Goal: Information Seeking & Learning: Learn about a topic

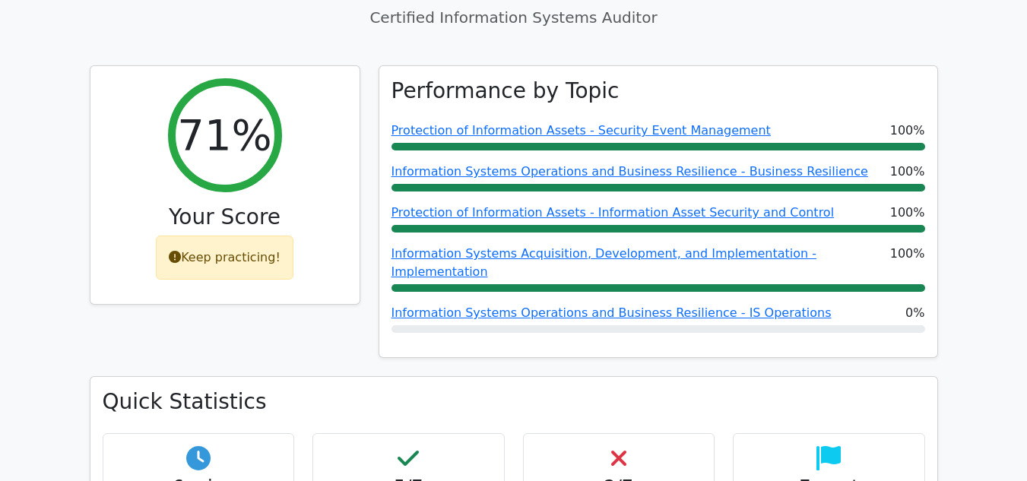
scroll to position [540, 0]
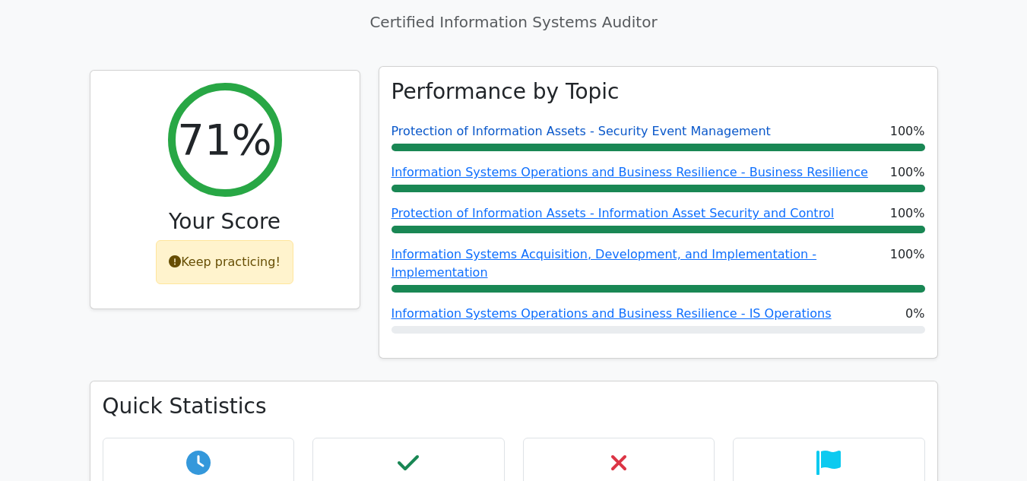
click at [694, 124] on link "Protection of Information Assets - Security Event Management" at bounding box center [580, 131] width 379 height 14
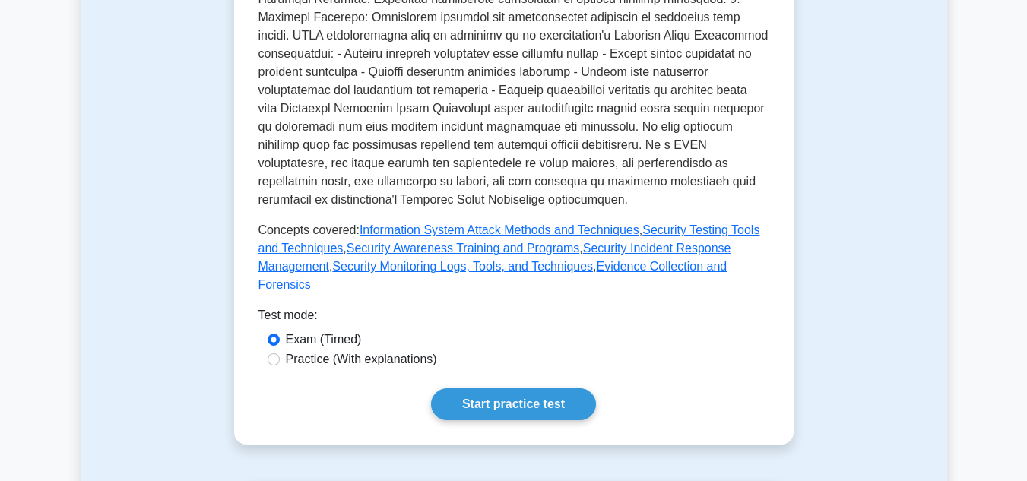
scroll to position [729, 0]
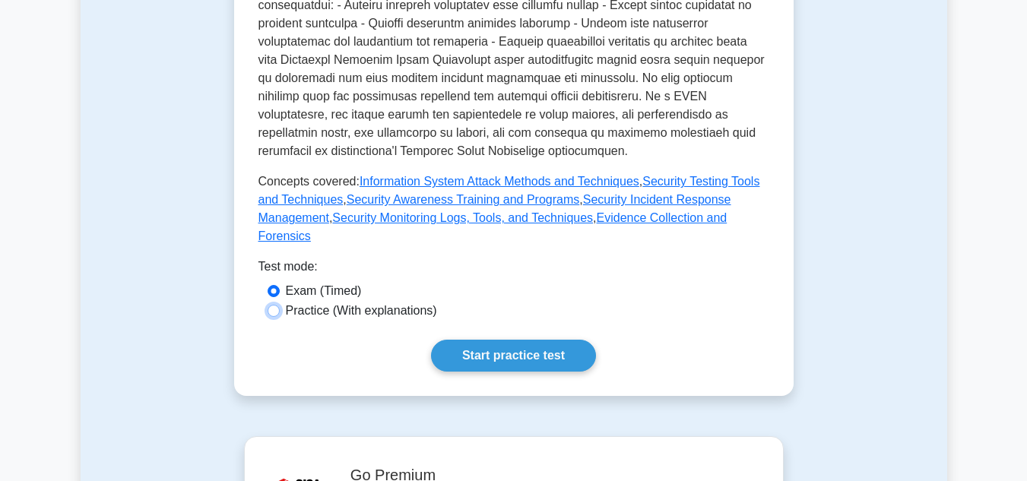
click at [279, 305] on input "Practice (With explanations)" at bounding box center [273, 311] width 12 height 12
radio input "true"
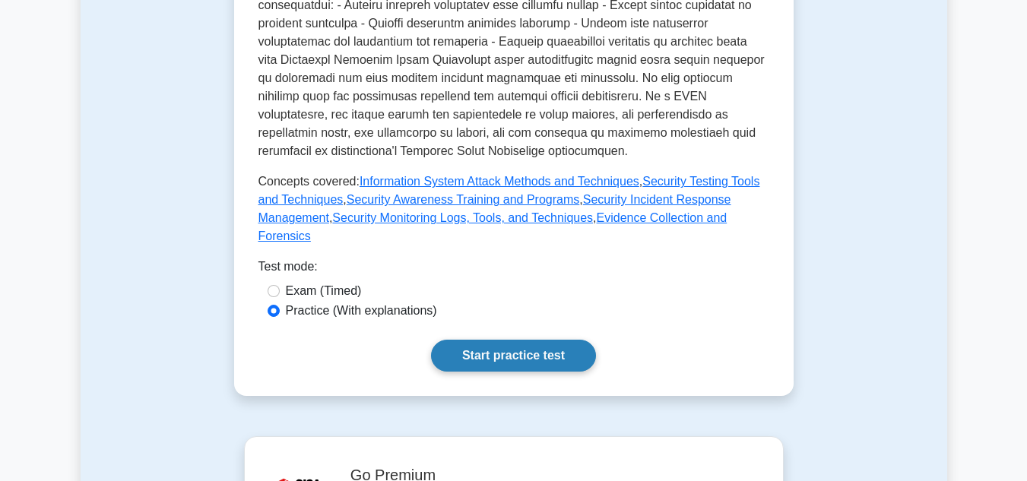
click at [498, 341] on link "Start practice test" at bounding box center [513, 356] width 165 height 32
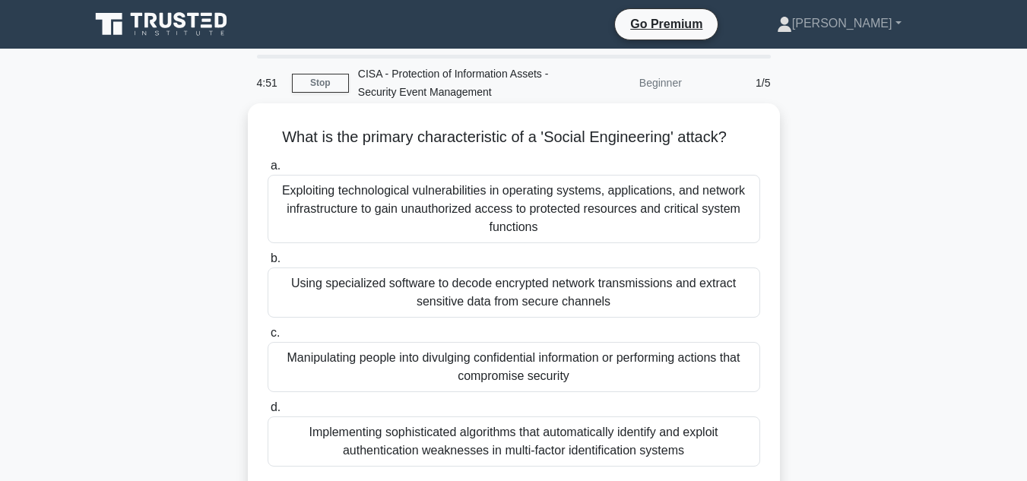
click at [595, 362] on div "Manipulating people into divulging confidential information or performing actio…" at bounding box center [513, 367] width 492 height 50
click at [267, 338] on input "c. Manipulating people into divulging confidential information or performing ac…" at bounding box center [267, 333] width 0 height 10
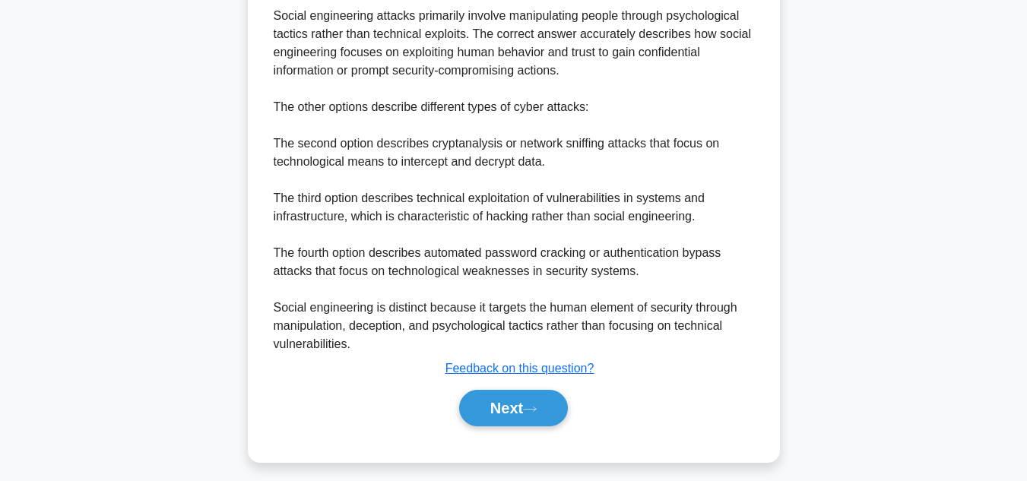
scroll to position [524, 0]
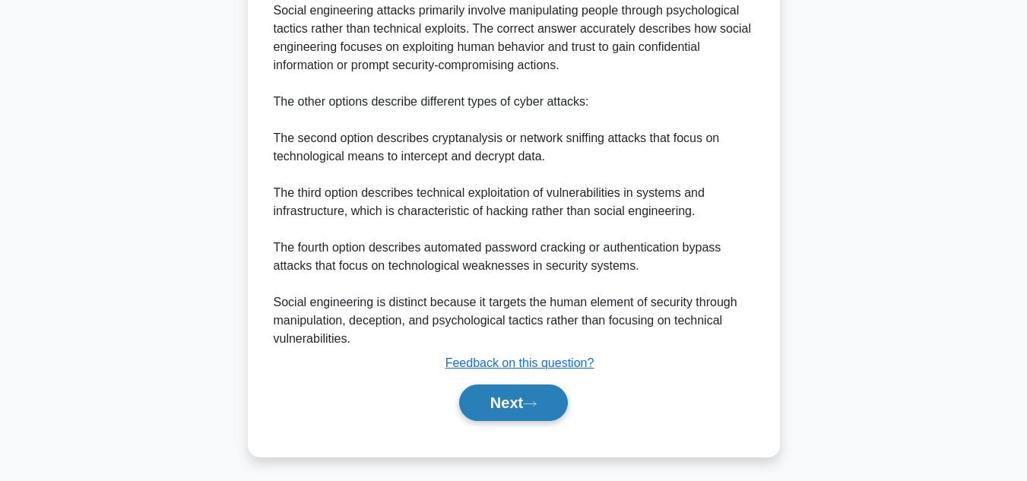
click at [530, 401] on icon at bounding box center [530, 404] width 14 height 8
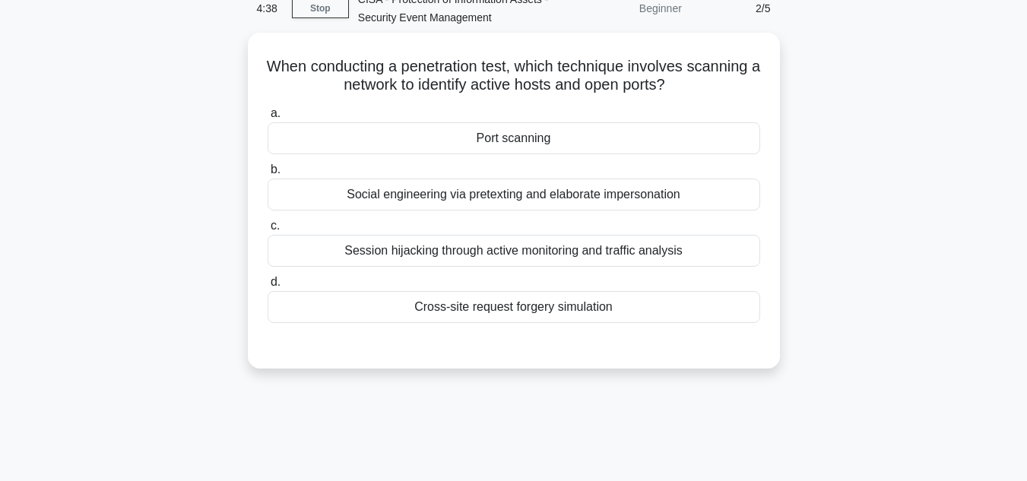
scroll to position [68, 0]
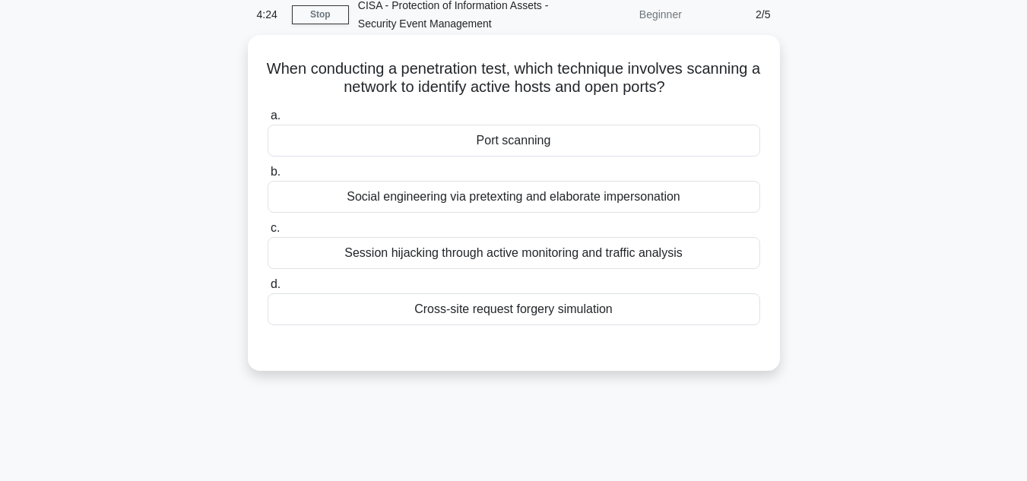
click at [560, 141] on div "Port scanning" at bounding box center [513, 141] width 492 height 32
click at [267, 121] on input "a. Port scanning" at bounding box center [267, 116] width 0 height 10
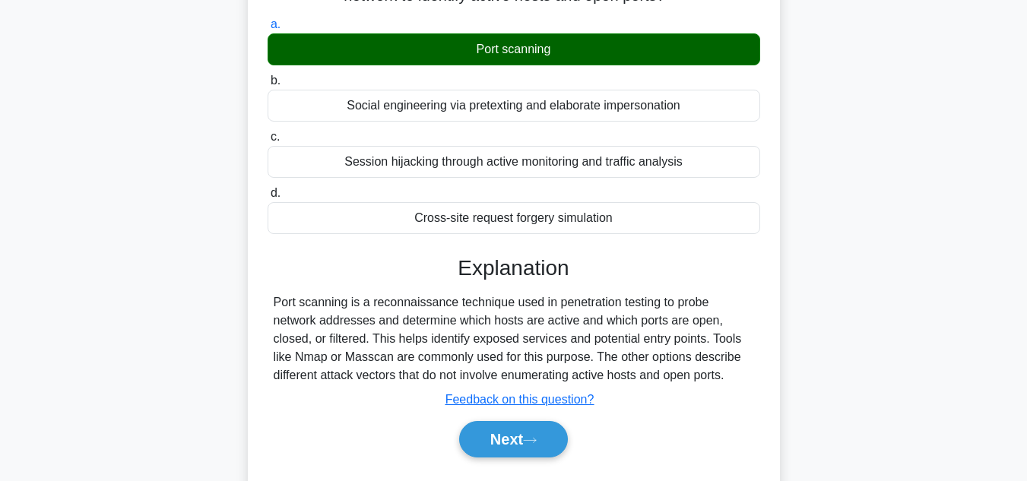
scroll to position [165, 0]
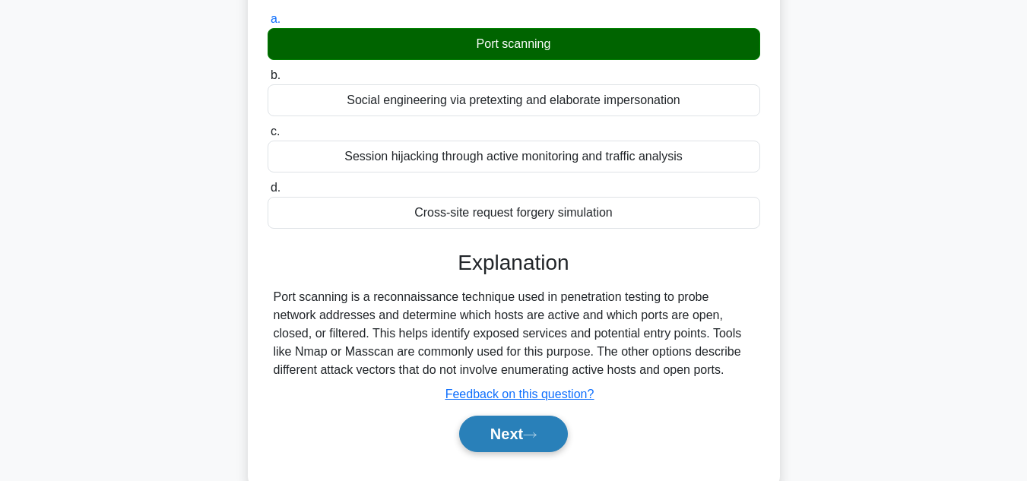
click at [519, 431] on button "Next" at bounding box center [513, 434] width 109 height 36
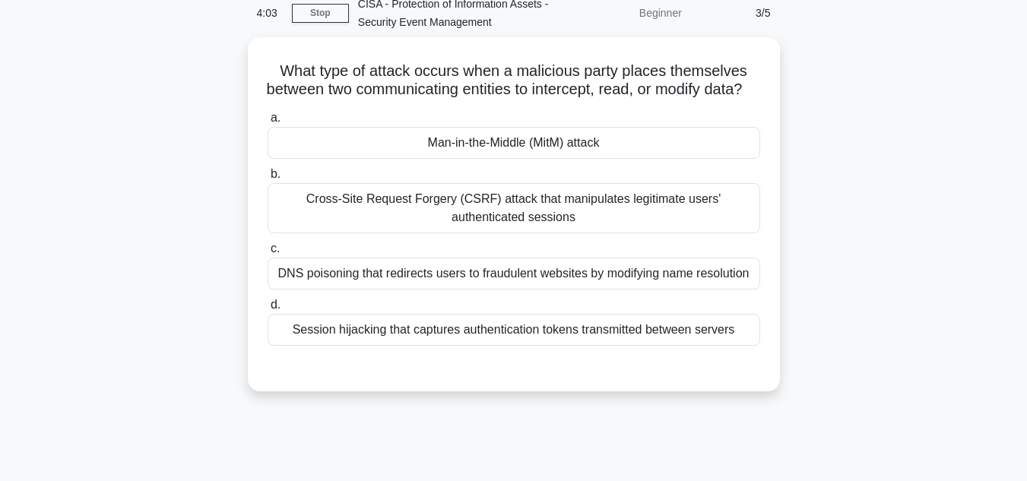
scroll to position [61, 0]
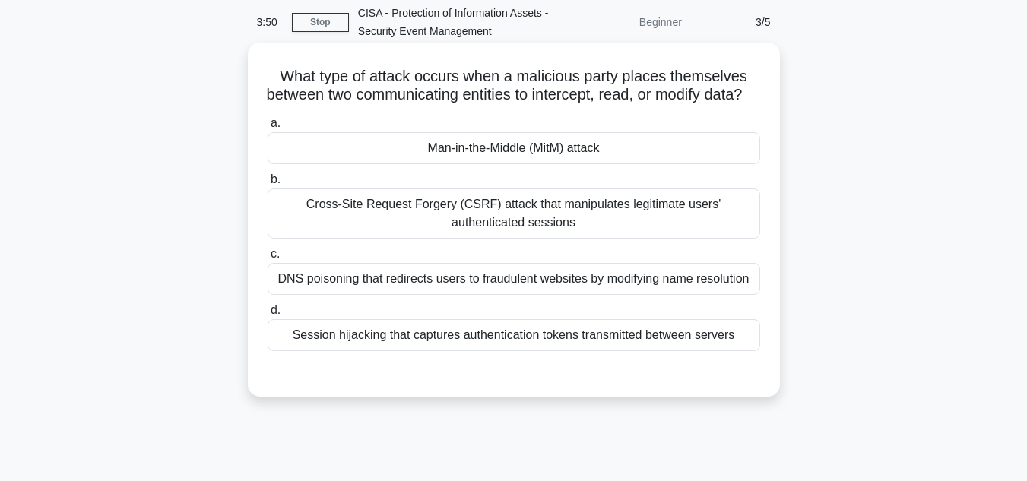
click at [575, 164] on div "Man-in-the-Middle (MitM) attack" at bounding box center [513, 148] width 492 height 32
click at [267, 128] on input "a. Man-in-the-Middle (MitM) attack" at bounding box center [267, 124] width 0 height 10
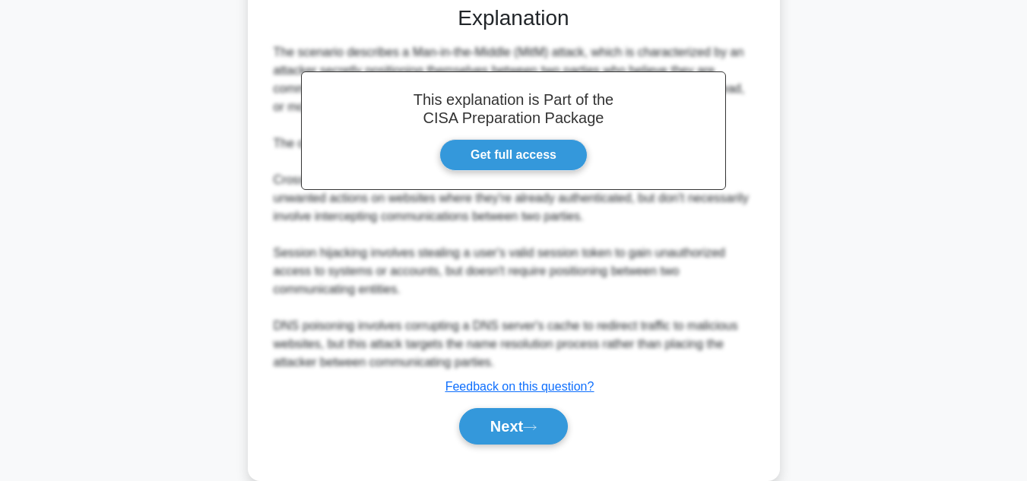
scroll to position [462, 0]
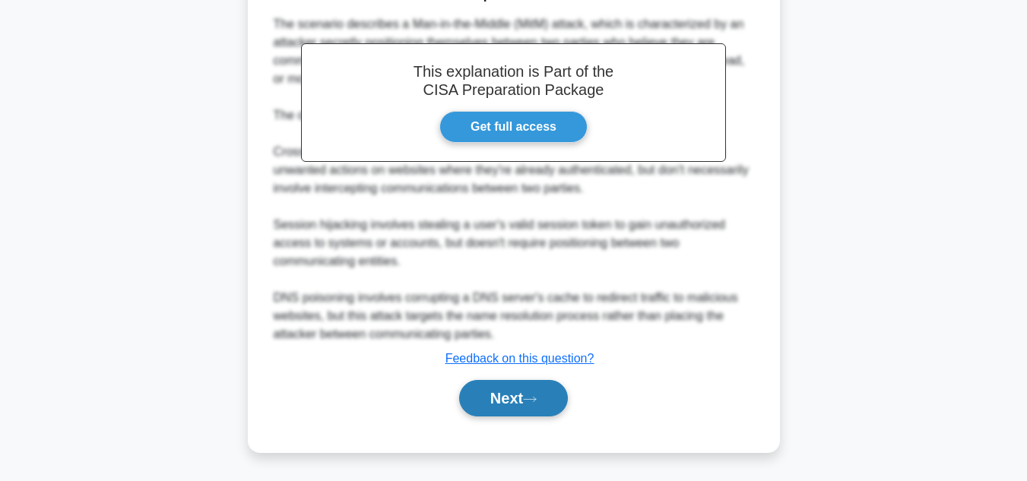
click at [485, 414] on button "Next" at bounding box center [513, 398] width 109 height 36
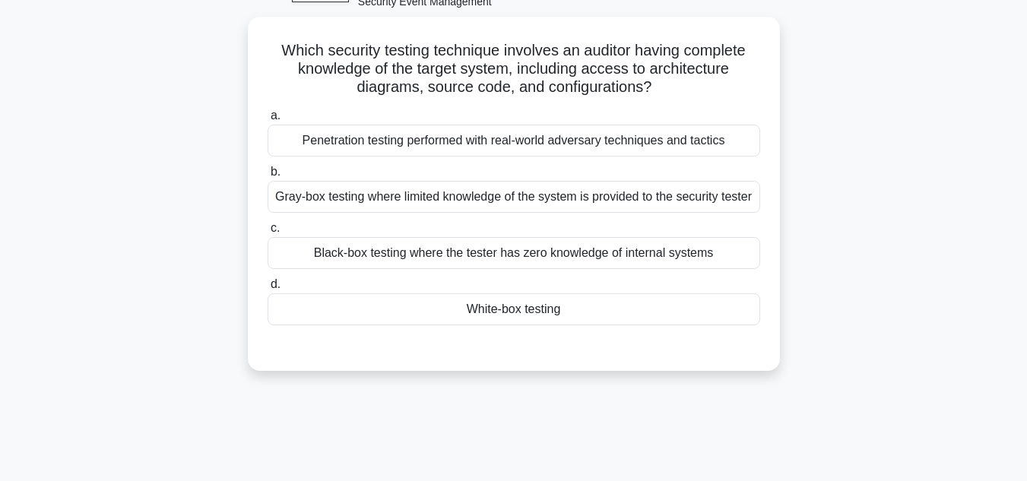
scroll to position [89, 0]
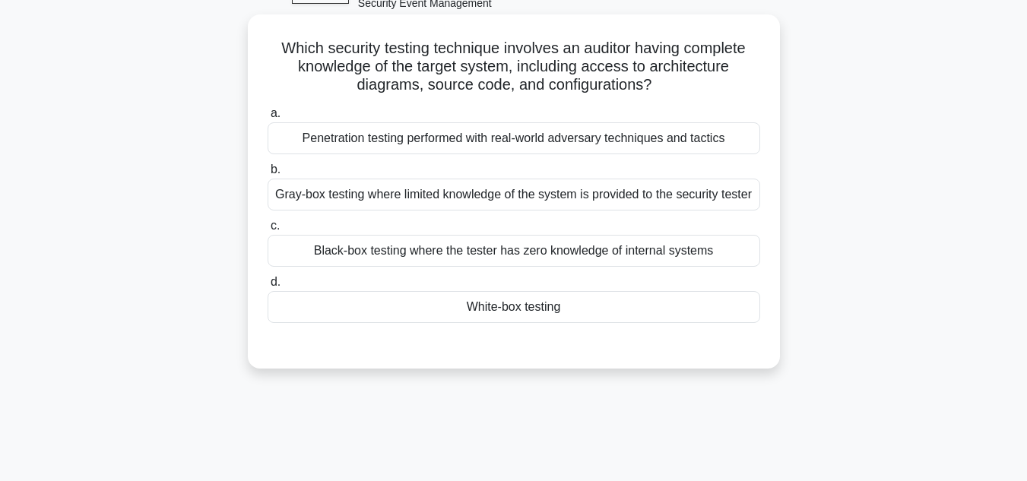
click at [512, 323] on div "White-box testing" at bounding box center [513, 307] width 492 height 32
click at [267, 287] on input "d. White-box testing" at bounding box center [267, 282] width 0 height 10
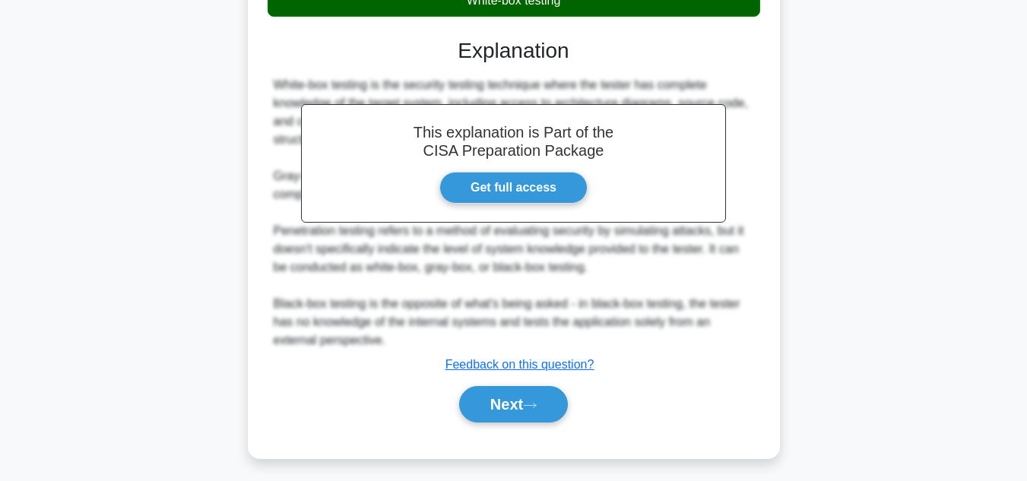
scroll to position [420, 0]
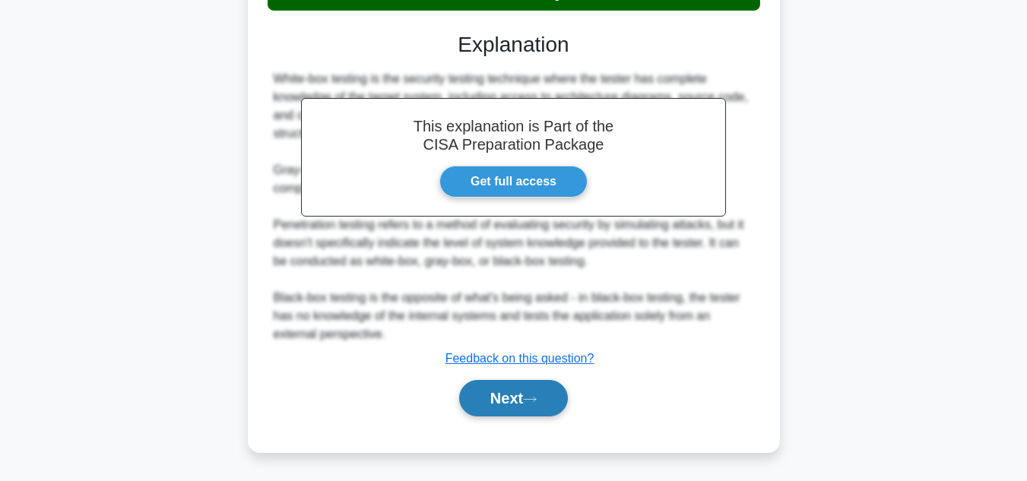
click at [528, 399] on button "Next" at bounding box center [513, 398] width 109 height 36
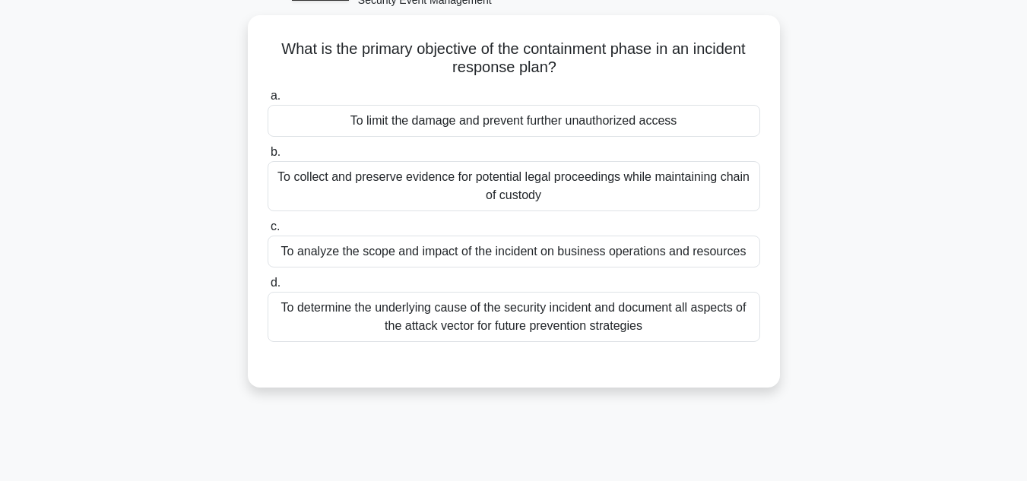
scroll to position [90, 0]
click at [651, 130] on div "To limit the damage and prevent further unauthorized access" at bounding box center [513, 119] width 492 height 32
click at [267, 100] on input "a. To limit the damage and prevent further unauthorized access" at bounding box center [267, 95] width 0 height 10
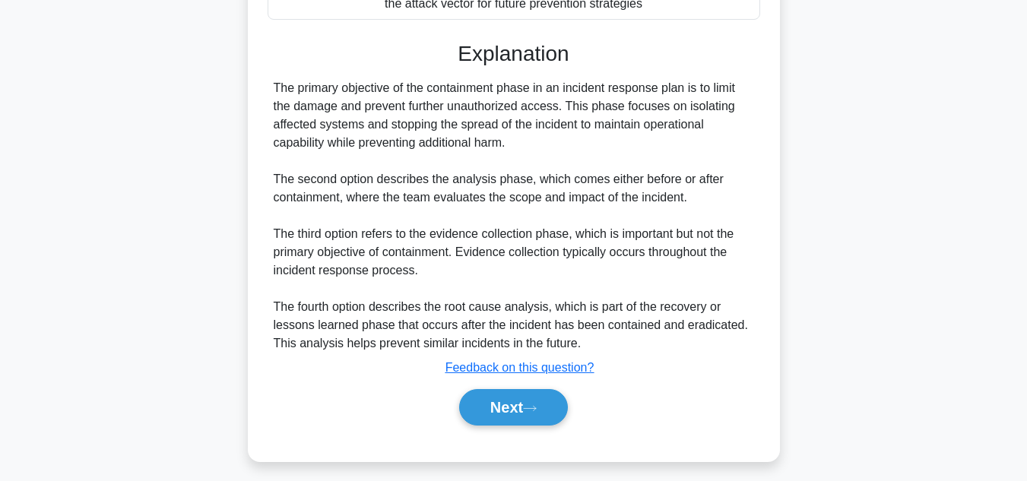
scroll to position [420, 0]
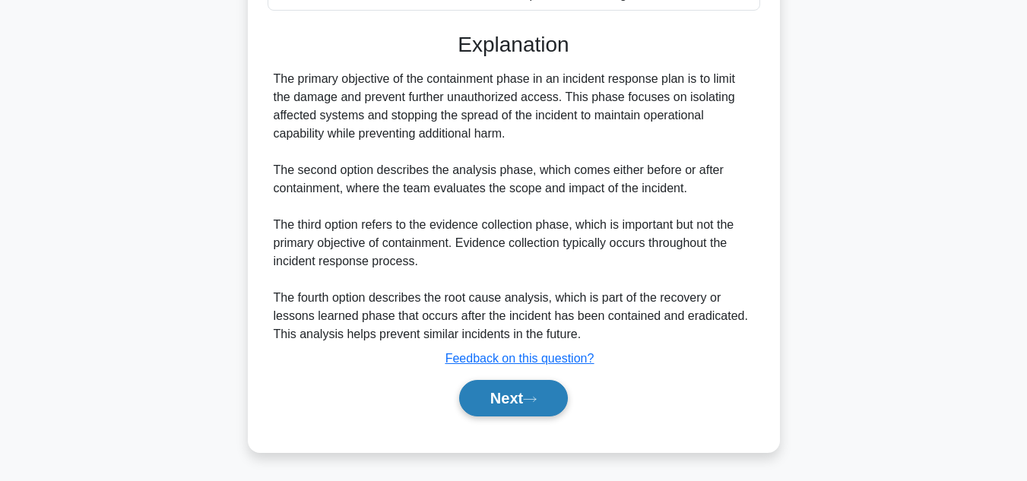
click at [536, 404] on button "Next" at bounding box center [513, 398] width 109 height 36
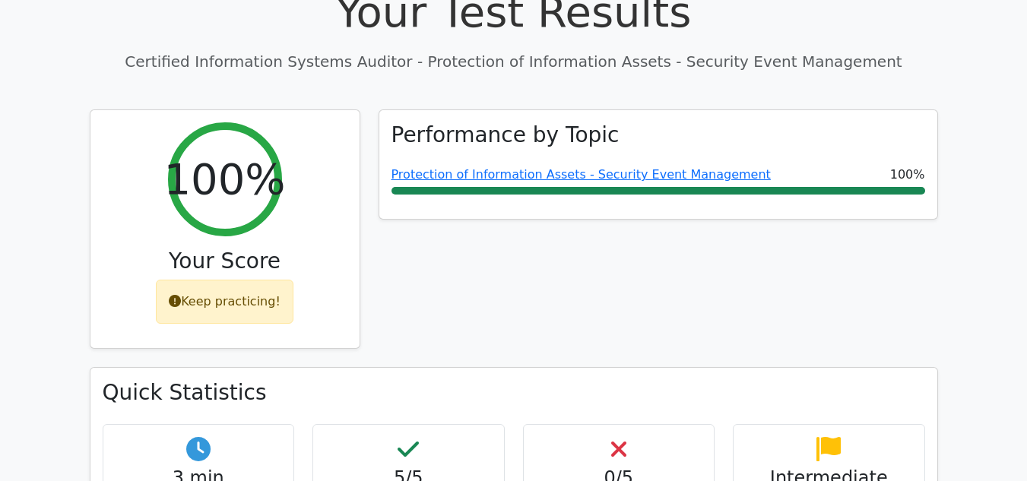
scroll to position [505, 0]
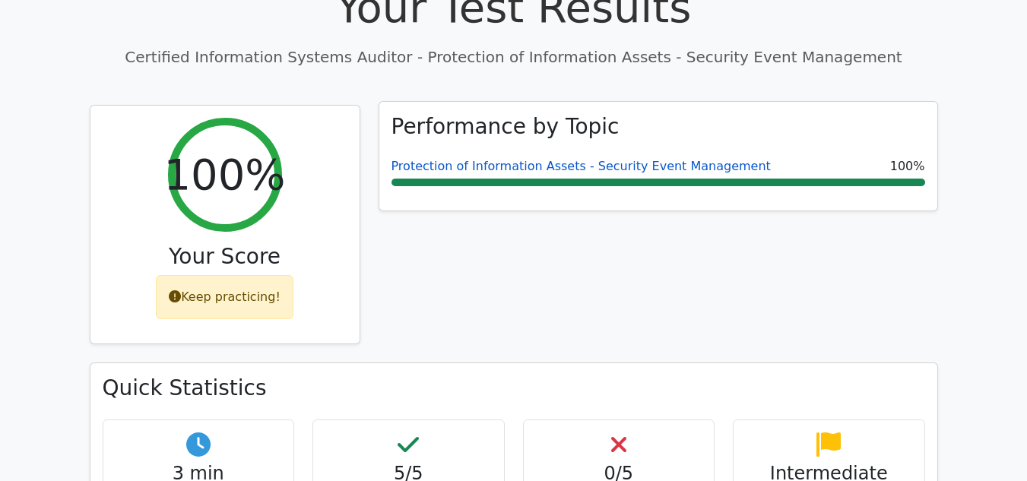
click at [691, 159] on link "Protection of Information Assets - Security Event Management" at bounding box center [580, 166] width 379 height 14
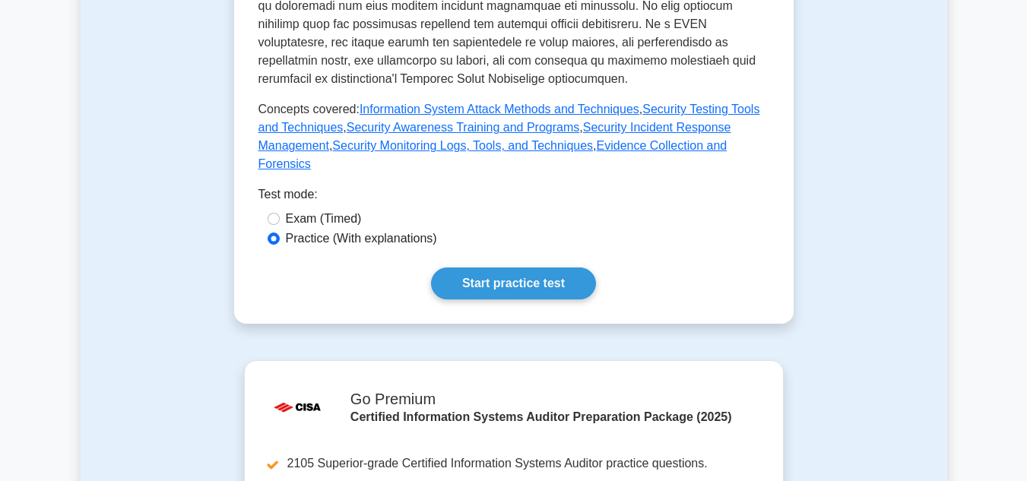
scroll to position [808, 0]
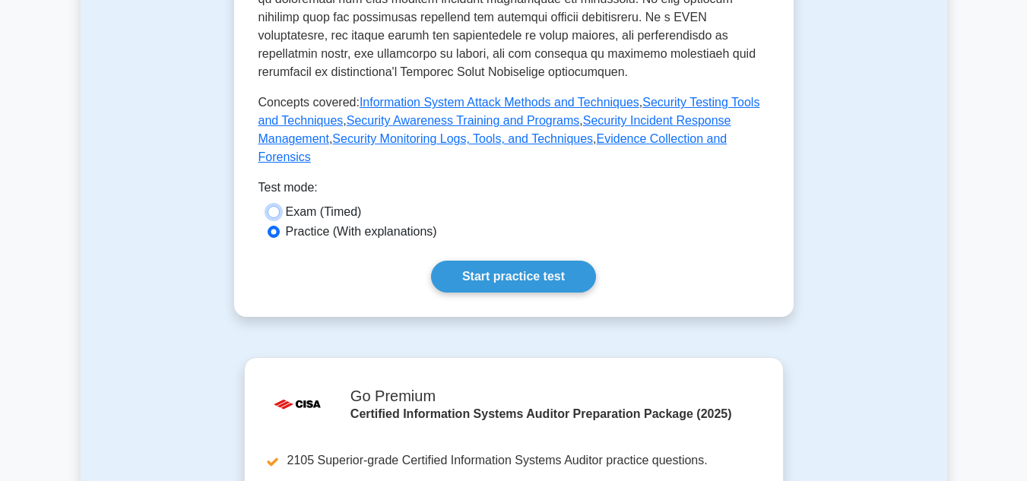
click at [274, 206] on input "Exam (Timed)" at bounding box center [273, 212] width 12 height 12
radio input "true"
click at [277, 226] on input "Practice (With explanations)" at bounding box center [273, 232] width 12 height 12
radio input "true"
click at [478, 261] on link "Start practice test" at bounding box center [513, 277] width 165 height 32
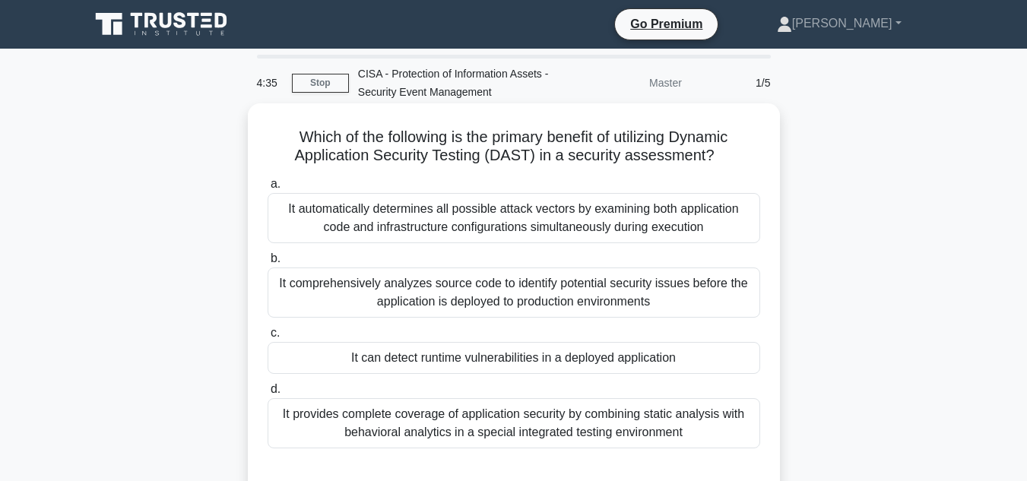
click at [530, 420] on div "It provides complete coverage of application security by combining static analy…" at bounding box center [513, 423] width 492 height 50
click at [267, 394] on input "d. It provides complete coverage of application security by combining static an…" at bounding box center [267, 389] width 0 height 10
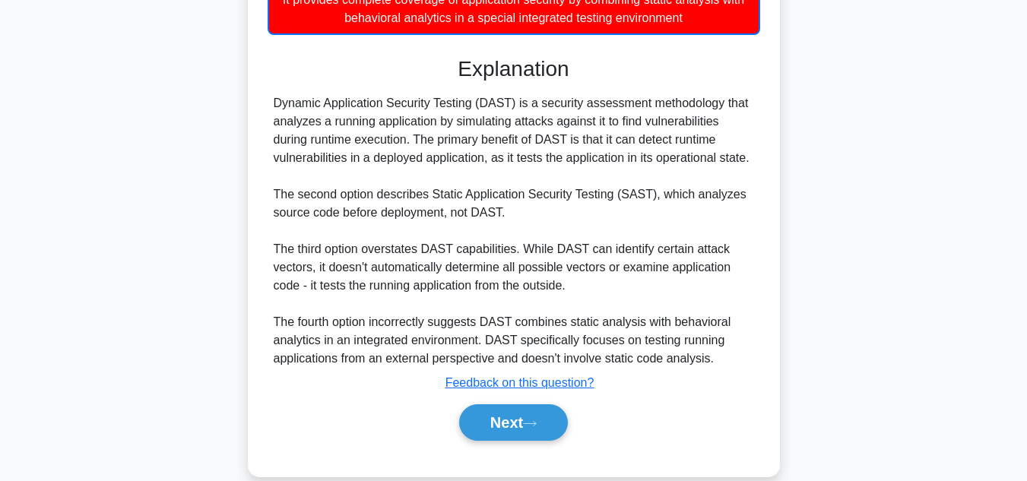
scroll to position [440, 0]
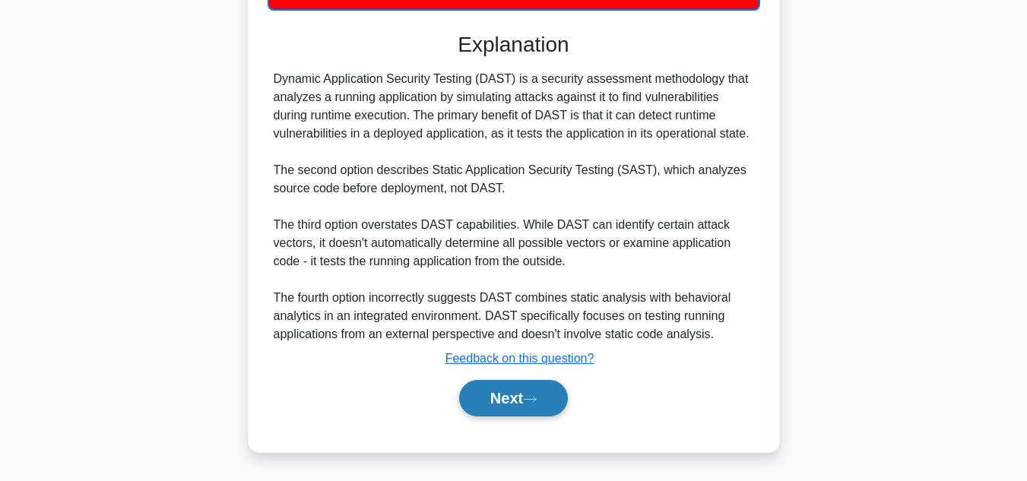
click at [526, 402] on button "Next" at bounding box center [513, 398] width 109 height 36
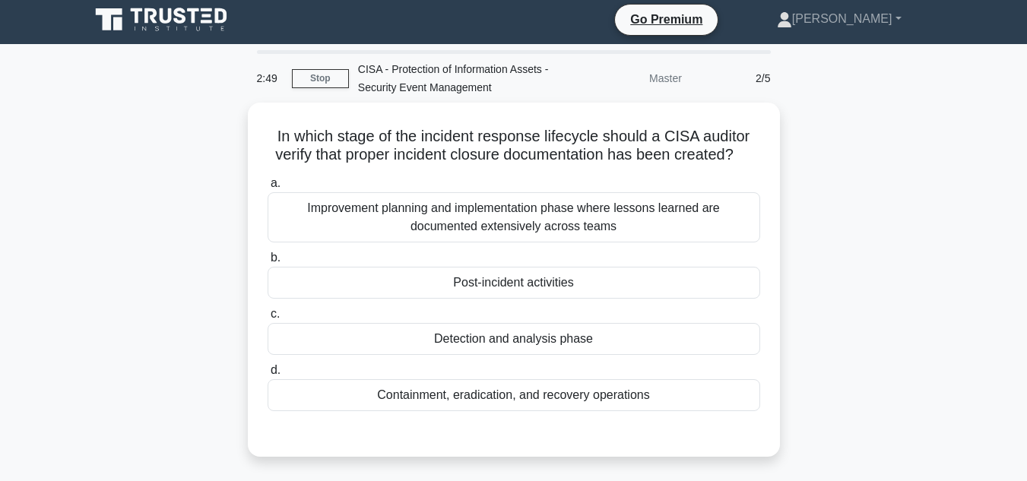
scroll to position [0, 0]
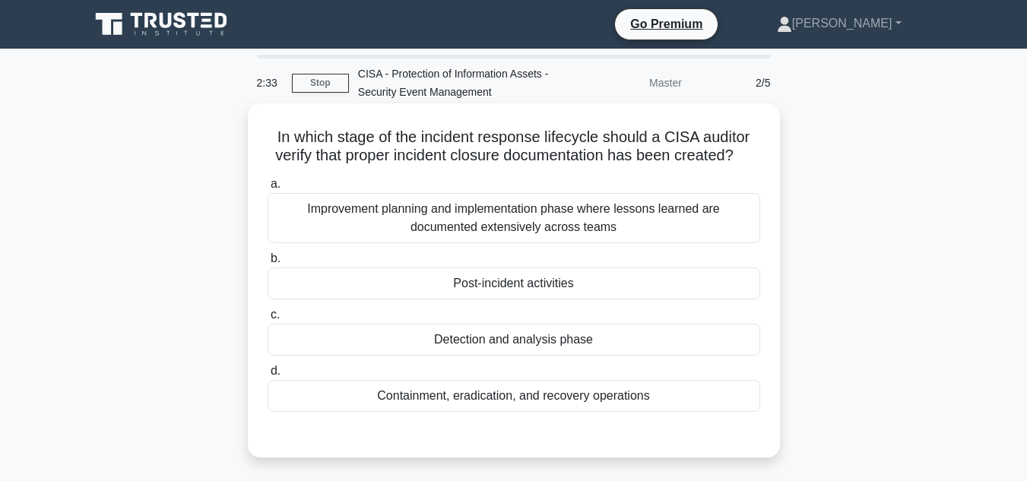
click at [628, 290] on div "Post-incident activities" at bounding box center [513, 283] width 492 height 32
click at [267, 264] on input "b. Post-incident activities" at bounding box center [267, 259] width 0 height 10
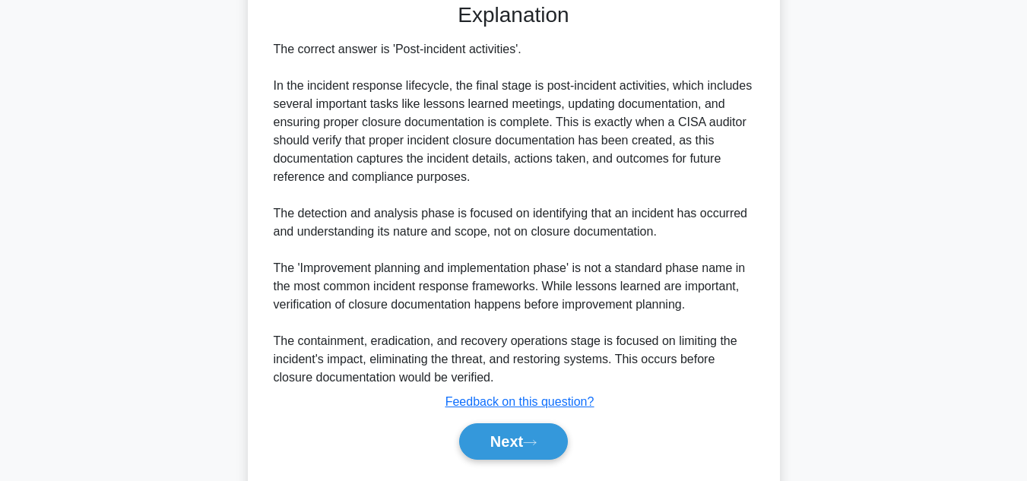
scroll to position [475, 0]
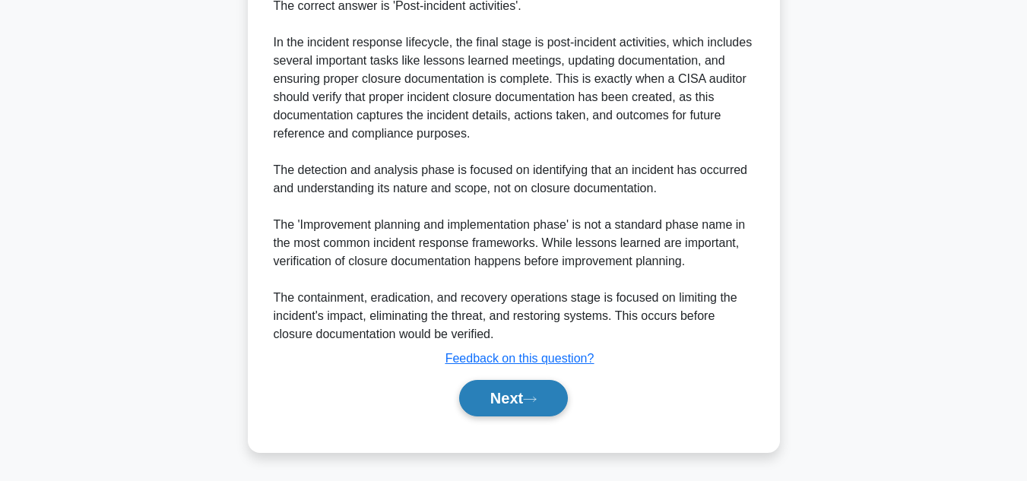
click at [495, 393] on button "Next" at bounding box center [513, 398] width 109 height 36
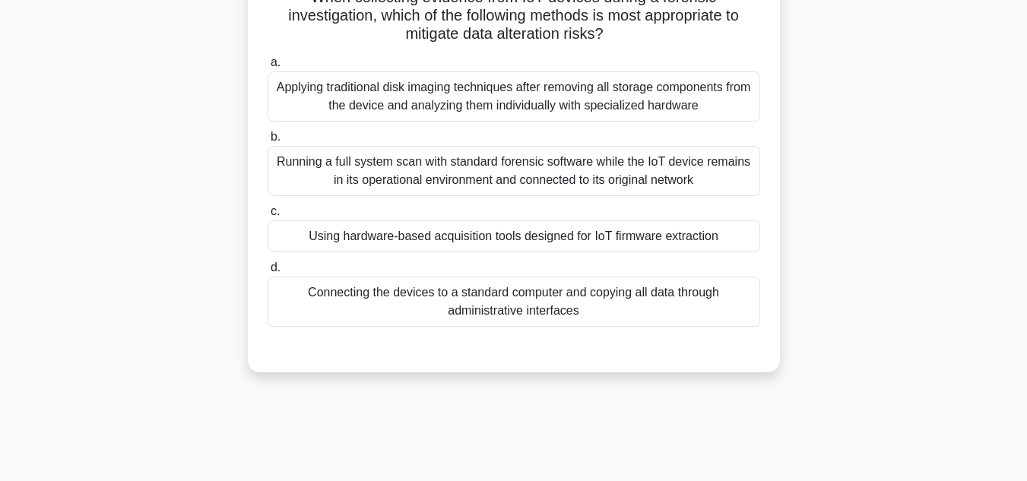
scroll to position [96, 0]
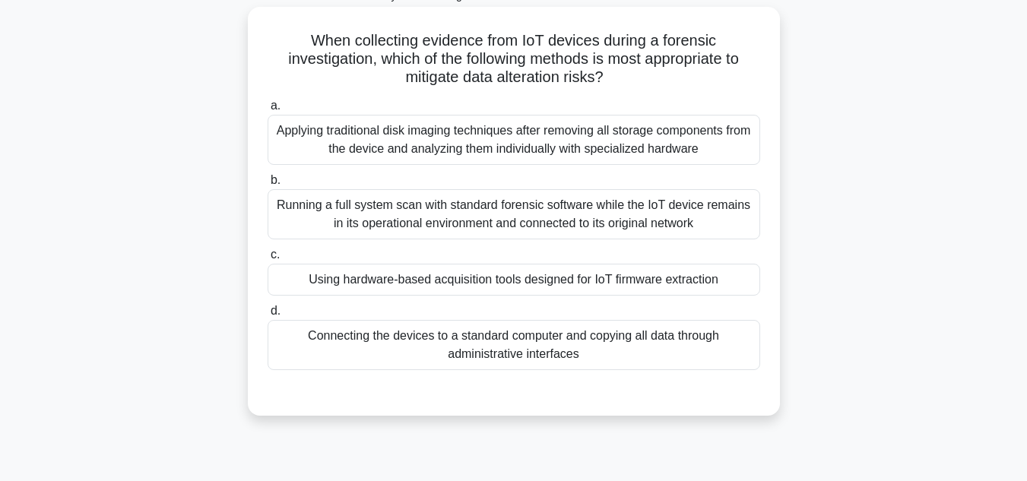
click at [533, 230] on div "Running a full system scan with standard forensic software while the IoT device…" at bounding box center [513, 214] width 492 height 50
click at [267, 185] on input "b. Running a full system scan with standard forensic software while the IoT dev…" at bounding box center [267, 181] width 0 height 10
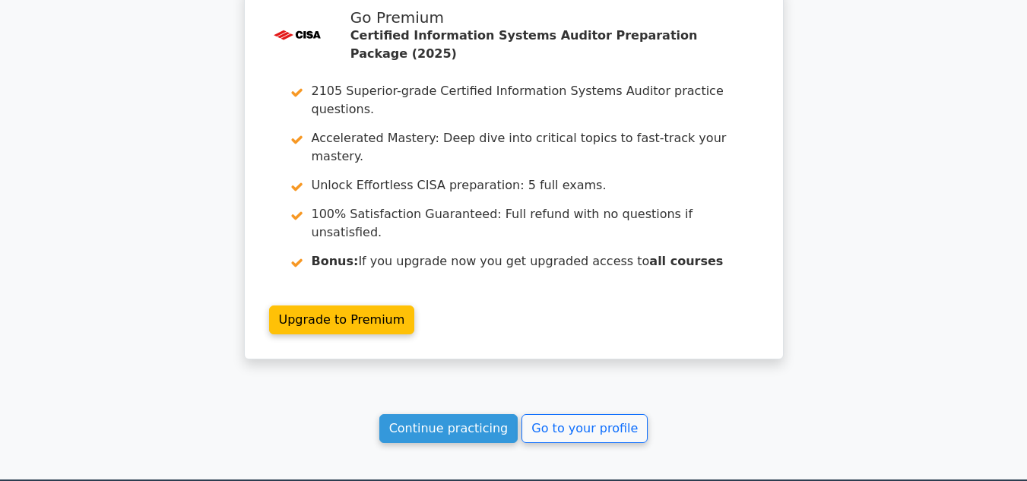
scroll to position [2163, 0]
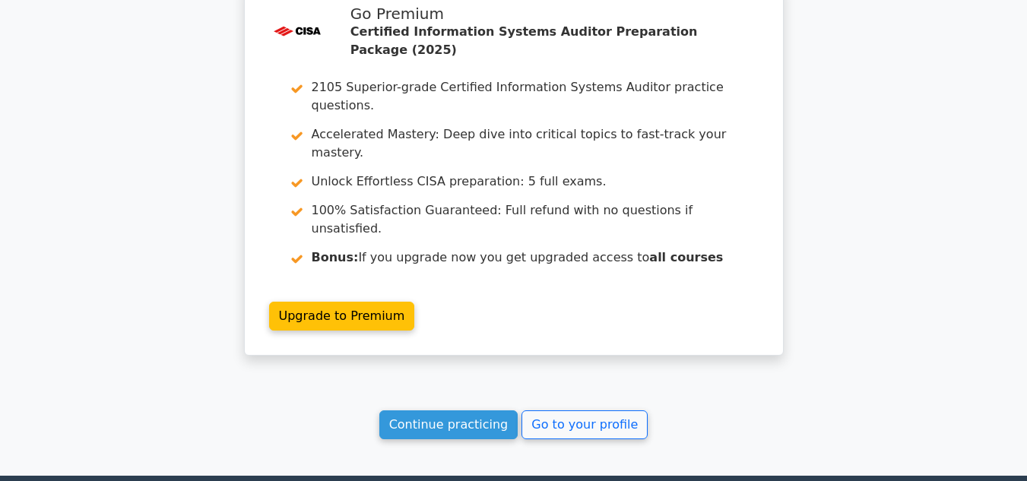
drag, startPoint x: 1037, startPoint y: 297, endPoint x: 1037, endPoint y: 426, distance: 128.4
click at [471, 410] on link "Continue practicing" at bounding box center [448, 424] width 139 height 29
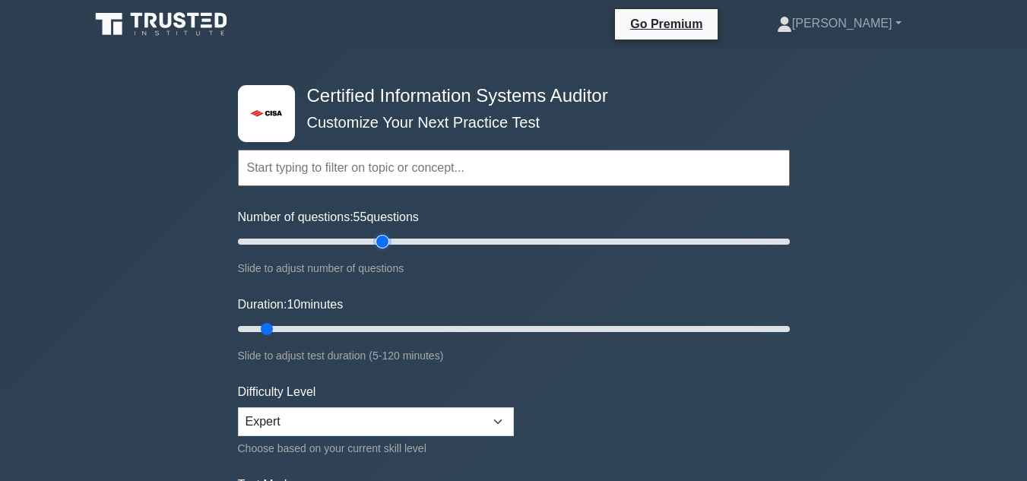
click at [388, 241] on input "Number of questions: 55 questions" at bounding box center [514, 242] width 552 height 18
type input "50"
click at [372, 242] on input "Number of questions: 50 questions" at bounding box center [514, 242] width 552 height 18
click at [398, 327] on input "Duration: 40 minutes" at bounding box center [514, 329] width 552 height 18
click at [416, 327] on input "Duration: 40 minutes" at bounding box center [514, 329] width 552 height 18
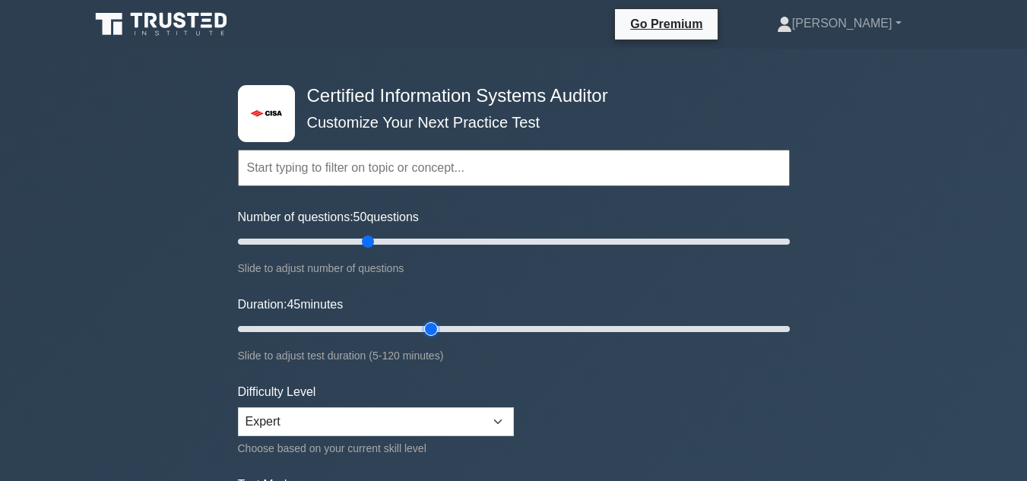
click at [422, 329] on input "Duration: 45 minutes" at bounding box center [514, 329] width 552 height 18
click at [438, 329] on input "Duration: 45 minutes" at bounding box center [514, 329] width 552 height 18
click at [448, 329] on input "Duration: 50 minutes" at bounding box center [514, 329] width 552 height 18
click at [476, 327] on input "Duration: 50 minutes" at bounding box center [514, 329] width 552 height 18
click at [489, 328] on input "Duration: 55 minutes" at bounding box center [514, 329] width 552 height 18
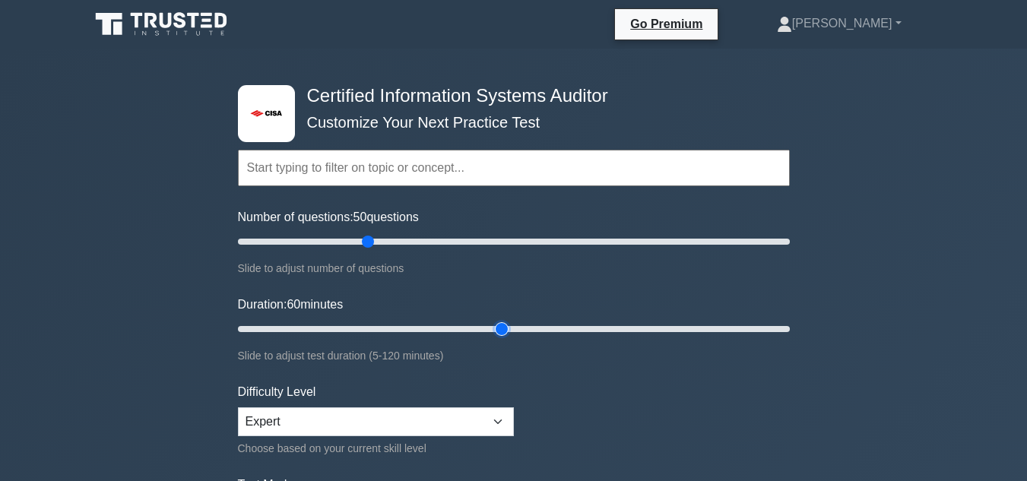
click at [495, 328] on input "Duration: 60 minutes" at bounding box center [514, 329] width 552 height 18
click at [517, 329] on input "Duration: 65 minutes" at bounding box center [514, 329] width 552 height 18
type input "70"
click at [541, 329] on input "Duration: 70 minutes" at bounding box center [514, 329] width 552 height 18
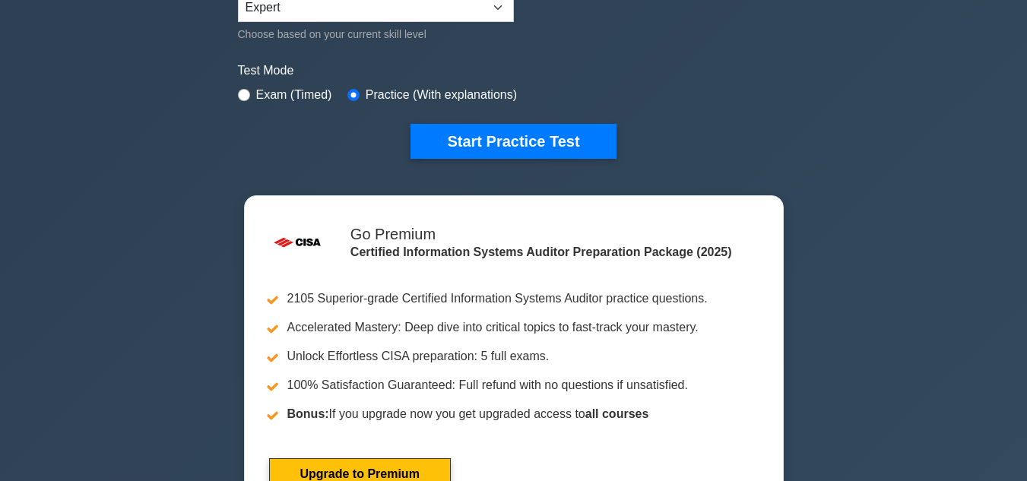
scroll to position [400, 0]
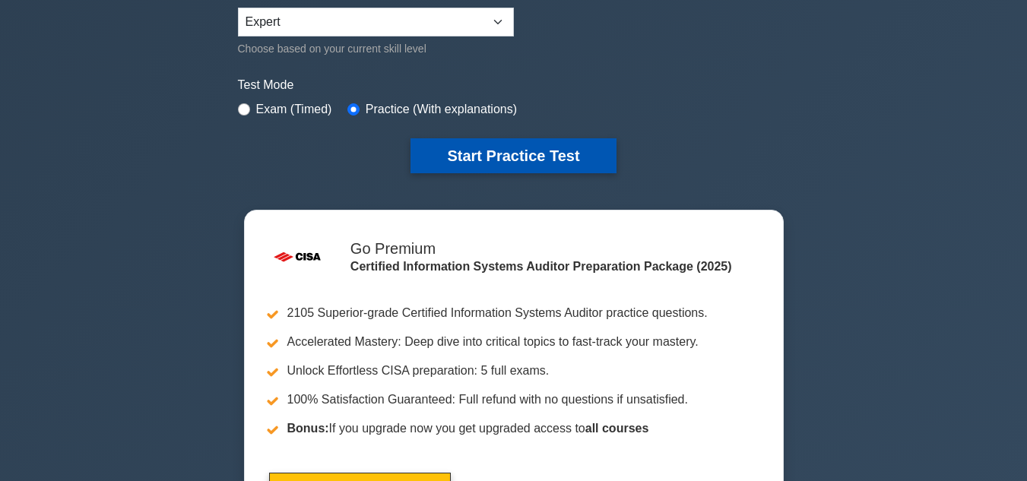
click at [521, 166] on button "Start Practice Test" at bounding box center [512, 155] width 205 height 35
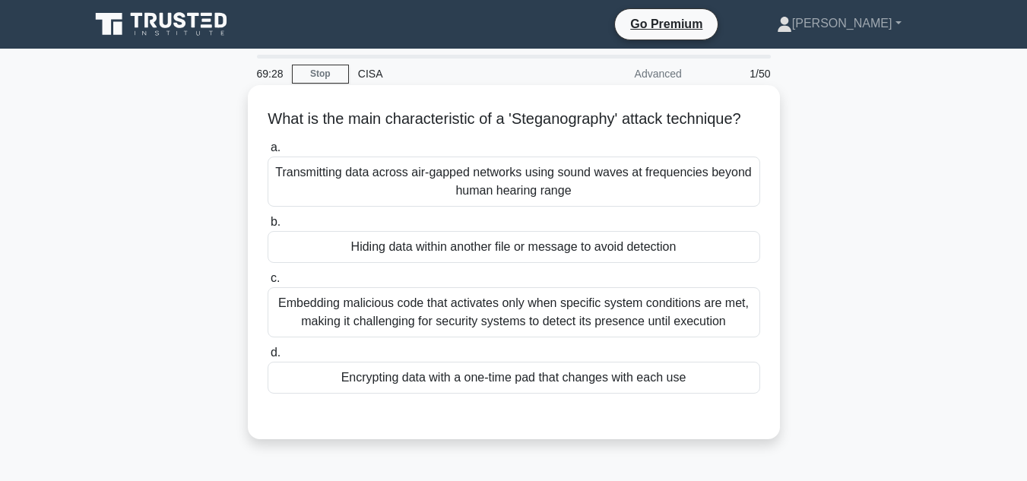
click at [583, 324] on div "Embedding malicious code that activates only when specific system conditions ar…" at bounding box center [513, 312] width 492 height 50
click at [267, 283] on input "c. Embedding malicious code that activates only when specific system conditions…" at bounding box center [267, 279] width 0 height 10
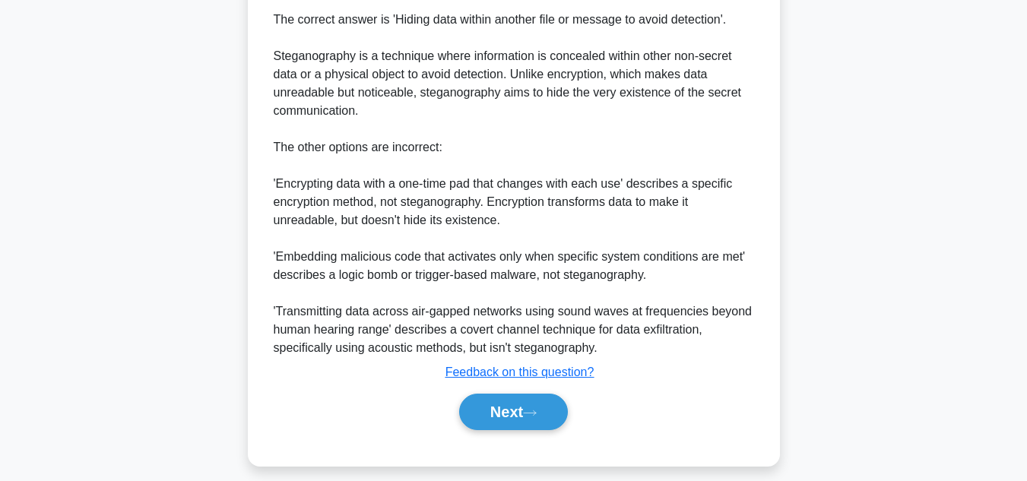
scroll to position [476, 0]
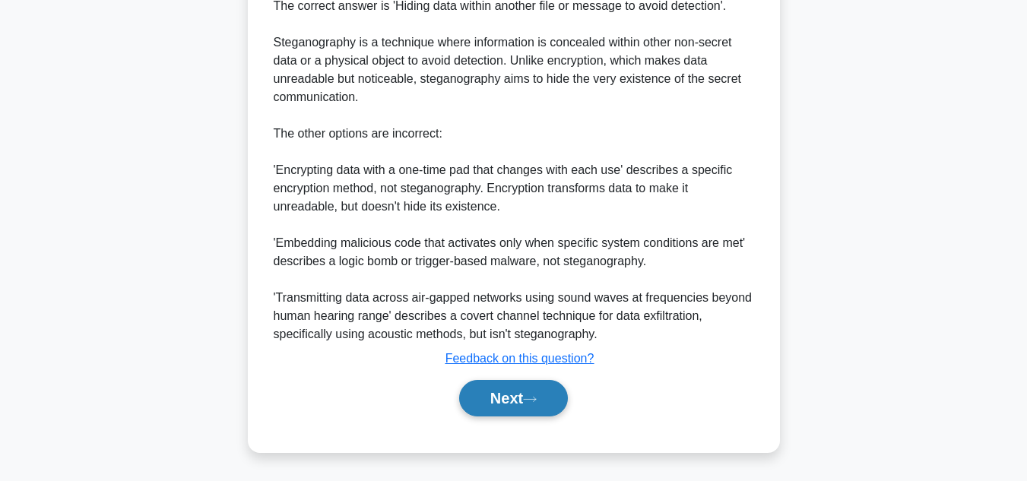
click at [512, 400] on button "Next" at bounding box center [513, 398] width 109 height 36
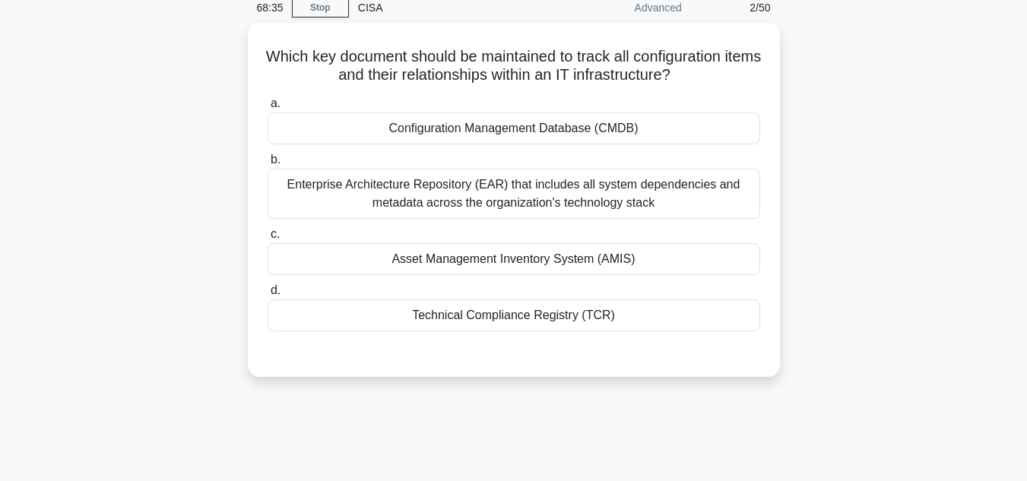
scroll to position [36, 0]
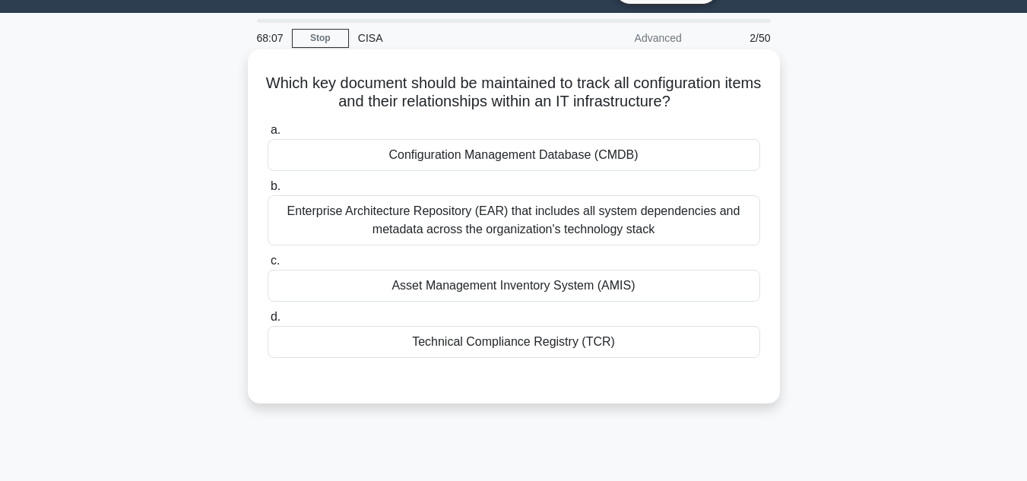
click at [644, 152] on div "Configuration Management Database (CMDB)" at bounding box center [513, 155] width 492 height 32
click at [267, 135] on input "a. Configuration Management Database (CMDB)" at bounding box center [267, 130] width 0 height 10
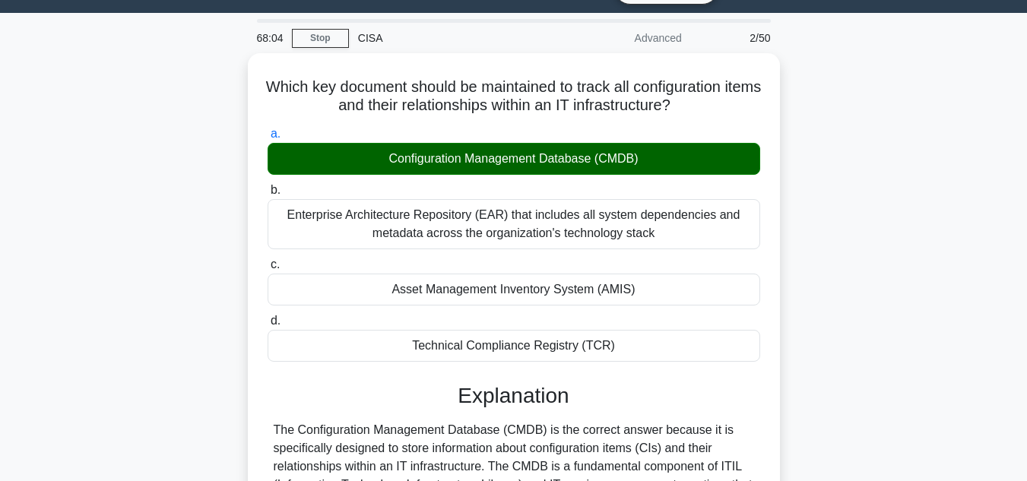
click at [267, 185] on input "b. Enterprise Architecture Repository (EAR) that includes all system dependenci…" at bounding box center [267, 190] width 0 height 10
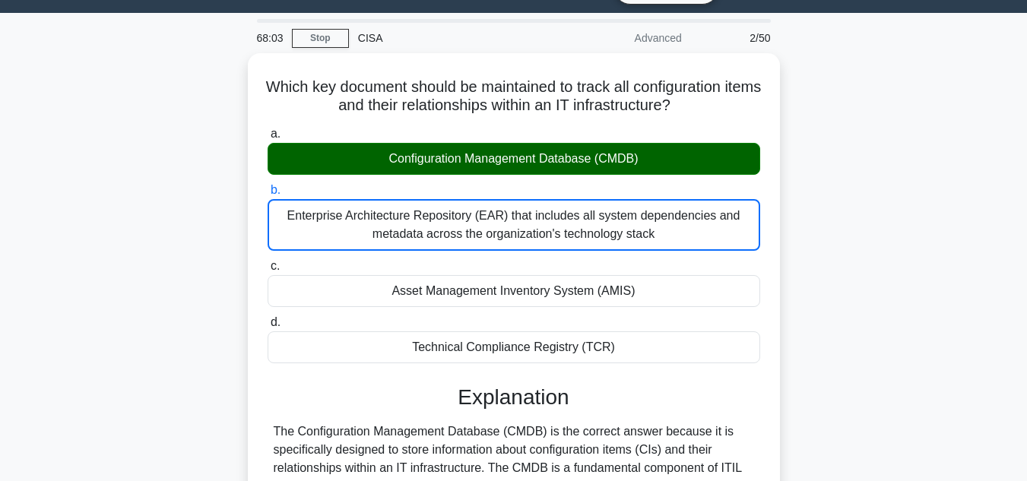
click at [267, 261] on input "c. Asset Management Inventory System (AMIS)" at bounding box center [267, 266] width 0 height 10
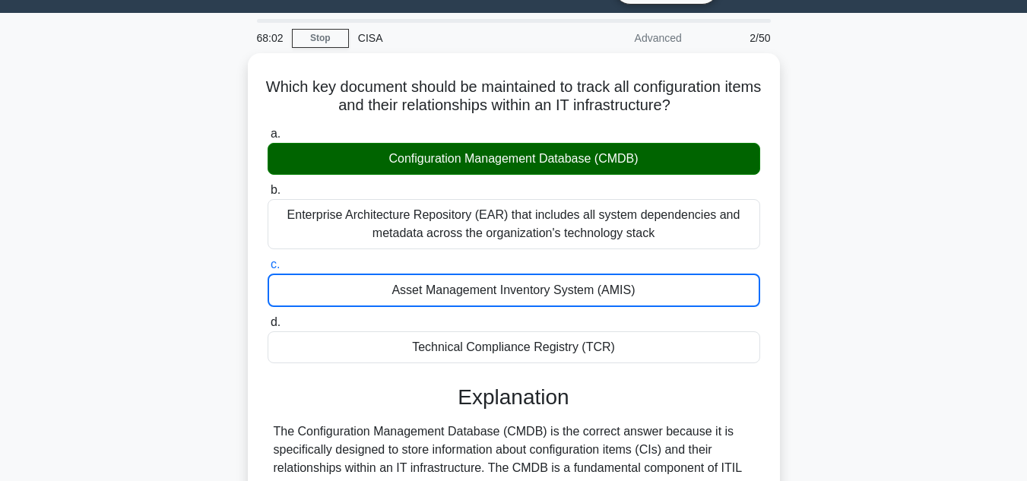
click at [846, 394] on div "Which key document should be maintained to track all configuration items and th…" at bounding box center [514, 474] width 866 height 843
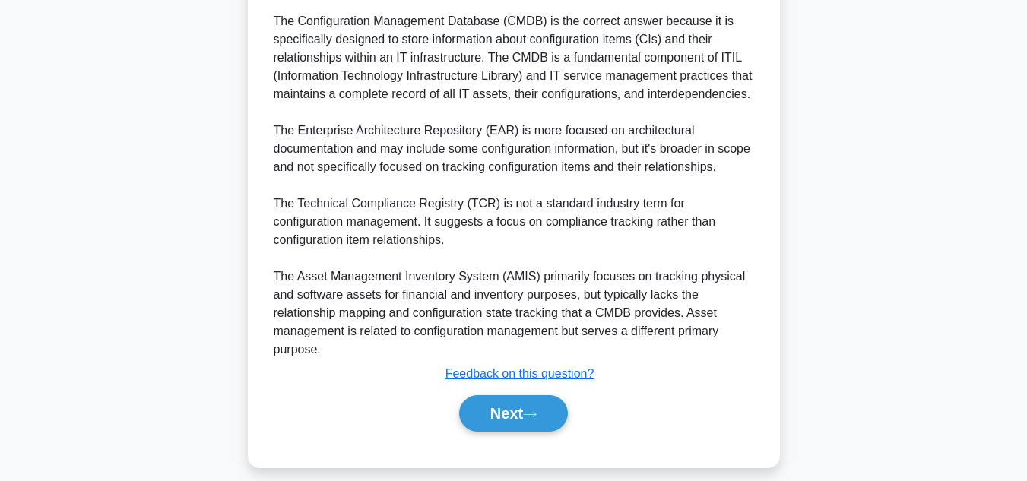
scroll to position [458, 0]
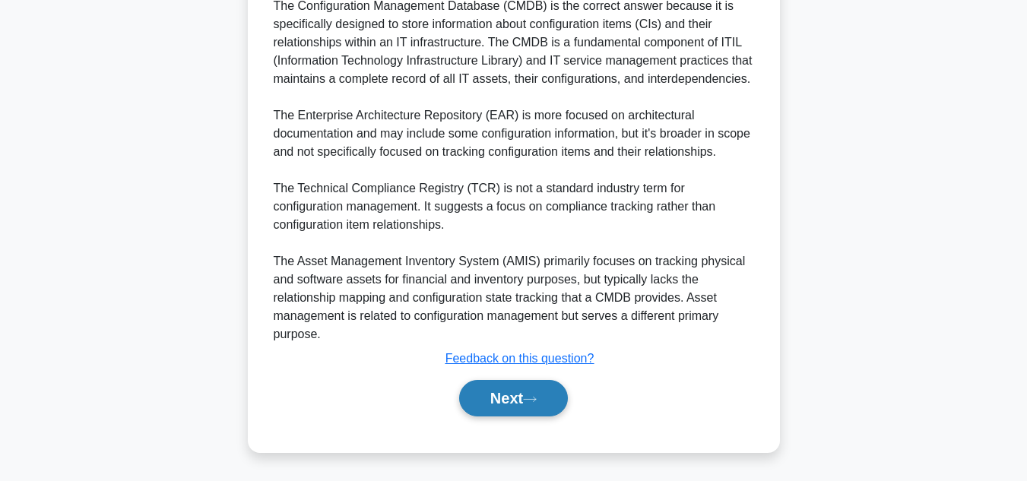
click at [506, 394] on button "Next" at bounding box center [513, 398] width 109 height 36
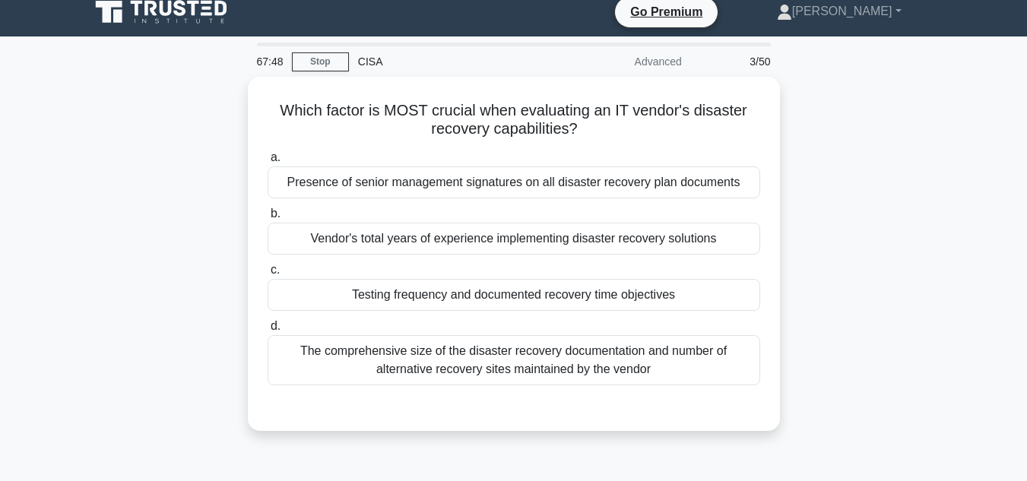
scroll to position [0, 0]
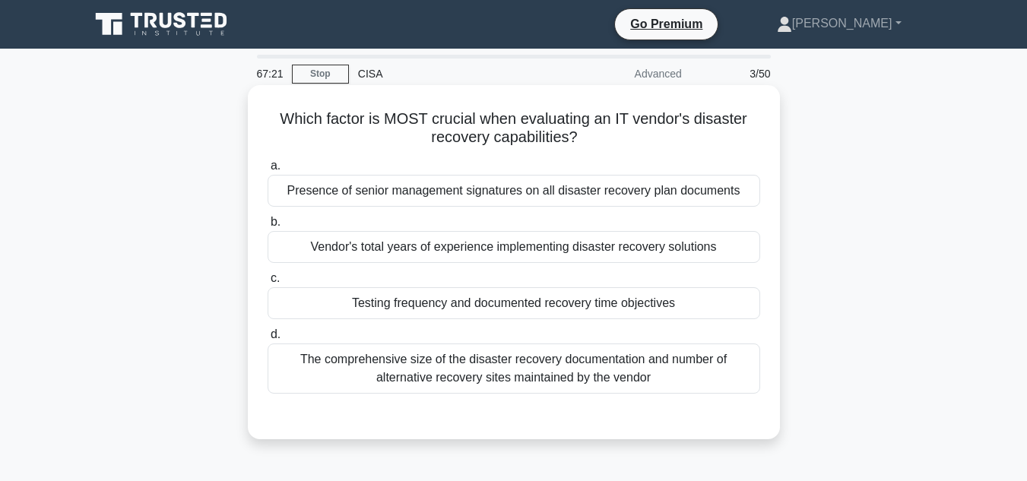
click at [521, 308] on div "Testing frequency and documented recovery time objectives" at bounding box center [513, 303] width 492 height 32
click at [267, 283] on input "c. Testing frequency and documented recovery time objectives" at bounding box center [267, 279] width 0 height 10
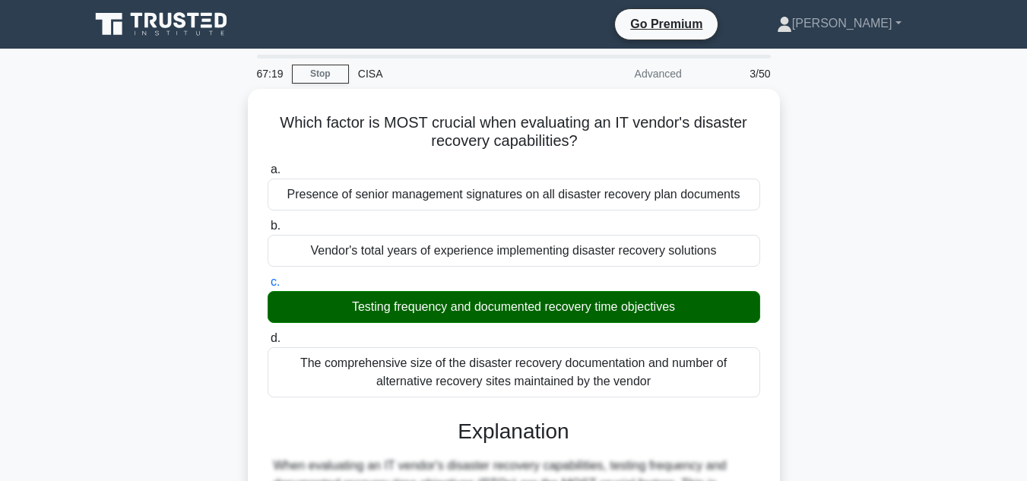
click at [267, 334] on input "d. The comprehensive size of the disaster recovery documentation and number of …" at bounding box center [267, 339] width 0 height 10
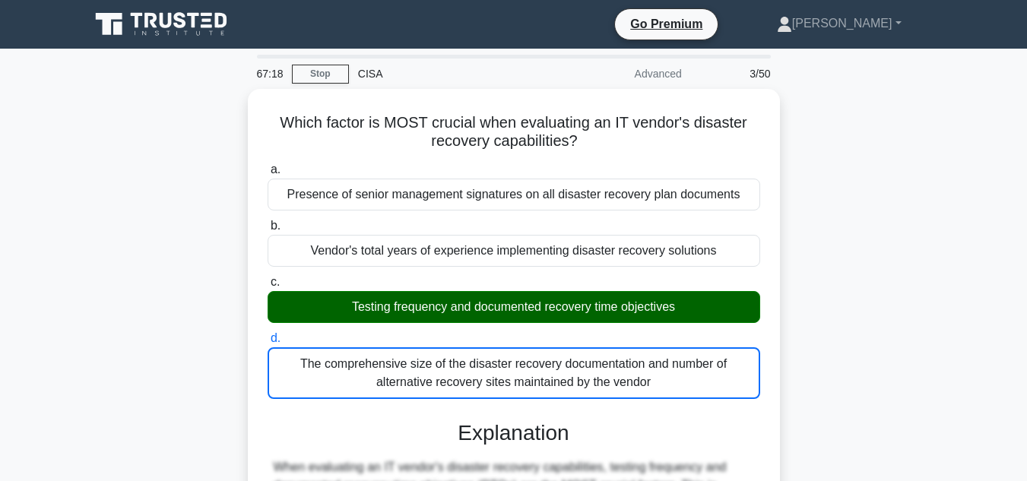
click at [267, 165] on input "a. Presence of senior management signatures on all disaster recovery plan docum…" at bounding box center [267, 170] width 0 height 10
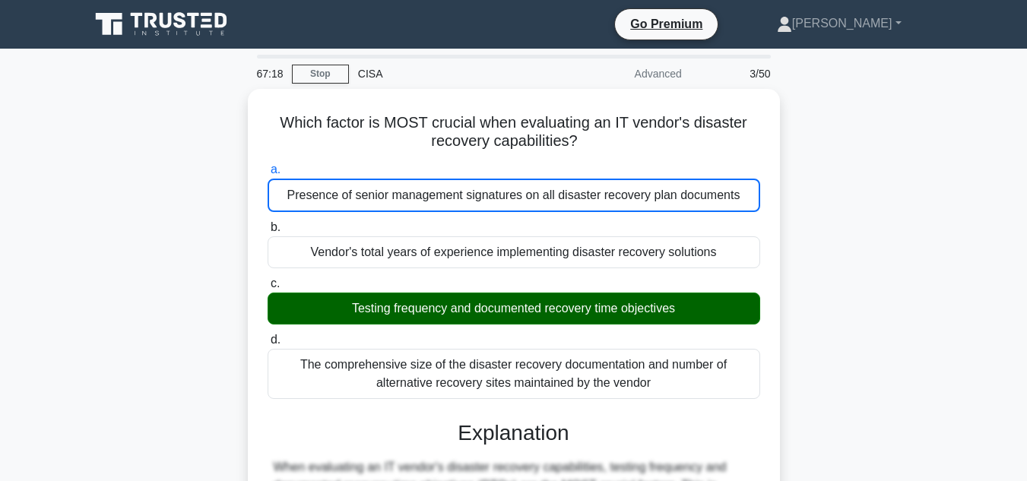
click at [267, 223] on input "b. Vendor's total years of experience implementing disaster recovery solutions" at bounding box center [267, 228] width 0 height 10
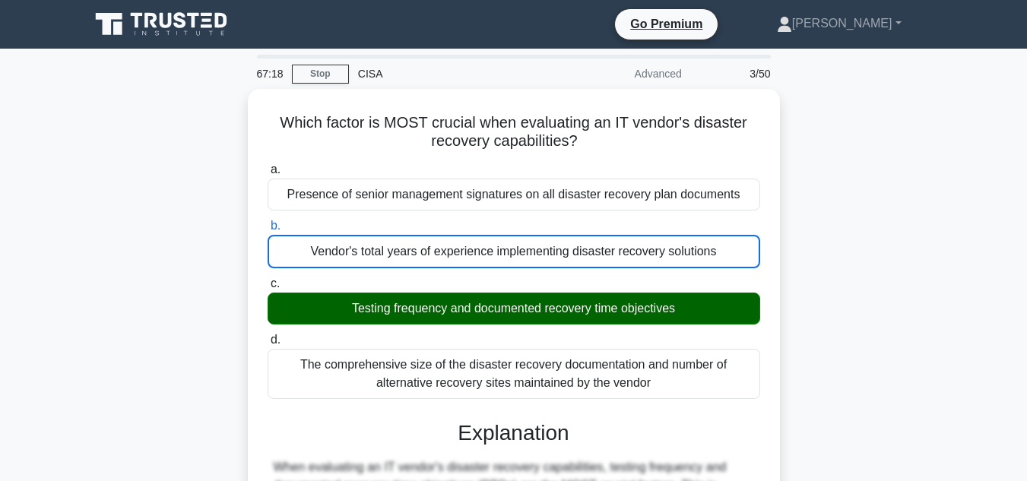
click at [267, 279] on input "c. Testing frequency and documented recovery time objectives" at bounding box center [267, 284] width 0 height 10
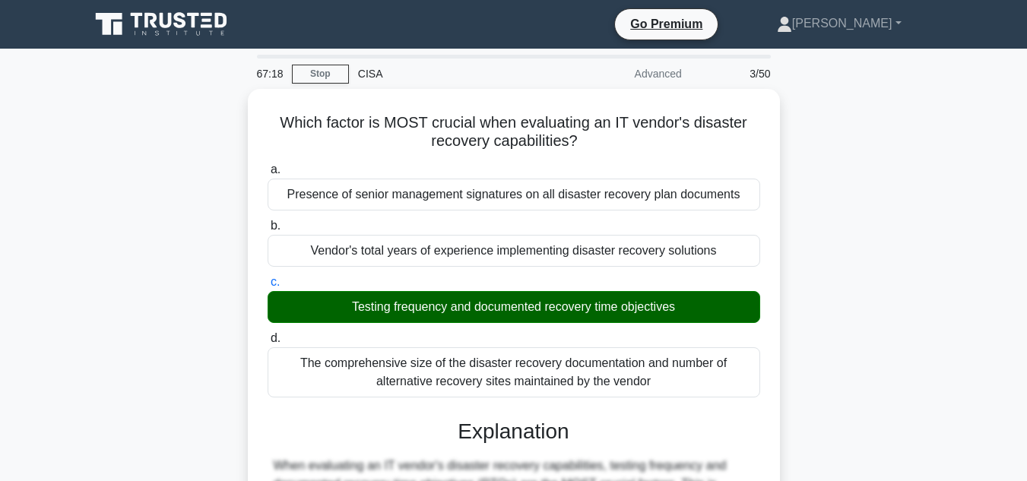
click at [267, 334] on input "d. The comprehensive size of the disaster recovery documentation and number of …" at bounding box center [267, 339] width 0 height 10
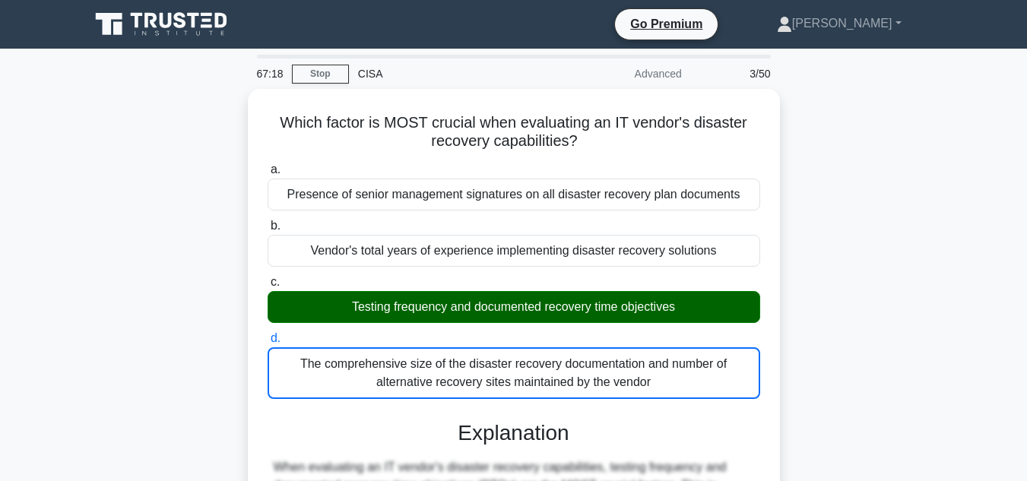
click at [267, 165] on input "a. Presence of senior management signatures on all disaster recovery plan docum…" at bounding box center [267, 170] width 0 height 10
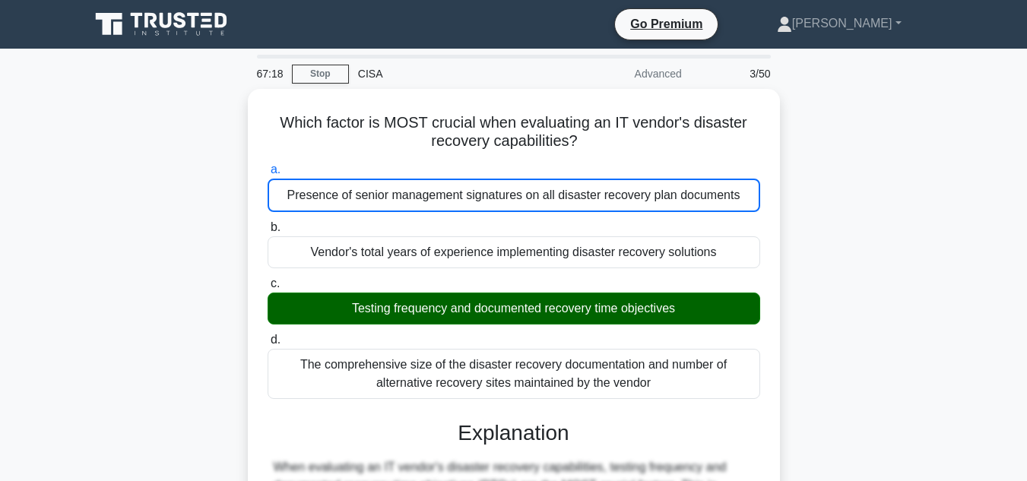
click at [267, 223] on input "b. Vendor's total years of experience implementing disaster recovery solutions" at bounding box center [267, 228] width 0 height 10
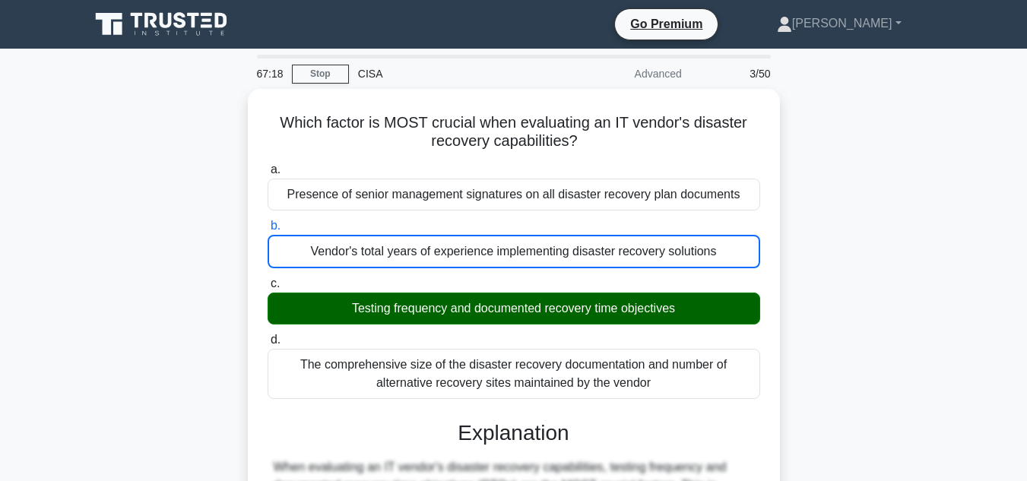
click at [267, 279] on input "c. Testing frequency and documented recovery time objectives" at bounding box center [267, 284] width 0 height 10
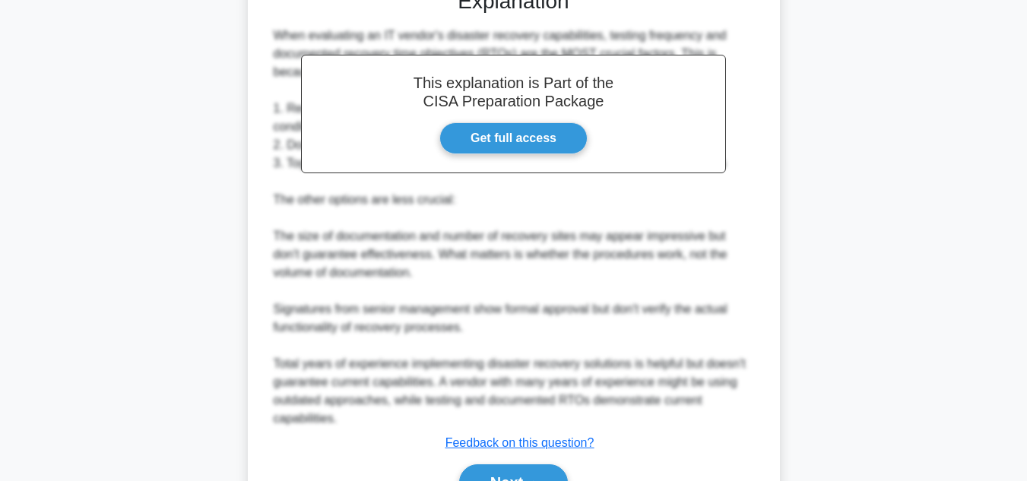
scroll to position [478, 0]
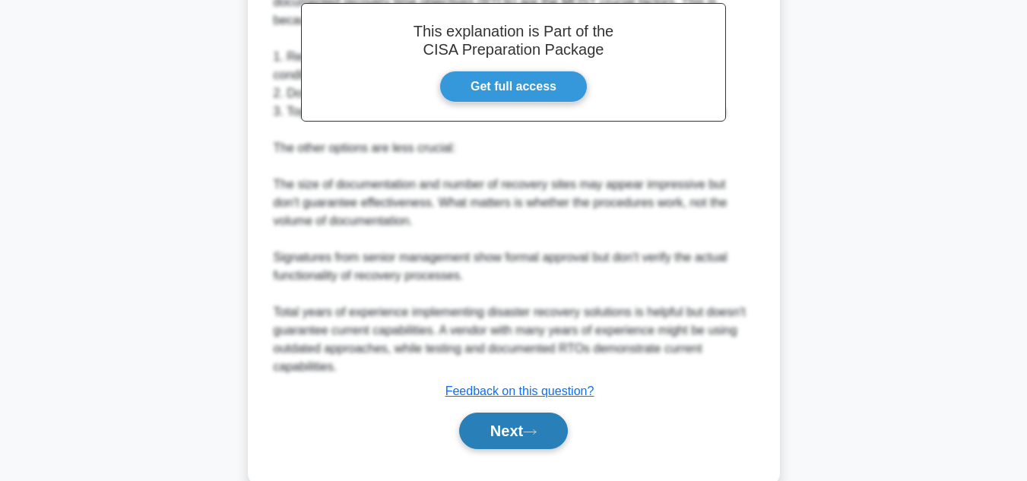
click at [549, 433] on button "Next" at bounding box center [513, 431] width 109 height 36
click at [529, 436] on icon at bounding box center [530, 432] width 14 height 8
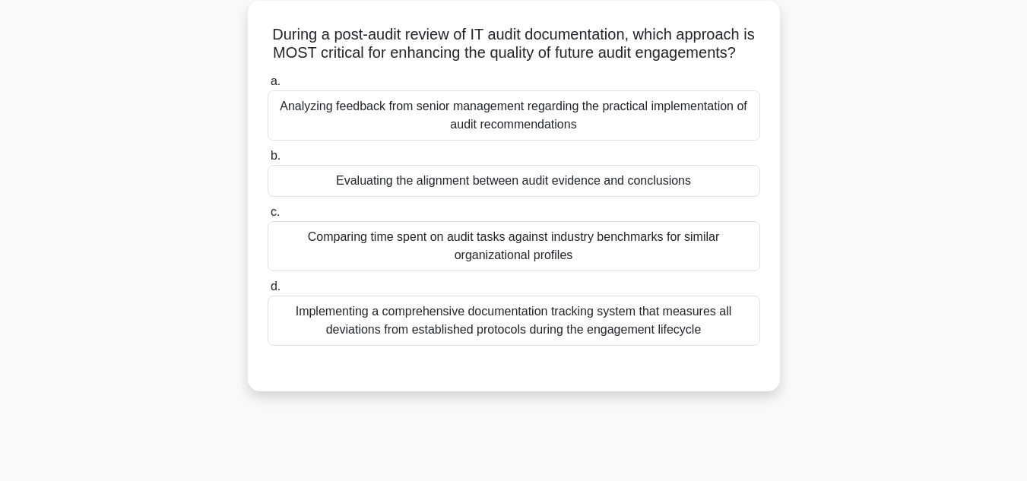
scroll to position [91, 0]
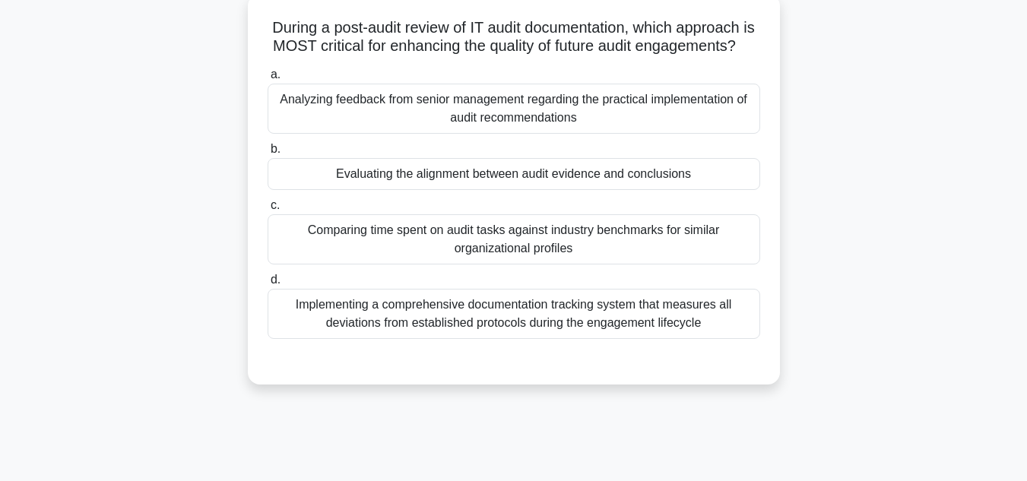
click at [612, 339] on div "Implementing a comprehensive documentation tracking system that measures all de…" at bounding box center [513, 314] width 492 height 50
click at [267, 285] on input "d. Implementing a comprehensive documentation tracking system that measures all…" at bounding box center [267, 280] width 0 height 10
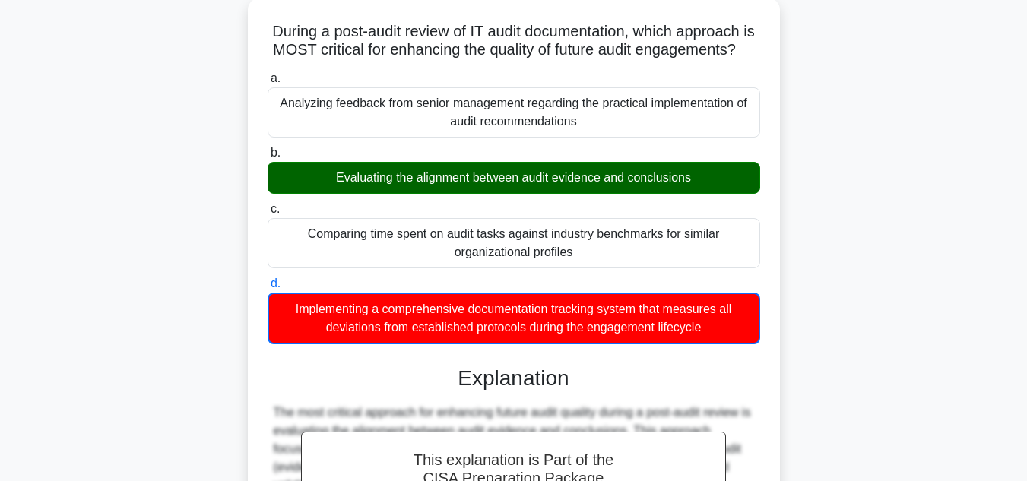
click at [267, 74] on input "a. Analyzing feedback from senior management regarding the practical implementa…" at bounding box center [267, 79] width 0 height 10
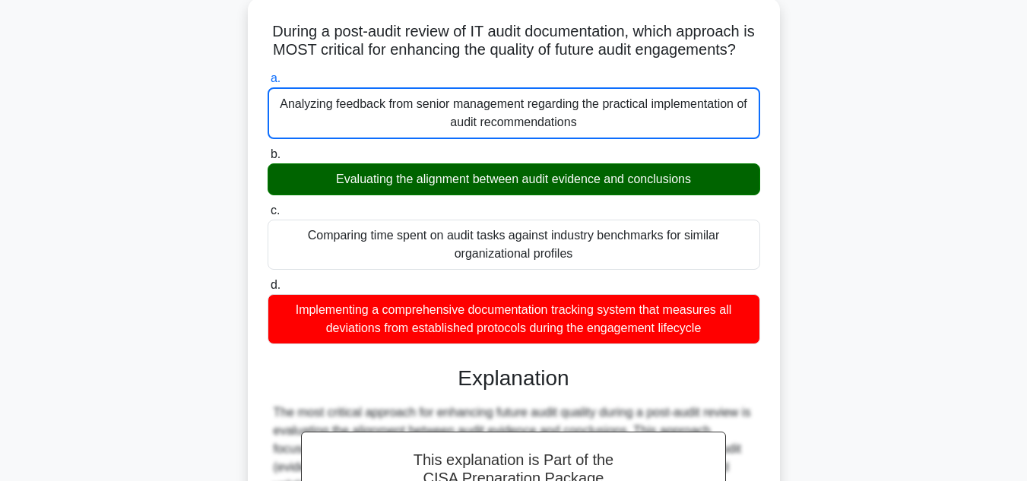
click at [970, 302] on main "66:15 Stop CISA Advanced 4/50 During a post-audit review of IT audit documentat…" at bounding box center [513, 465] width 1027 height 1017
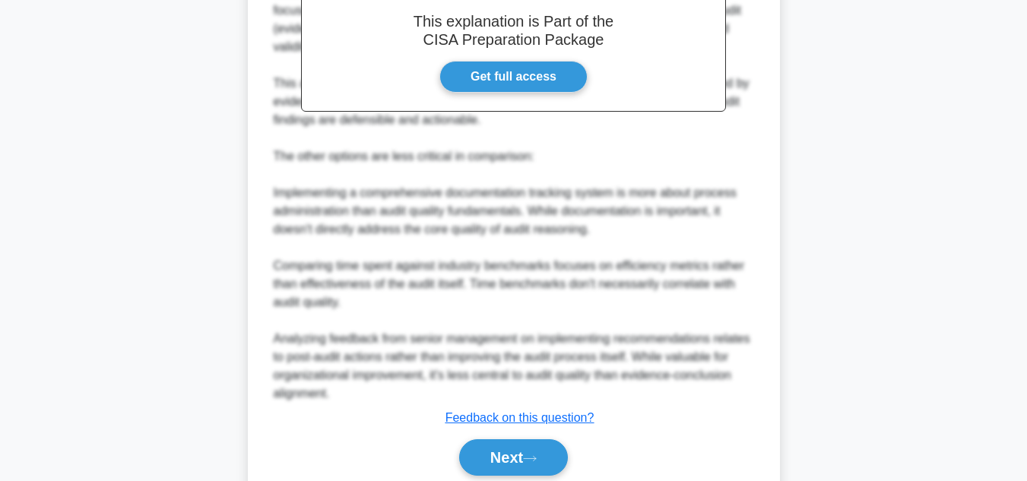
scroll to position [604, 0]
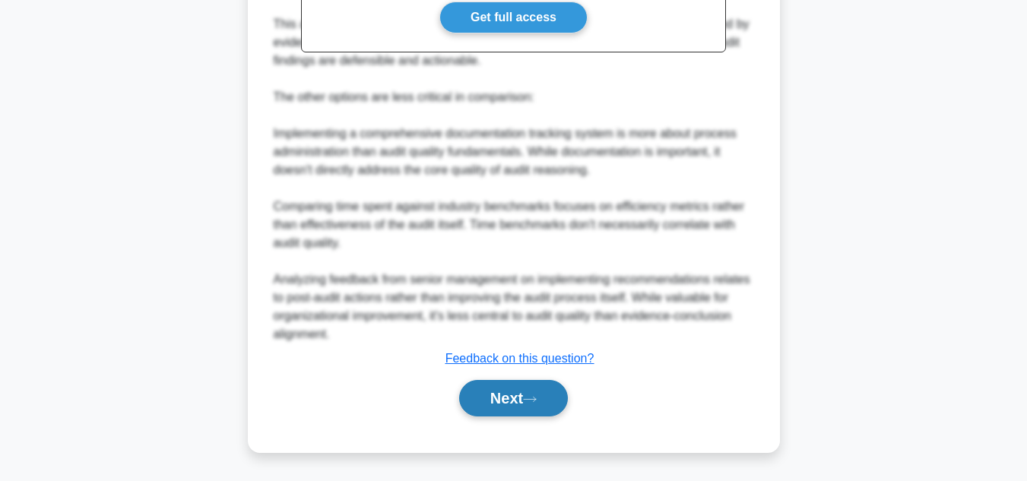
click at [521, 404] on button "Next" at bounding box center [513, 398] width 109 height 36
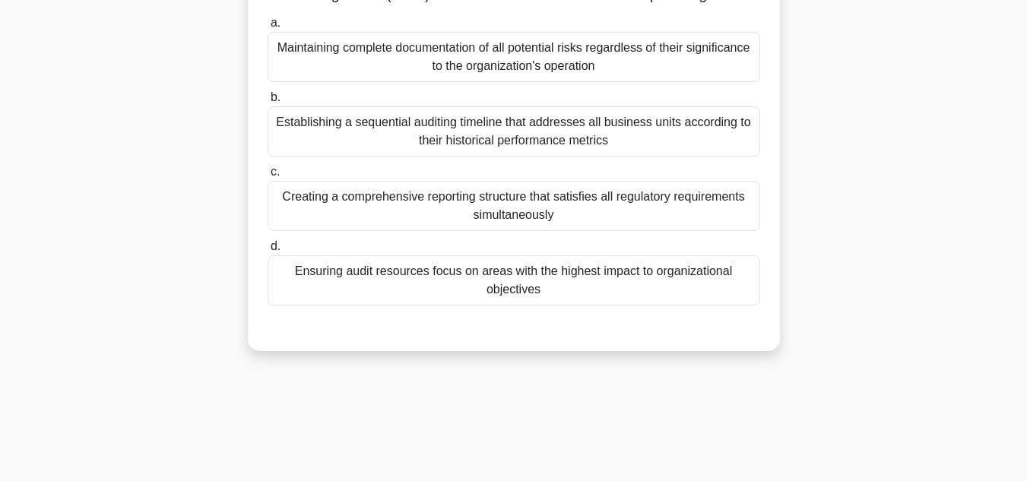
scroll to position [36, 0]
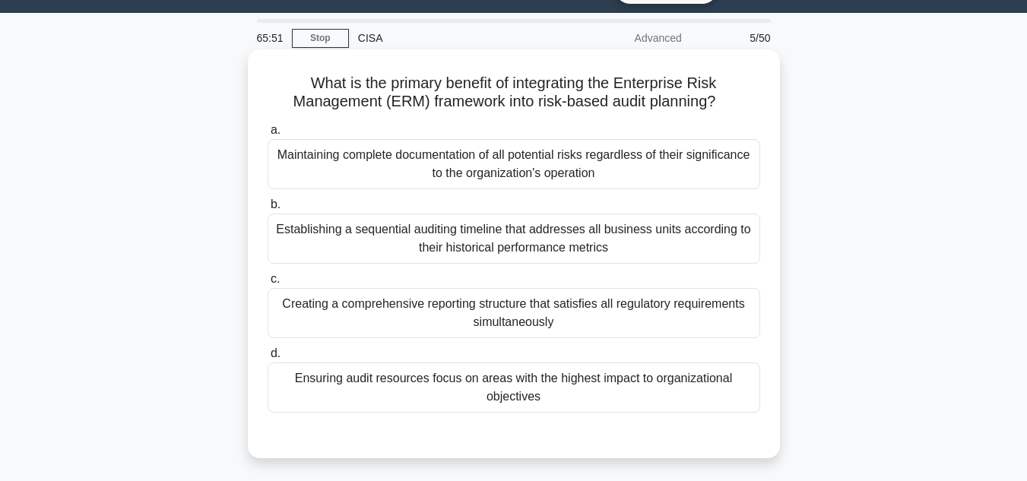
click at [562, 399] on div "Ensuring audit resources focus on areas with the highest impact to organization…" at bounding box center [513, 387] width 492 height 50
click at [267, 359] on input "d. Ensuring audit resources focus on areas with the highest impact to organizat…" at bounding box center [267, 354] width 0 height 10
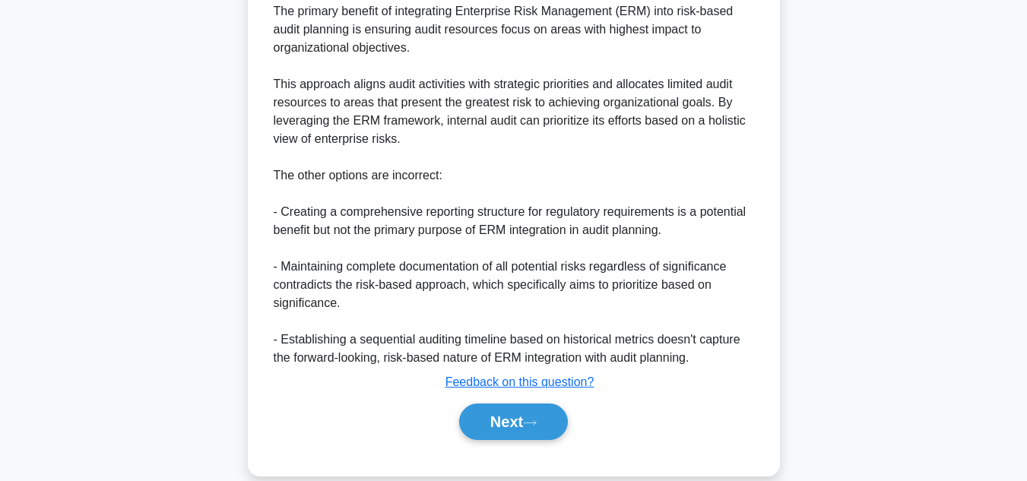
scroll to position [530, 0]
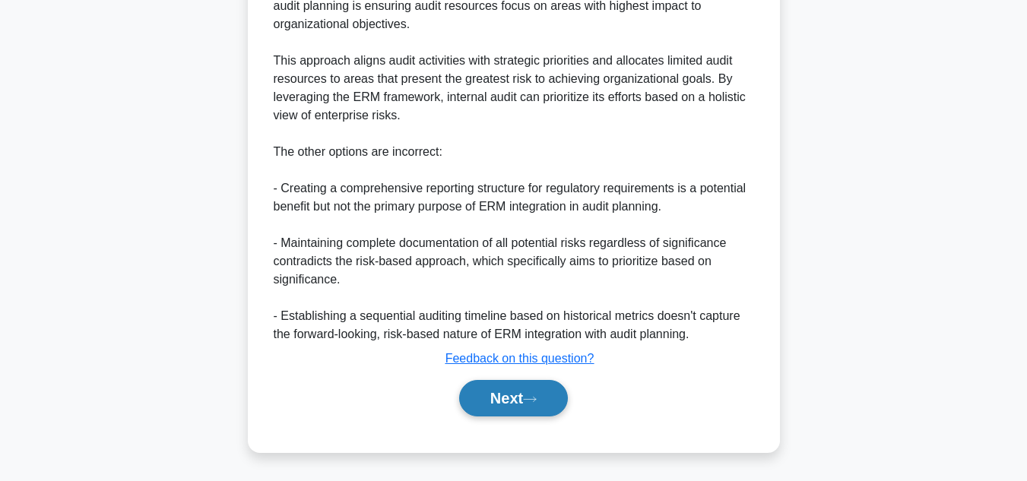
click at [541, 410] on button "Next" at bounding box center [513, 398] width 109 height 36
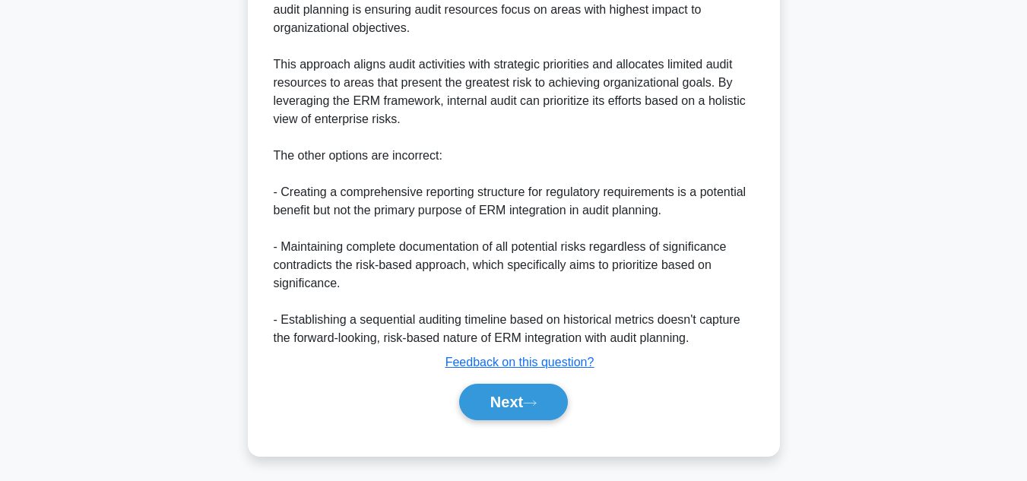
scroll to position [340, 0]
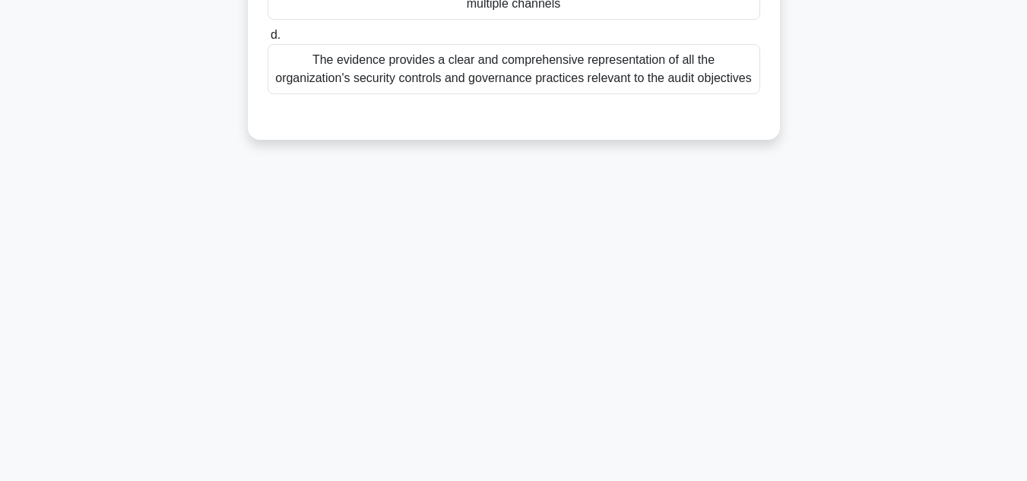
click at [986, 186] on main "65:42 Stop CISA Advanced 6/50 According to ISACA's IT Audit Framework (ITAF), w…" at bounding box center [513, 95] width 1027 height 772
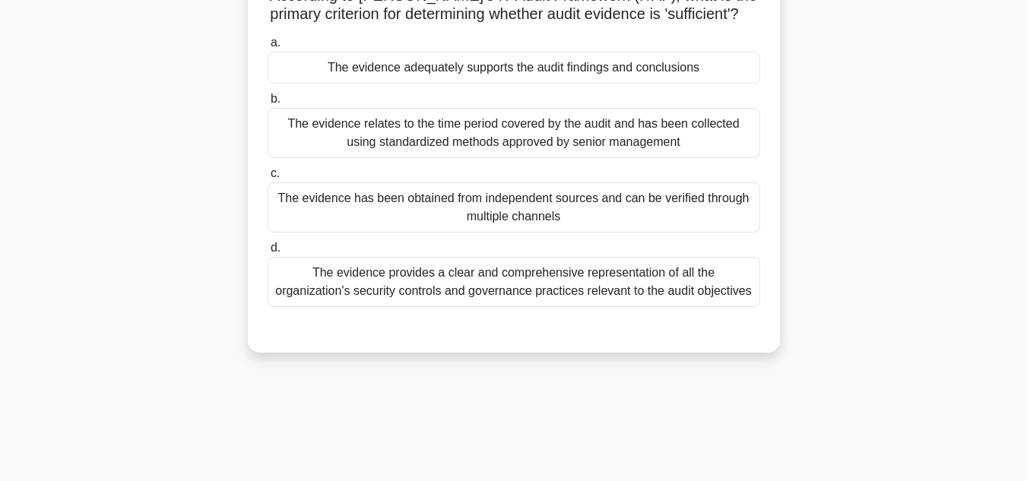
scroll to position [66, 0]
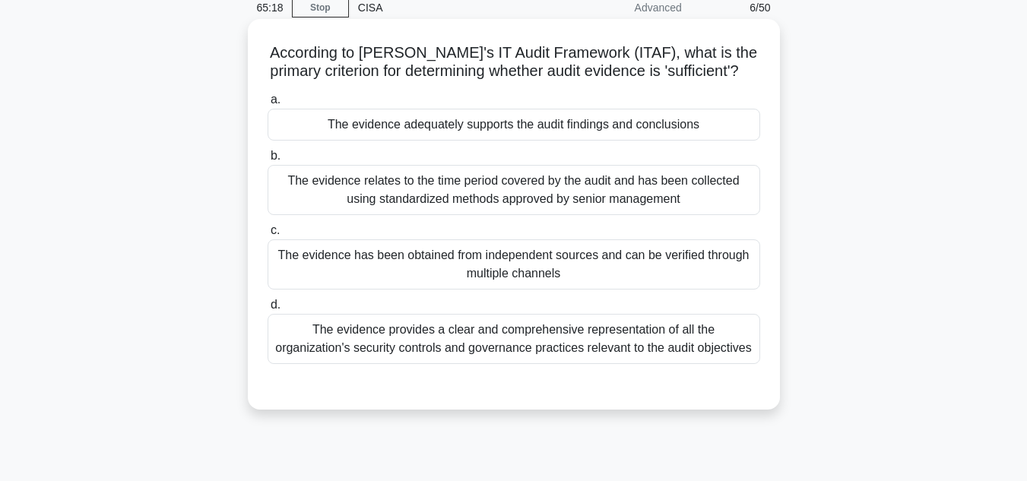
click at [620, 136] on div "The evidence adequately supports the audit findings and conclusions" at bounding box center [513, 125] width 492 height 32
click at [267, 105] on input "a. The evidence adequately supports the audit findings and conclusions" at bounding box center [267, 100] width 0 height 10
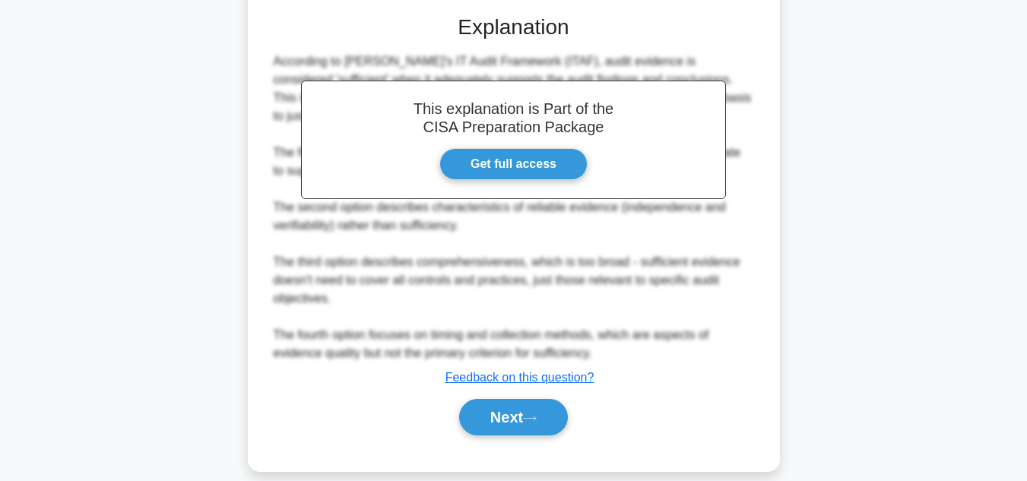
scroll to position [457, 0]
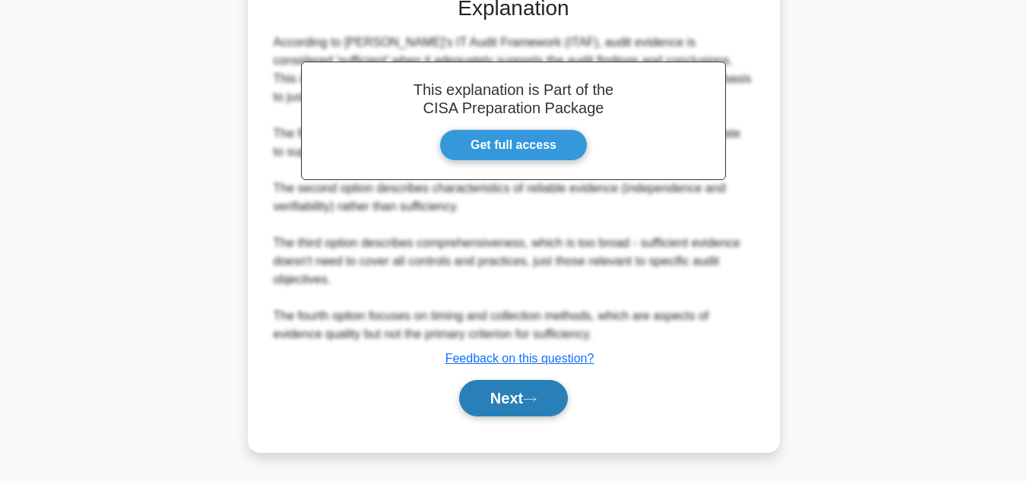
click at [510, 402] on button "Next" at bounding box center [513, 398] width 109 height 36
click at [484, 408] on button "Next" at bounding box center [513, 398] width 109 height 36
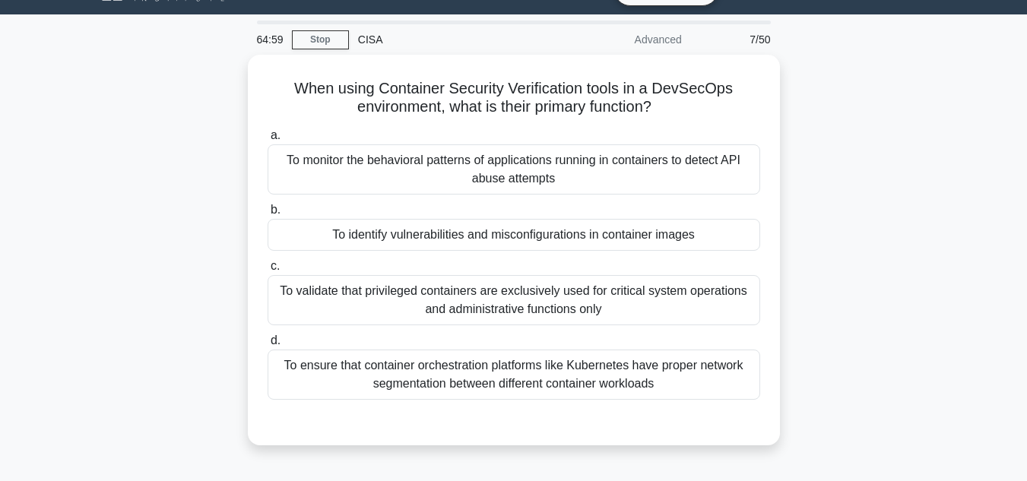
scroll to position [27, 0]
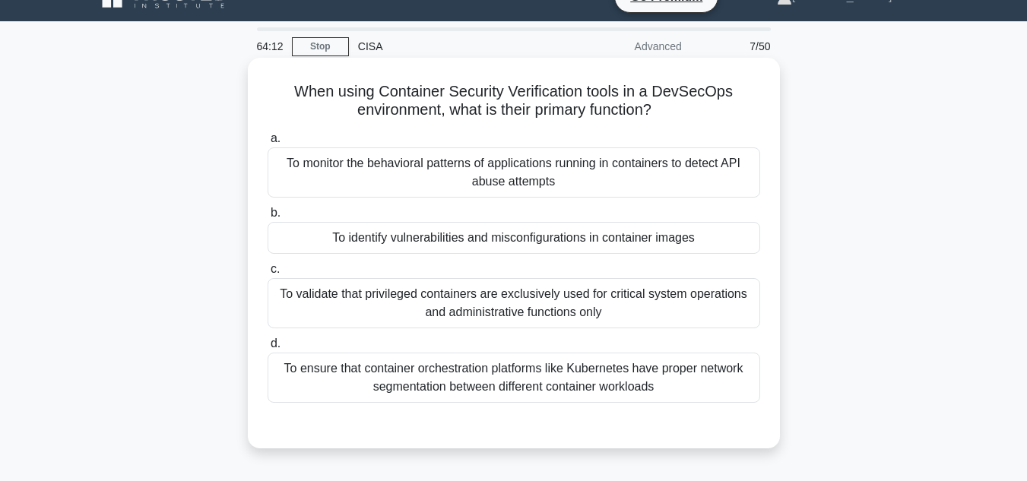
click at [553, 242] on div "To identify vulnerabilities and misconfigurations in container images" at bounding box center [513, 238] width 492 height 32
click at [267, 218] on input "b. To identify vulnerabilities and misconfigurations in container images" at bounding box center [267, 213] width 0 height 10
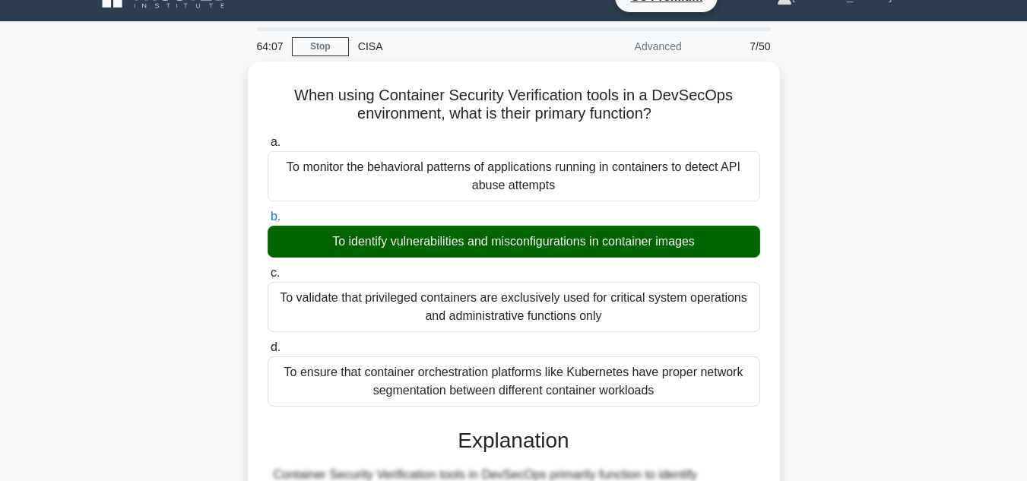
click at [989, 365] on main "64:07 Stop CISA Advanced 7/50 When using Container Security Verification tools …" at bounding box center [513, 455] width 1027 height 869
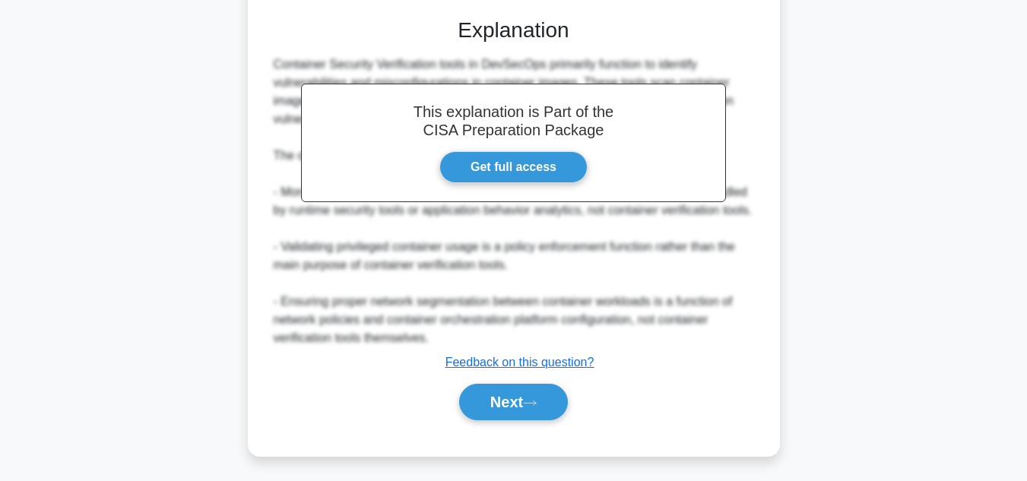
scroll to position [457, 0]
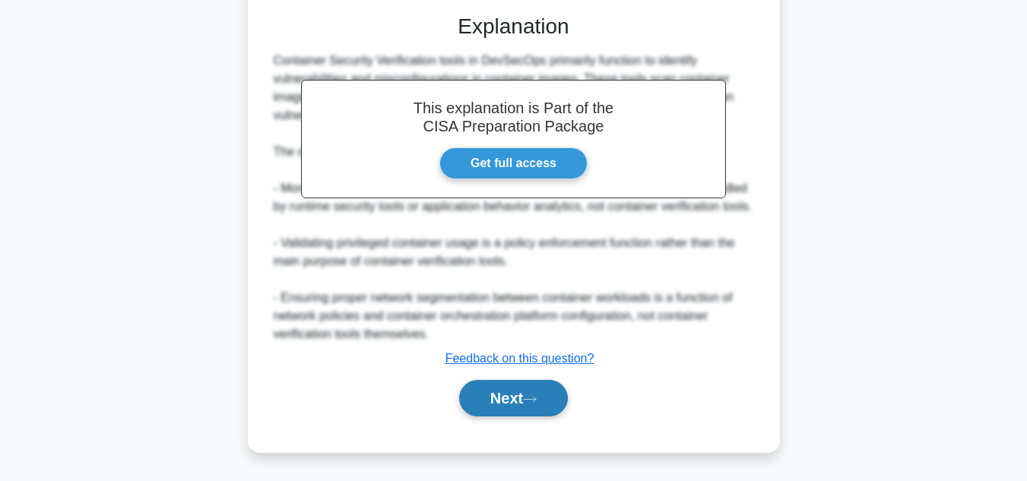
click at [505, 394] on button "Next" at bounding box center [513, 398] width 109 height 36
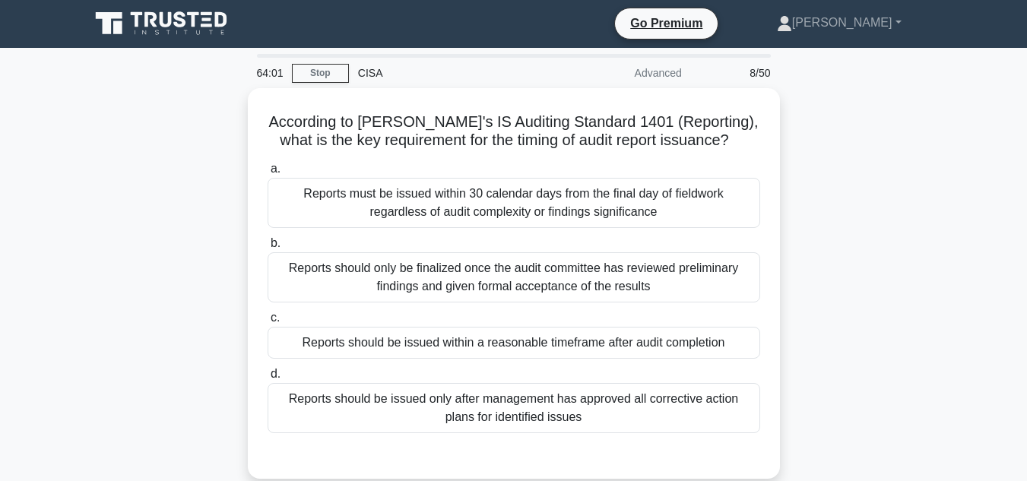
scroll to position [0, 0]
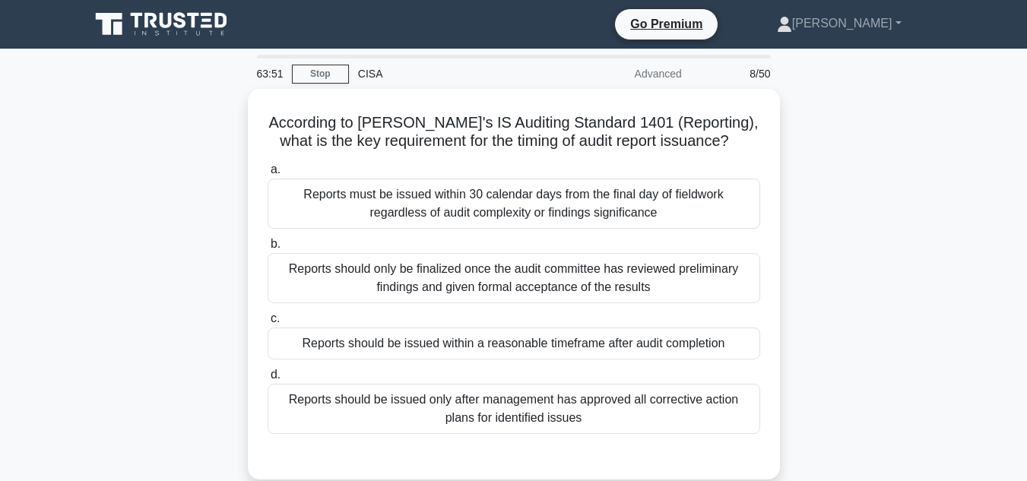
click at [877, 338] on div "According to ISACA's IS Auditing Standard 1401 (Reporting), what is the key req…" at bounding box center [514, 293] width 866 height 409
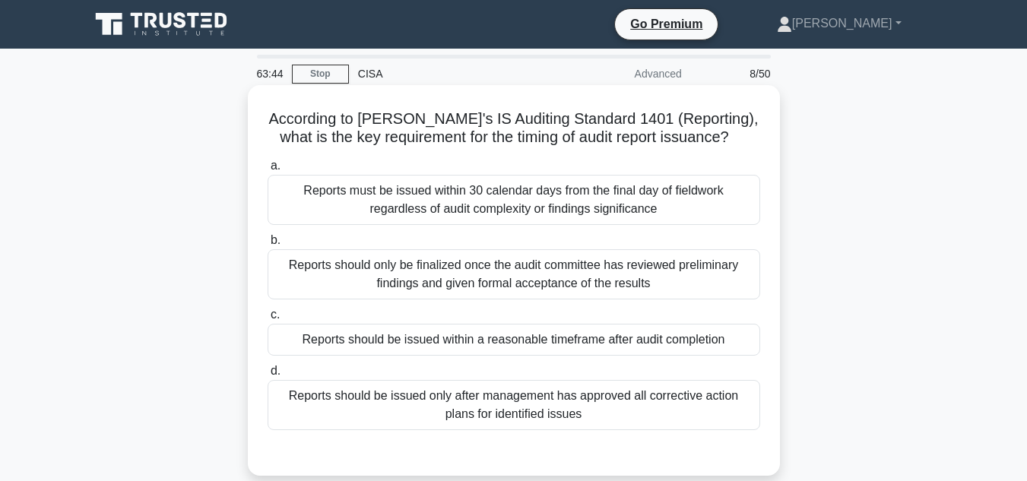
click at [706, 340] on div "Reports should be issued within a reasonable timeframe after audit completion" at bounding box center [513, 340] width 492 height 32
click at [267, 320] on input "c. Reports should be issued within a reasonable timeframe after audit completion" at bounding box center [267, 315] width 0 height 10
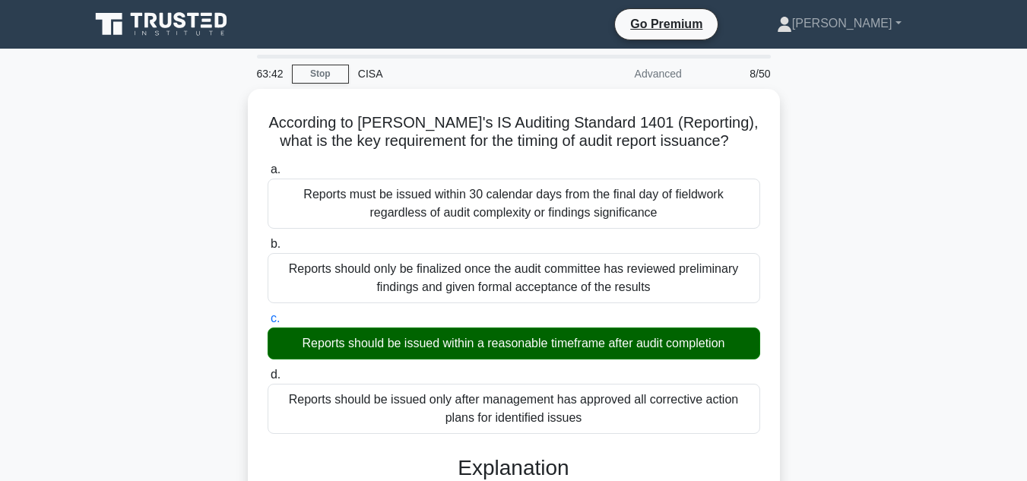
click at [267, 370] on input "d. Reports should be issued only after management has approved all corrective a…" at bounding box center [267, 375] width 0 height 10
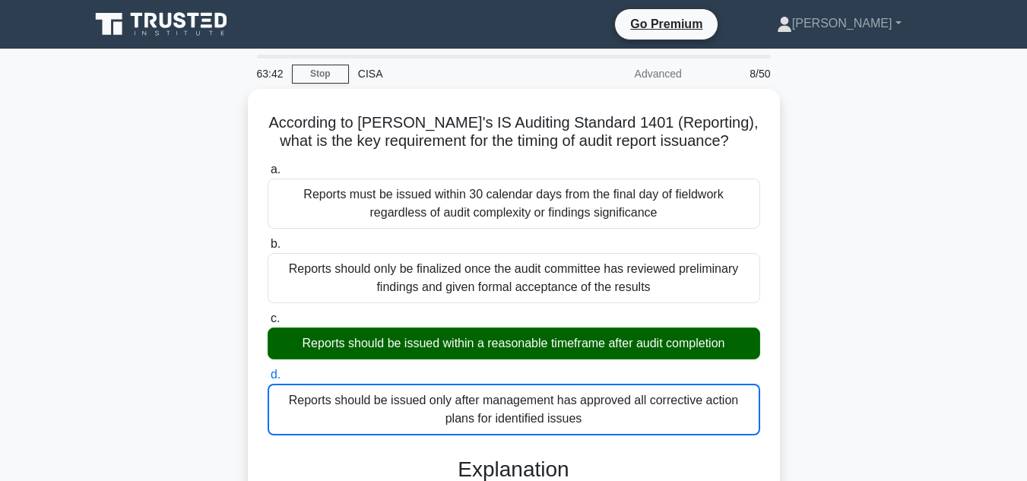
click at [267, 165] on input "a. Reports must be issued within 30 calendar days from the final day of fieldwo…" at bounding box center [267, 170] width 0 height 10
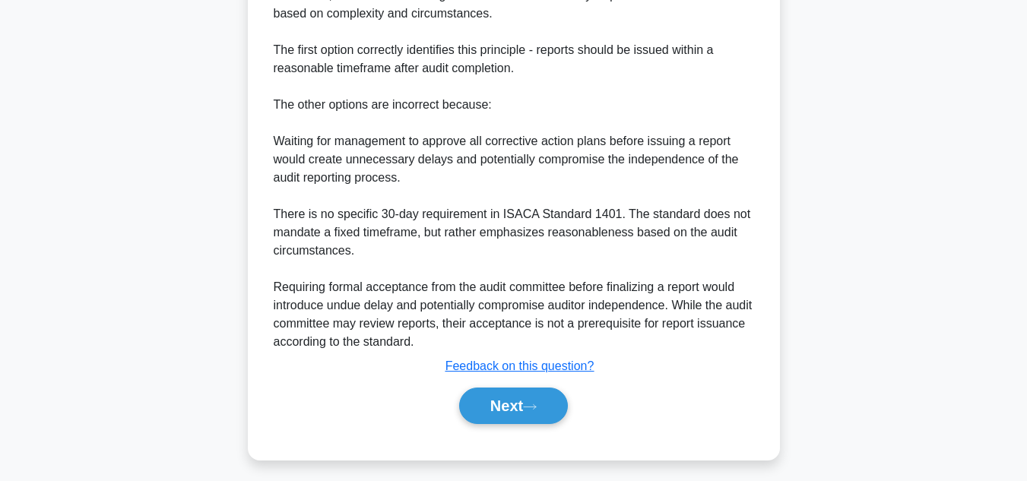
scroll to position [568, 0]
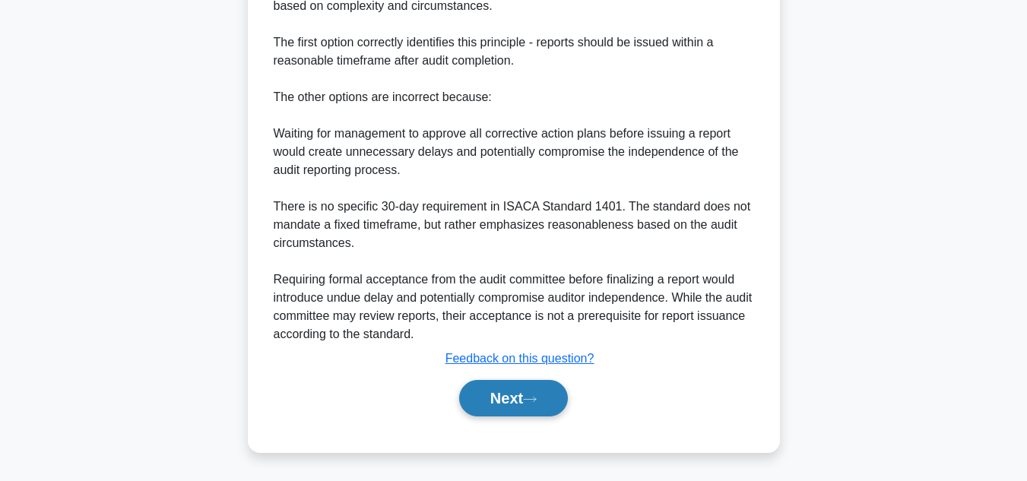
click at [531, 404] on button "Next" at bounding box center [513, 398] width 109 height 36
click at [489, 405] on button "Next" at bounding box center [513, 398] width 109 height 36
click at [498, 399] on button "Next" at bounding box center [513, 398] width 109 height 36
click at [503, 388] on button "Next" at bounding box center [513, 398] width 109 height 36
click at [511, 394] on button "Next" at bounding box center [513, 398] width 109 height 36
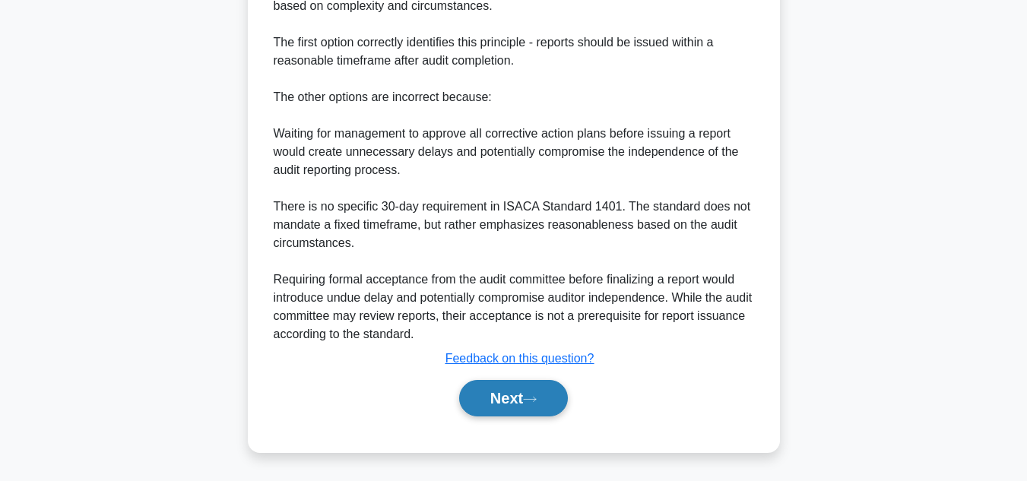
click at [511, 413] on button "Next" at bounding box center [513, 398] width 109 height 36
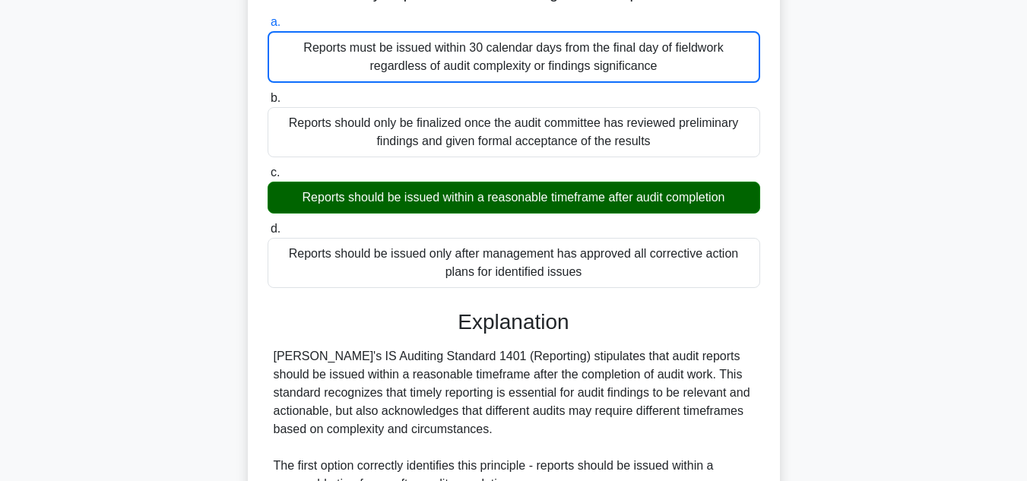
scroll to position [8, 0]
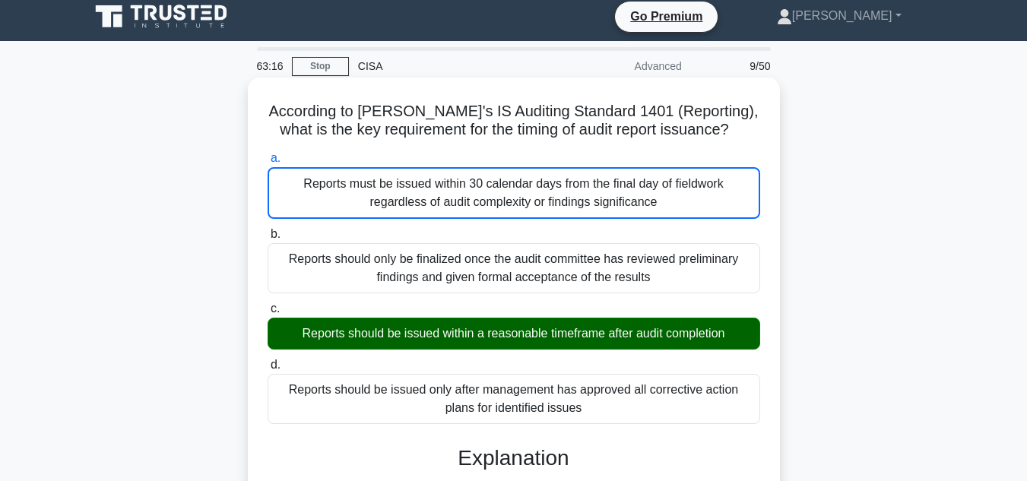
click at [581, 337] on div "Reports should be issued within a reasonable timeframe after audit completion" at bounding box center [513, 334] width 492 height 32
click at [267, 314] on input "c. Reports should be issued within a reasonable timeframe after audit completion" at bounding box center [267, 309] width 0 height 10
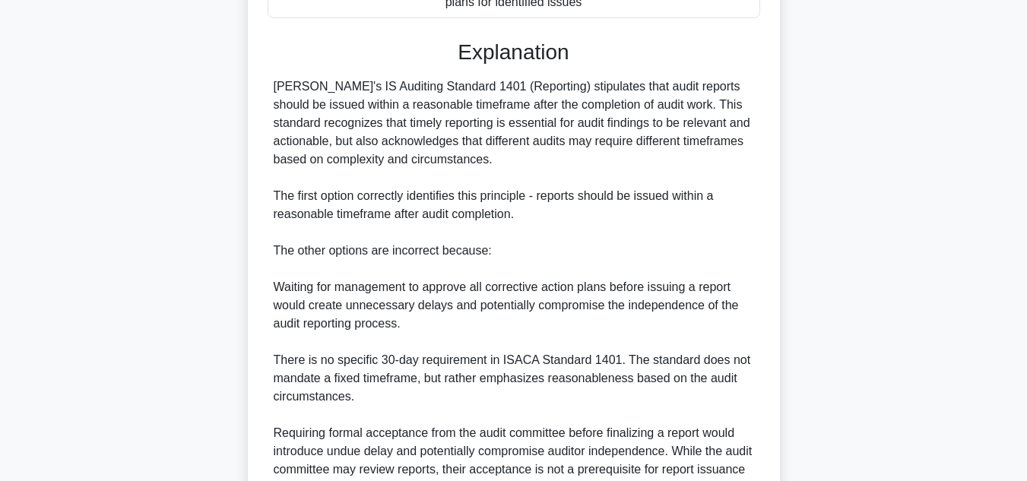
scroll to position [566, 0]
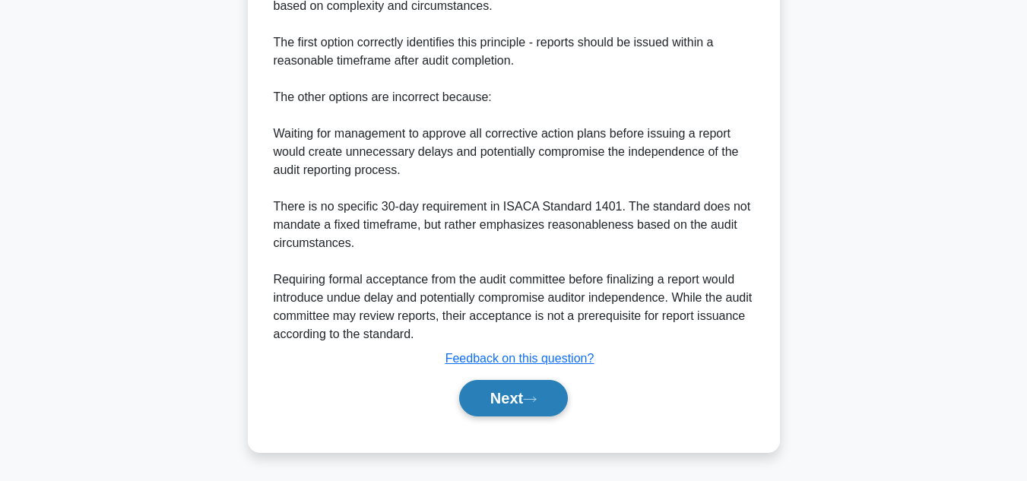
click at [506, 398] on button "Next" at bounding box center [513, 398] width 109 height 36
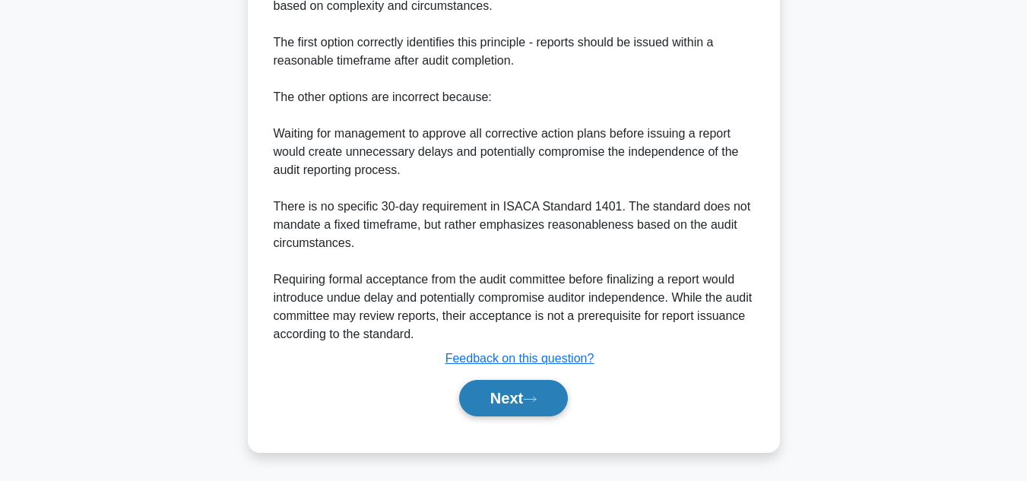
click at [506, 398] on button "Next" at bounding box center [513, 398] width 109 height 36
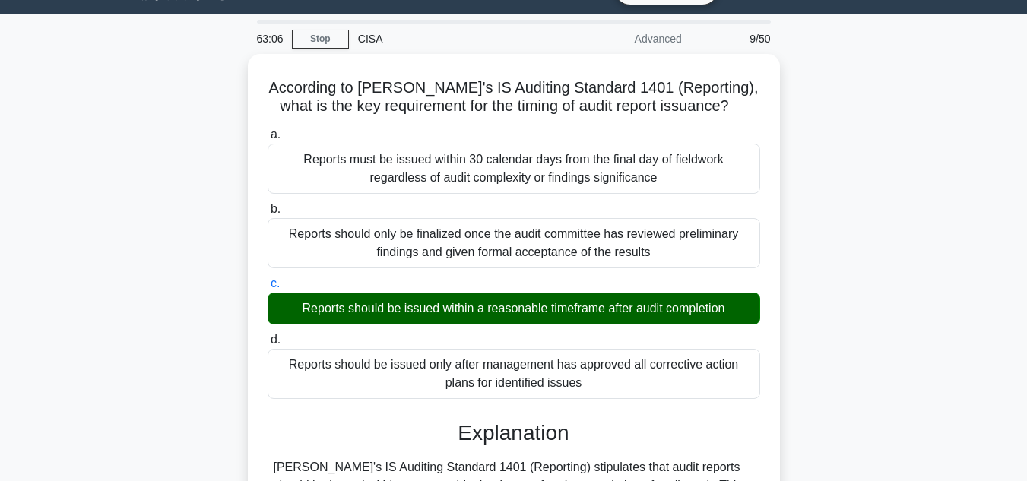
scroll to position [0, 0]
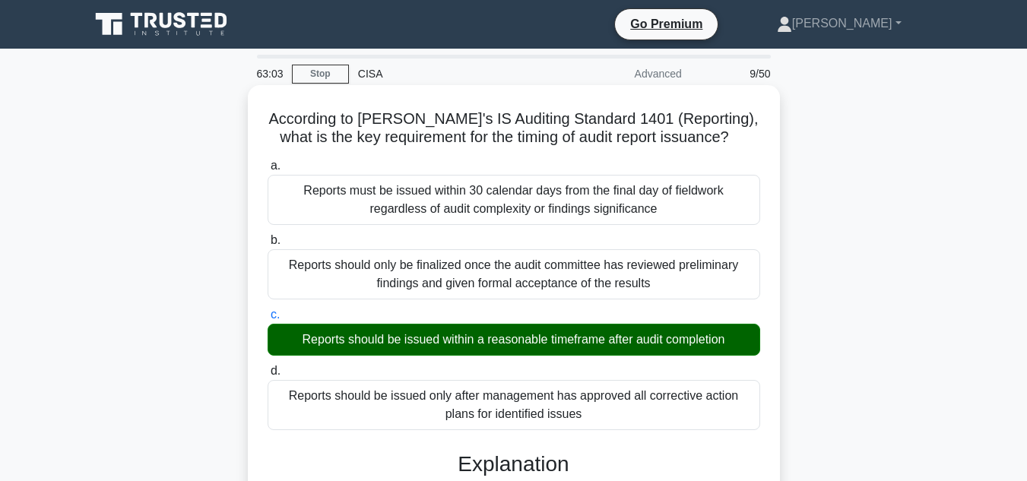
click at [541, 344] on div "Reports should be issued within a reasonable timeframe after audit completion" at bounding box center [513, 340] width 492 height 32
click at [267, 320] on input "c. Reports should be issued within a reasonable timeframe after audit completion" at bounding box center [267, 315] width 0 height 10
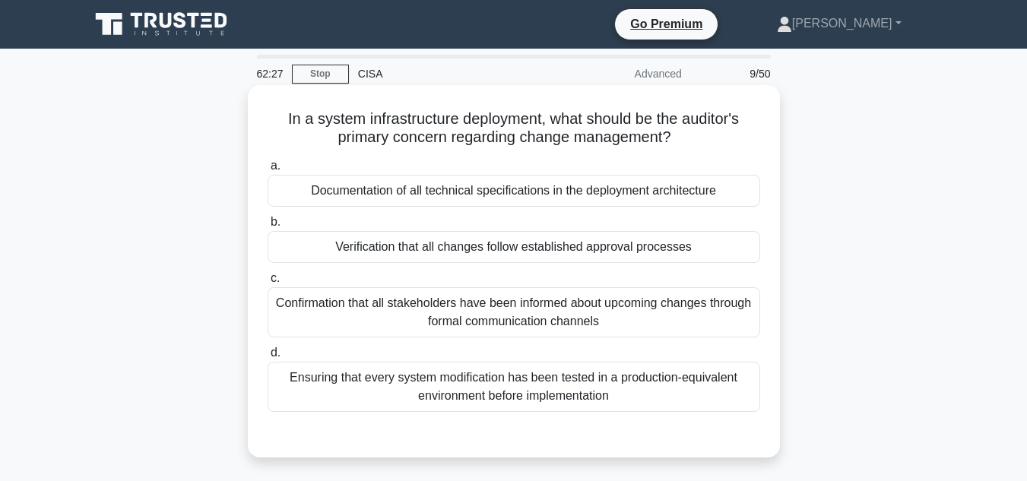
click at [494, 255] on div "Verification that all changes follow established approval processes" at bounding box center [513, 247] width 492 height 32
click at [267, 227] on input "b. Verification that all changes follow established approval processes" at bounding box center [267, 222] width 0 height 10
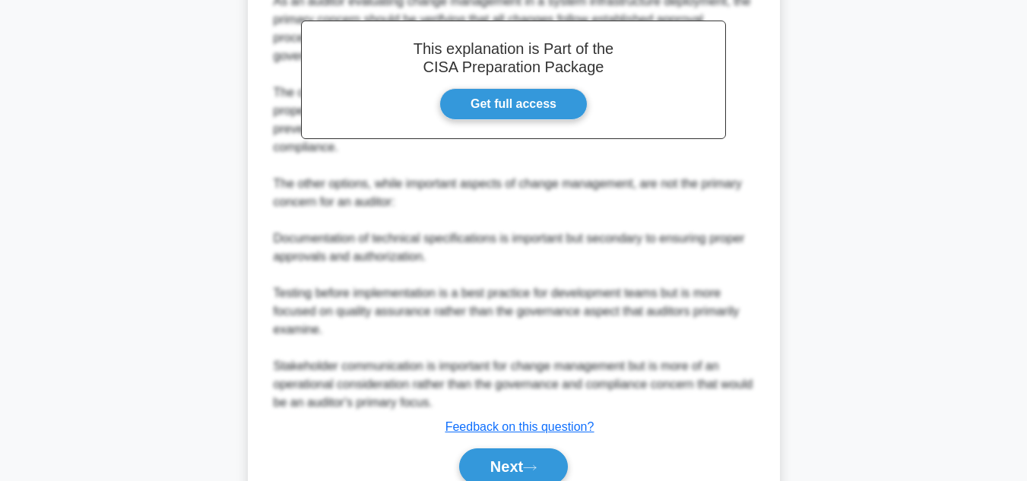
scroll to position [530, 0]
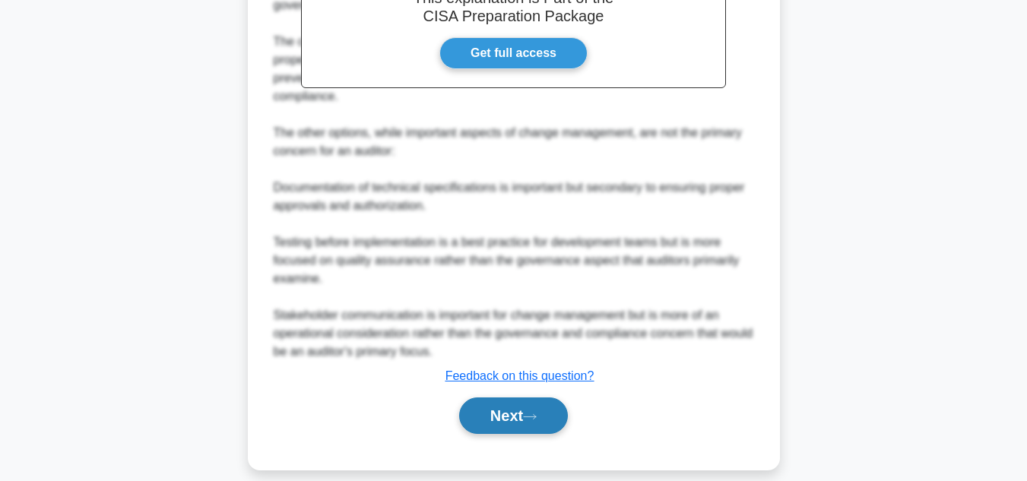
click at [500, 406] on button "Next" at bounding box center [513, 415] width 109 height 36
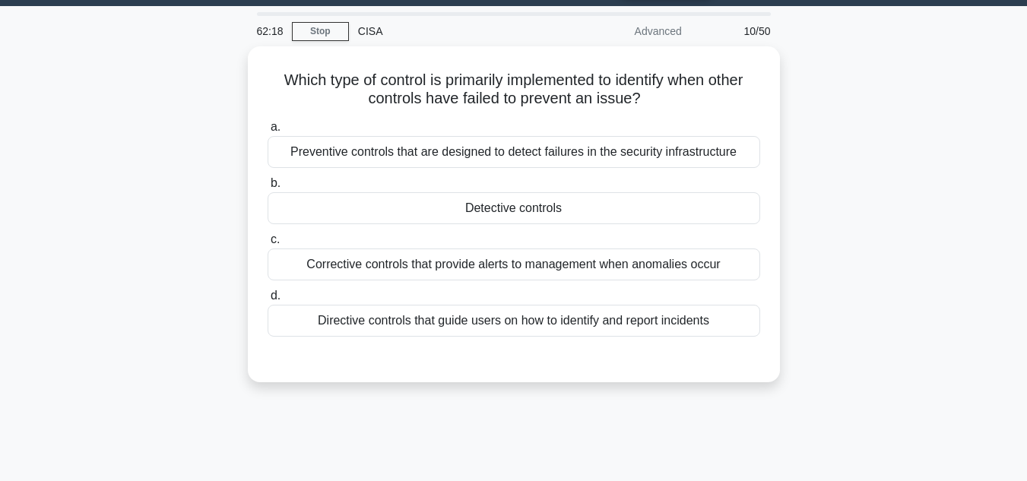
scroll to position [0, 0]
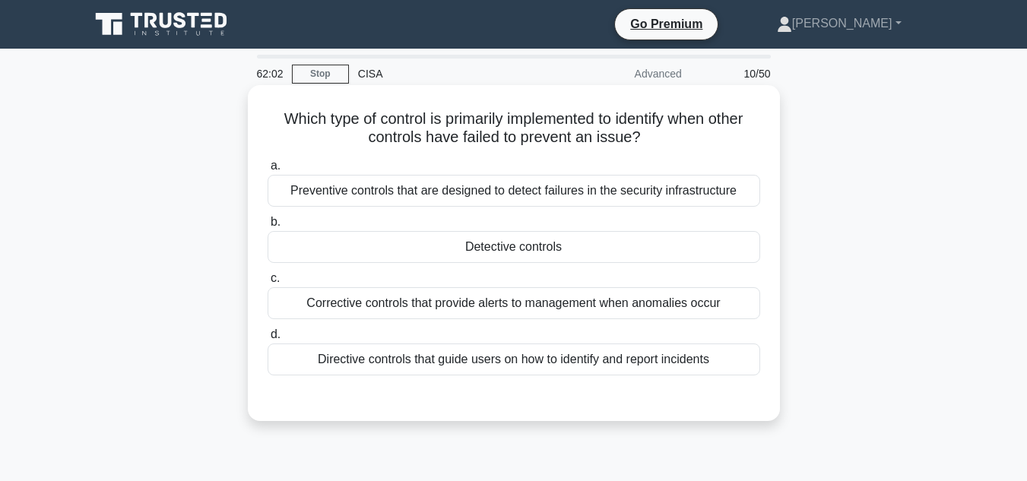
click at [524, 310] on div "Corrective controls that provide alerts to management when anomalies occur" at bounding box center [513, 303] width 492 height 32
click at [267, 283] on input "c. Corrective controls that provide alerts to management when anomalies occur" at bounding box center [267, 279] width 0 height 10
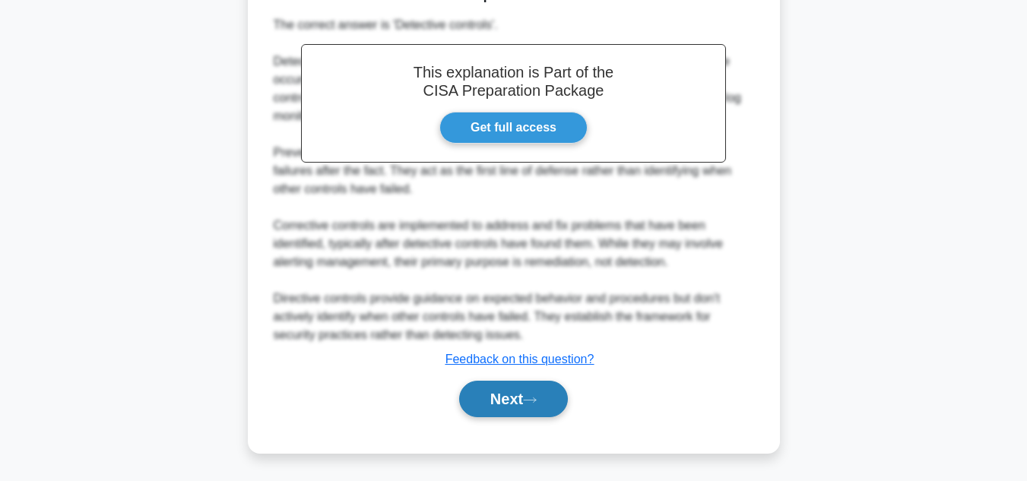
click at [555, 397] on button "Next" at bounding box center [513, 399] width 109 height 36
click at [499, 400] on button "Next" at bounding box center [513, 399] width 109 height 36
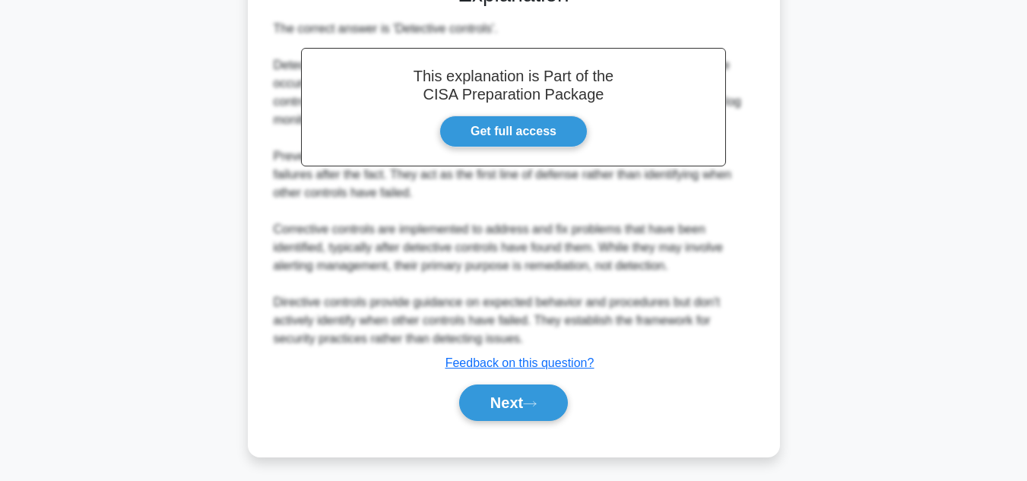
scroll to position [422, 0]
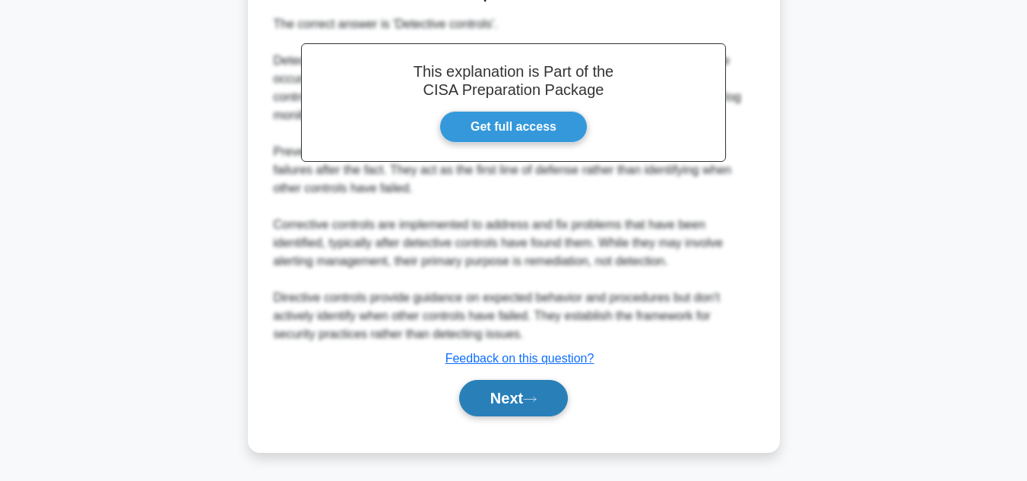
click at [497, 395] on button "Next" at bounding box center [513, 398] width 109 height 36
click at [504, 407] on button "Next" at bounding box center [513, 398] width 109 height 36
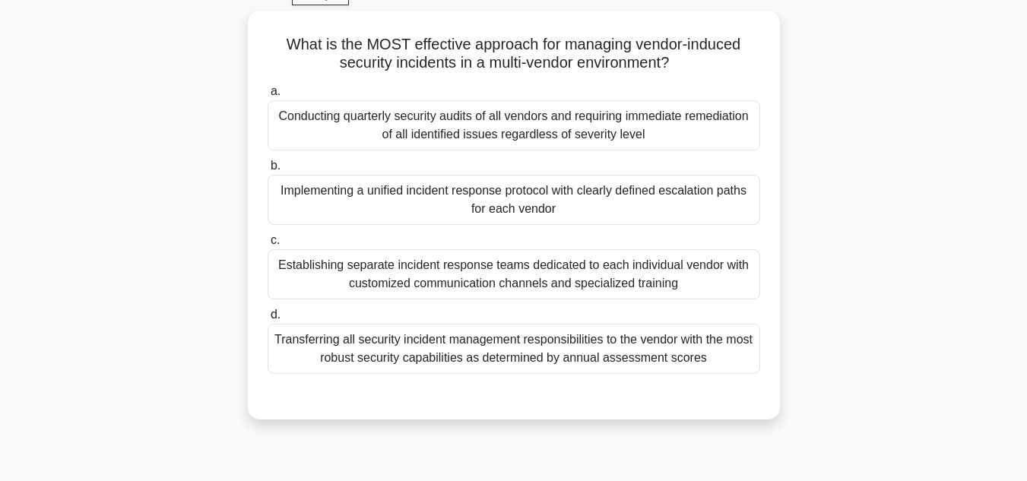
scroll to position [44, 0]
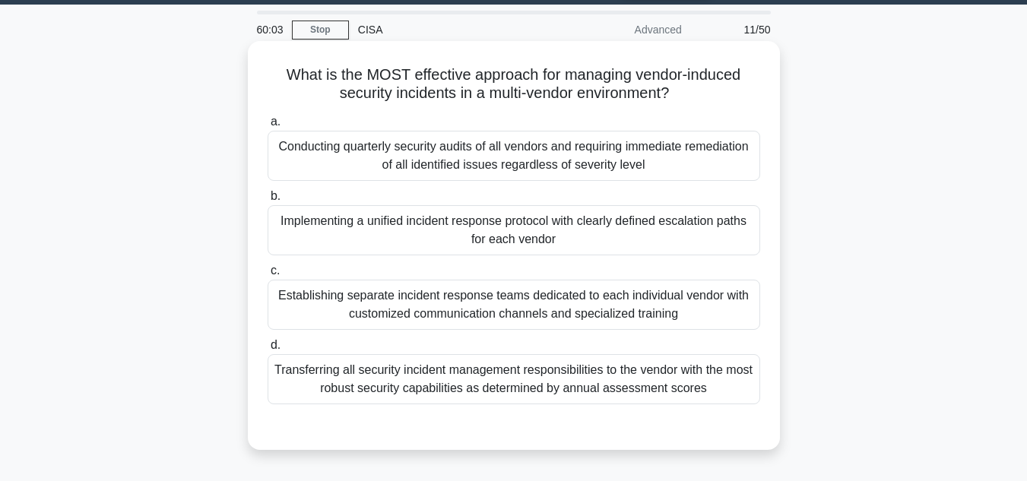
click at [592, 238] on div "Implementing a unified incident response protocol with clearly defined escalati…" at bounding box center [513, 230] width 492 height 50
click at [267, 201] on input "b. Implementing a unified incident response protocol with clearly defined escal…" at bounding box center [267, 196] width 0 height 10
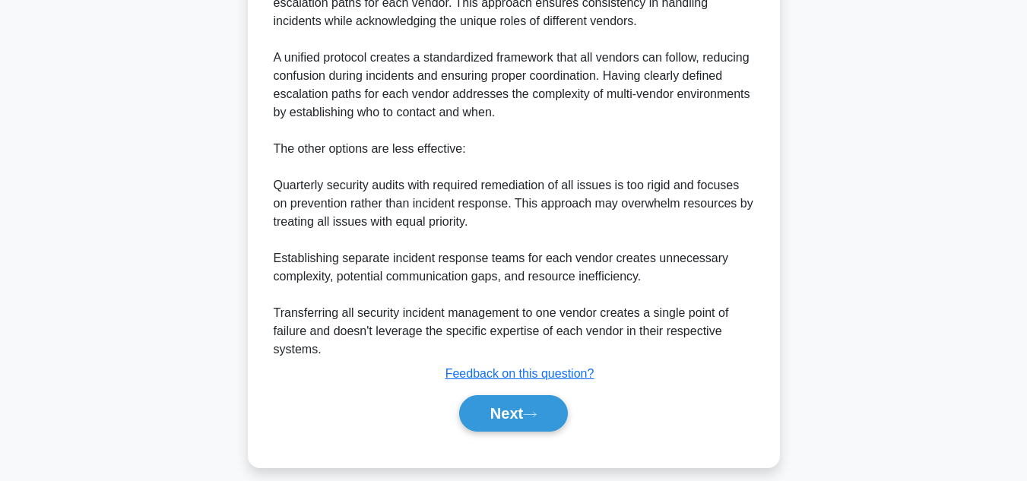
scroll to position [555, 0]
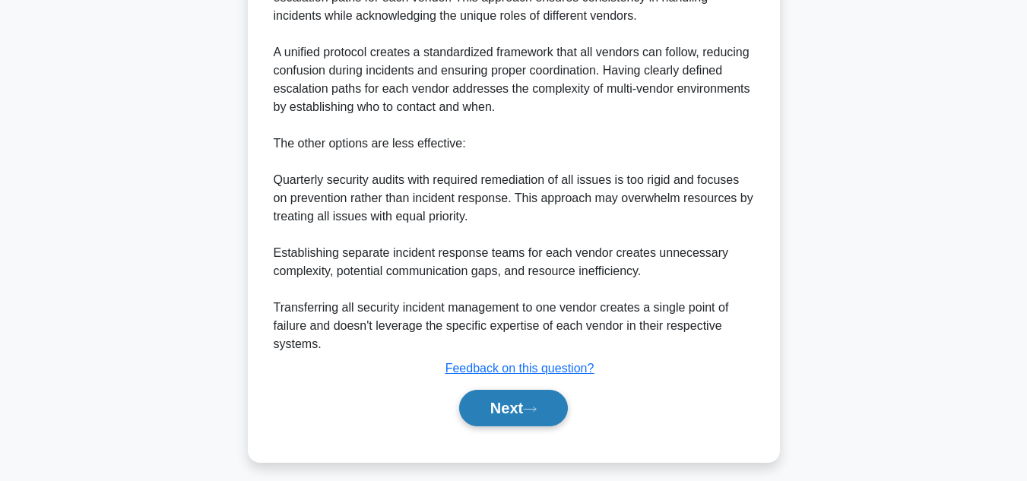
click at [502, 409] on button "Next" at bounding box center [513, 408] width 109 height 36
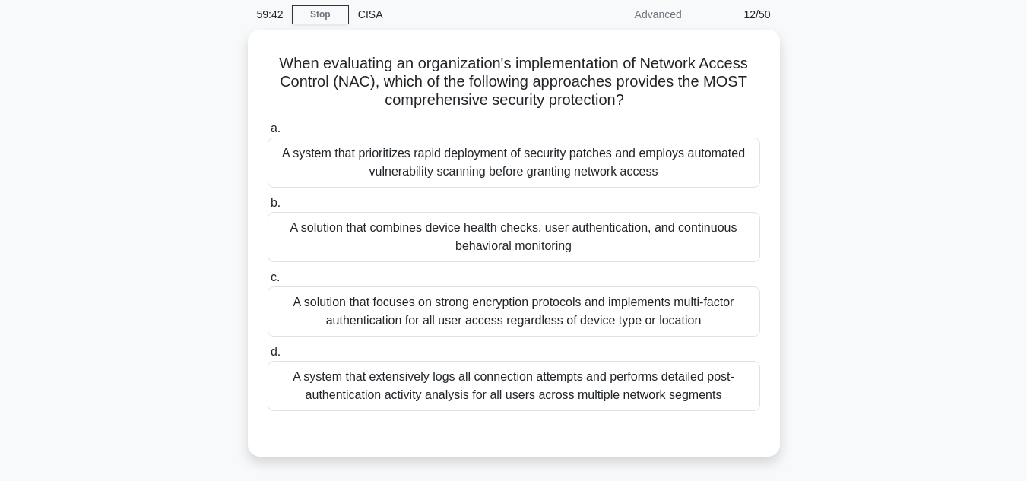
scroll to position [11, 0]
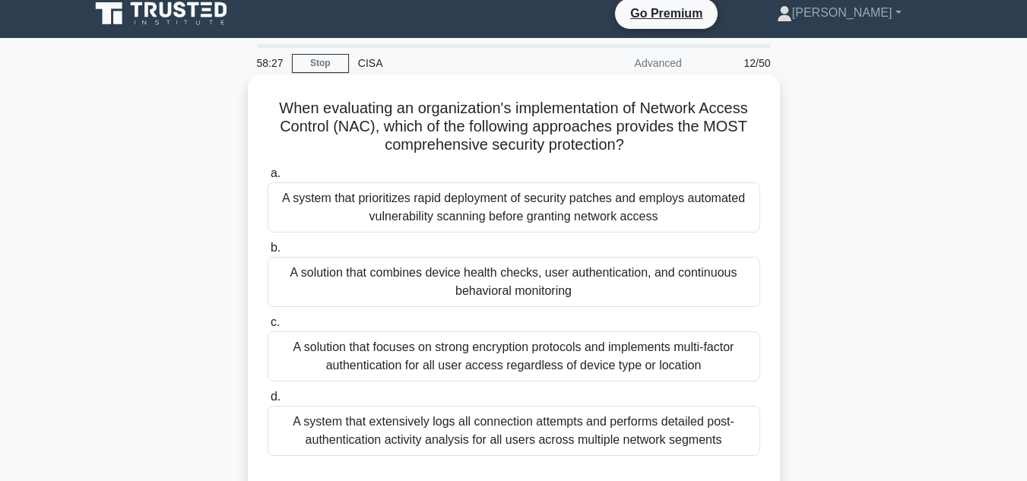
click at [592, 286] on div "A solution that combines device health checks, user authentication, and continu…" at bounding box center [513, 282] width 492 height 50
click at [267, 253] on input "b. A solution that combines device health checks, user authentication, and cont…" at bounding box center [267, 248] width 0 height 10
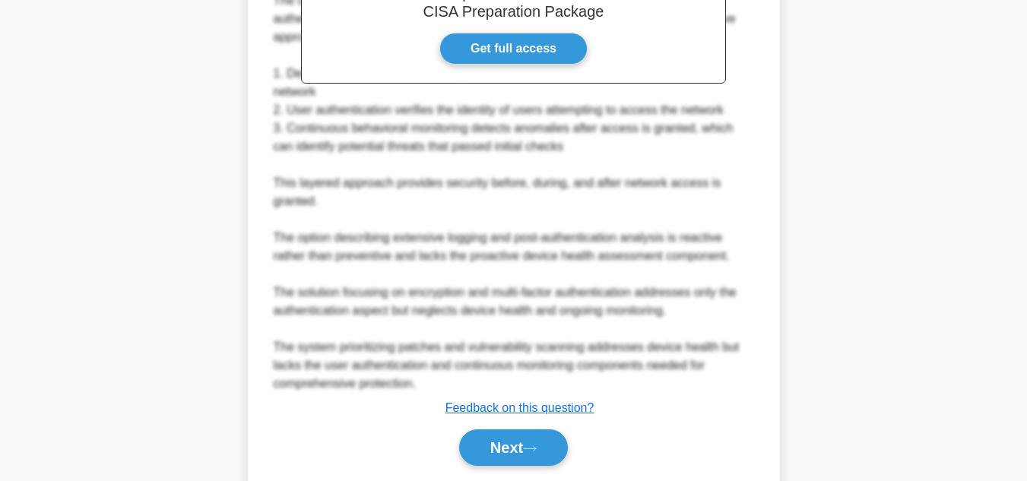
scroll to position [621, 0]
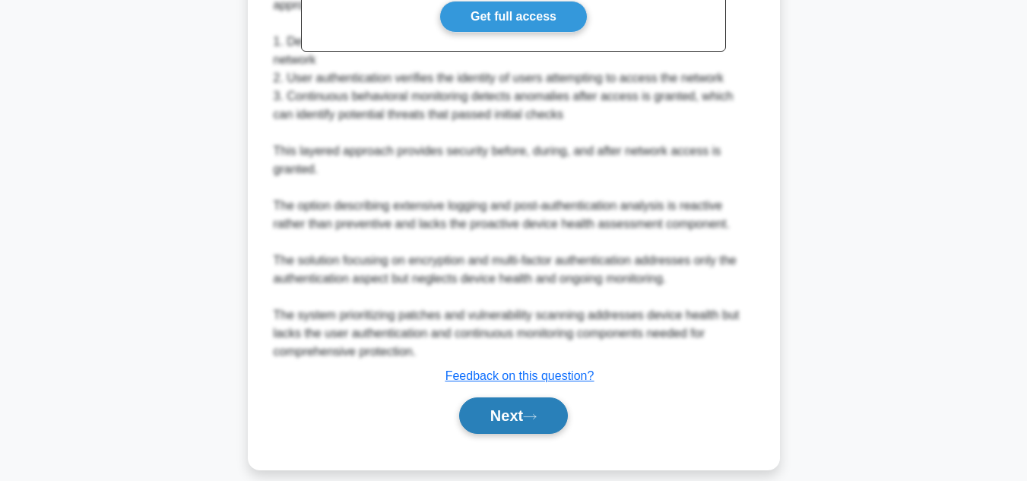
click at [535, 413] on icon at bounding box center [530, 417] width 14 height 8
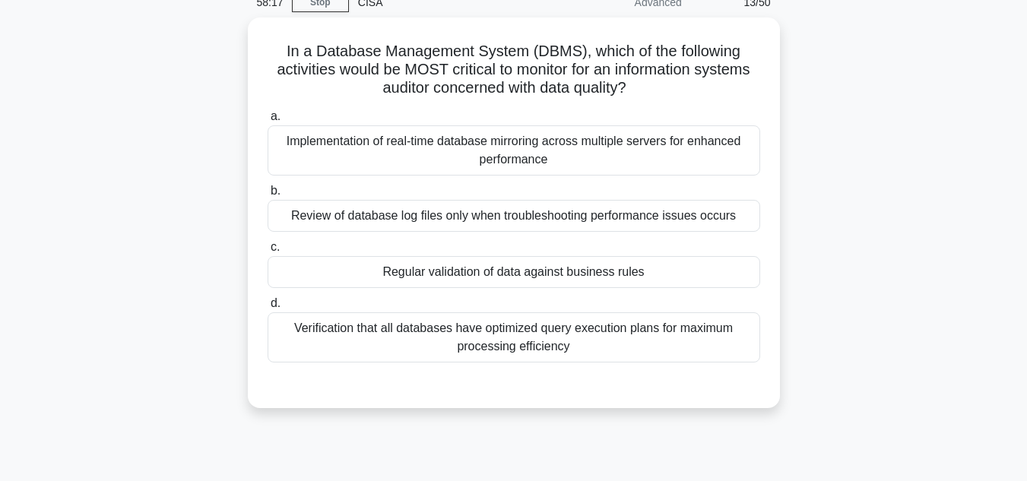
scroll to position [44, 0]
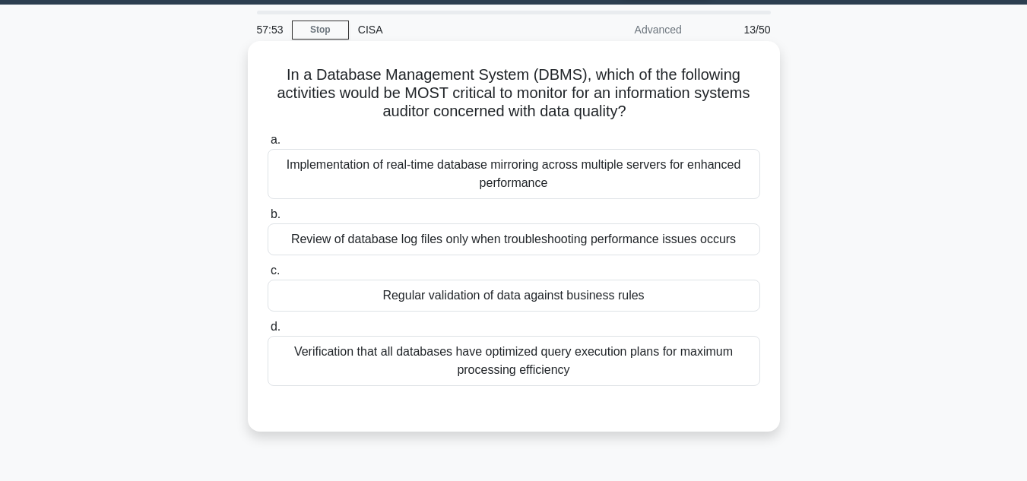
click at [523, 300] on div "Regular validation of data against business rules" at bounding box center [513, 296] width 492 height 32
click at [267, 276] on input "c. Regular validation of data against business rules" at bounding box center [267, 271] width 0 height 10
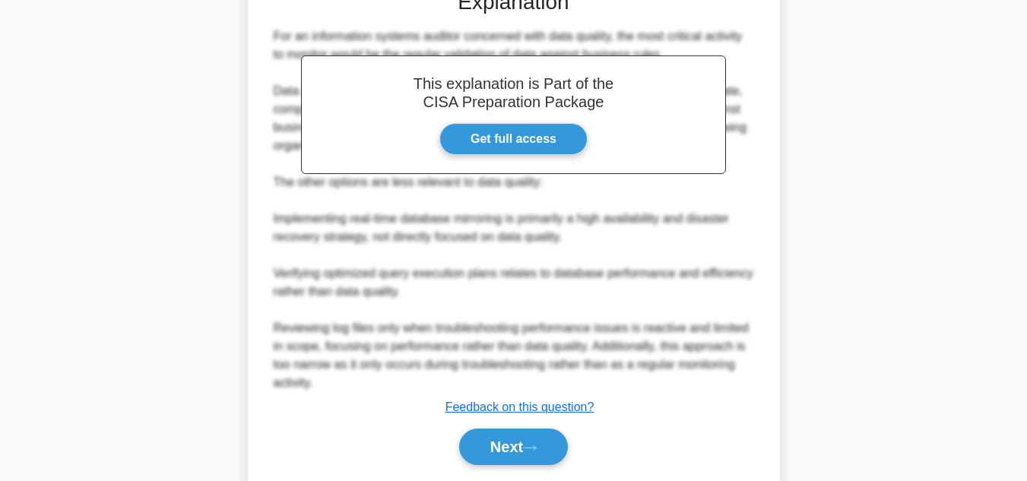
scroll to position [511, 0]
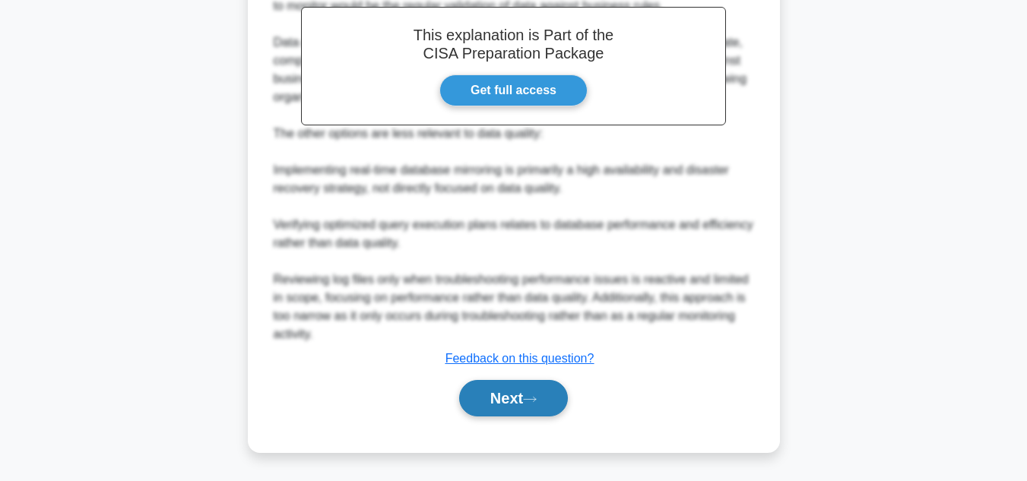
click at [521, 401] on button "Next" at bounding box center [513, 398] width 109 height 36
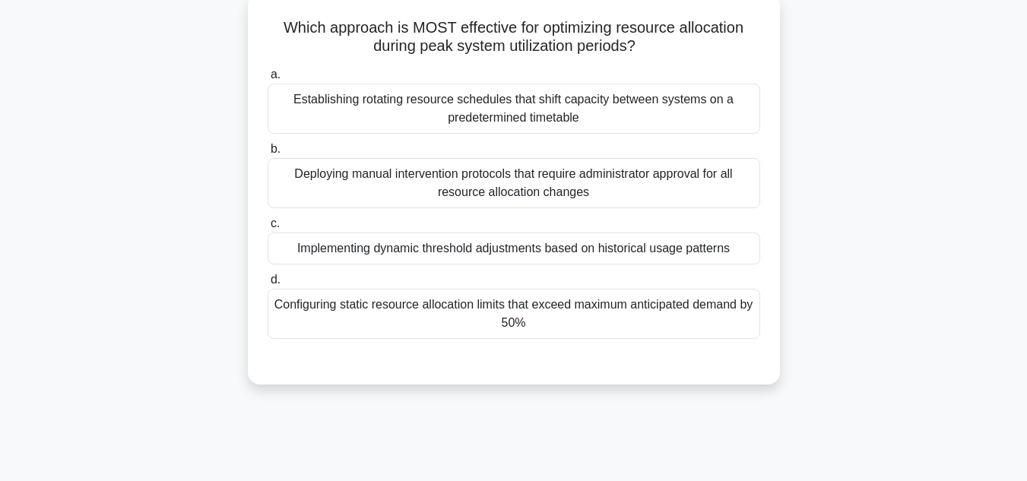
scroll to position [92, 0]
click at [430, 251] on div "Implementing dynamic threshold adjustments based on historical usage patterns" at bounding box center [513, 248] width 492 height 32
click at [267, 228] on input "c. Implementing dynamic threshold adjustments based on historical usage patterns" at bounding box center [267, 223] width 0 height 10
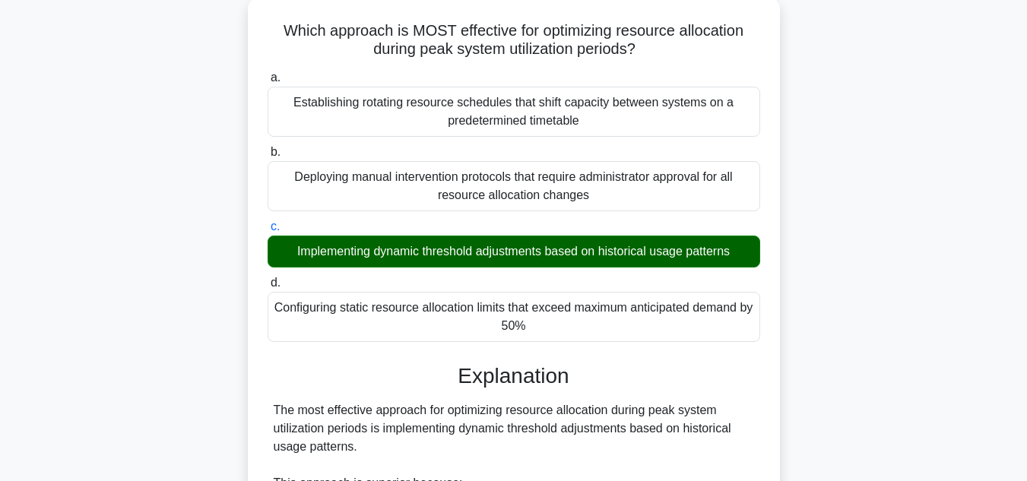
click at [267, 278] on input "d. Configuring static resource allocation limits that exceed maximum anticipate…" at bounding box center [267, 283] width 0 height 10
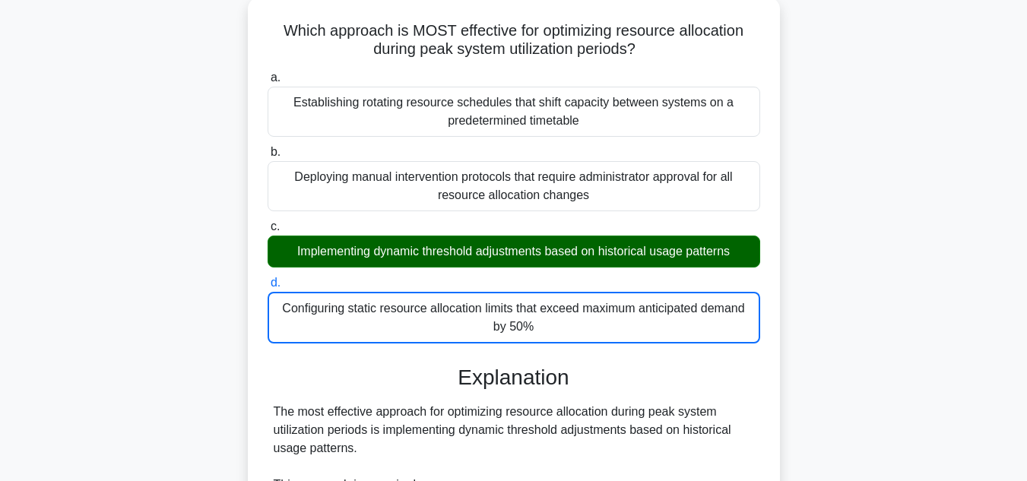
click at [267, 73] on input "a. Establishing rotating resource schedules that shift capacity between systems…" at bounding box center [267, 78] width 0 height 10
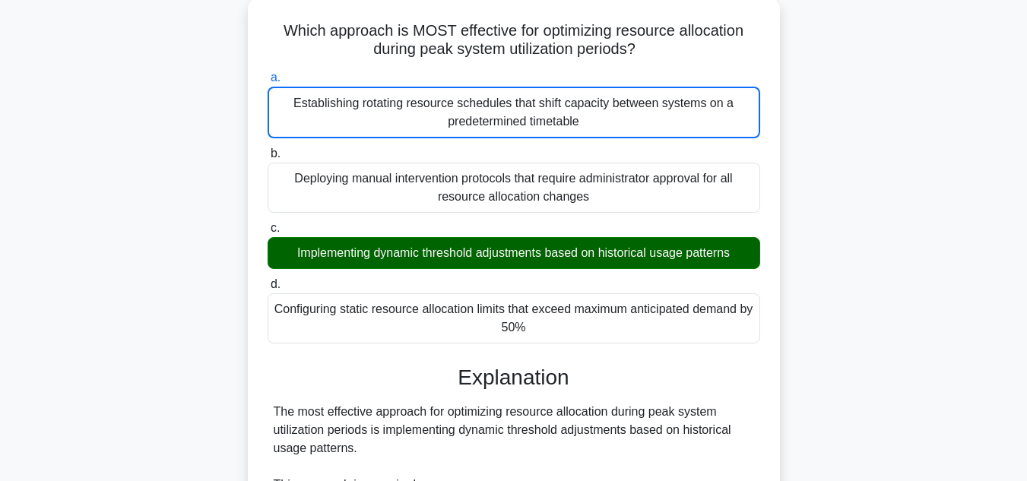
click at [267, 149] on input "b. Deploying manual intervention protocols that require administrator approval …" at bounding box center [267, 154] width 0 height 10
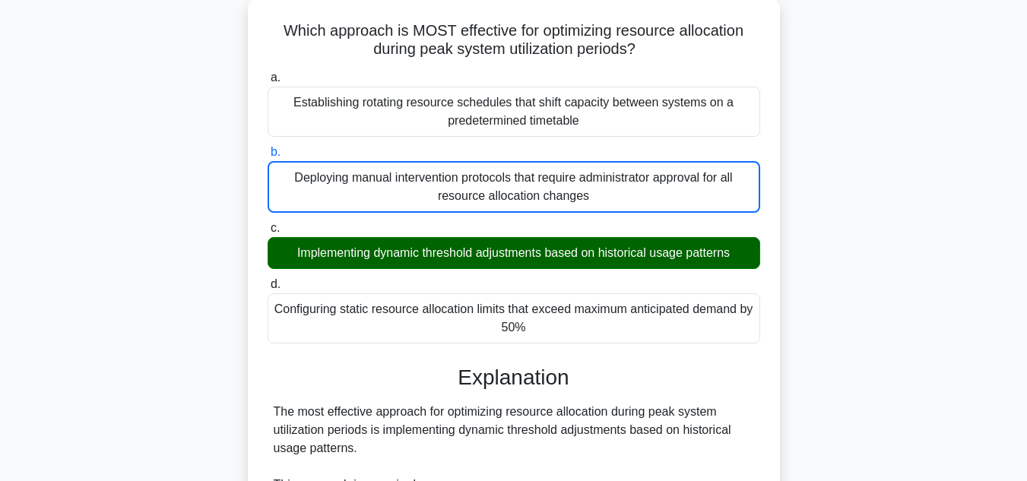
click at [922, 433] on div "Which approach is MOST effective for optimizing resource allocation during peak…" at bounding box center [514, 464] width 866 height 934
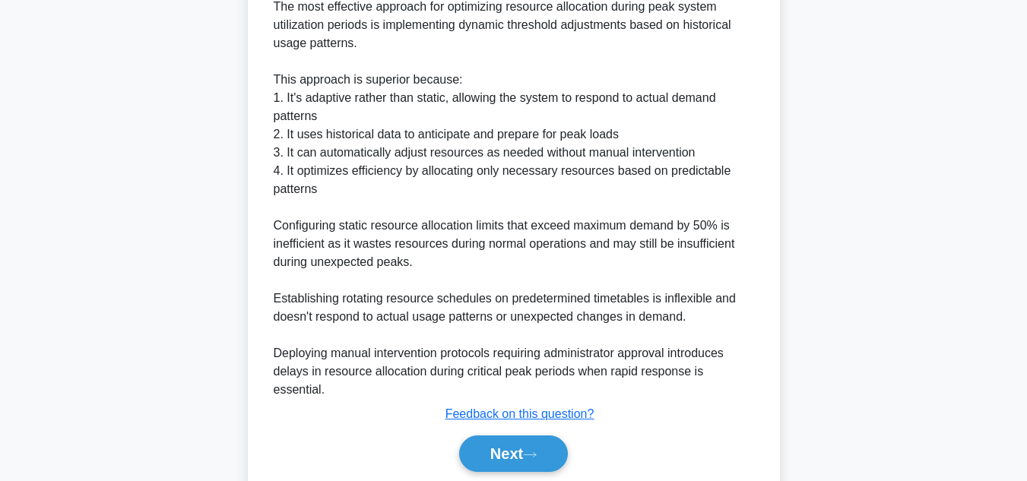
scroll to position [531, 0]
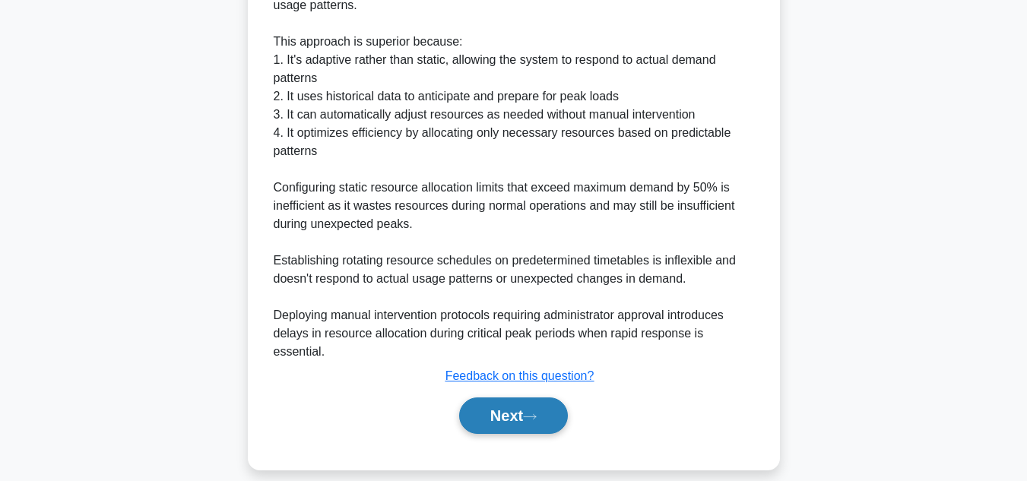
click at [526, 397] on button "Next" at bounding box center [513, 415] width 109 height 36
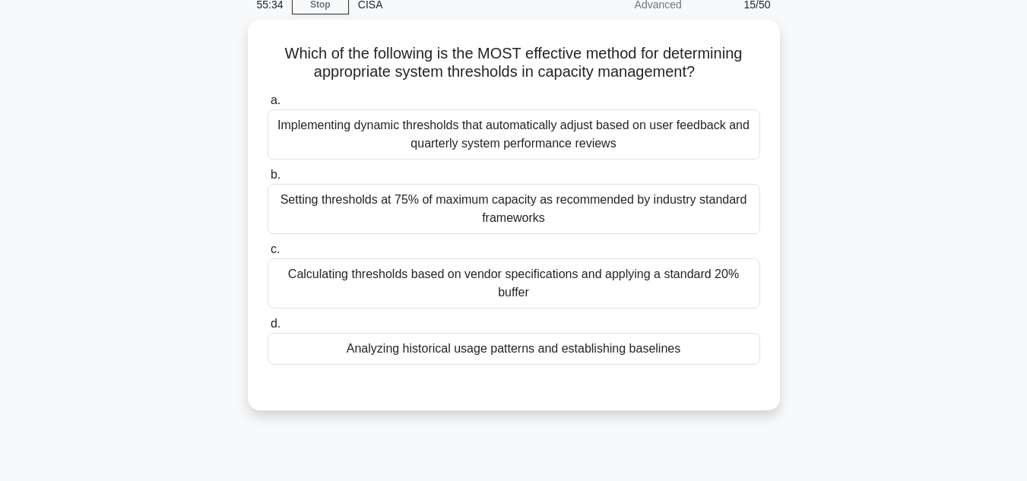
scroll to position [66, 0]
click at [574, 347] on div "Analyzing historical usage patterns and establishing baselines" at bounding box center [513, 348] width 492 height 32
click at [267, 328] on input "d. Analyzing historical usage patterns and establishing baselines" at bounding box center [267, 323] width 0 height 10
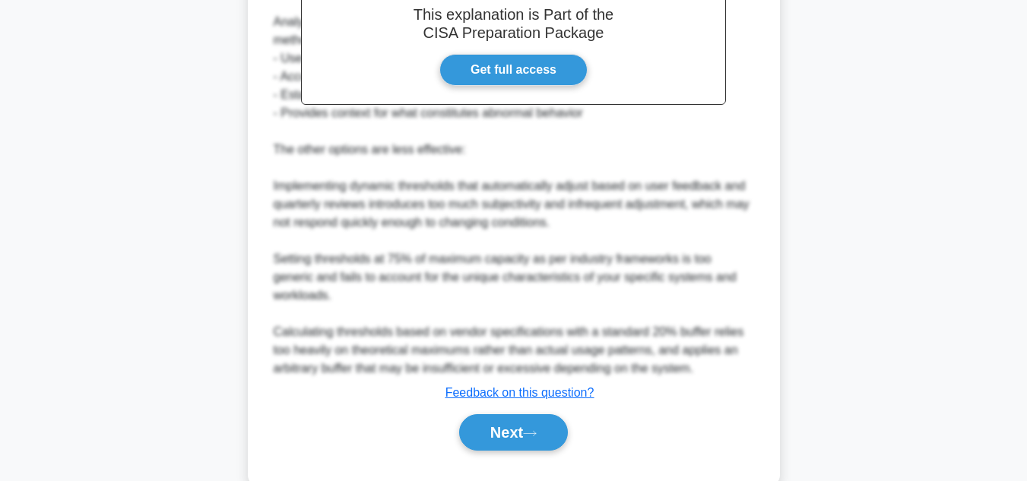
scroll to position [548, 0]
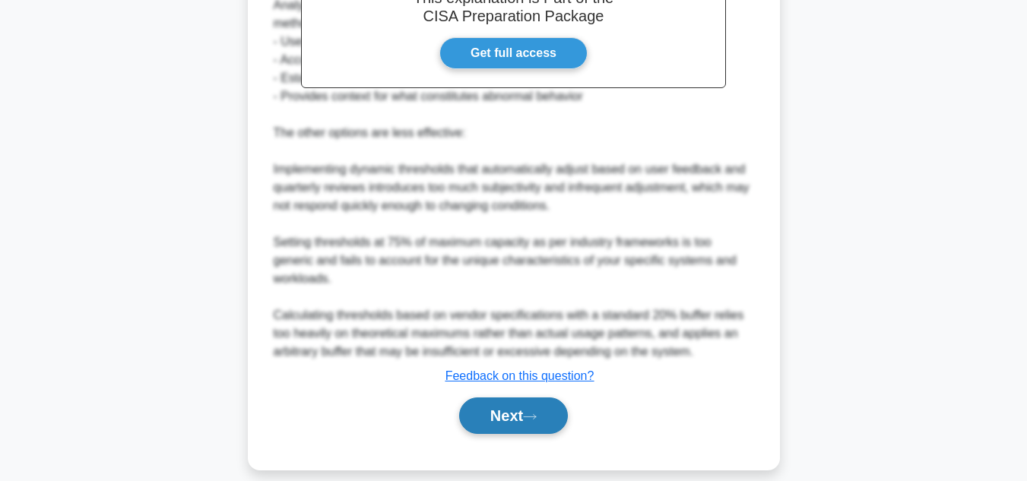
click at [523, 403] on button "Next" at bounding box center [513, 415] width 109 height 36
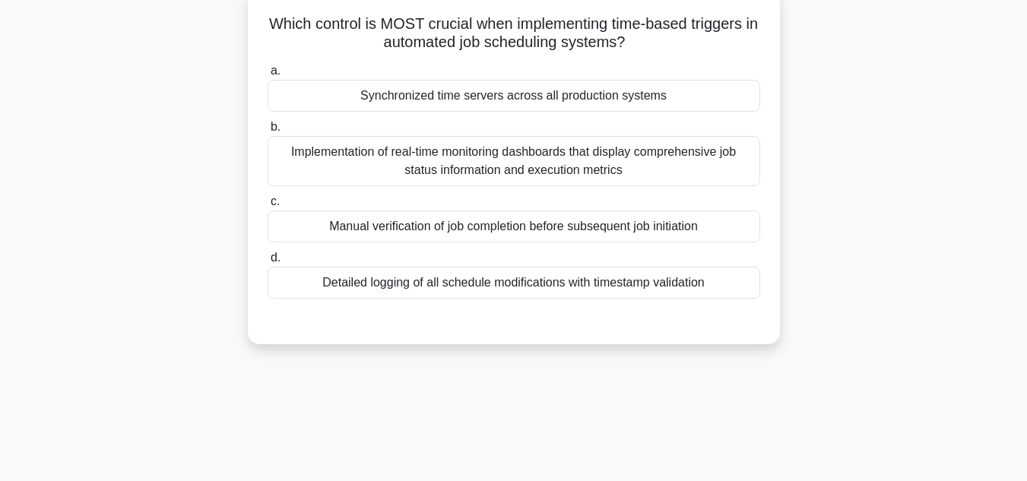
scroll to position [55, 0]
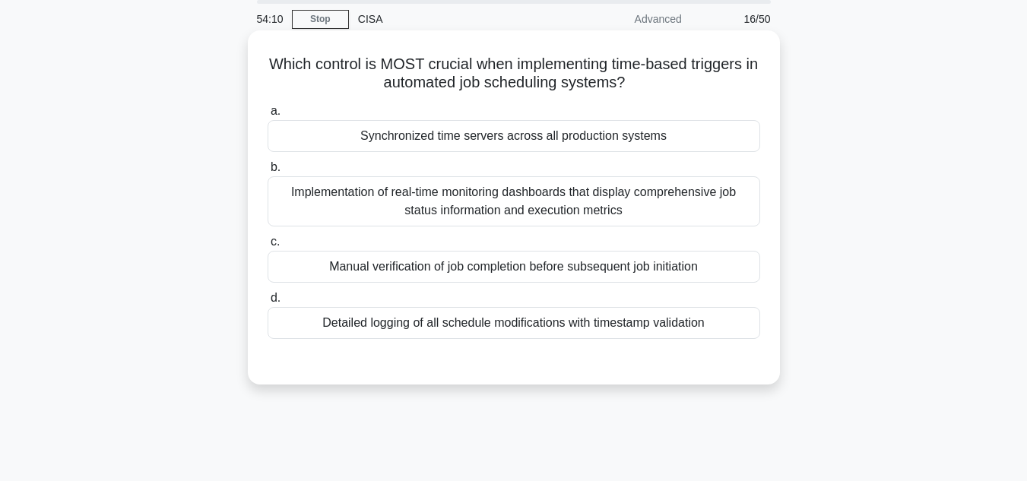
click at [568, 140] on div "Synchronized time servers across all production systems" at bounding box center [513, 136] width 492 height 32
click at [267, 116] on input "a. Synchronized time servers across all production systems" at bounding box center [267, 111] width 0 height 10
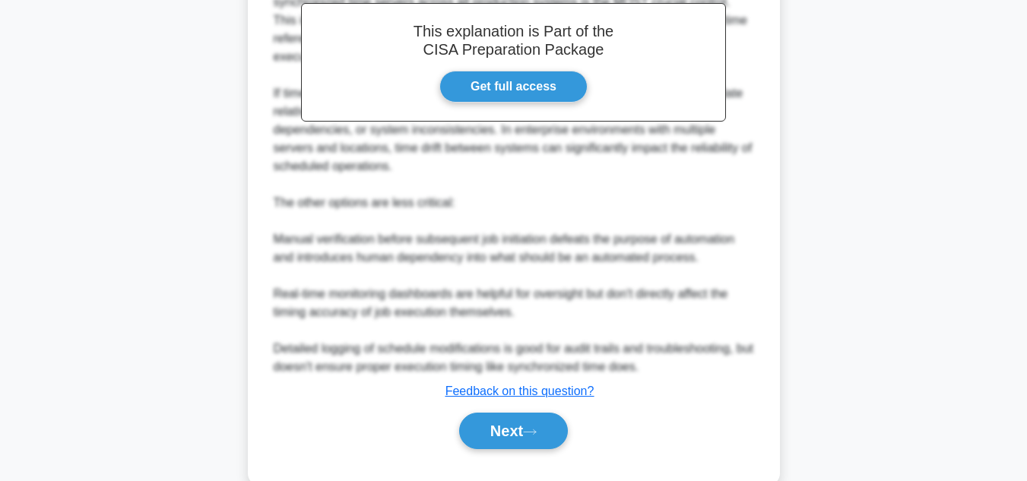
scroll to position [511, 0]
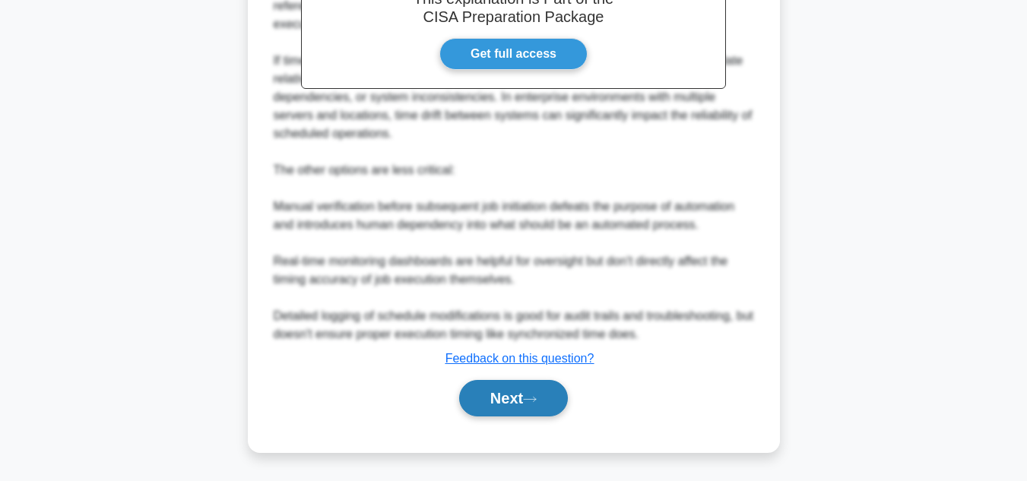
click at [497, 399] on button "Next" at bounding box center [513, 398] width 109 height 36
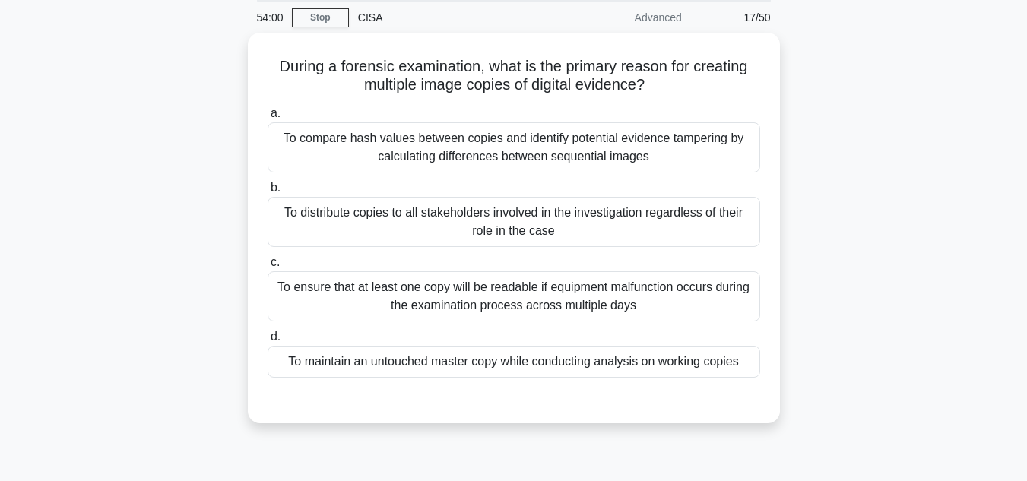
scroll to position [49, 0]
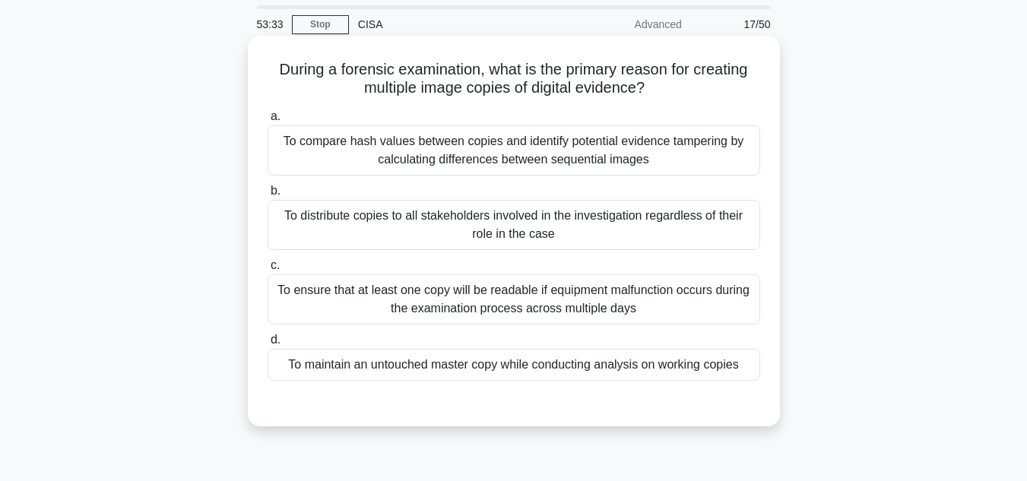
click at [447, 371] on div "To maintain an untouched master copy while conducting analysis on working copies" at bounding box center [513, 365] width 492 height 32
click at [267, 345] on input "d. To maintain an untouched master copy while conducting analysis on working co…" at bounding box center [267, 340] width 0 height 10
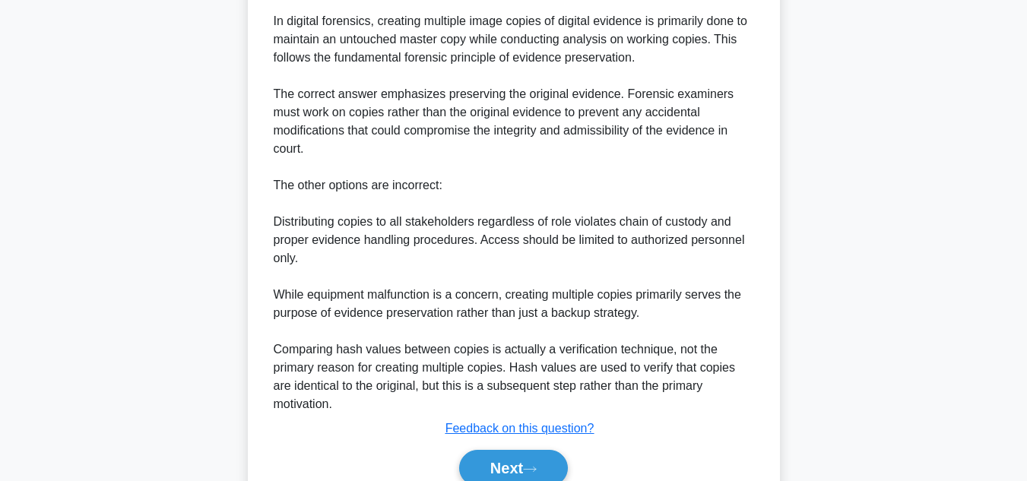
scroll to position [511, 0]
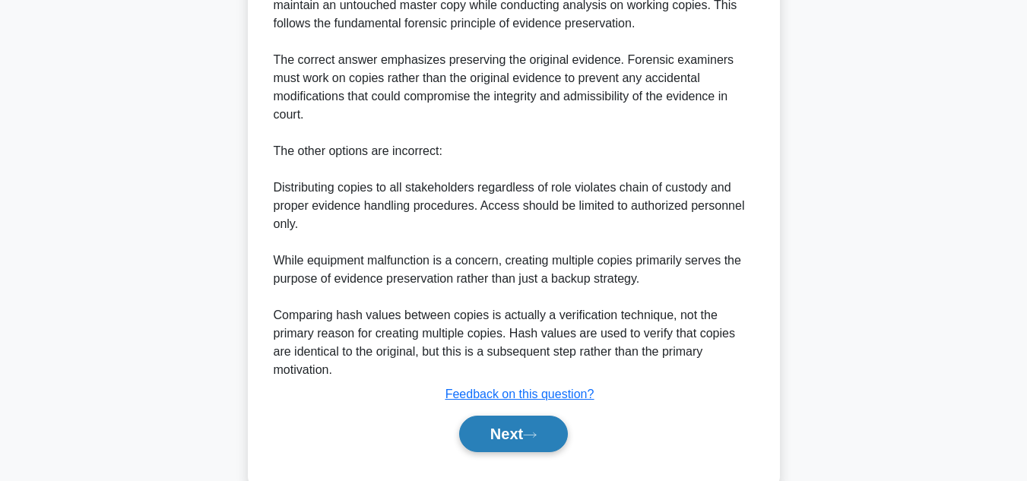
click at [527, 416] on button "Next" at bounding box center [513, 434] width 109 height 36
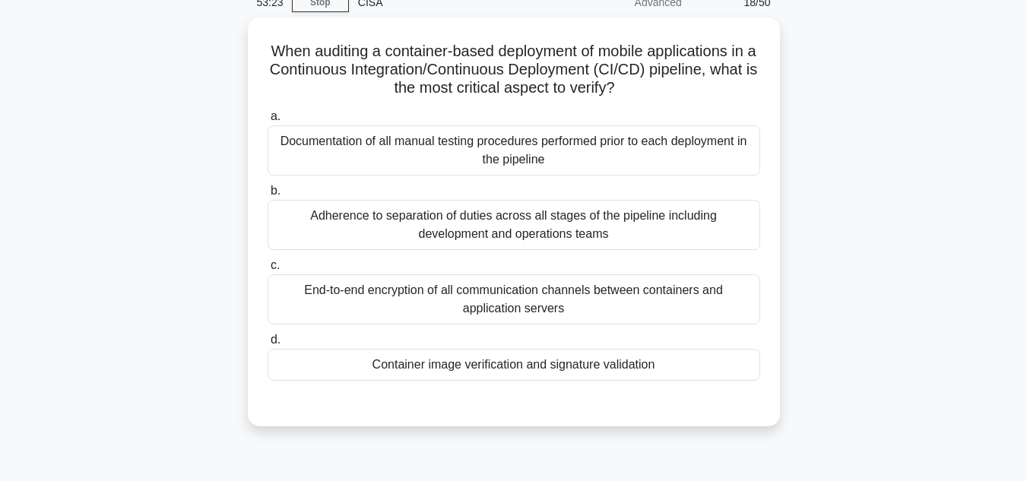
scroll to position [44, 0]
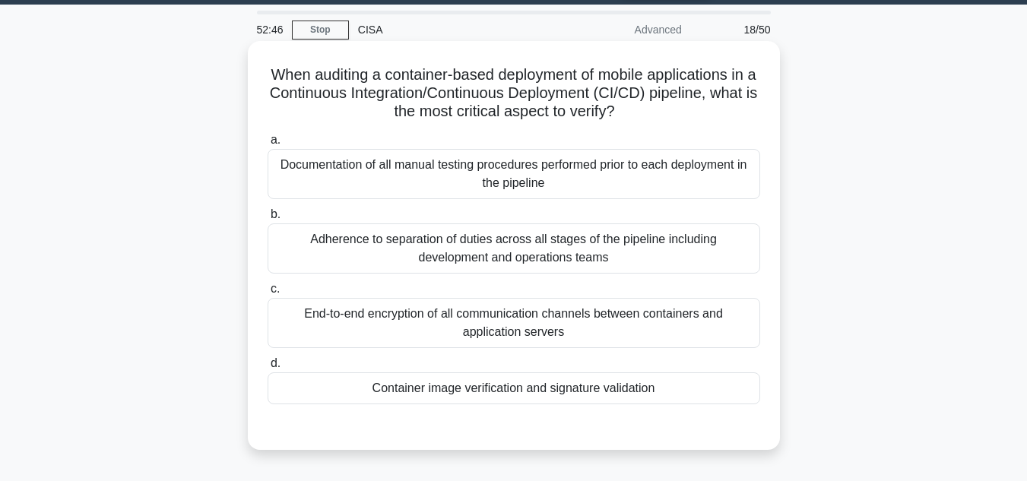
click at [535, 385] on div "Container image verification and signature validation" at bounding box center [513, 388] width 492 height 32
click at [267, 369] on input "d. Container image verification and signature validation" at bounding box center [267, 364] width 0 height 10
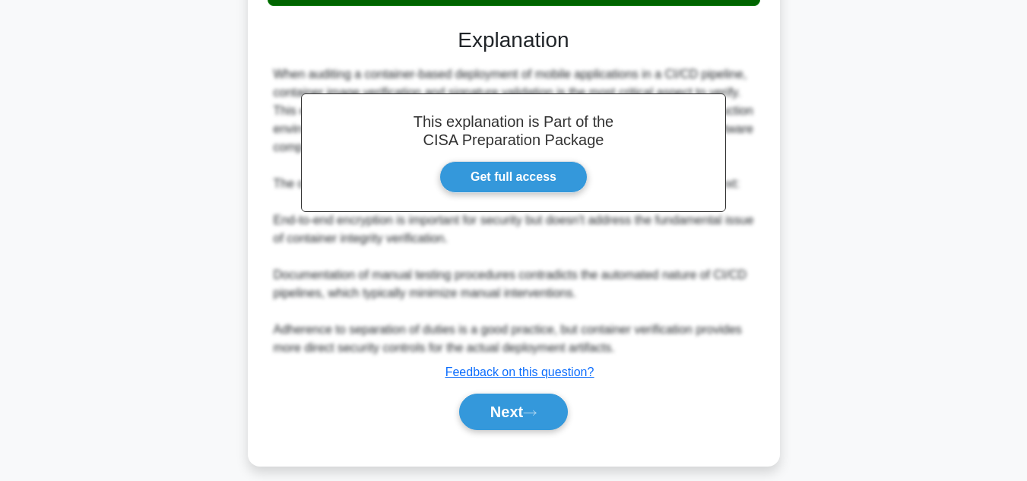
scroll to position [457, 0]
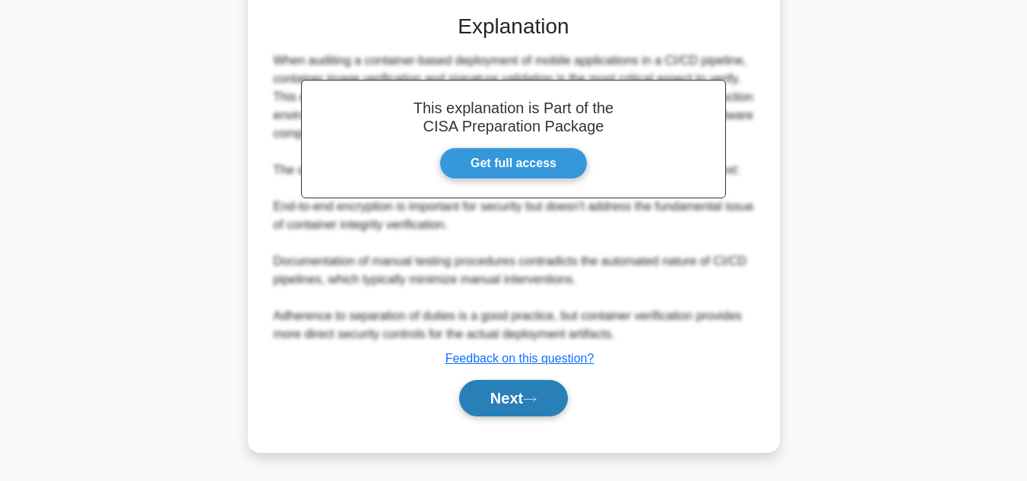
click at [507, 391] on button "Next" at bounding box center [513, 398] width 109 height 36
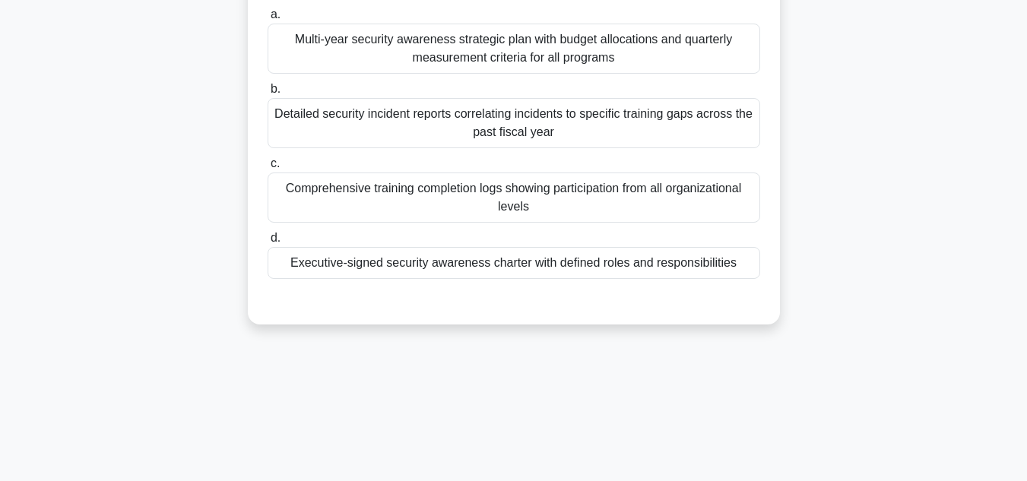
scroll to position [0, 0]
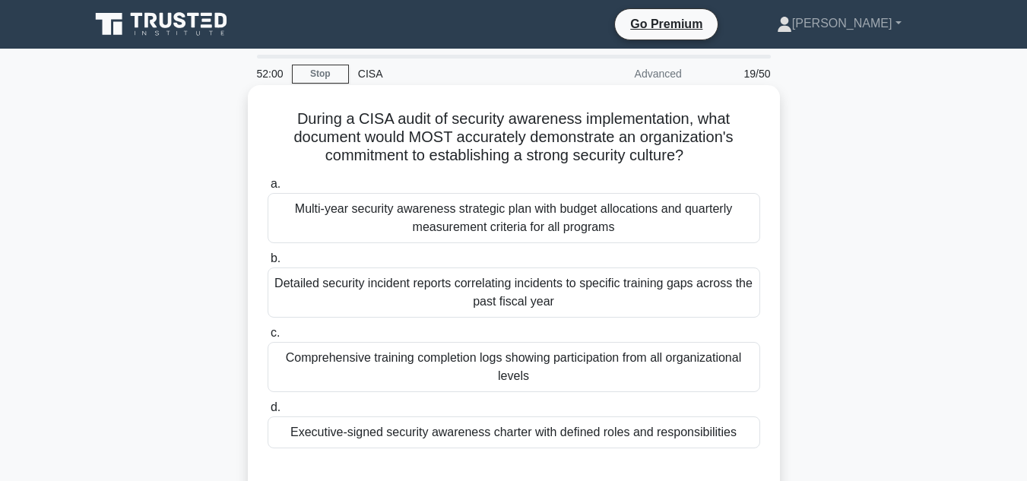
click at [481, 425] on div "Executive-signed security awareness charter with defined roles and responsibili…" at bounding box center [513, 432] width 492 height 32
click at [267, 413] on input "d. Executive-signed security awareness charter with defined roles and responsib…" at bounding box center [267, 408] width 0 height 10
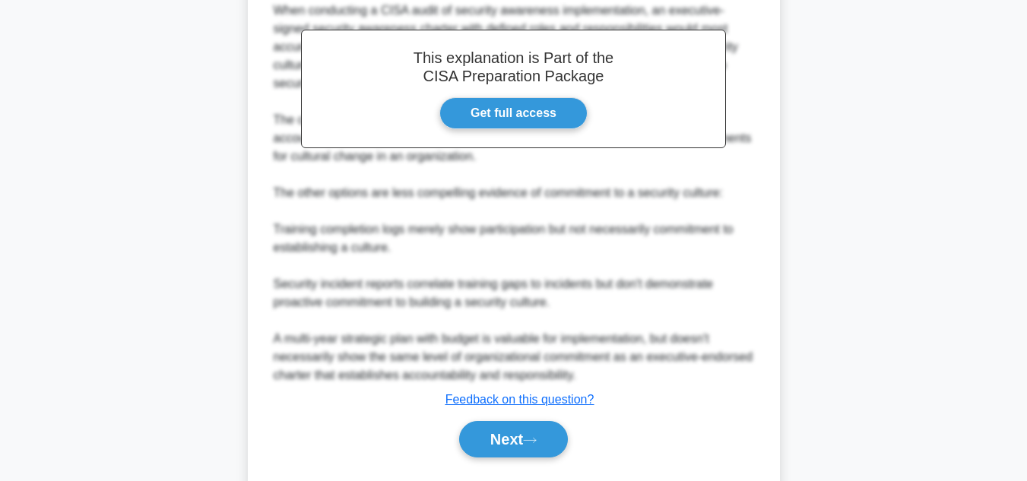
scroll to position [514, 0]
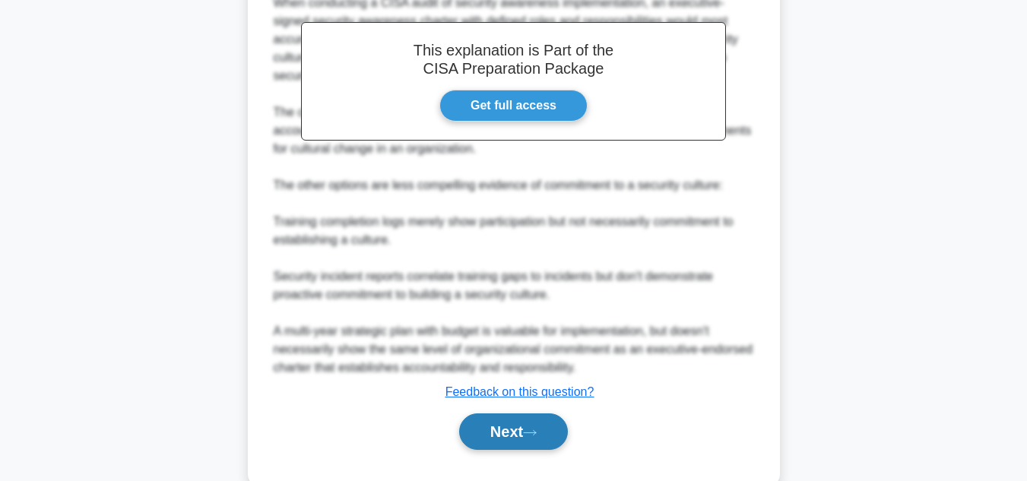
click at [546, 429] on button "Next" at bounding box center [513, 431] width 109 height 36
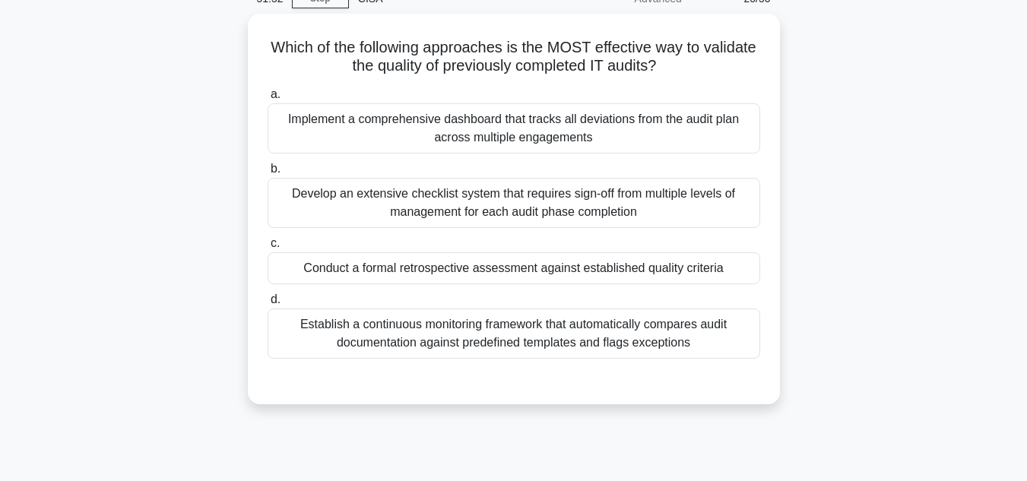
scroll to position [74, 0]
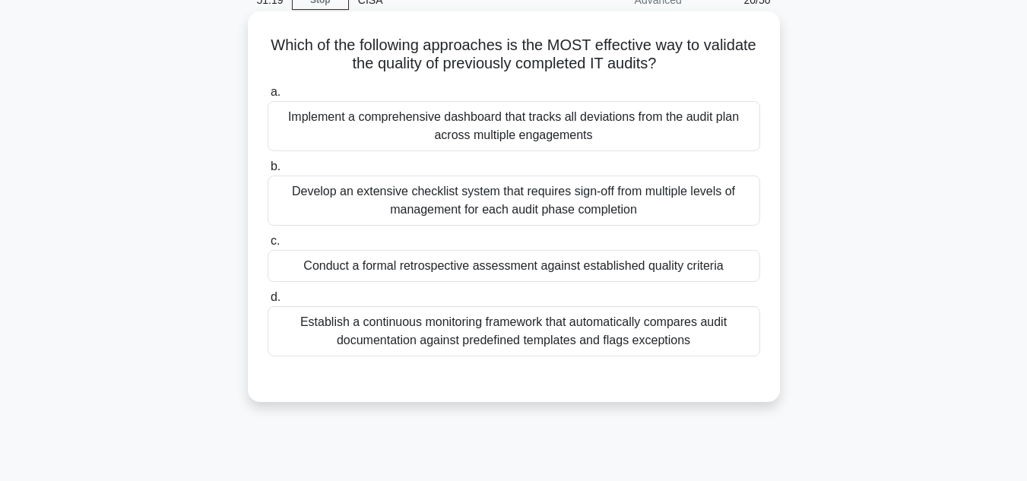
click at [584, 270] on div "Conduct a formal retrospective assessment against established quality criteria" at bounding box center [513, 266] width 492 height 32
click at [267, 246] on input "c. Conduct a formal retrospective assessment against established quality criter…" at bounding box center [267, 241] width 0 height 10
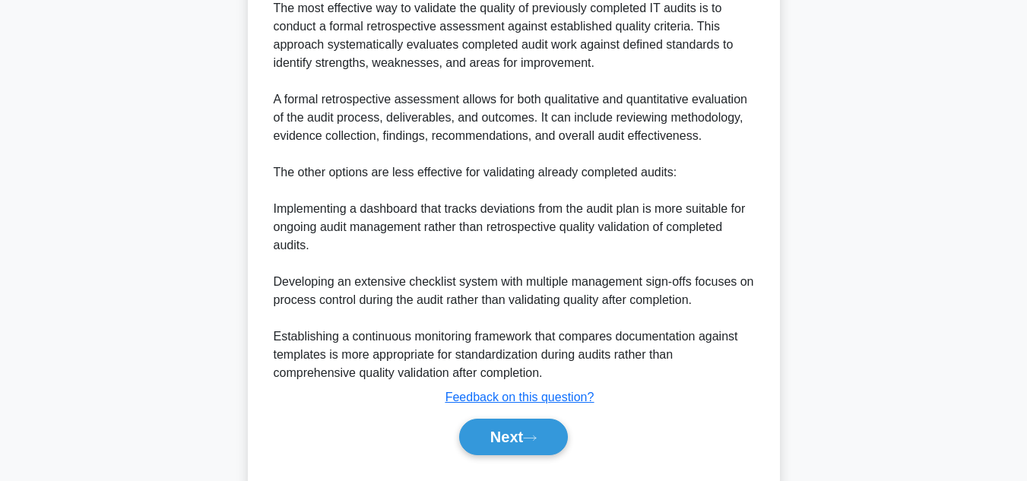
scroll to position [510, 0]
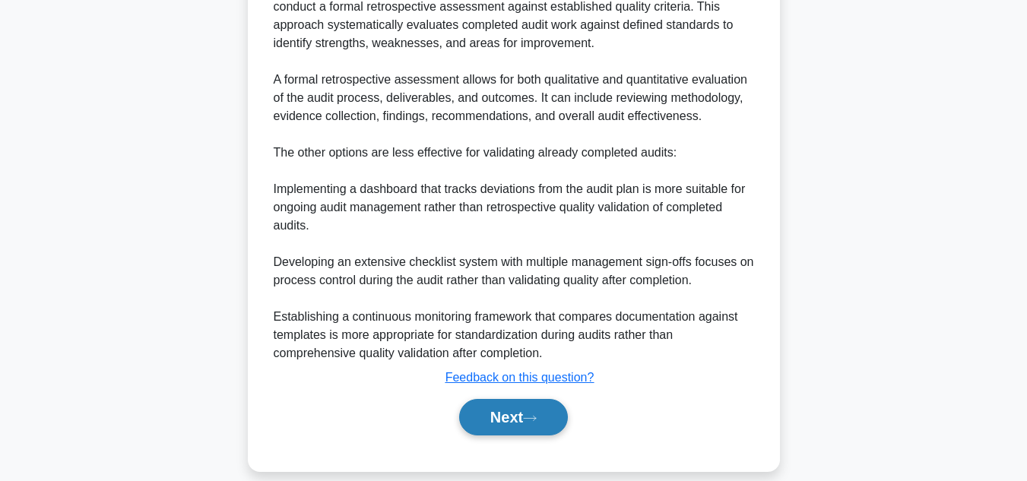
click at [526, 418] on button "Next" at bounding box center [513, 417] width 109 height 36
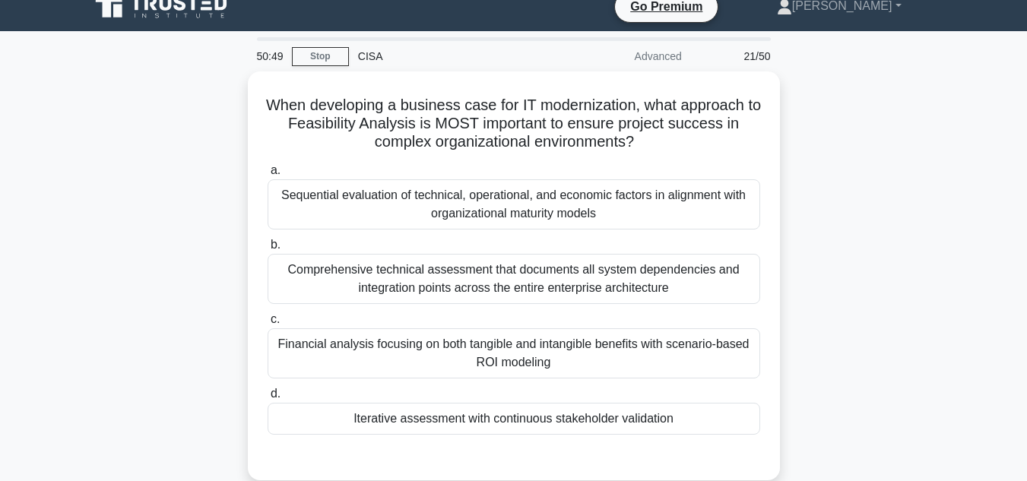
scroll to position [0, 0]
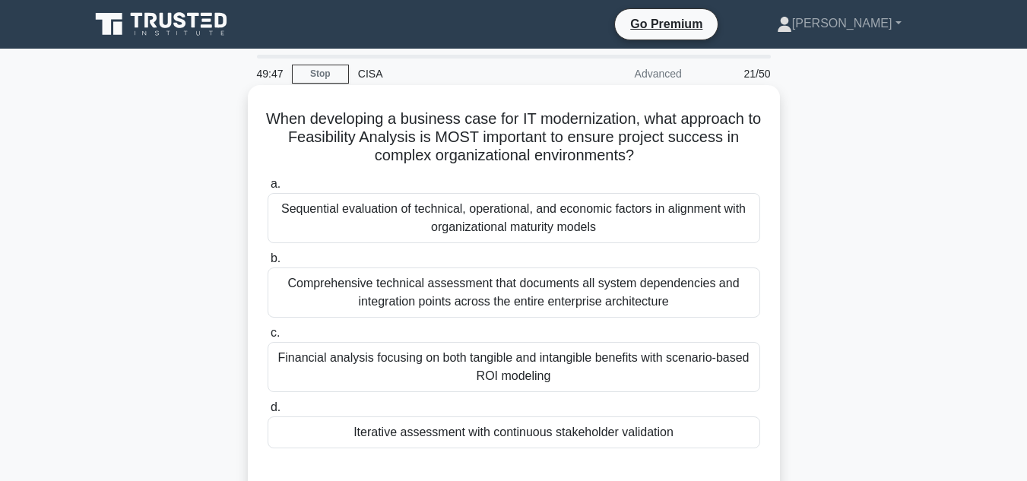
click at [535, 298] on div "Comprehensive technical assessment that documents all system dependencies and i…" at bounding box center [513, 292] width 492 height 50
click at [267, 264] on input "b. Comprehensive technical assessment that documents all system dependencies an…" at bounding box center [267, 259] width 0 height 10
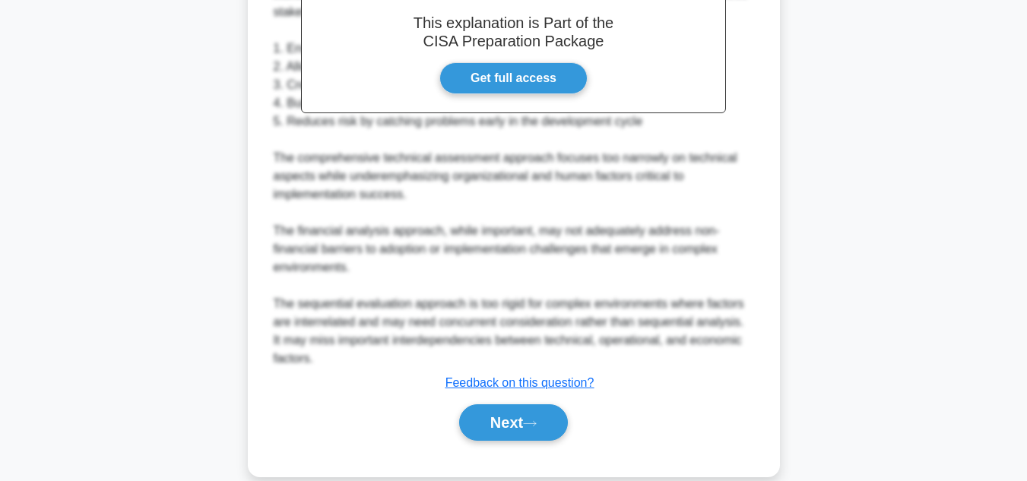
scroll to position [568, 0]
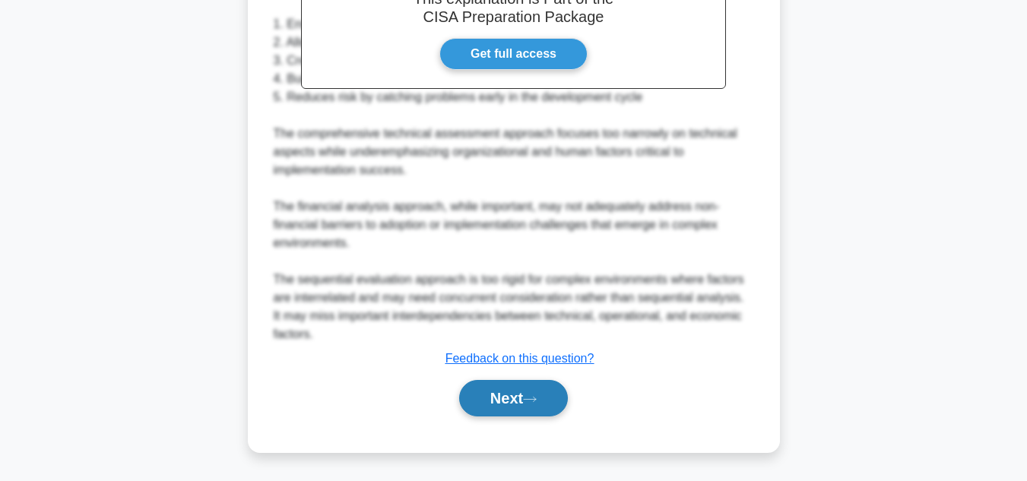
click at [509, 403] on button "Next" at bounding box center [513, 398] width 109 height 36
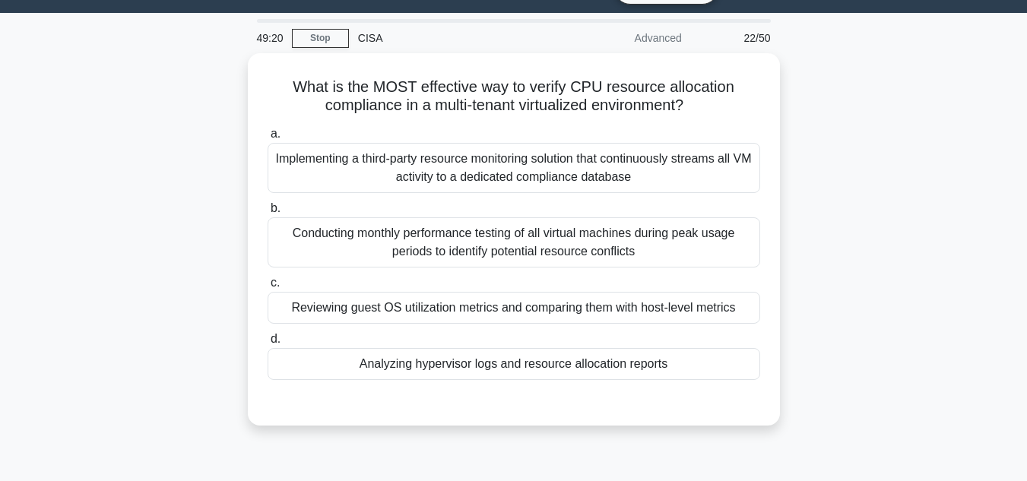
scroll to position [34, 0]
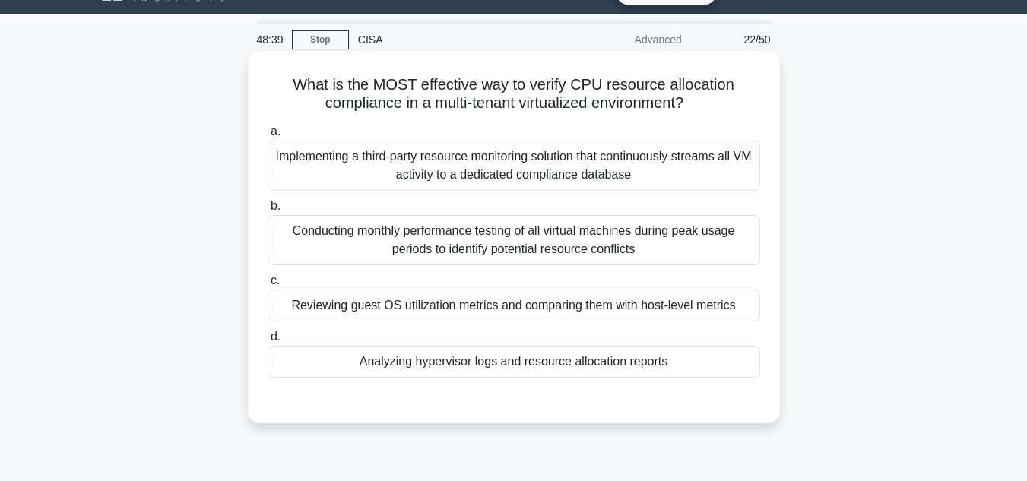
click at [615, 365] on div "Analyzing hypervisor logs and resource allocation reports" at bounding box center [513, 362] width 492 height 32
click at [267, 342] on input "d. Analyzing hypervisor logs and resource allocation reports" at bounding box center [267, 337] width 0 height 10
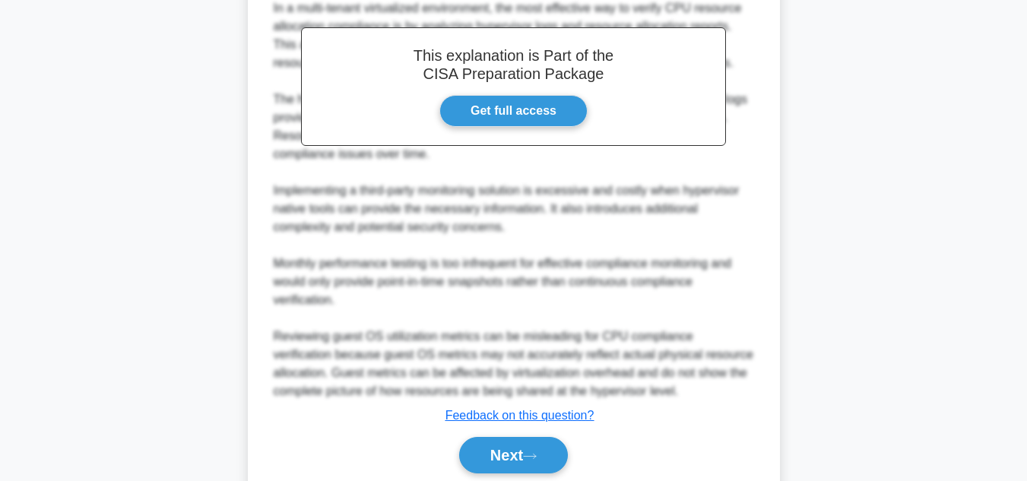
scroll to position [530, 0]
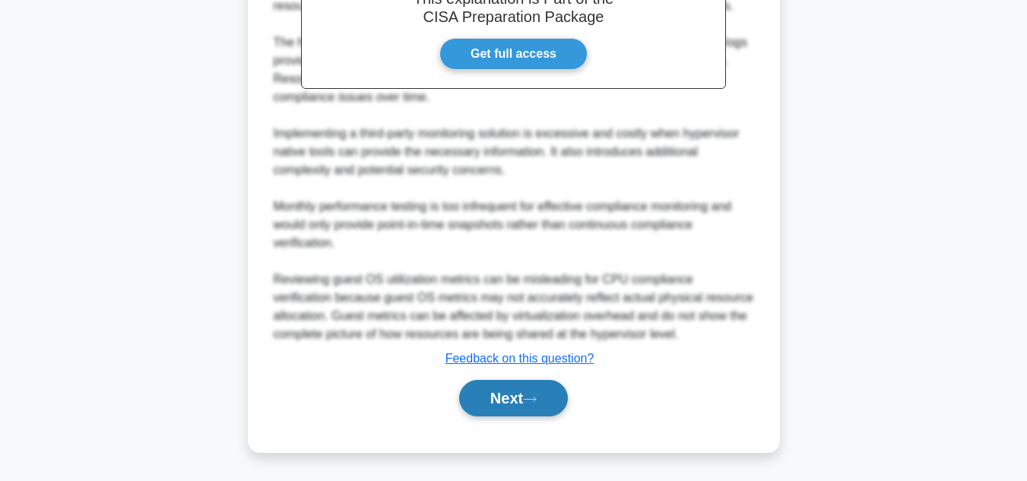
click at [540, 407] on button "Next" at bounding box center [513, 398] width 109 height 36
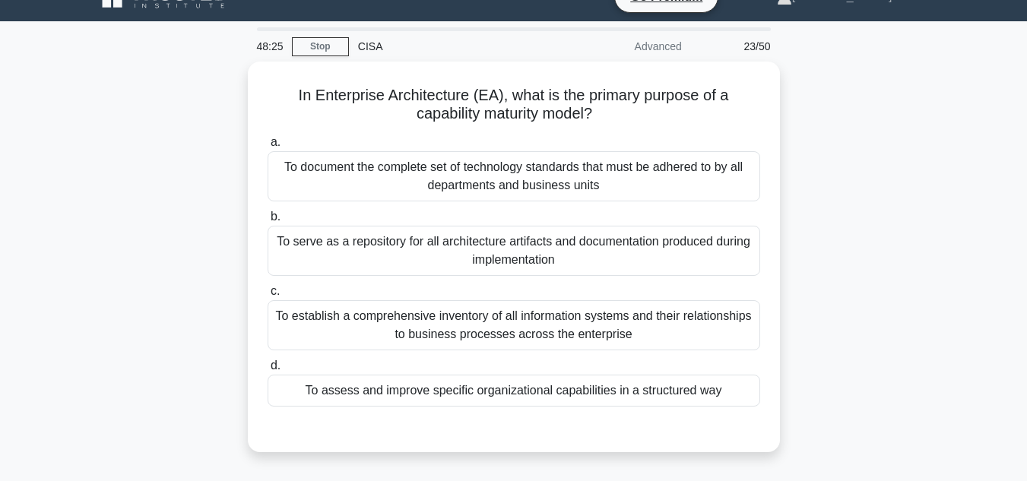
scroll to position [24, 0]
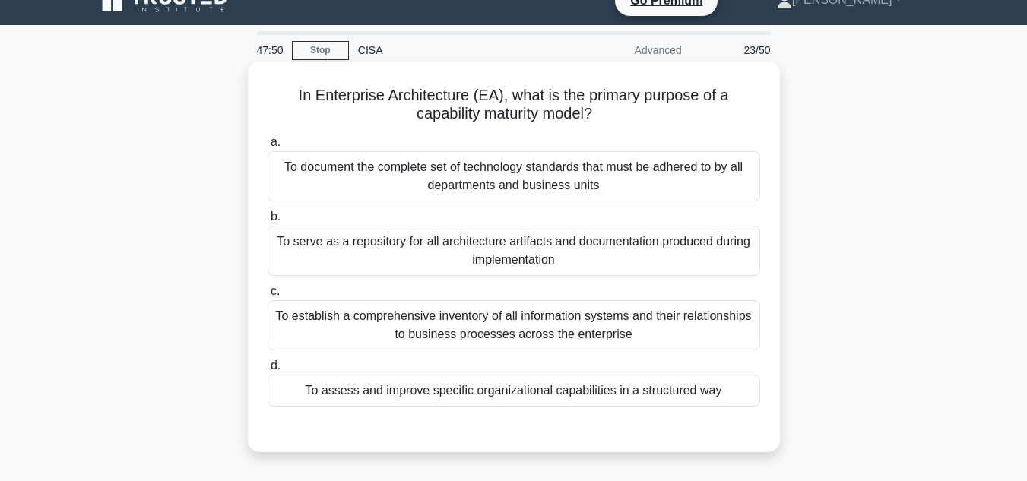
click at [528, 394] on div "To assess and improve specific organizational capabilities in a structured way" at bounding box center [513, 391] width 492 height 32
click at [267, 371] on input "d. To assess and improve specific organizational capabilities in a structured w…" at bounding box center [267, 366] width 0 height 10
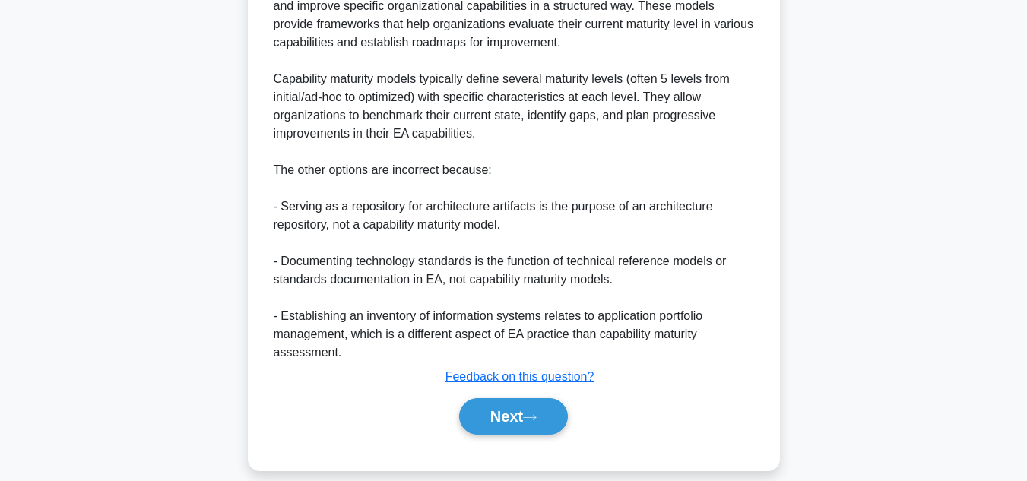
scroll to position [530, 0]
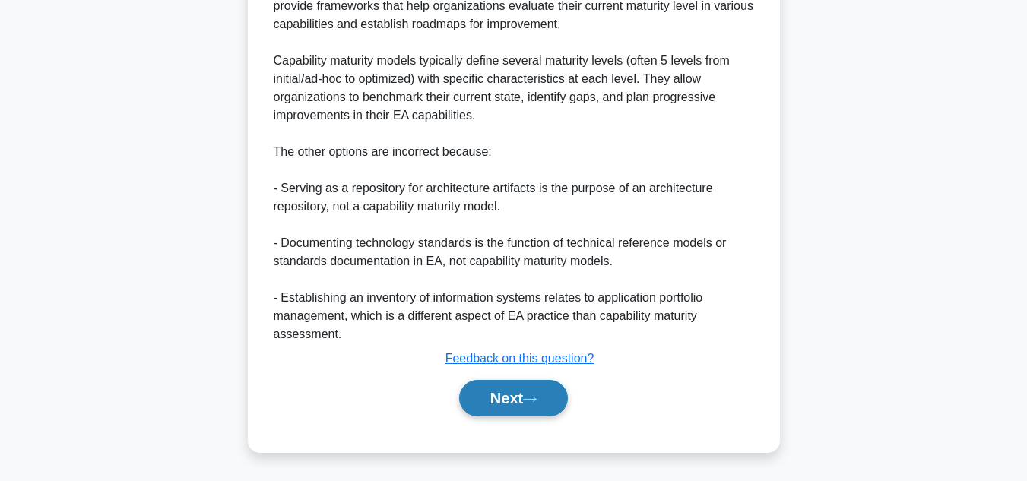
click at [505, 400] on button "Next" at bounding box center [513, 398] width 109 height 36
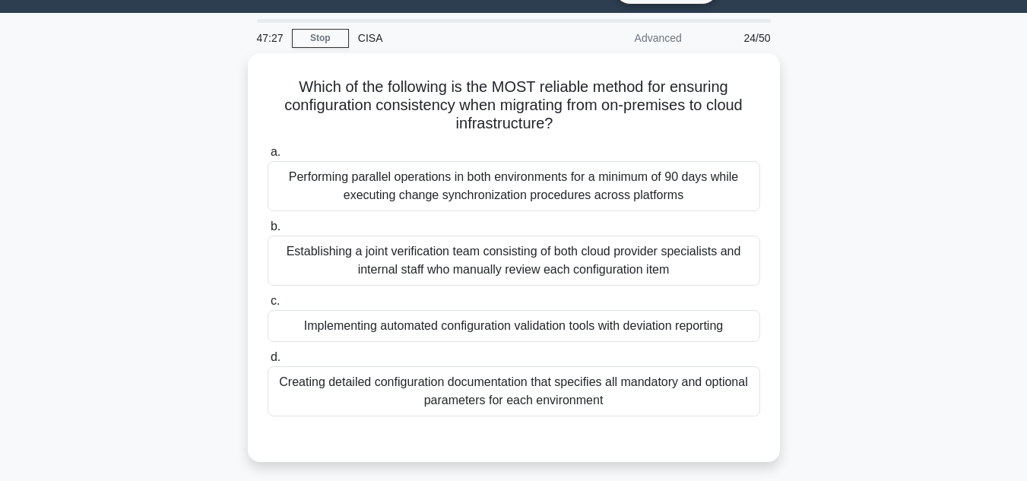
scroll to position [27, 0]
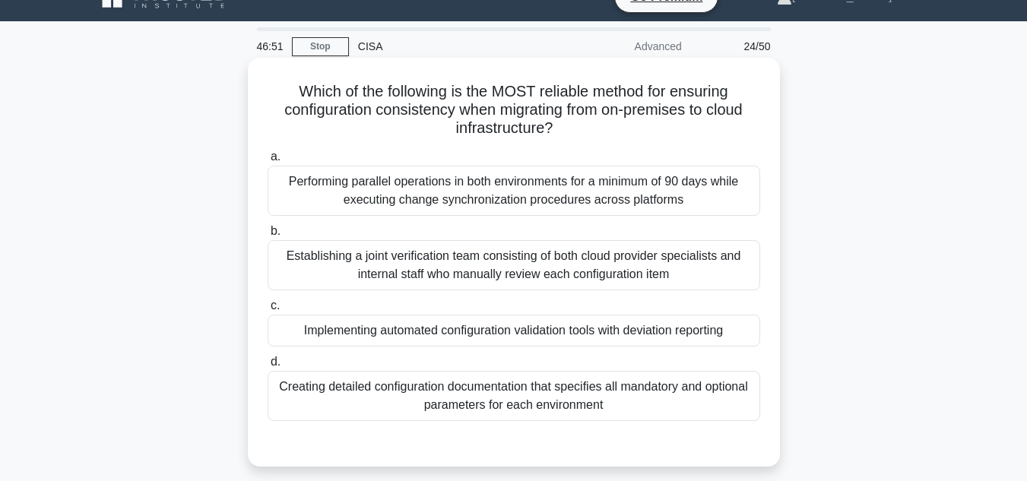
click at [594, 328] on div "Implementing automated configuration validation tools with deviation reporting" at bounding box center [513, 331] width 492 height 32
click at [267, 311] on input "c. Implementing automated configuration validation tools with deviation reporti…" at bounding box center [267, 306] width 0 height 10
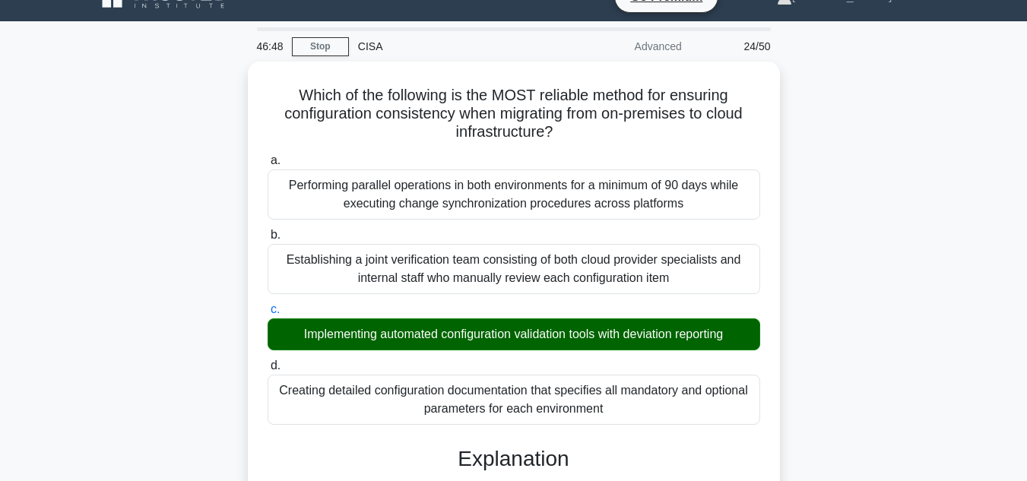
click at [267, 361] on input "d. Creating detailed configuration documentation that specifies all mandatory a…" at bounding box center [267, 366] width 0 height 10
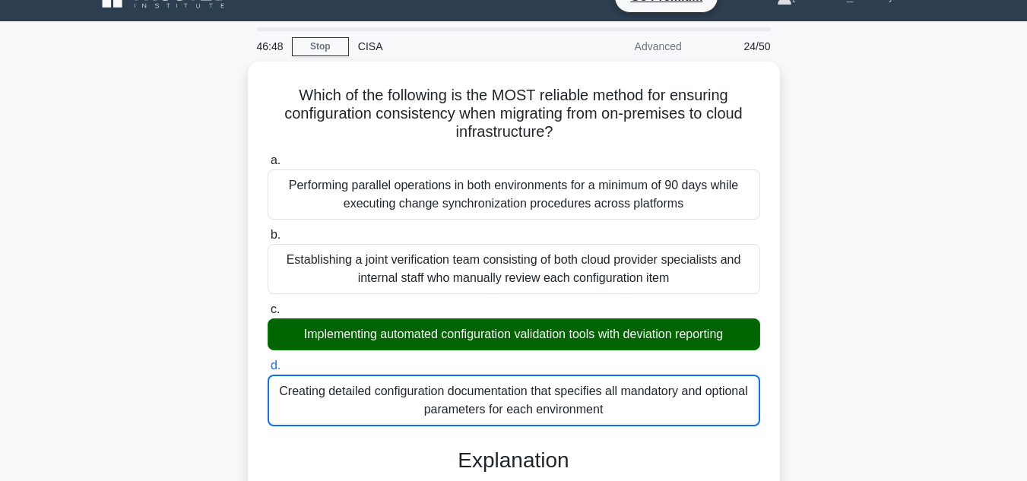
click at [267, 156] on input "a. Performing parallel operations in both environments for a minimum of 90 days…" at bounding box center [267, 161] width 0 height 10
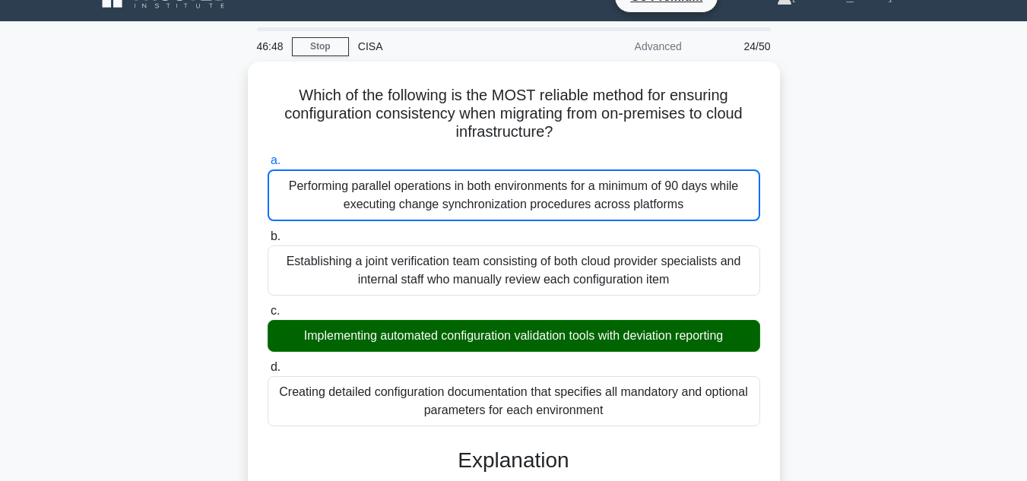
click at [267, 232] on input "b. Establishing a joint verification team consisting of both cloud provider spe…" at bounding box center [267, 237] width 0 height 10
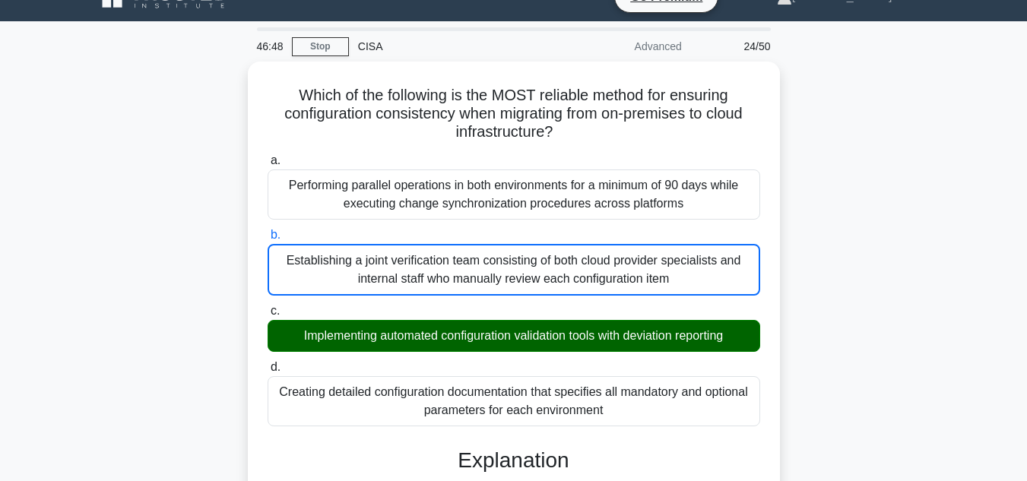
click at [267, 306] on input "c. Implementing automated configuration validation tools with deviation reporti…" at bounding box center [267, 311] width 0 height 10
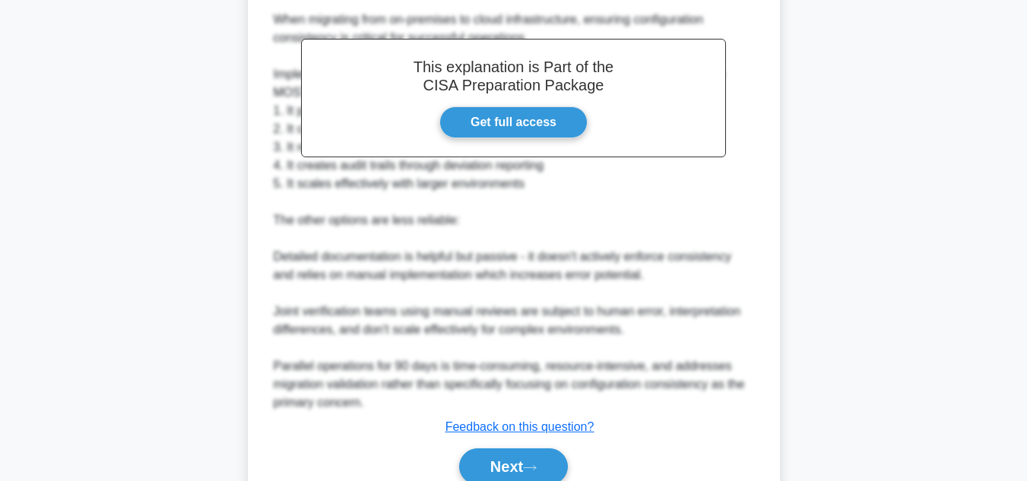
scroll to position [566, 0]
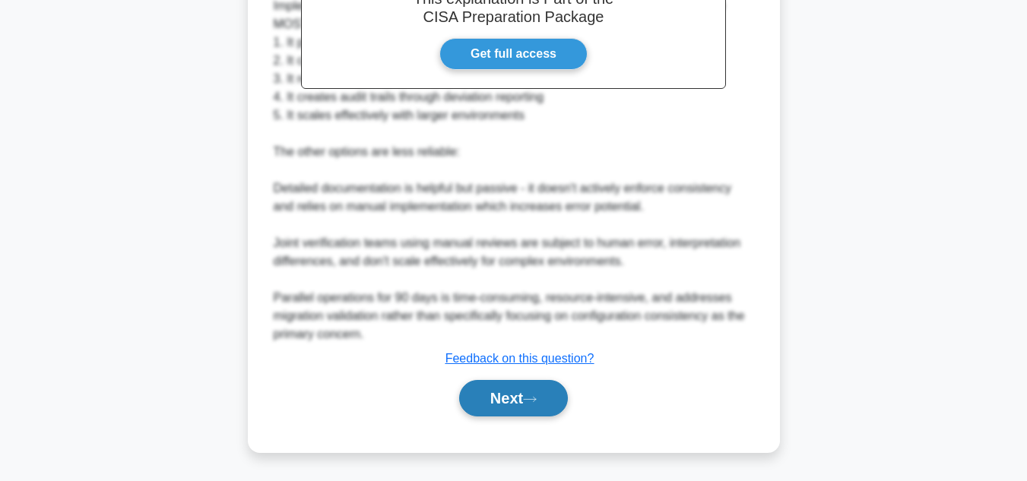
click at [536, 395] on icon at bounding box center [530, 399] width 14 height 8
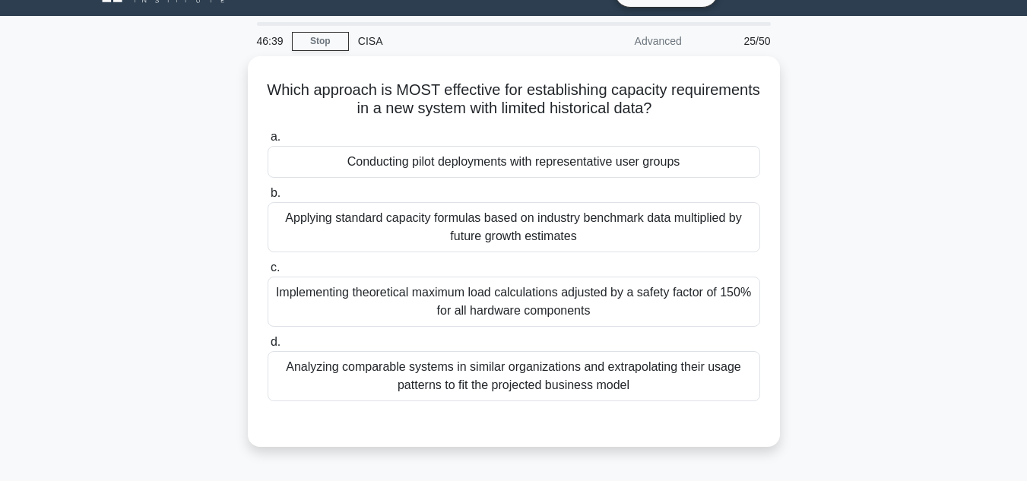
scroll to position [27, 0]
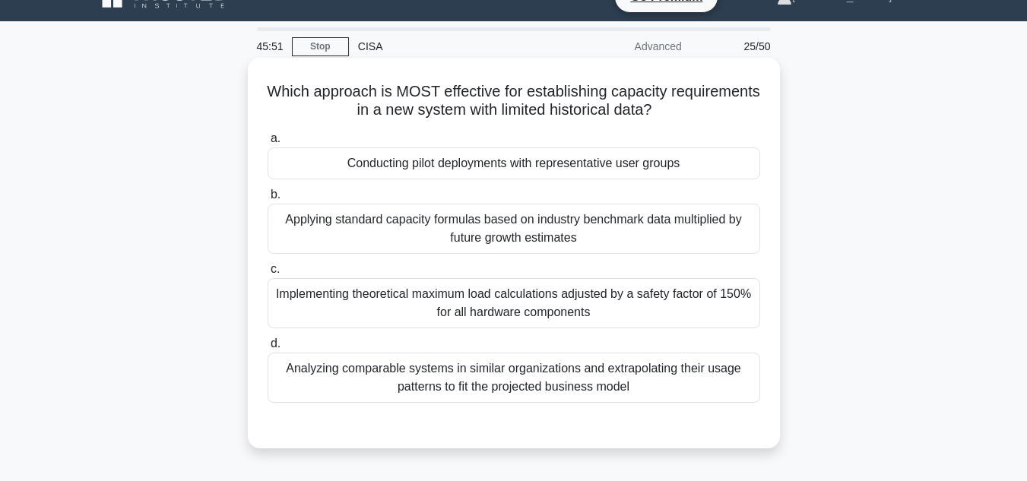
click at [660, 163] on div "Conducting pilot deployments with representative user groups" at bounding box center [513, 163] width 492 height 32
click at [267, 144] on input "a. Conducting pilot deployments with representative user groups" at bounding box center [267, 139] width 0 height 10
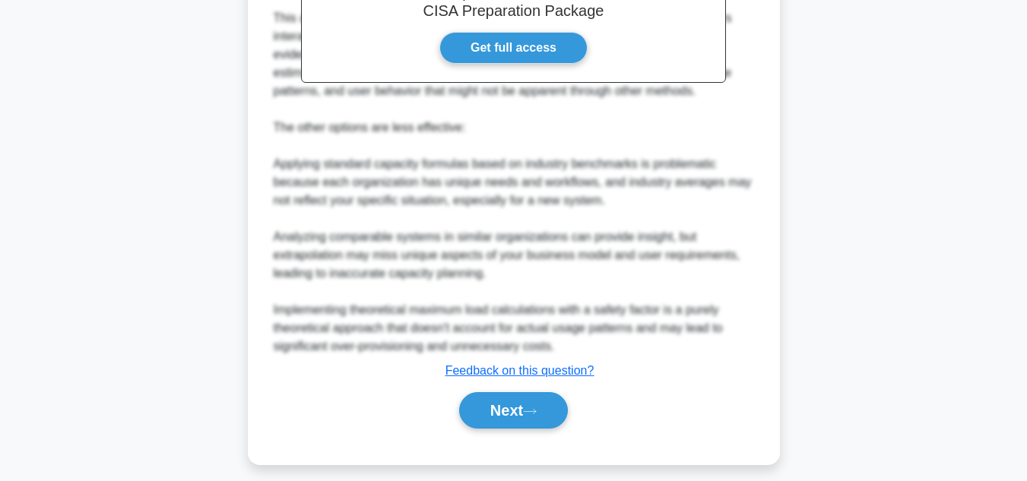
scroll to position [566, 0]
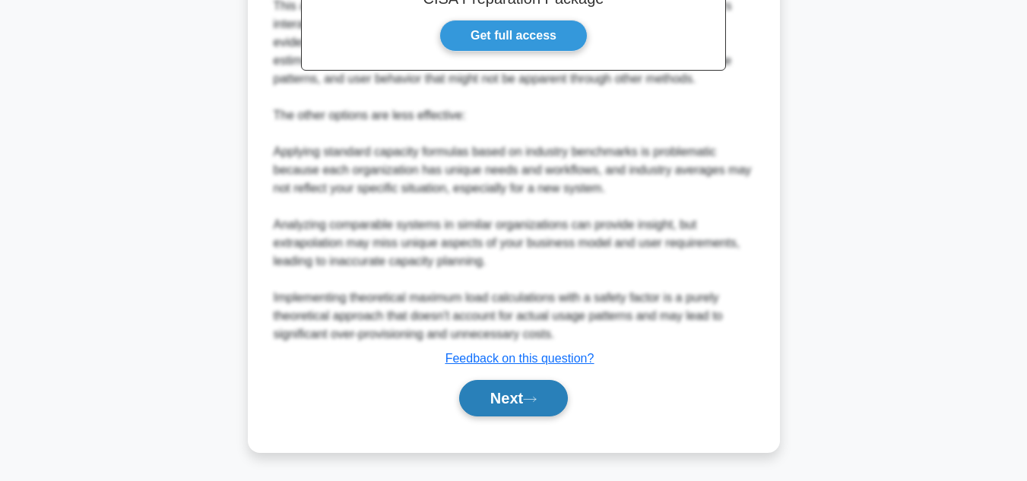
click at [516, 395] on button "Next" at bounding box center [513, 398] width 109 height 36
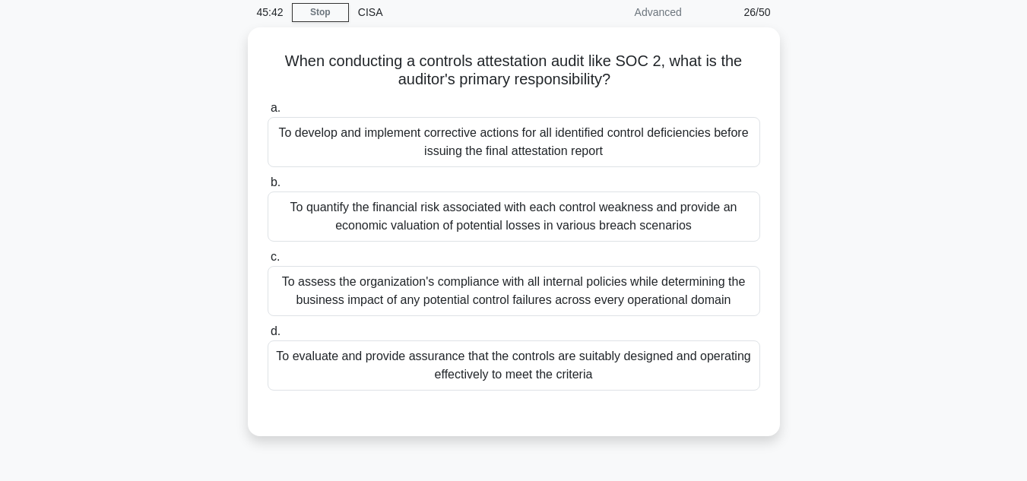
scroll to position [59, 0]
click at [574, 357] on div "To evaluate and provide assurance that the controls are suitably designed and o…" at bounding box center [513, 364] width 492 height 50
click at [267, 335] on input "d. To evaluate and provide assurance that the controls are suitably designed an…" at bounding box center [267, 330] width 0 height 10
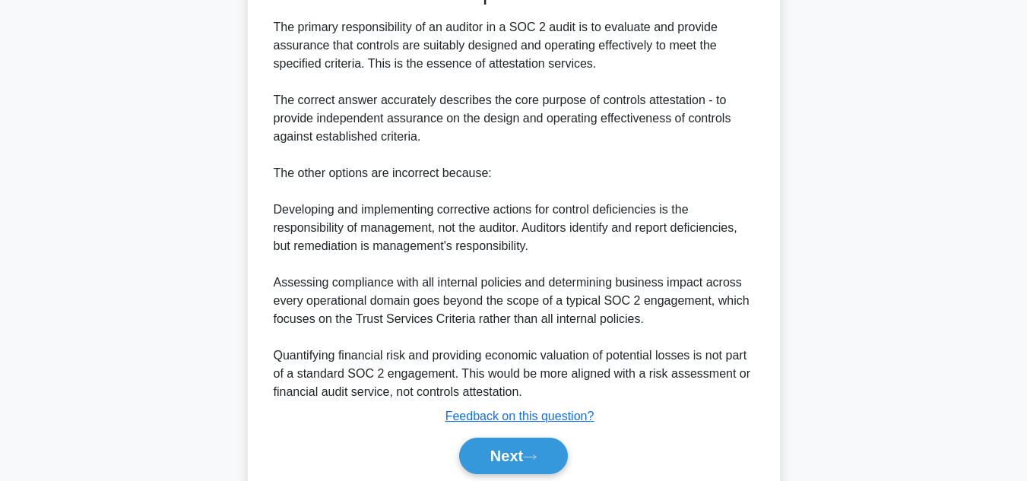
scroll to position [548, 0]
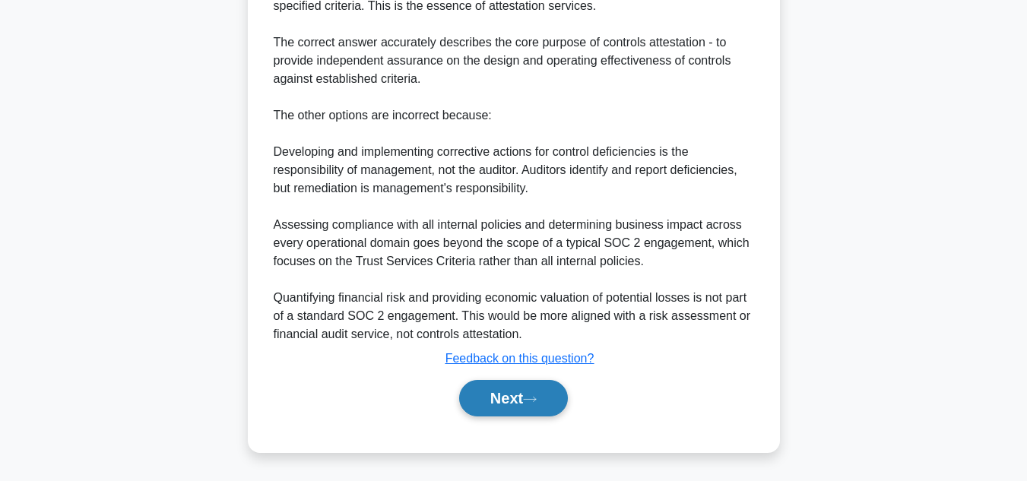
click at [517, 399] on button "Next" at bounding box center [513, 398] width 109 height 36
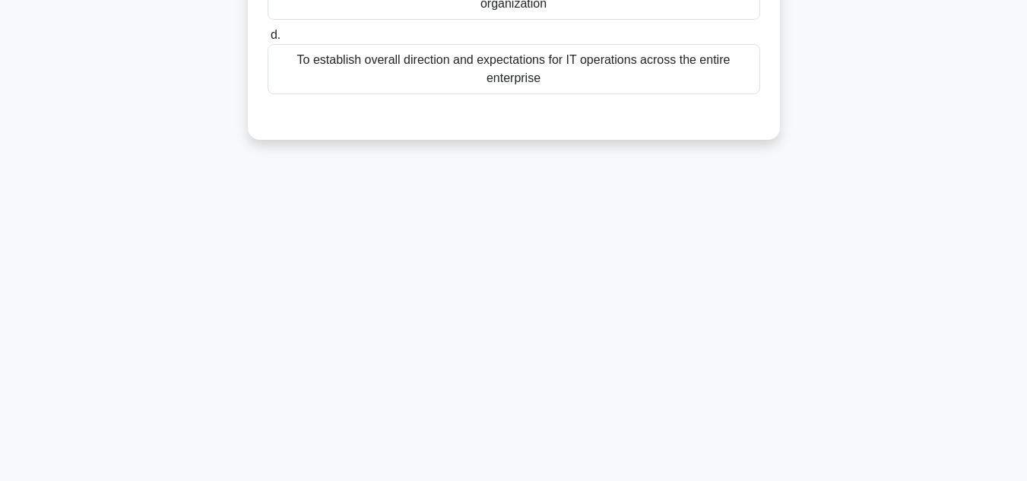
scroll to position [340, 0]
click at [955, 200] on main "45:05 Stop CISA Advanced 27/50 What is the primary purpose of IT procedures in …" at bounding box center [513, 95] width 1027 height 772
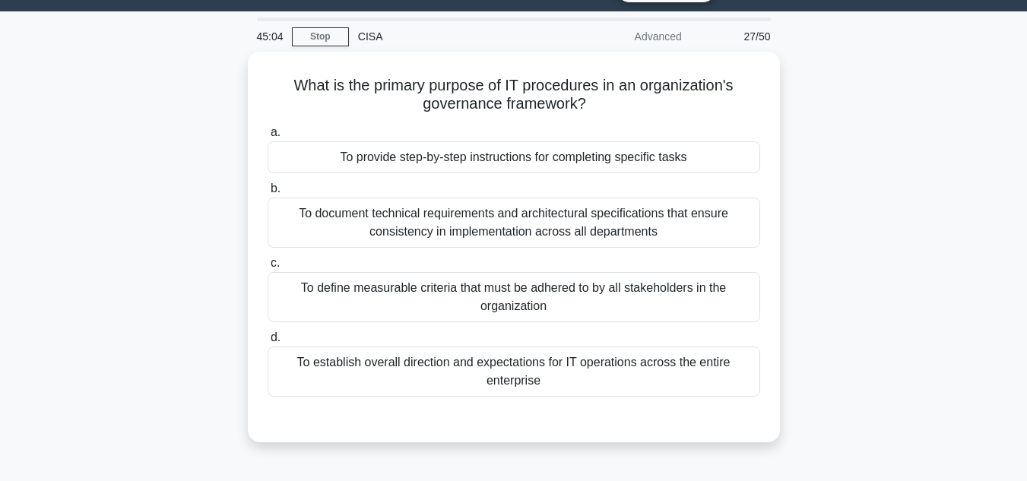
scroll to position [36, 0]
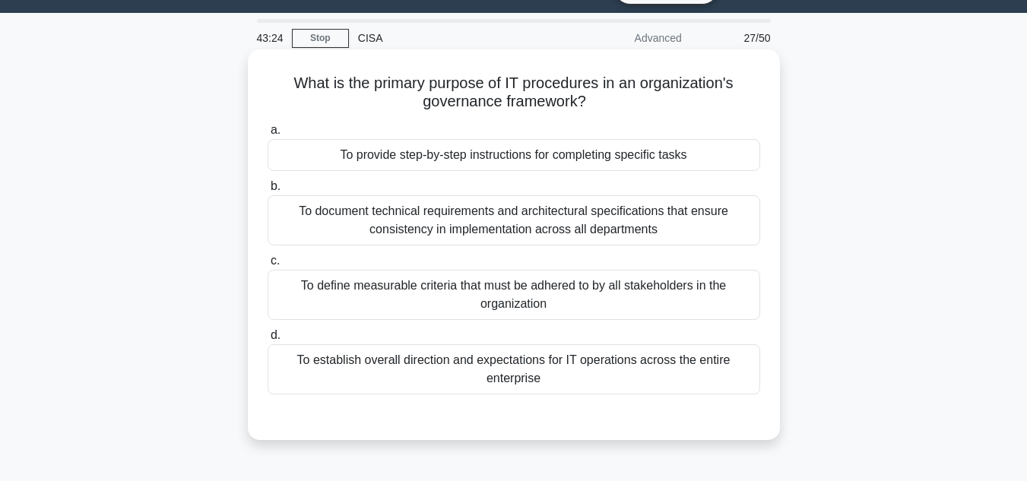
click at [525, 158] on div "To provide step-by-step instructions for completing specific tasks" at bounding box center [513, 155] width 492 height 32
click at [267, 135] on input "a. To provide step-by-step instructions for completing specific tasks" at bounding box center [267, 130] width 0 height 10
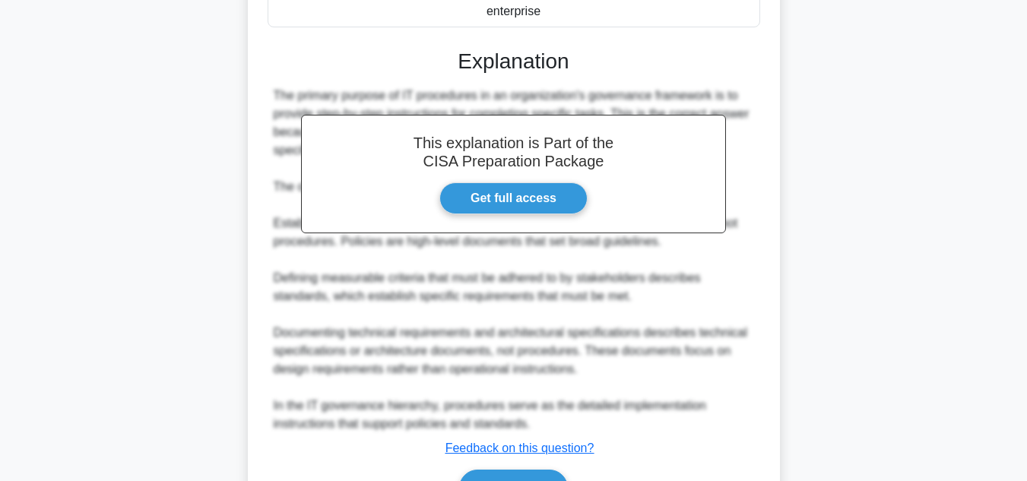
scroll to position [411, 0]
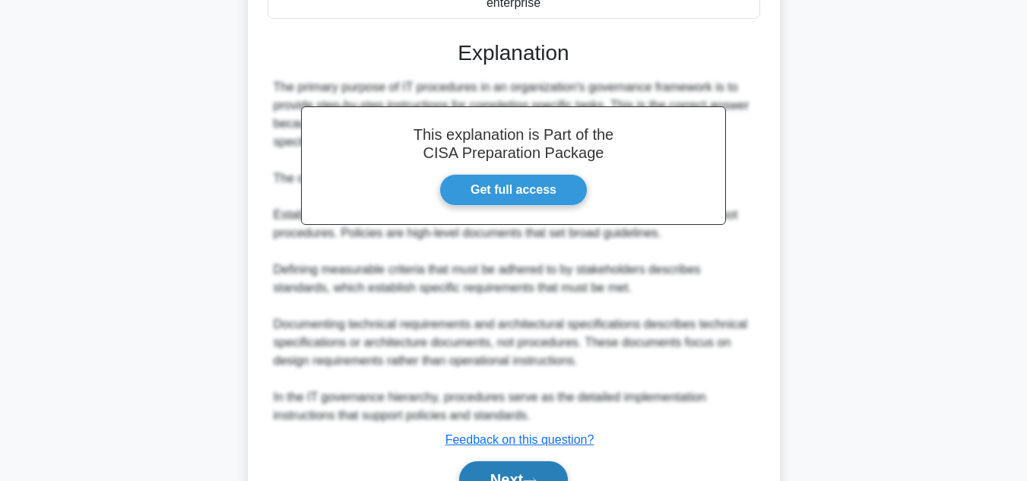
click at [513, 469] on button "Next" at bounding box center [513, 479] width 109 height 36
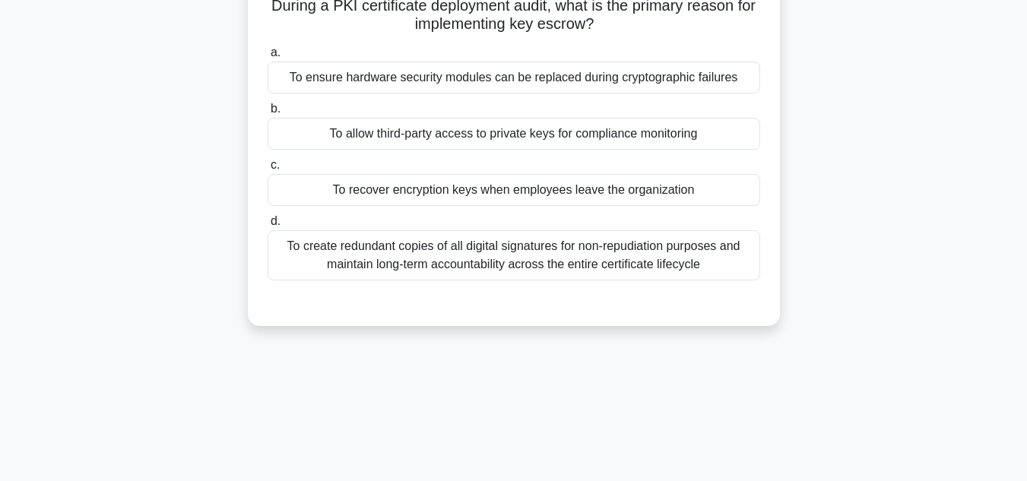
scroll to position [4, 0]
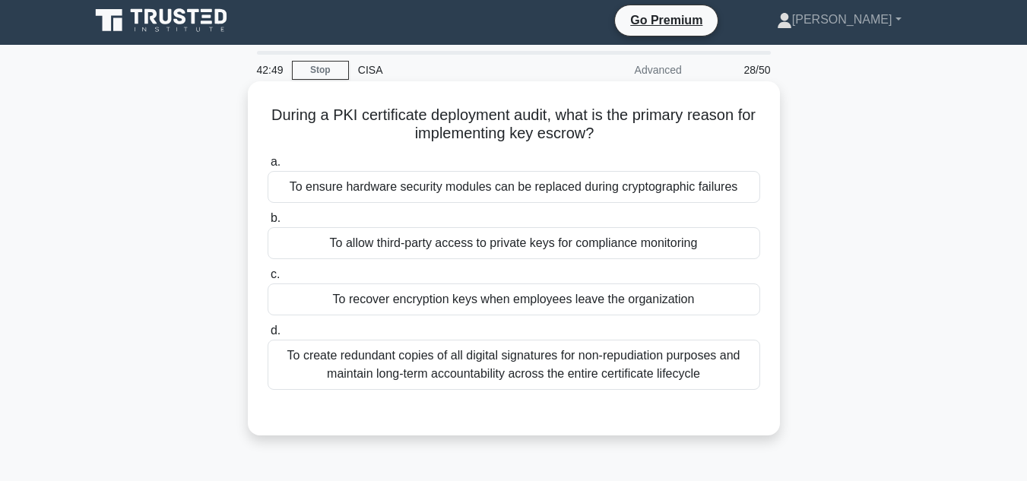
click at [562, 369] on div "To create redundant copies of all digital signatures for non-repudiation purpos…" at bounding box center [513, 365] width 492 height 50
click at [267, 336] on input "d. To create redundant copies of all digital signatures for non-repudiation pur…" at bounding box center [267, 331] width 0 height 10
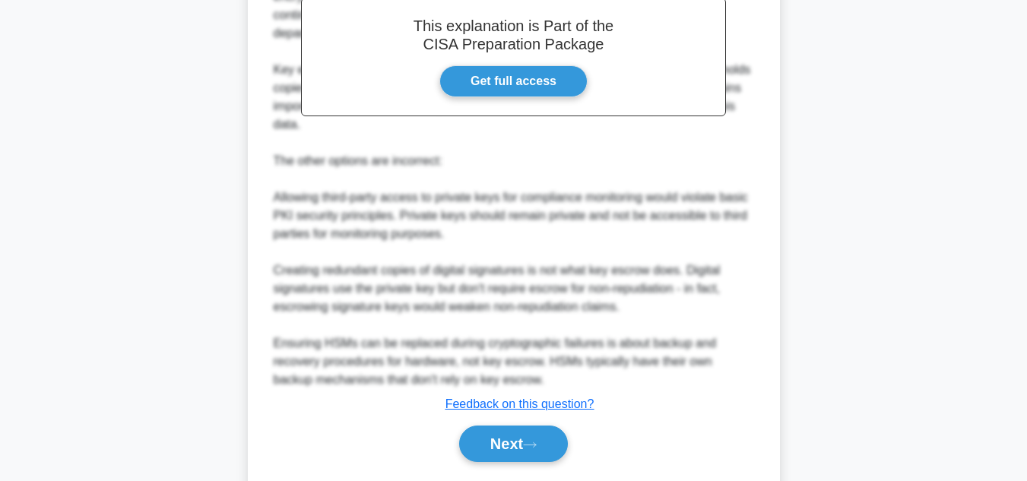
scroll to position [513, 0]
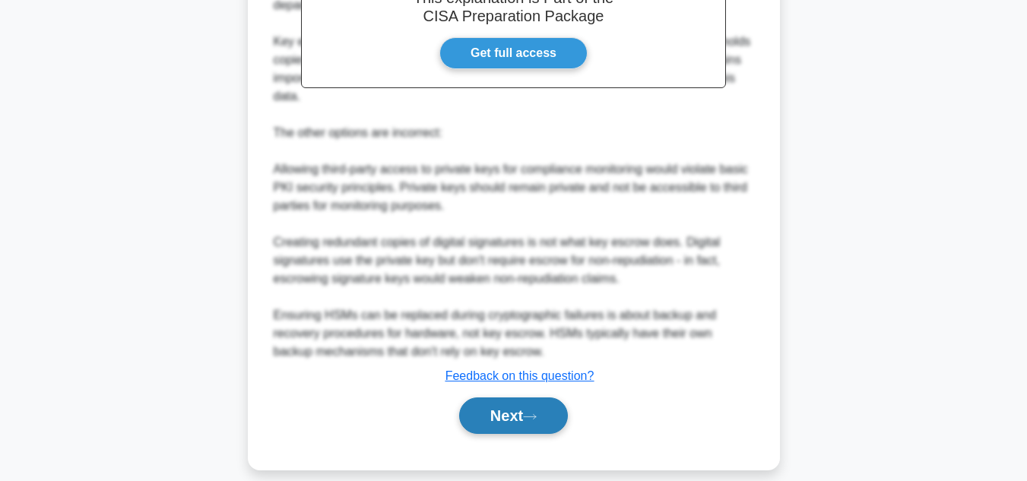
click at [501, 397] on button "Next" at bounding box center [513, 415] width 109 height 36
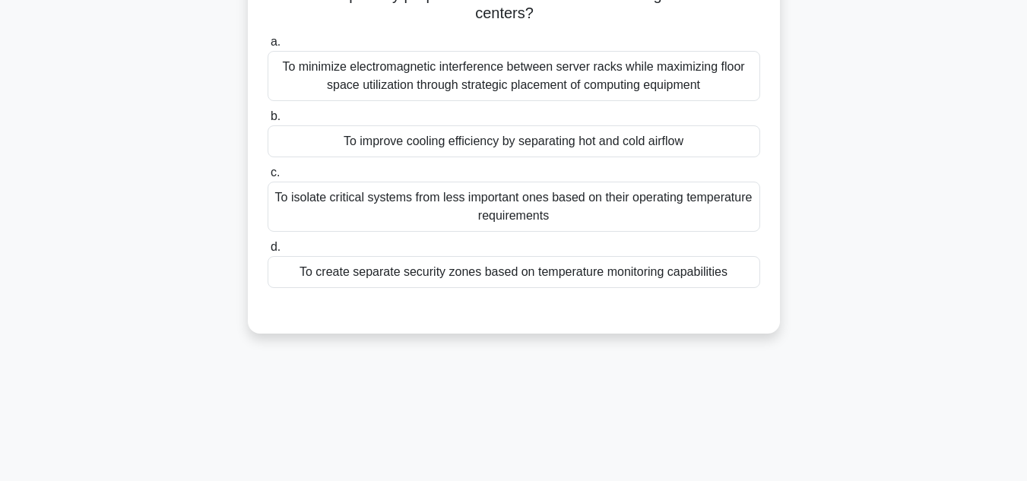
scroll to position [5, 0]
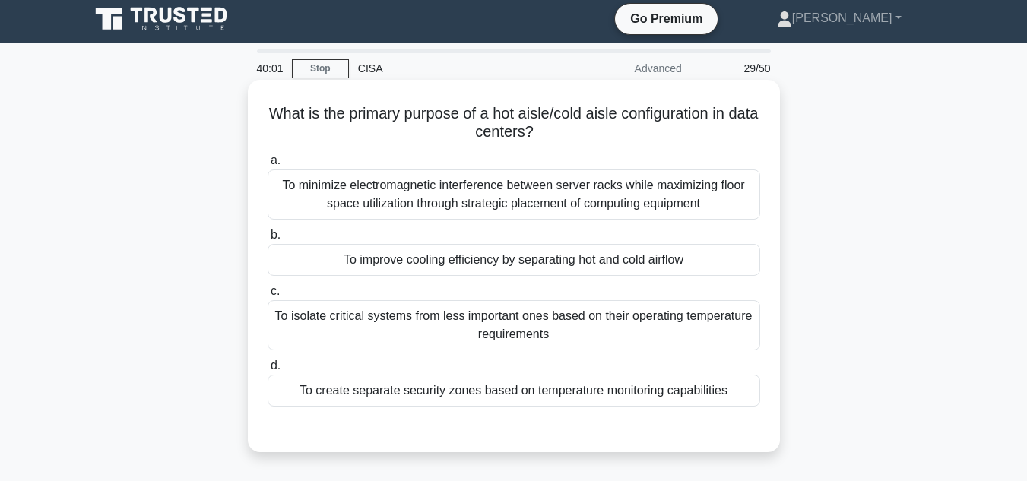
click at [496, 337] on div "To isolate critical systems from less important ones based on their operating t…" at bounding box center [513, 325] width 492 height 50
click at [267, 296] on input "c. To isolate critical systems from less important ones based on their operatin…" at bounding box center [267, 291] width 0 height 10
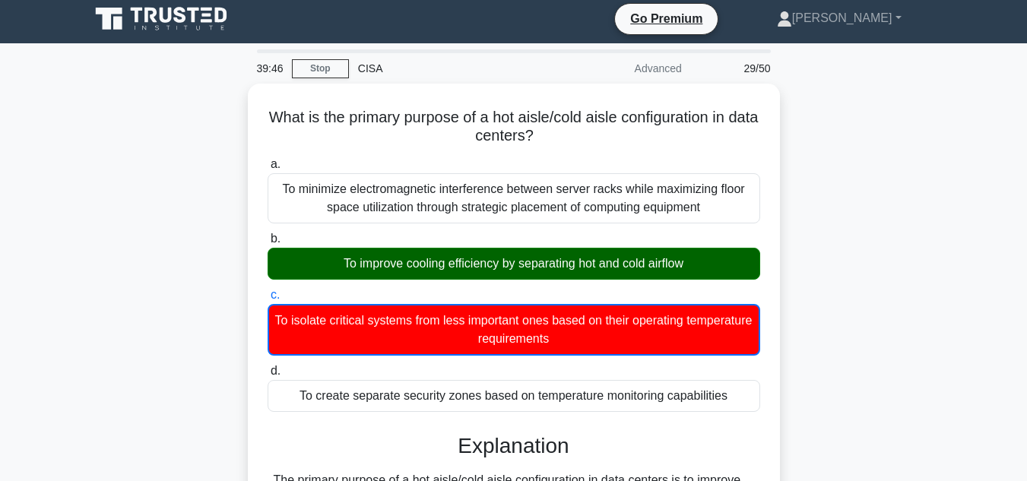
click at [267, 366] on input "d. To create separate security zones based on temperature monitoring capabiliti…" at bounding box center [267, 371] width 0 height 10
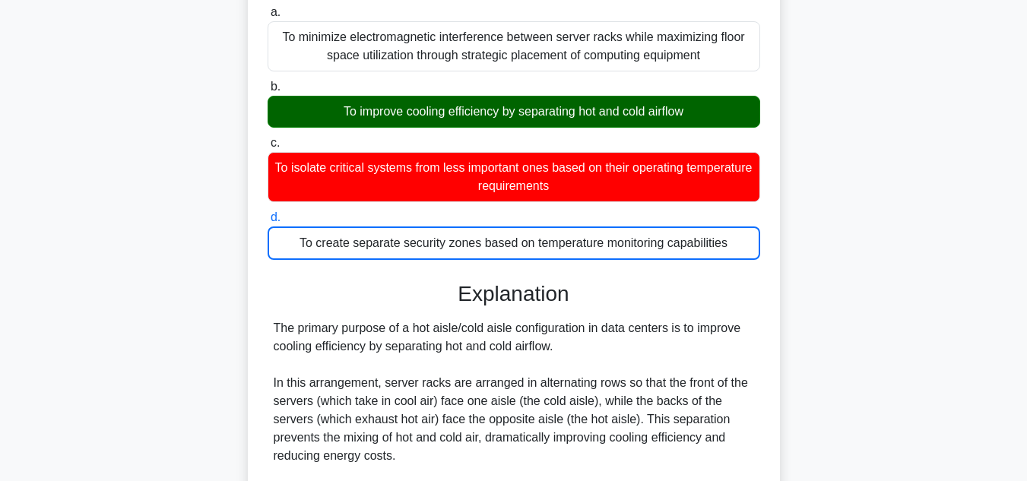
scroll to position [188, 0]
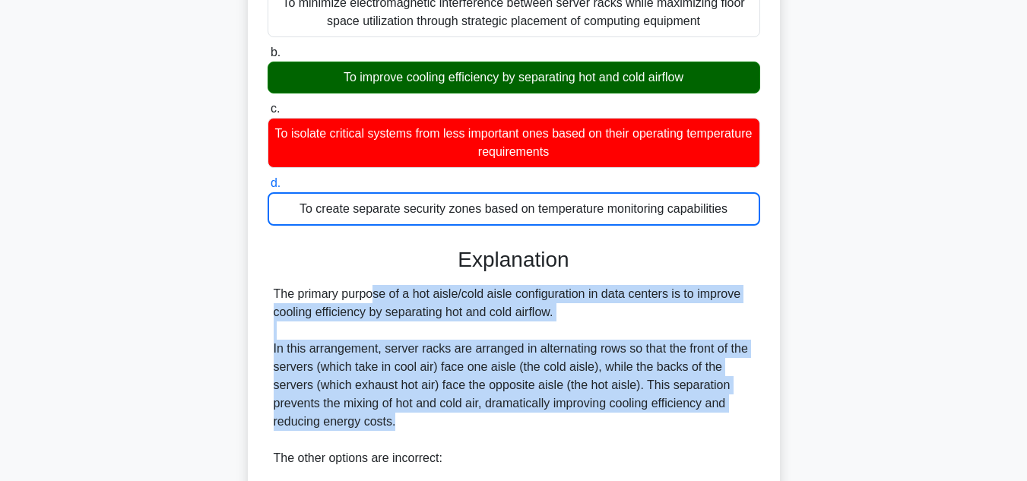
drag, startPoint x: 413, startPoint y: 424, endPoint x: 269, endPoint y: 298, distance: 191.1
click at [269, 298] on div "The primary purpose of a hot aisle/cold aisle configuration in data centers is …" at bounding box center [513, 485] width 492 height 401
copy div "The primary purpose of a hot aisle/cold aisle configuration in data centers is …"
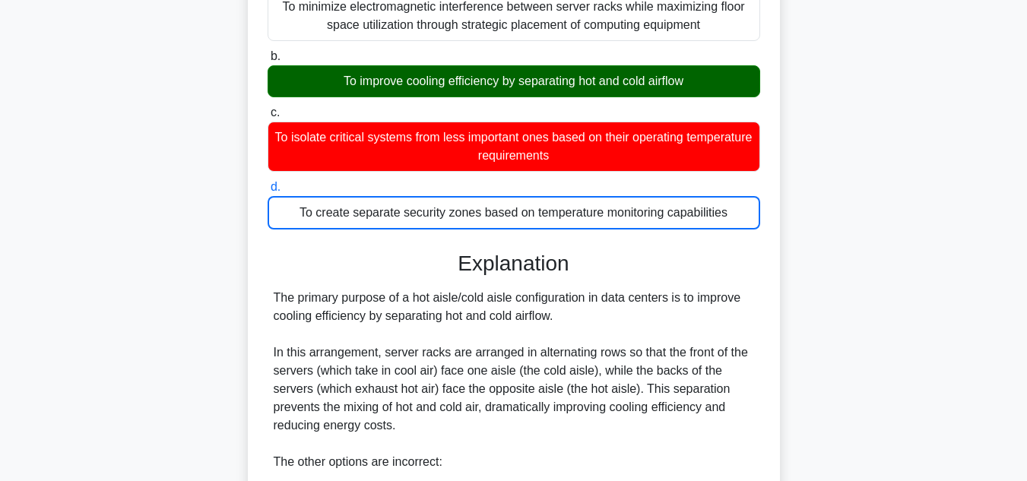
click at [958, 258] on main "38:04 Stop CISA Advanced 29/50 What is the primary purpose of a hot aisle/cold …" at bounding box center [513, 342] width 1027 height 962
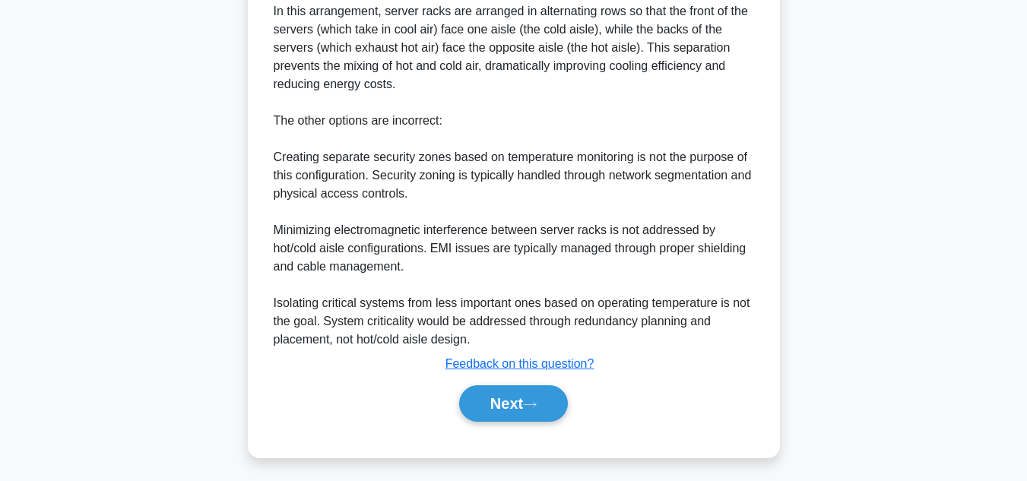
scroll to position [531, 0]
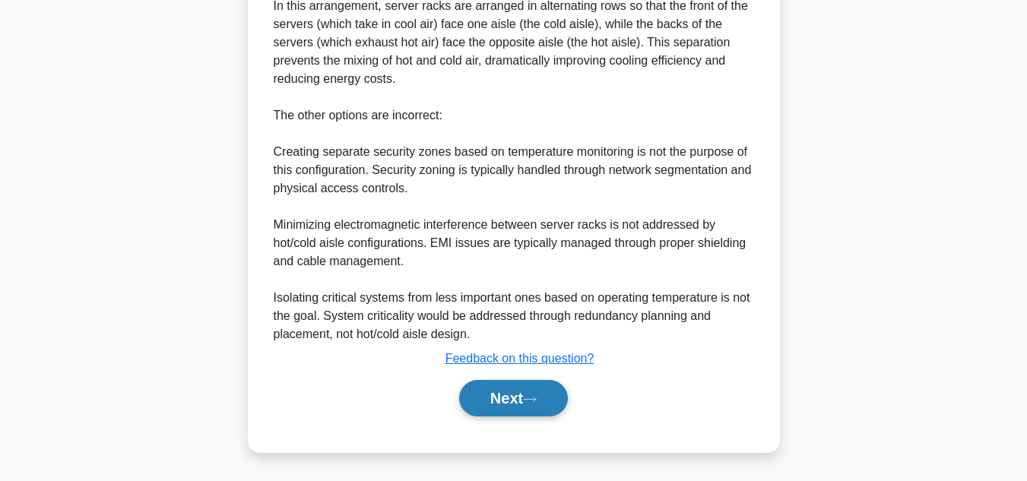
click at [520, 397] on button "Next" at bounding box center [513, 398] width 109 height 36
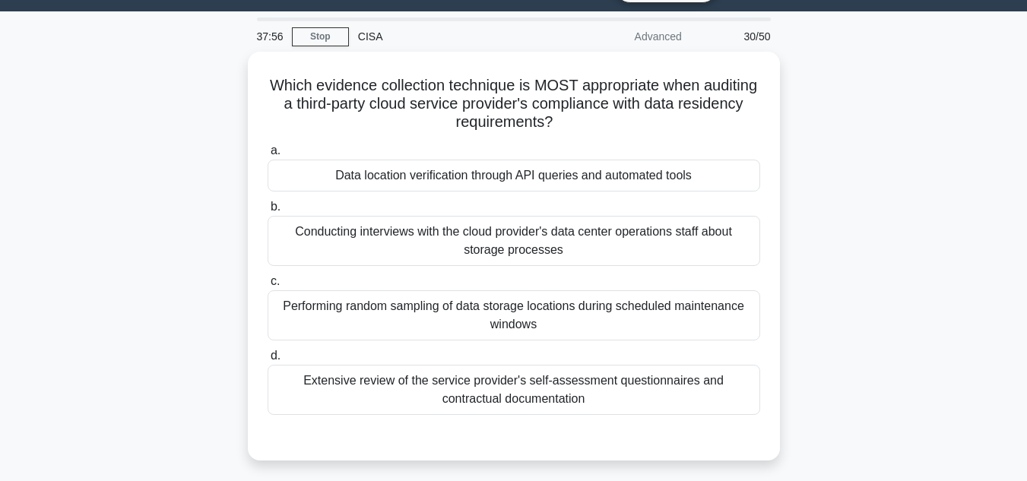
scroll to position [36, 0]
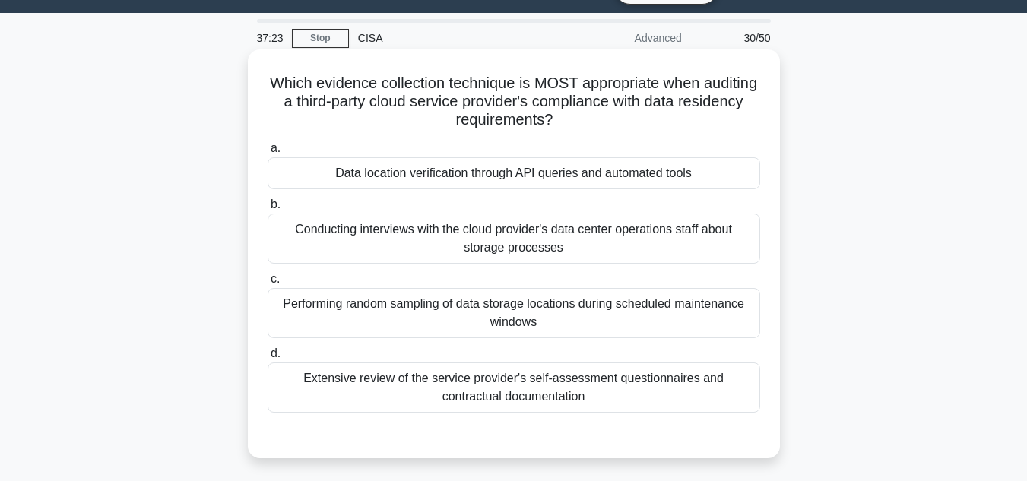
click at [592, 167] on div "Data location verification through API queries and automated tools" at bounding box center [513, 173] width 492 height 32
click at [267, 153] on input "a. Data location verification through API queries and automated tools" at bounding box center [267, 149] width 0 height 10
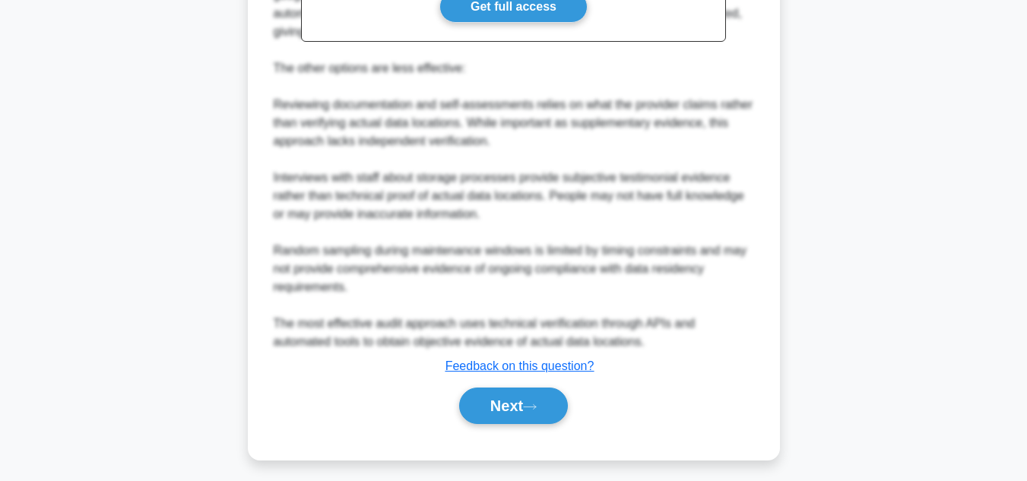
scroll to position [621, 0]
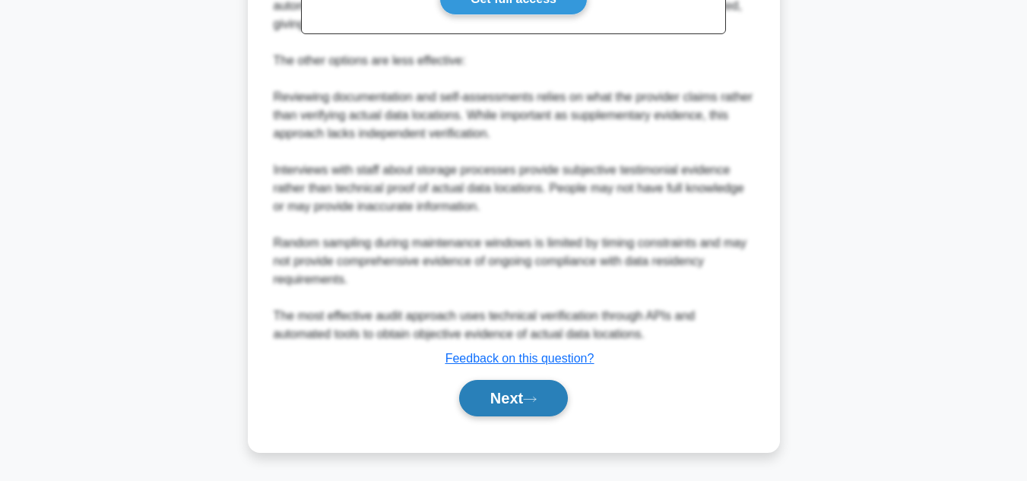
click at [552, 398] on button "Next" at bounding box center [513, 398] width 109 height 36
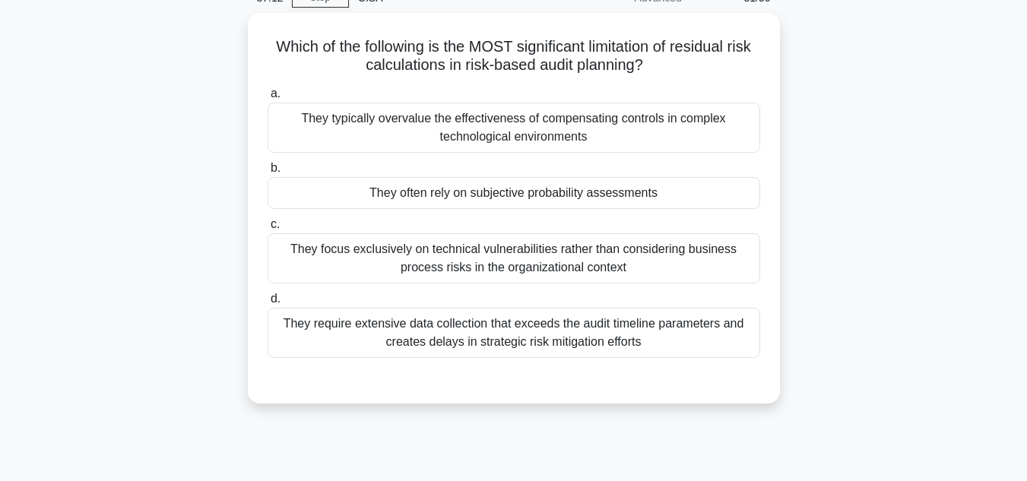
scroll to position [54, 0]
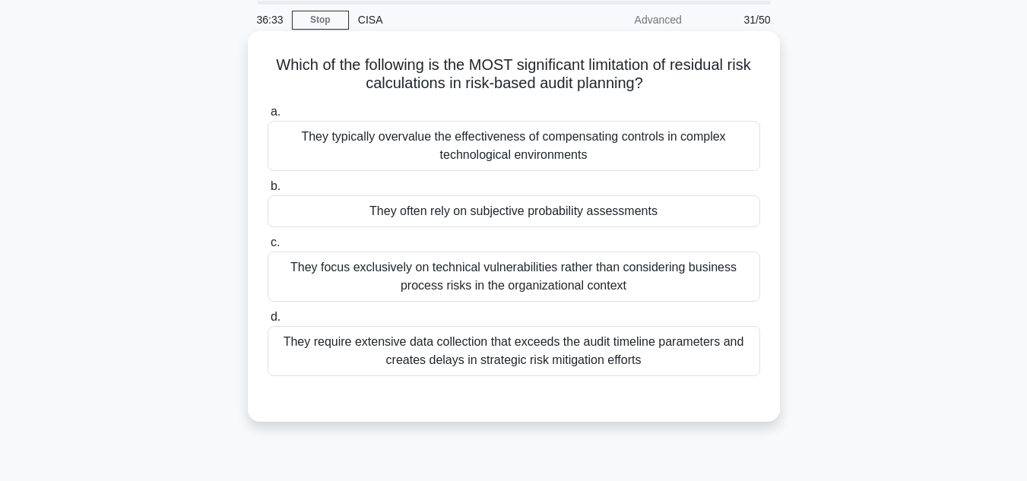
click at [572, 213] on div "They often rely on subjective probability assessments" at bounding box center [513, 211] width 492 height 32
click at [267, 191] on input "b. They often rely on subjective probability assessments" at bounding box center [267, 187] width 0 height 10
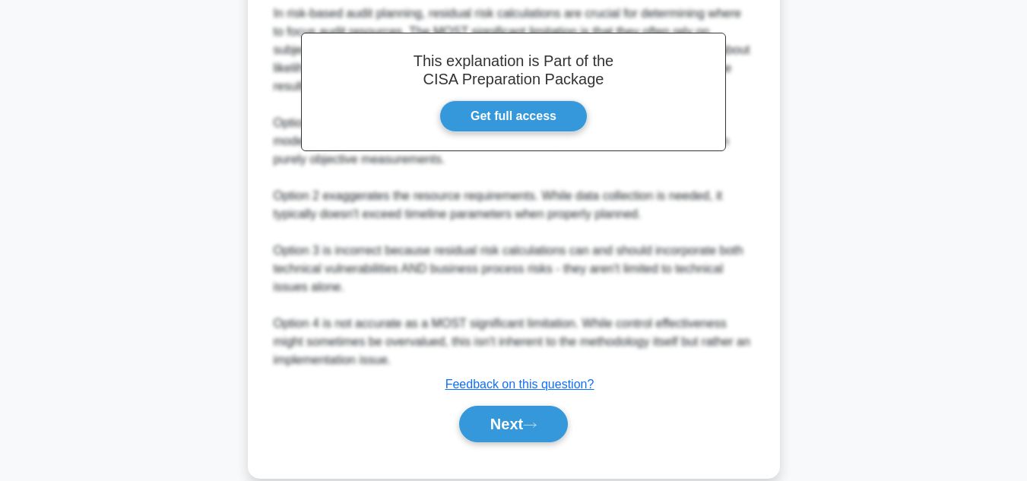
scroll to position [507, 0]
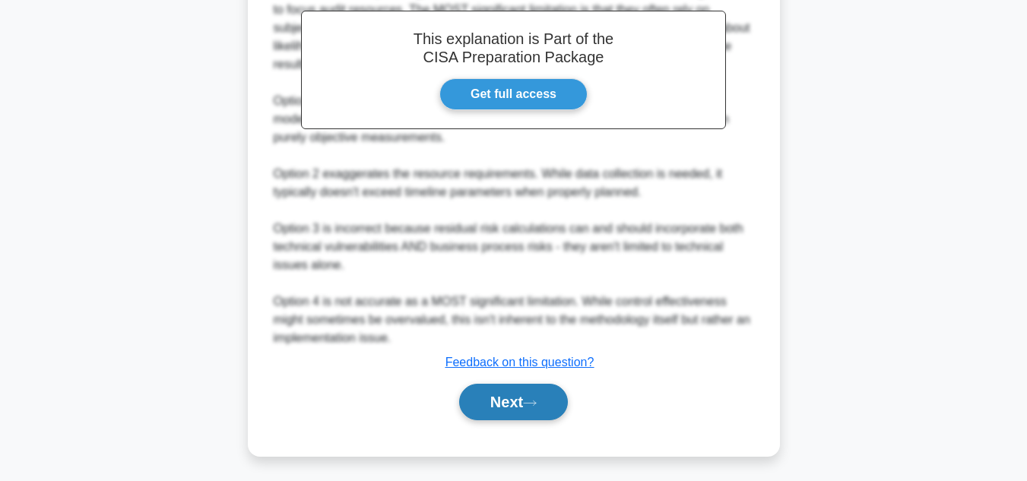
click at [534, 394] on button "Next" at bounding box center [513, 402] width 109 height 36
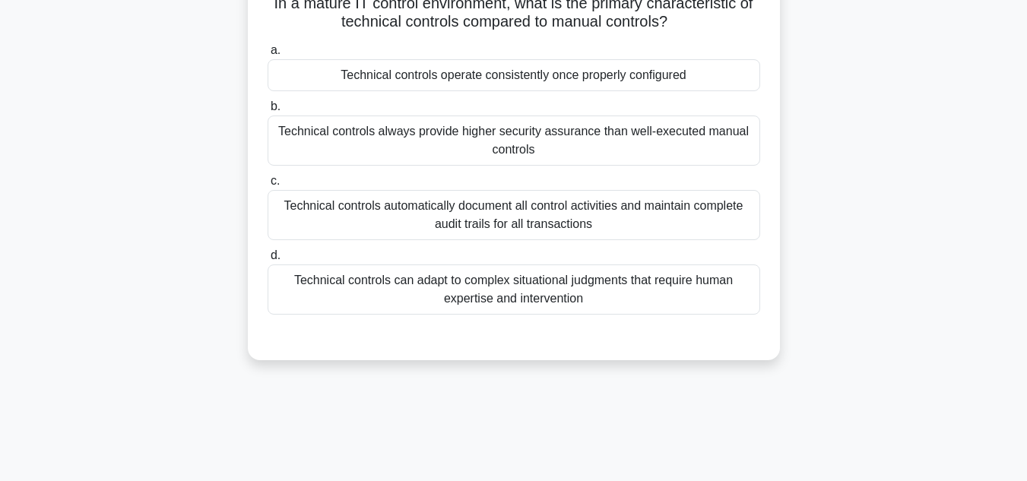
scroll to position [0, 0]
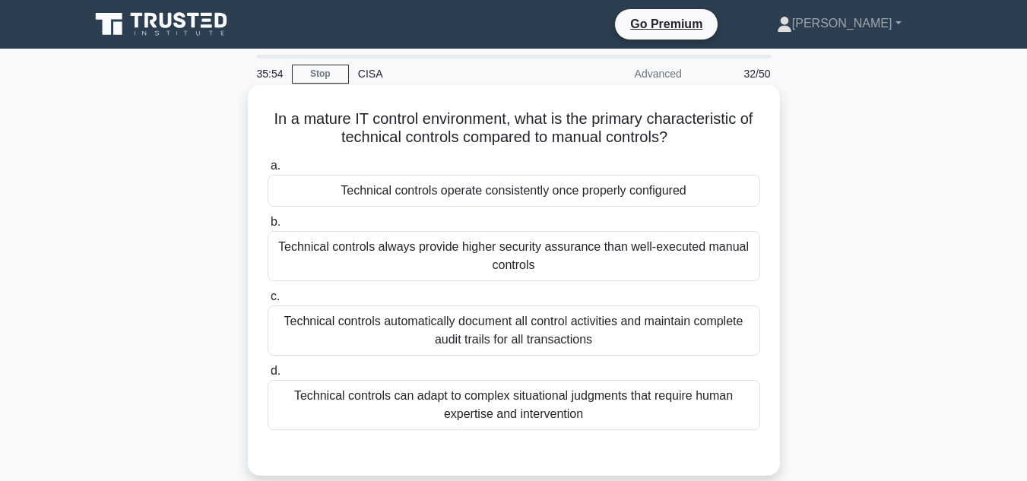
click at [527, 195] on div "Technical controls operate consistently once properly configured" at bounding box center [513, 191] width 492 height 32
click at [267, 171] on input "a. Technical controls operate consistently once properly configured" at bounding box center [267, 166] width 0 height 10
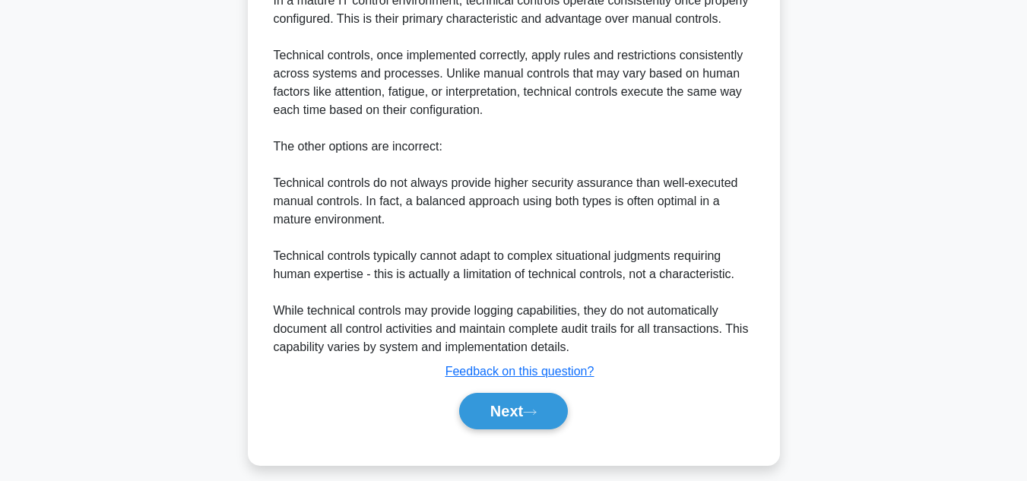
scroll to position [511, 0]
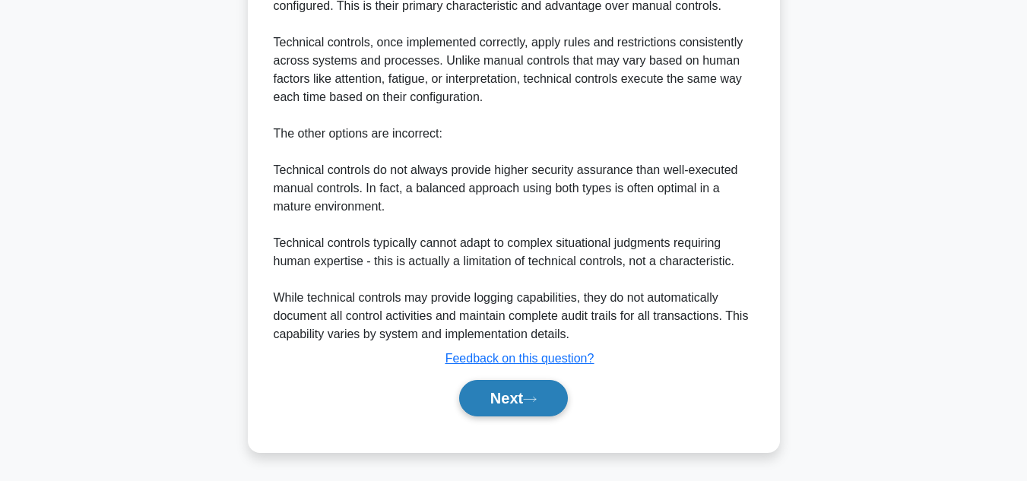
click at [484, 397] on button "Next" at bounding box center [513, 398] width 109 height 36
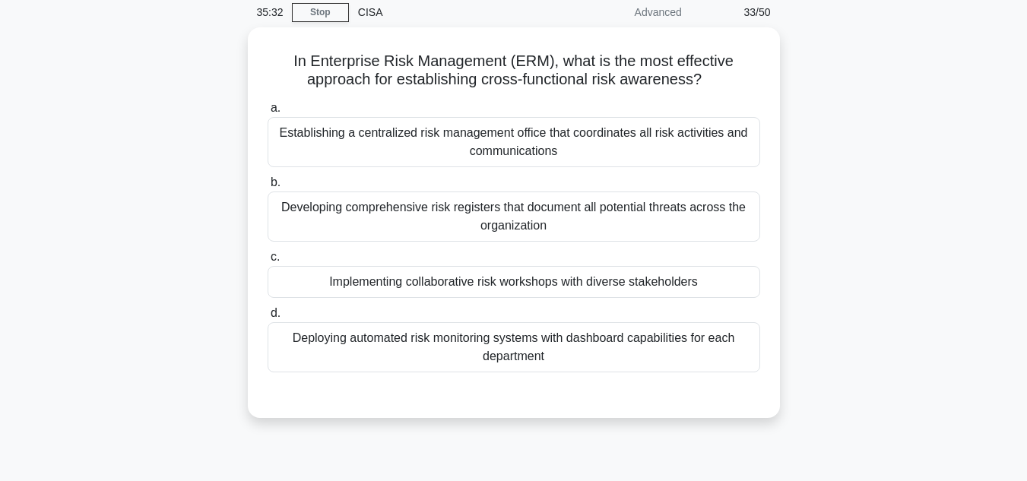
scroll to position [47, 0]
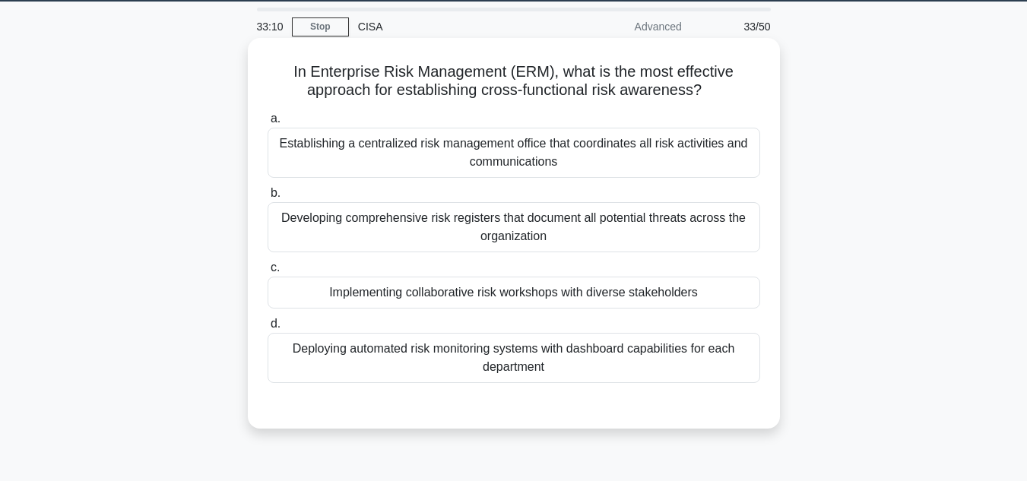
click at [505, 162] on div "Establishing a centralized risk management office that coordinates all risk act…" at bounding box center [513, 153] width 492 height 50
click at [267, 124] on input "a. Establishing a centralized risk management office that coordinates all risk …" at bounding box center [267, 119] width 0 height 10
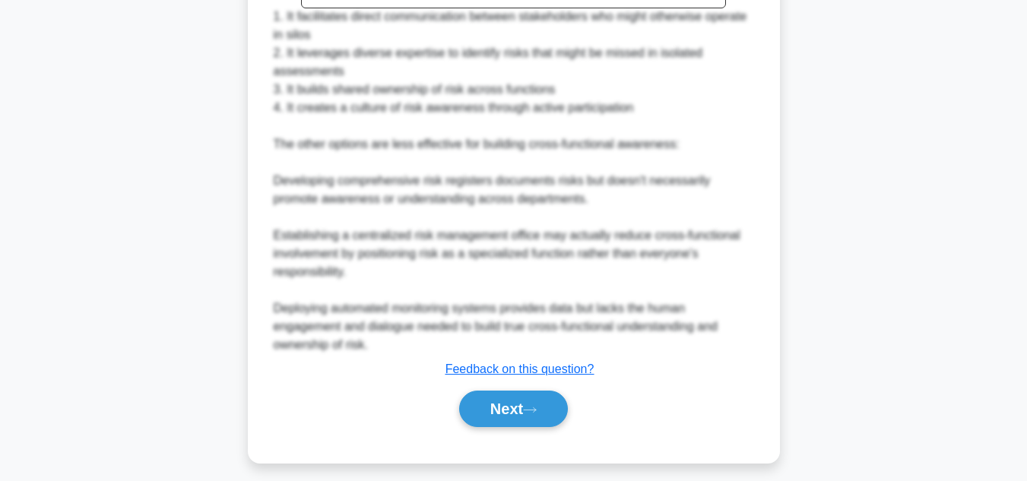
scroll to position [641, 0]
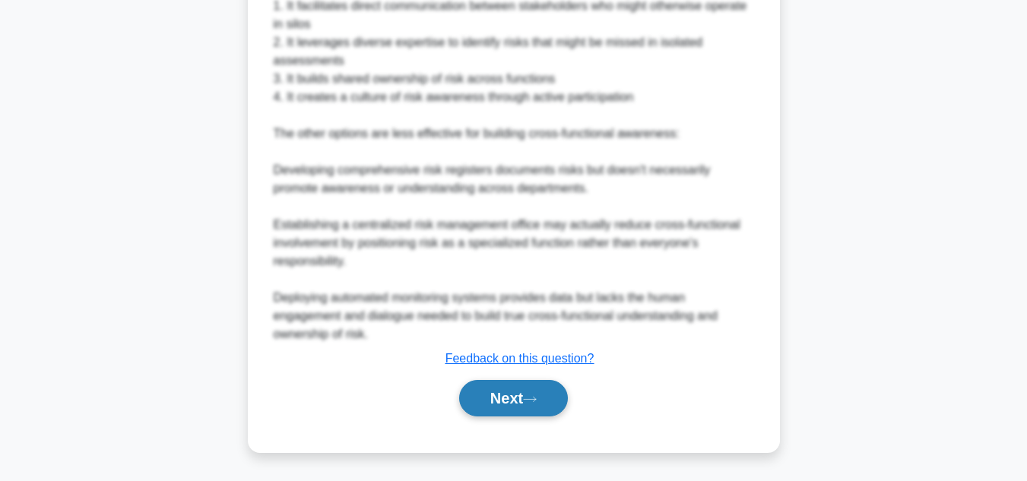
click at [552, 397] on button "Next" at bounding box center [513, 398] width 109 height 36
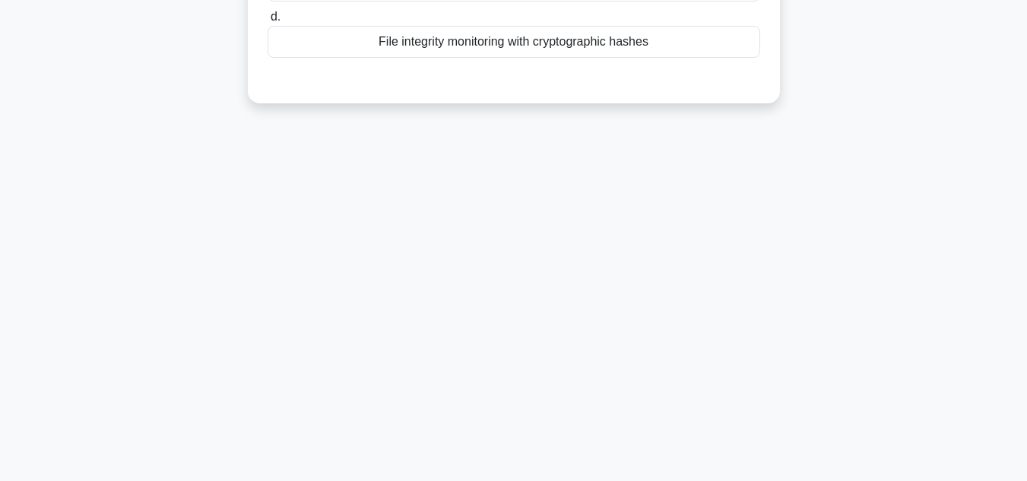
click at [988, 208] on main "32:56 Stop CISA Advanced 34/50 Which technique is MOST effective for detecting …" at bounding box center [513, 95] width 1027 height 772
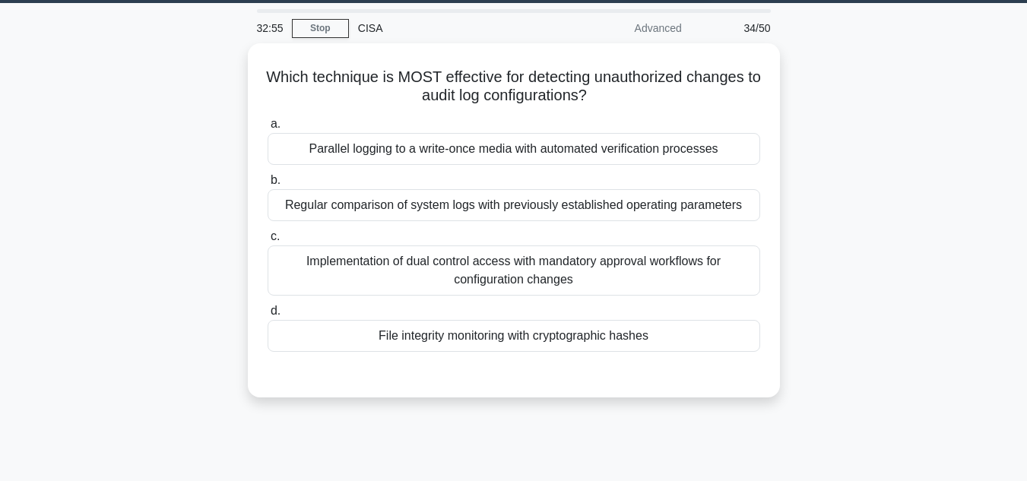
scroll to position [36, 0]
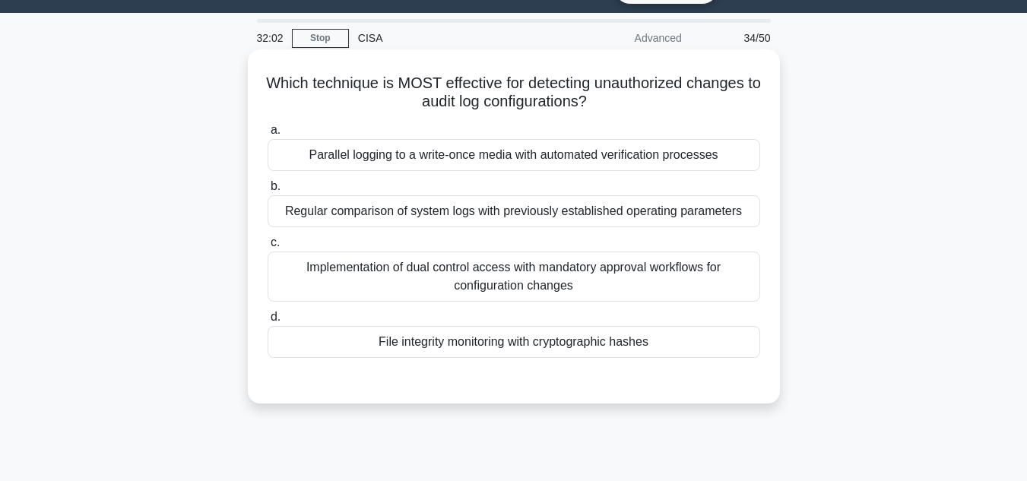
click at [471, 342] on div "File integrity monitoring with cryptographic hashes" at bounding box center [513, 342] width 492 height 32
click at [267, 322] on input "d. File integrity monitoring with cryptographic hashes" at bounding box center [267, 317] width 0 height 10
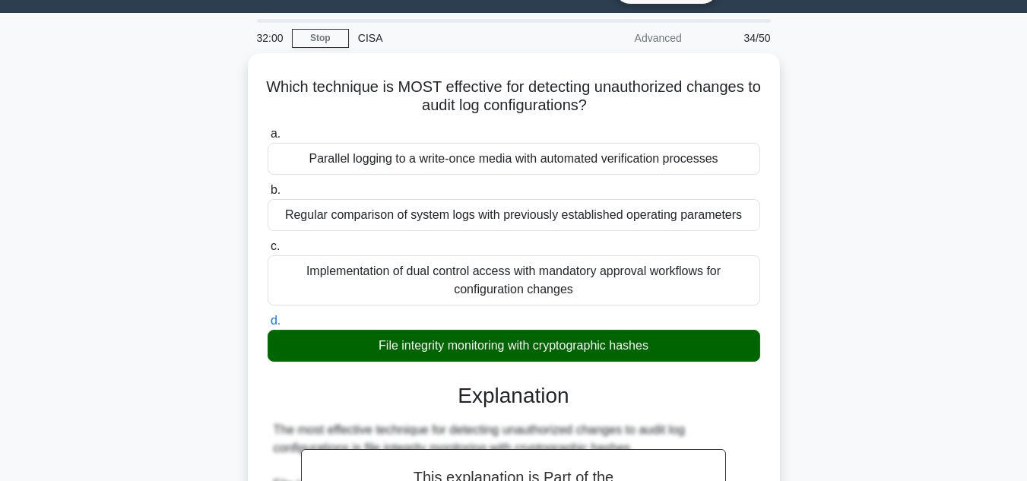
click at [887, 356] on div "Which technique is MOST effective for detecting unauthorized changes to audit l…" at bounding box center [514, 482] width 866 height 859
click at [918, 353] on div "Which technique is MOST effective for detecting unauthorized changes to audit l…" at bounding box center [514, 482] width 866 height 859
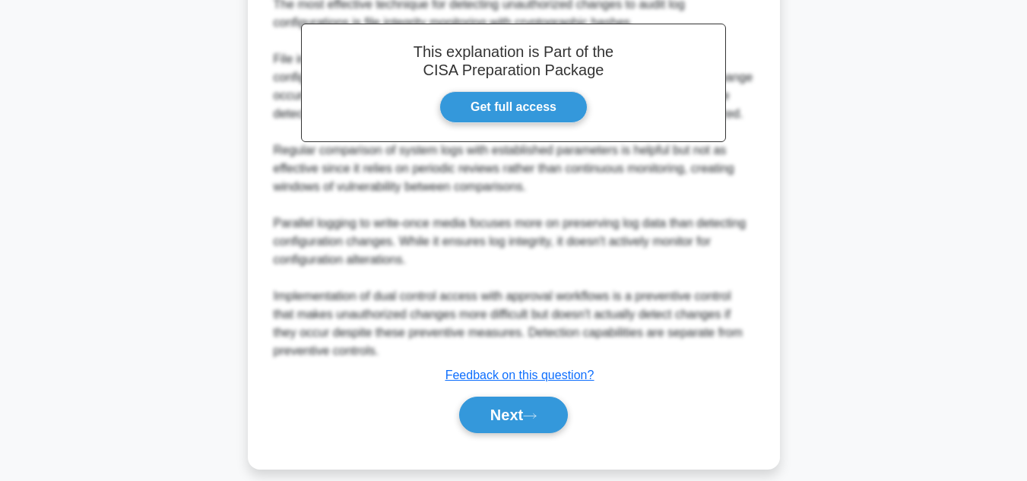
scroll to position [475, 0]
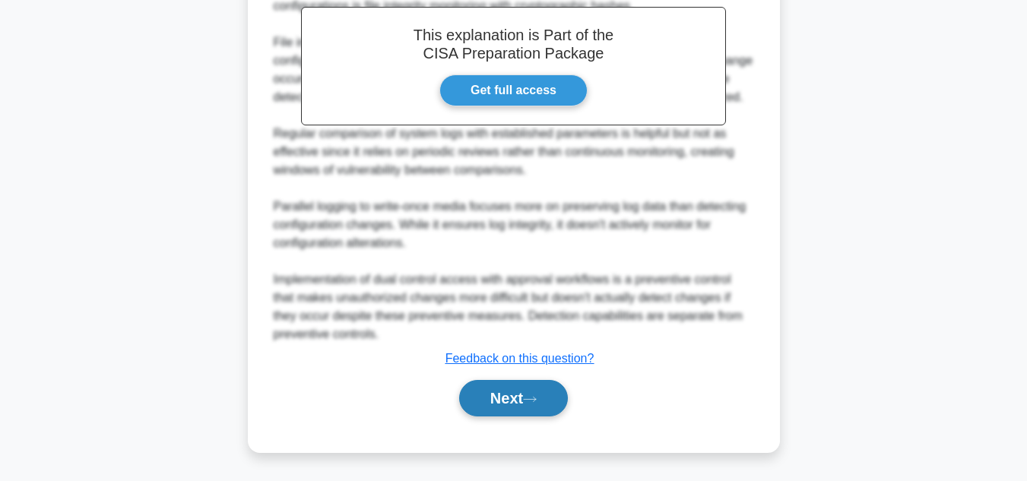
click at [536, 401] on icon at bounding box center [530, 399] width 14 height 8
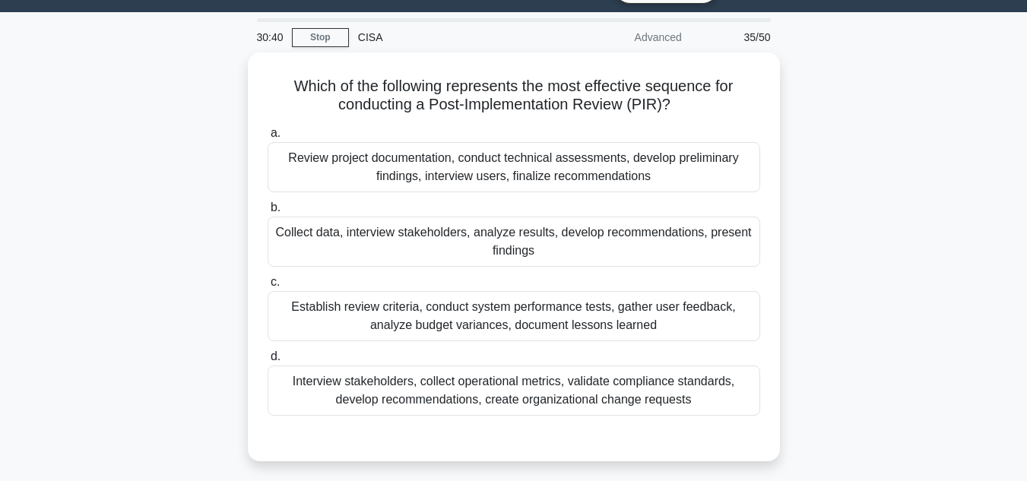
scroll to position [36, 0]
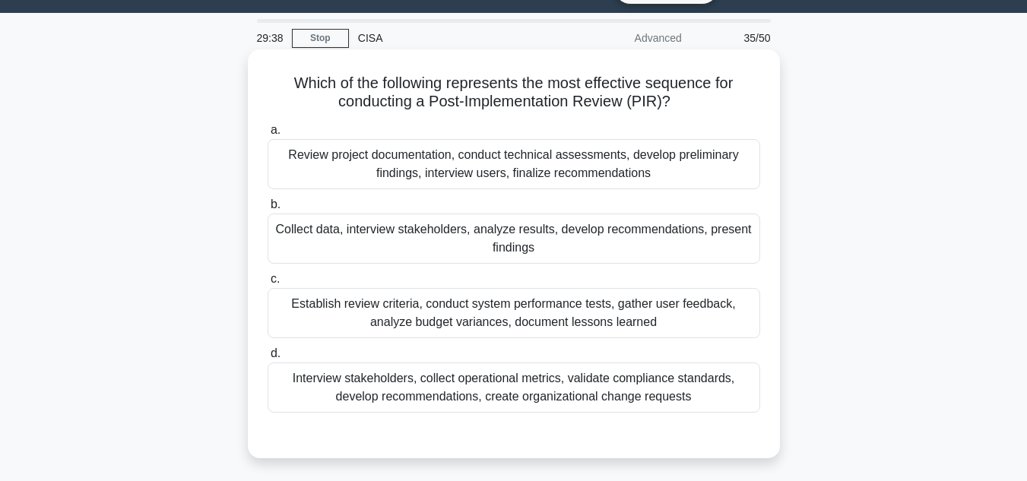
click at [513, 243] on div "Collect data, interview stakeholders, analyze results, develop recommendations,…" at bounding box center [513, 239] width 492 height 50
click at [267, 210] on input "b. Collect data, interview stakeholders, analyze results, develop recommendatio…" at bounding box center [267, 205] width 0 height 10
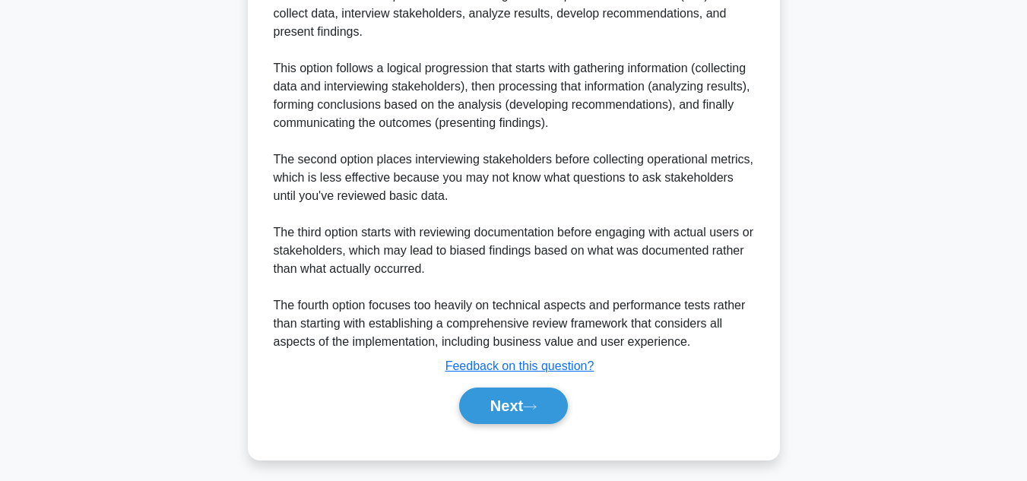
scroll to position [530, 0]
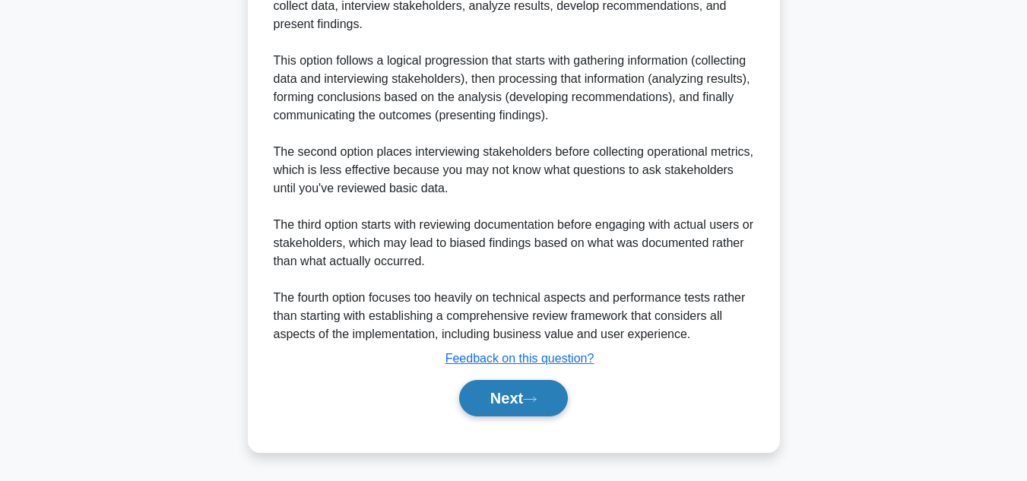
click at [500, 385] on button "Next" at bounding box center [513, 398] width 109 height 36
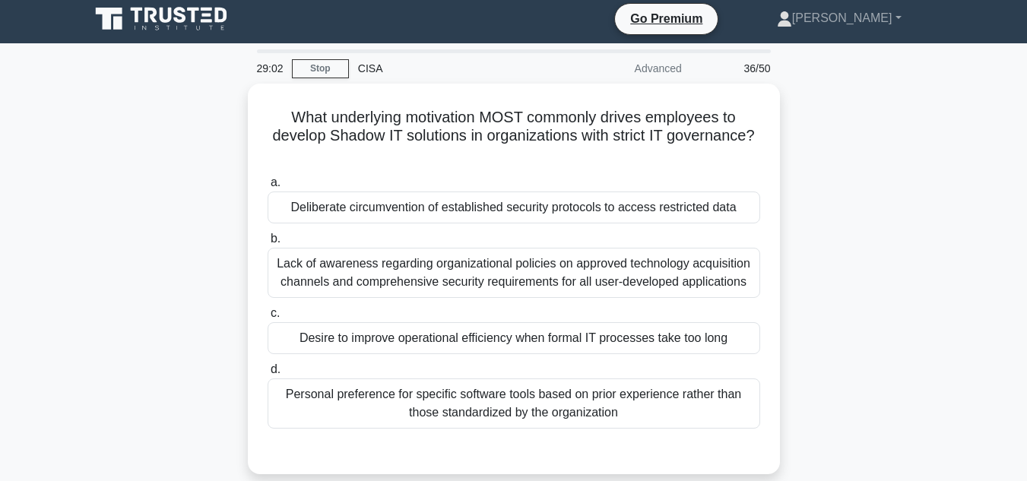
scroll to position [0, 0]
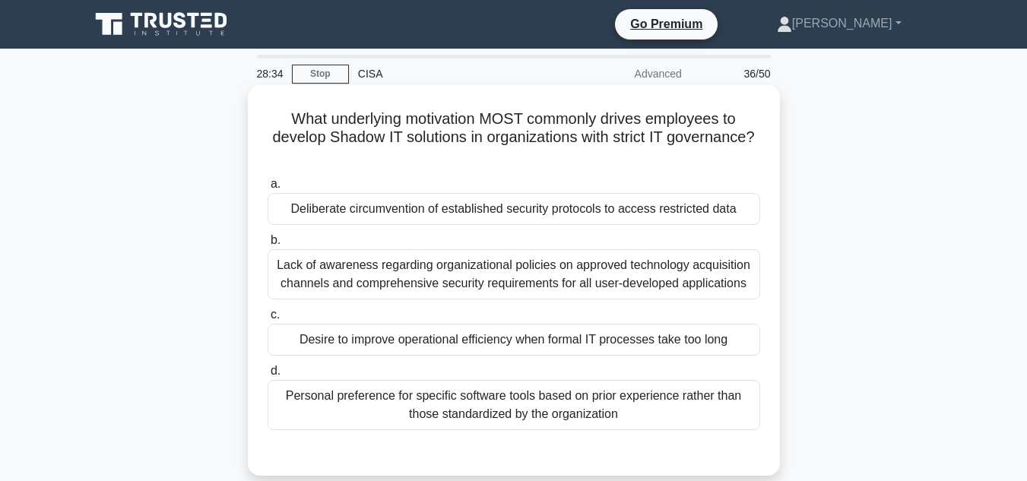
click at [438, 286] on div "Lack of awareness regarding organizational policies on approved technology acqu…" at bounding box center [513, 274] width 492 height 50
click at [267, 245] on input "b. Lack of awareness regarding organizational policies on approved technology a…" at bounding box center [267, 241] width 0 height 10
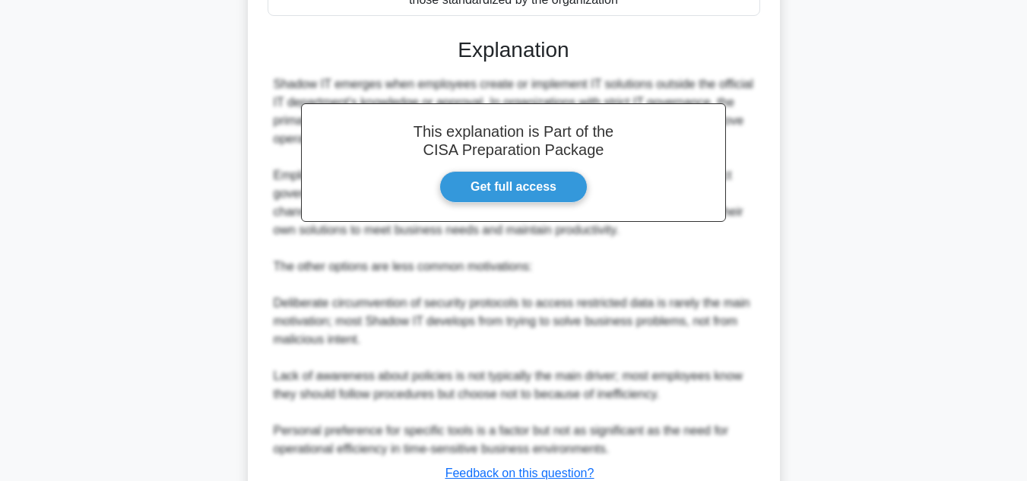
scroll to position [549, 0]
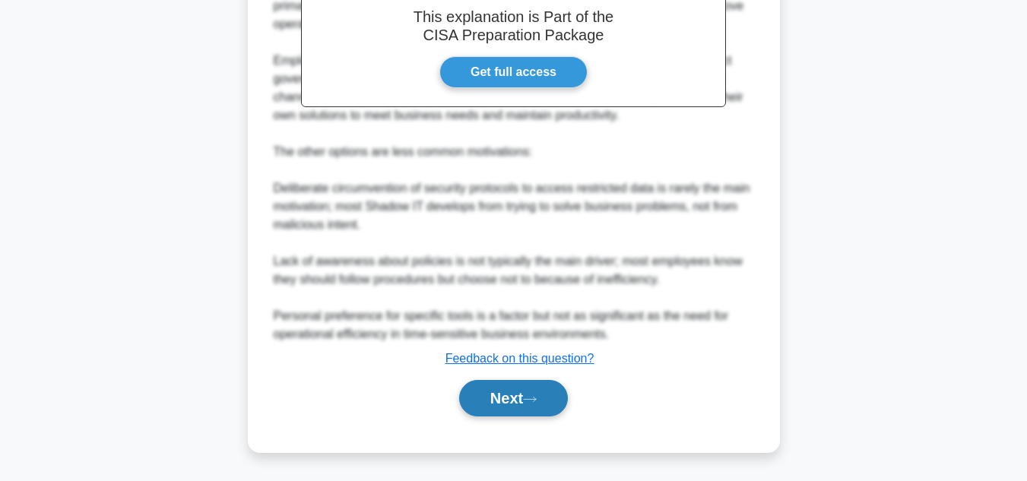
click at [533, 397] on icon at bounding box center [530, 399] width 14 height 8
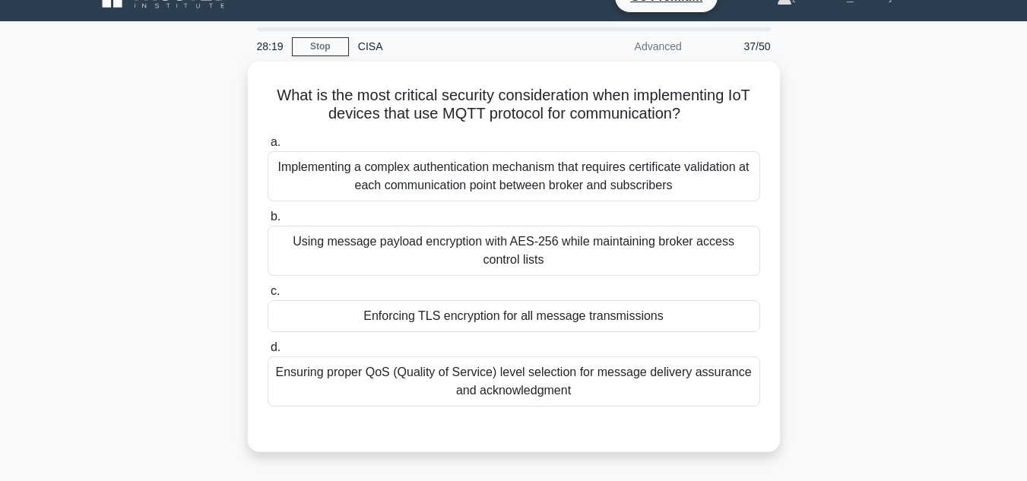
scroll to position [24, 0]
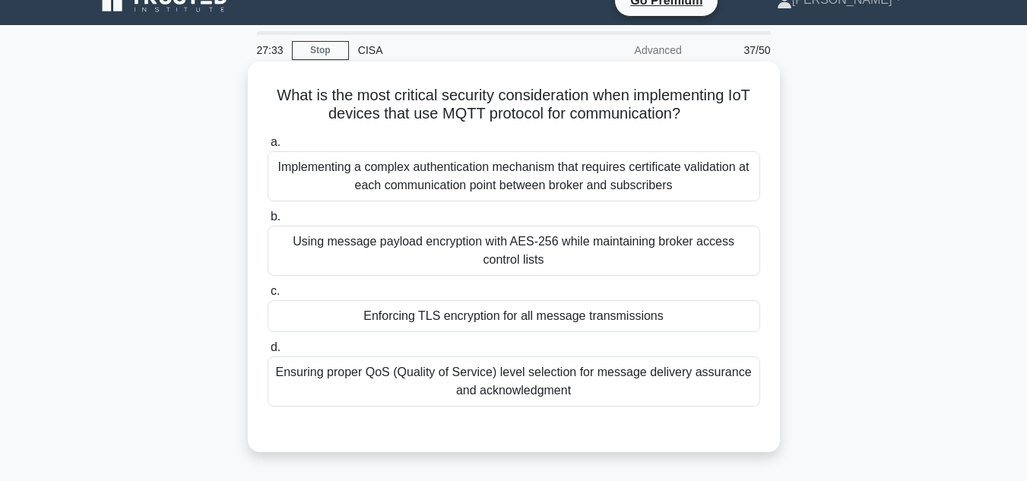
click at [654, 316] on div "Enforcing TLS encryption for all message transmissions" at bounding box center [513, 316] width 492 height 32
click at [267, 296] on input "c. Enforcing TLS encryption for all message transmissions" at bounding box center [267, 291] width 0 height 10
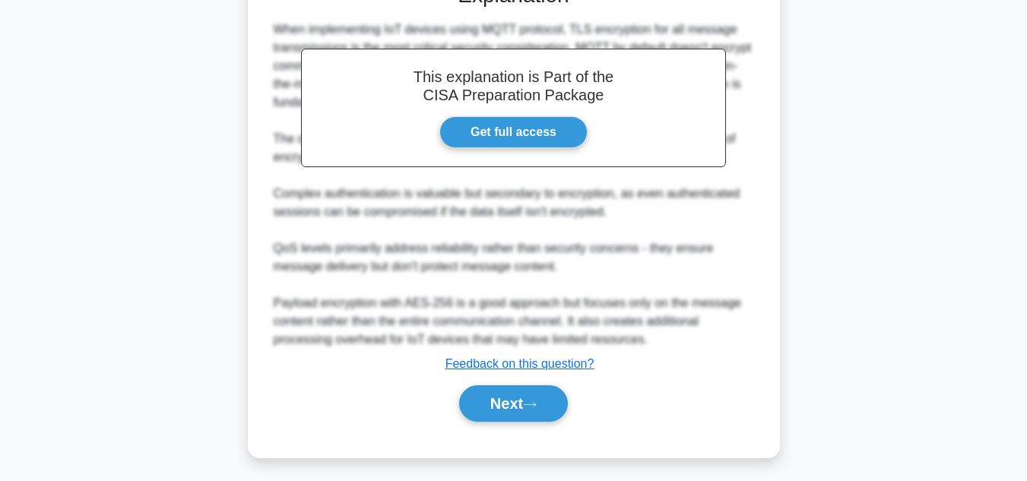
scroll to position [475, 0]
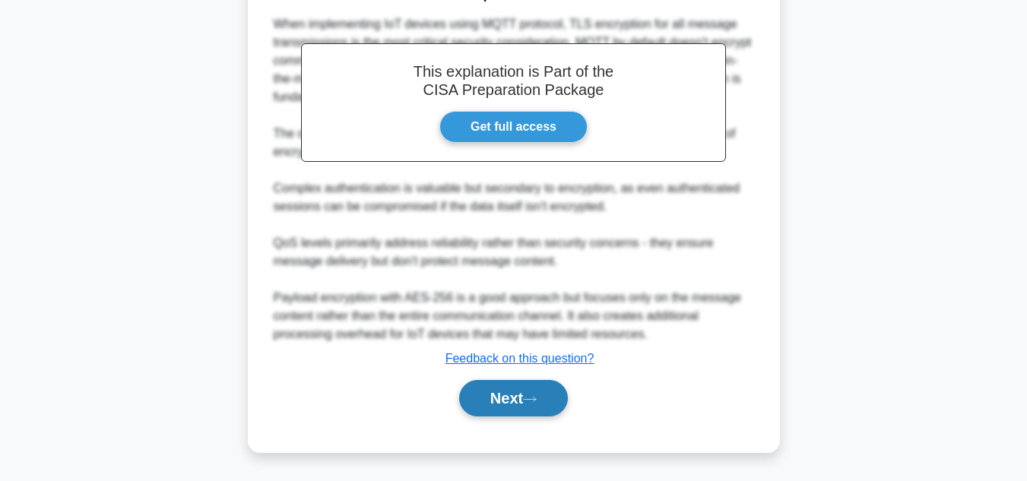
click at [543, 397] on button "Next" at bounding box center [513, 398] width 109 height 36
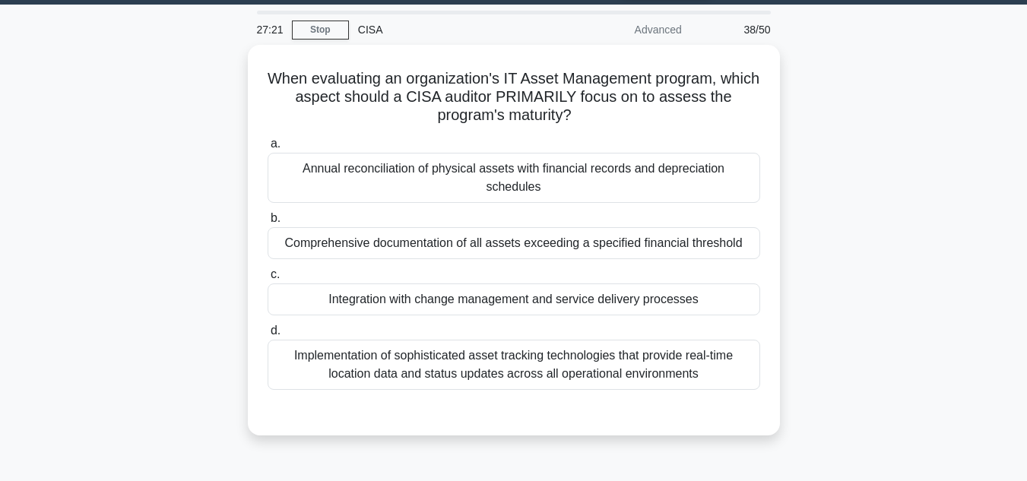
scroll to position [43, 0]
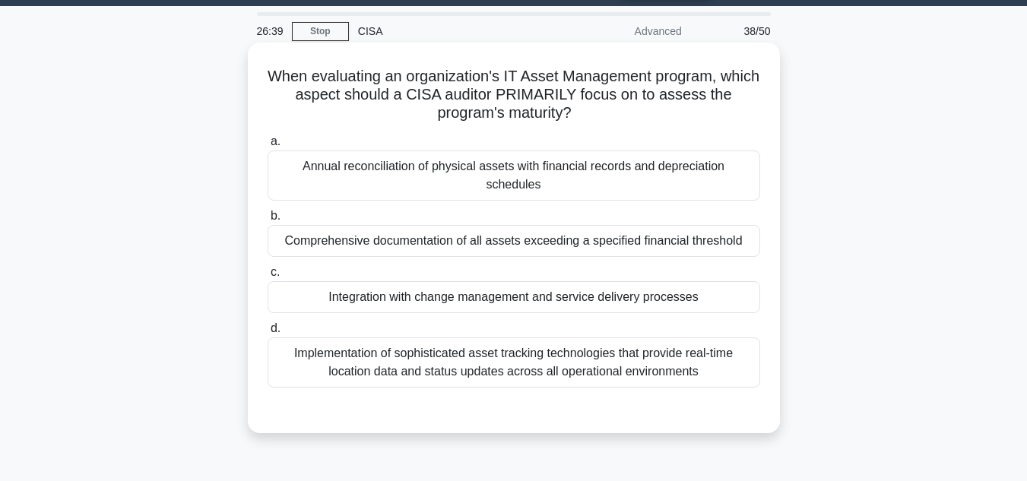
click at [666, 281] on div "Integration with change management and service delivery processes" at bounding box center [513, 297] width 492 height 32
click at [267, 277] on input "c. Integration with change management and service delivery processes" at bounding box center [267, 272] width 0 height 10
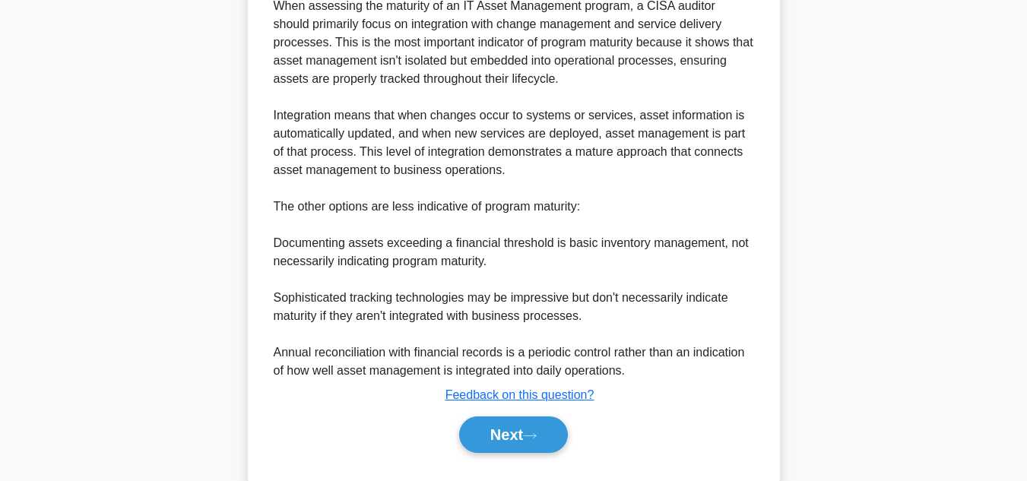
scroll to position [511, 0]
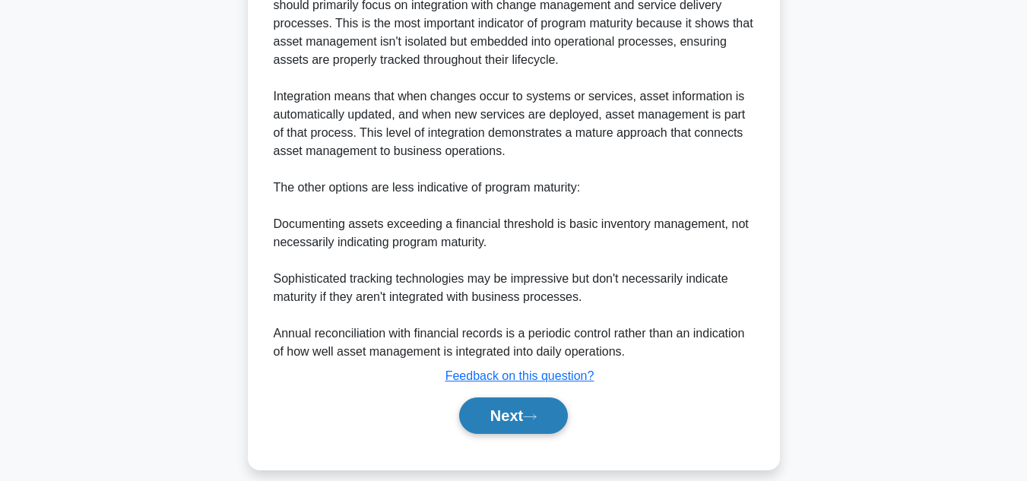
click at [504, 397] on button "Next" at bounding box center [513, 415] width 109 height 36
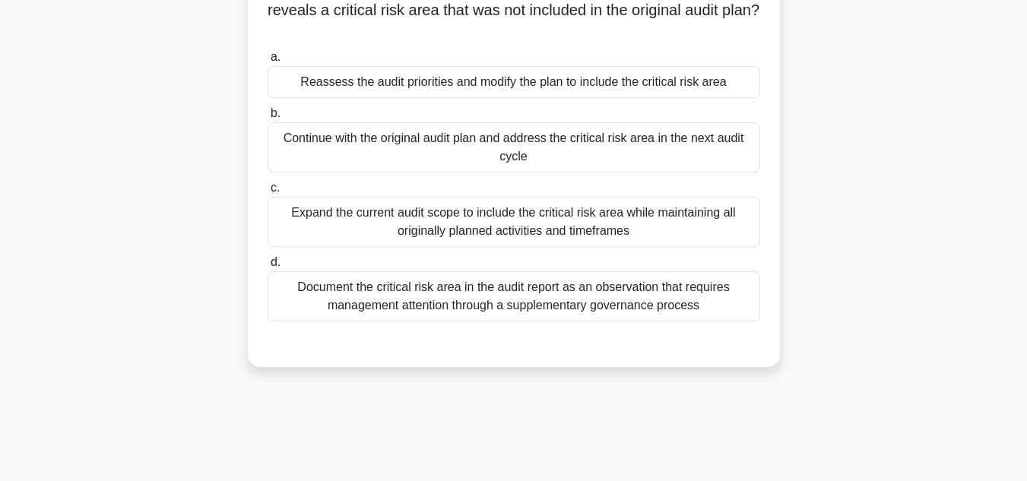
scroll to position [0, 0]
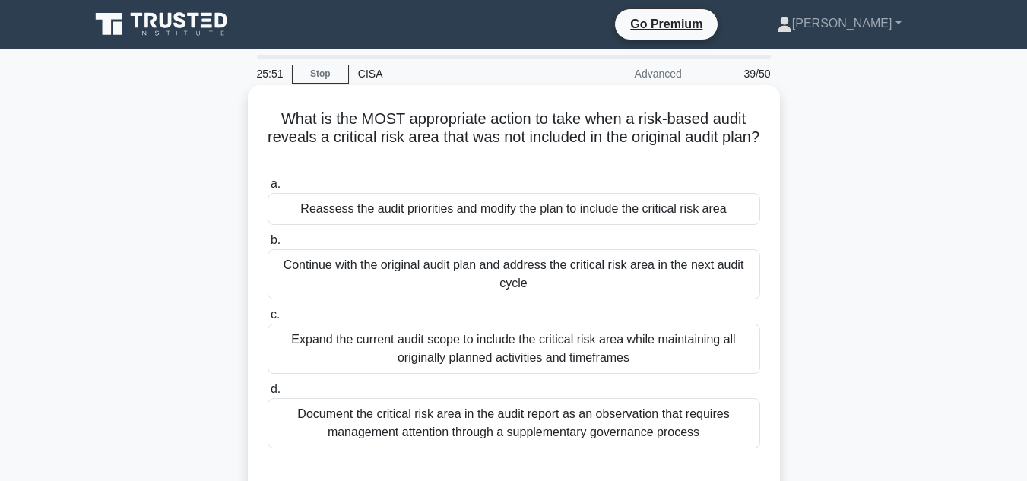
click at [528, 207] on div "Reassess the audit priorities and modify the plan to include the critical risk …" at bounding box center [513, 209] width 492 height 32
click at [267, 189] on input "a. Reassess the audit priorities and modify the plan to include the critical ri…" at bounding box center [267, 184] width 0 height 10
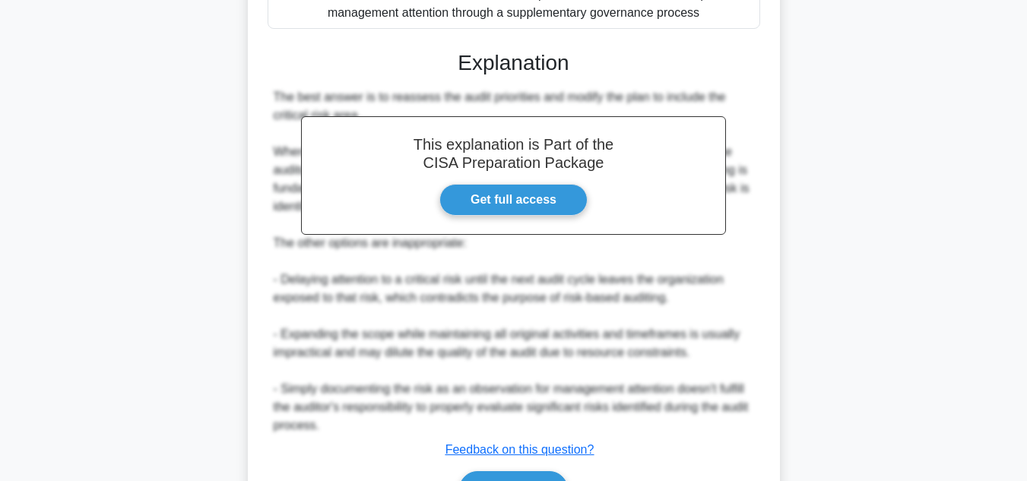
scroll to position [511, 0]
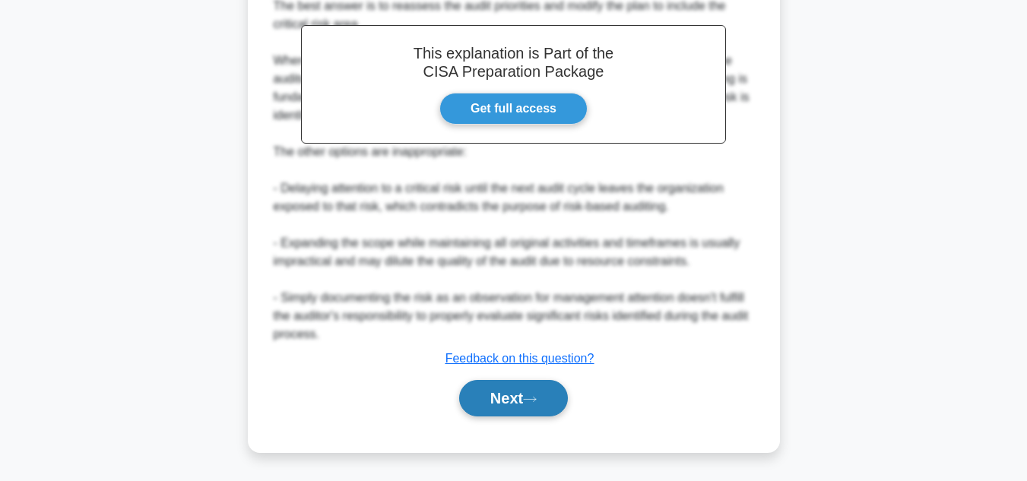
click at [508, 394] on button "Next" at bounding box center [513, 398] width 109 height 36
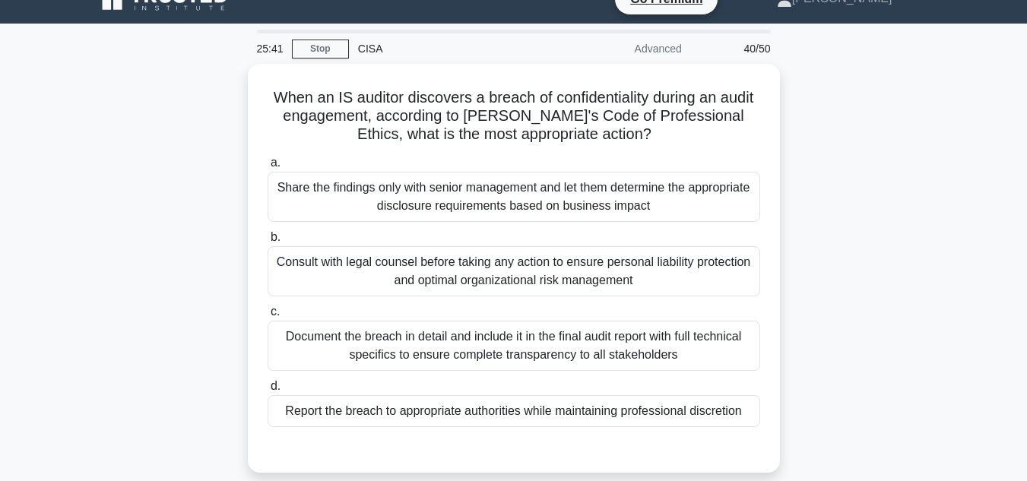
scroll to position [12, 0]
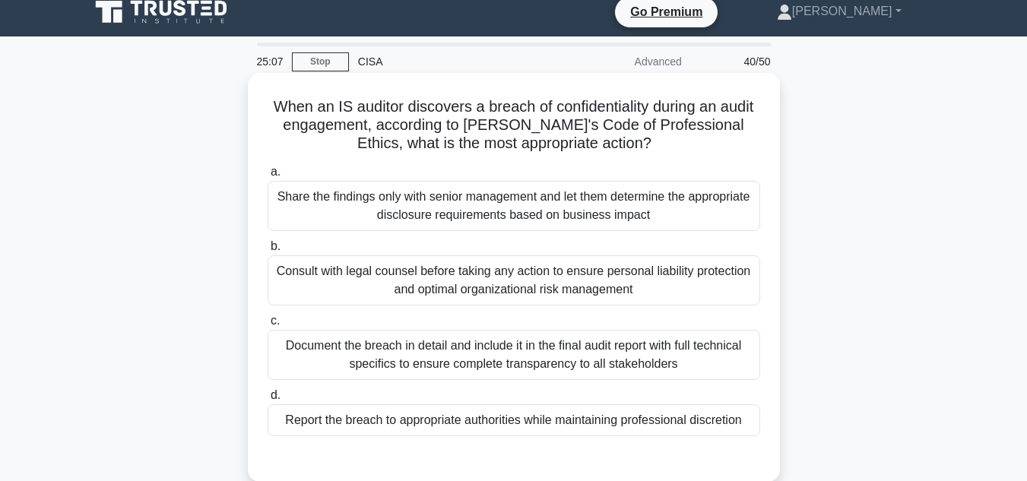
click at [404, 280] on div "Consult with legal counsel before taking any action to ensure personal liabilit…" at bounding box center [513, 280] width 492 height 50
click at [267, 252] on input "b. Consult with legal counsel before taking any action to ensure personal liabi…" at bounding box center [267, 247] width 0 height 10
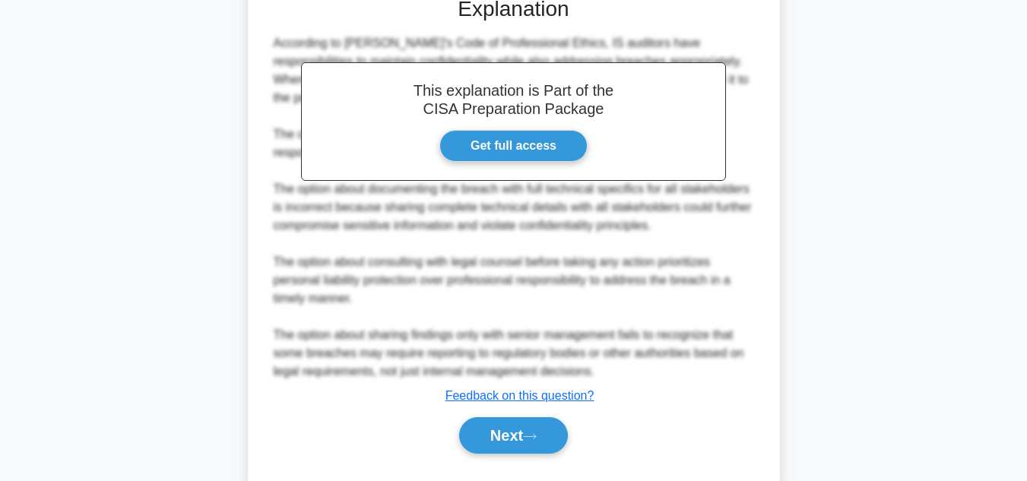
scroll to position [513, 0]
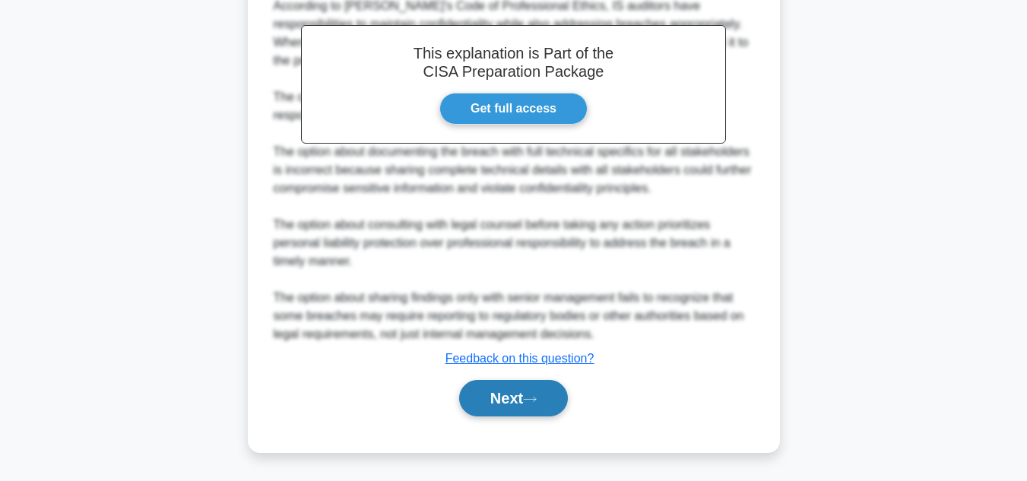
click at [546, 402] on button "Next" at bounding box center [513, 398] width 109 height 36
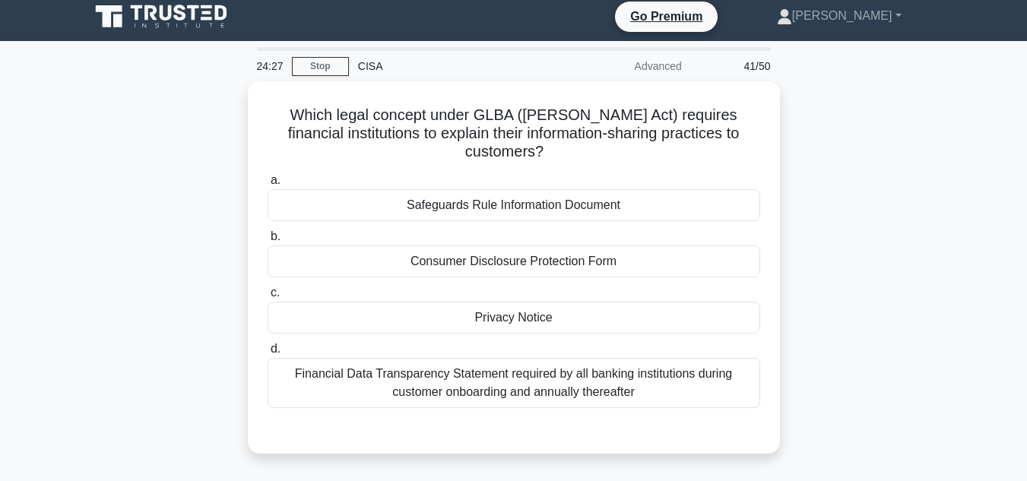
scroll to position [5, 0]
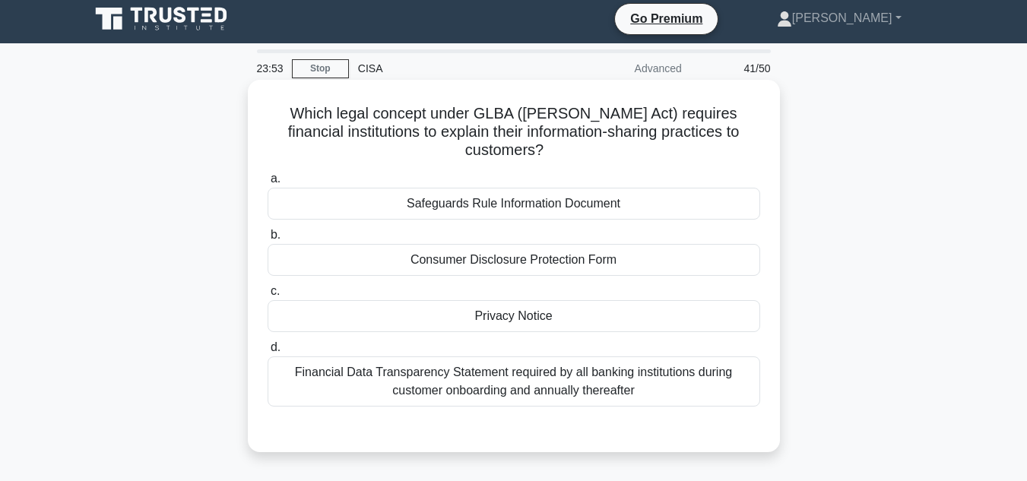
click at [558, 208] on div "Safeguards Rule Information Document" at bounding box center [513, 204] width 492 height 32
click at [267, 184] on input "a. Safeguards Rule Information Document" at bounding box center [267, 179] width 0 height 10
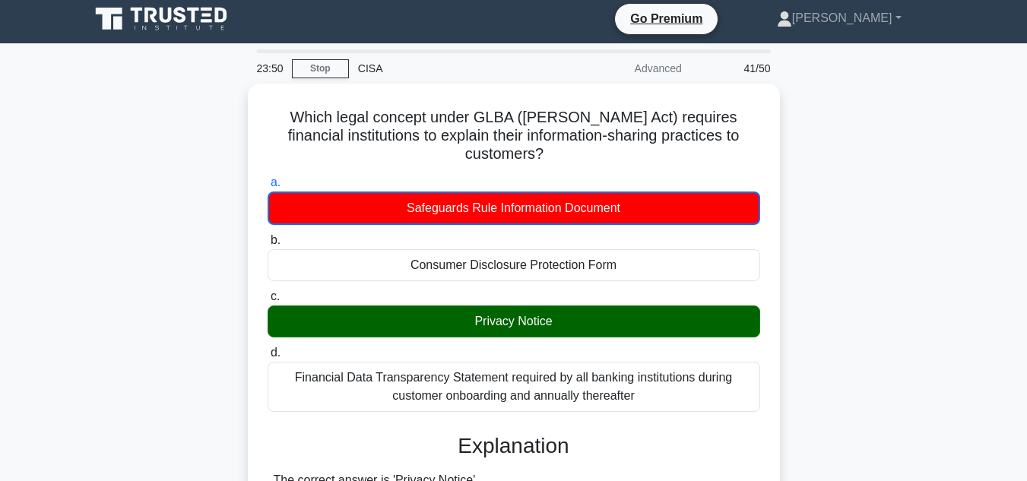
click at [267, 236] on input "b. Consumer Disclosure Protection Form" at bounding box center [267, 241] width 0 height 10
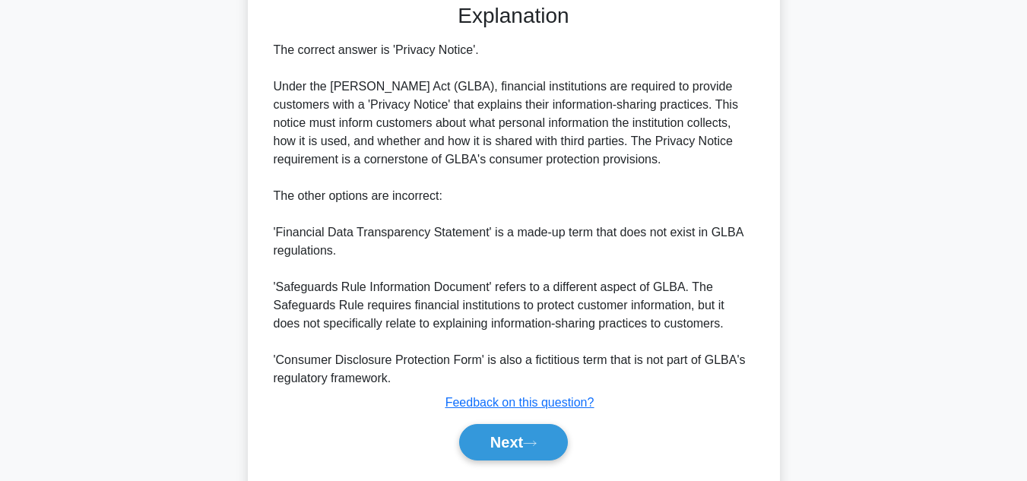
scroll to position [448, 0]
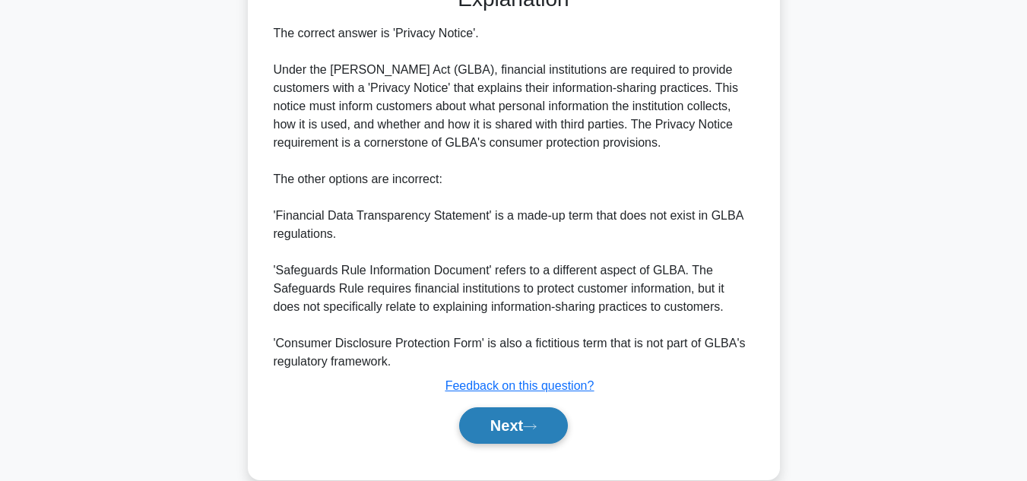
click at [528, 425] on button "Next" at bounding box center [513, 425] width 109 height 36
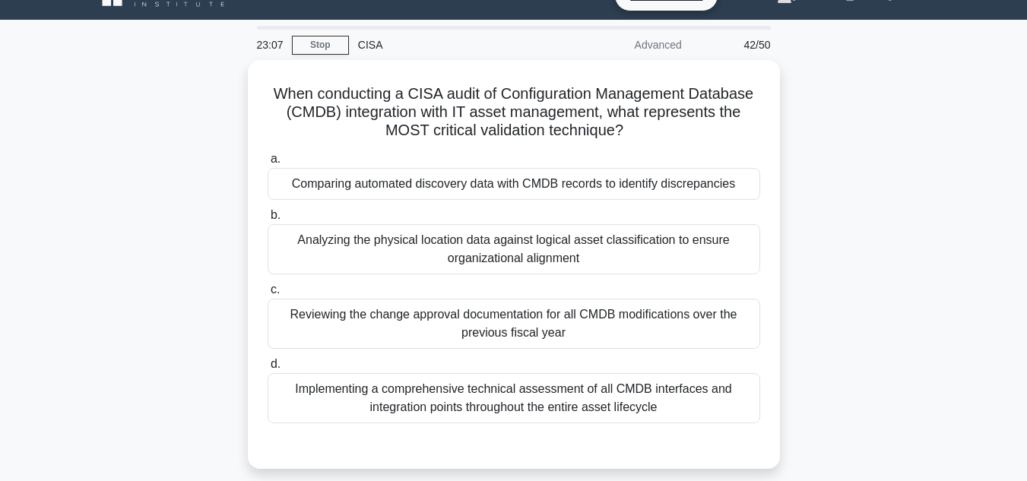
scroll to position [30, 0]
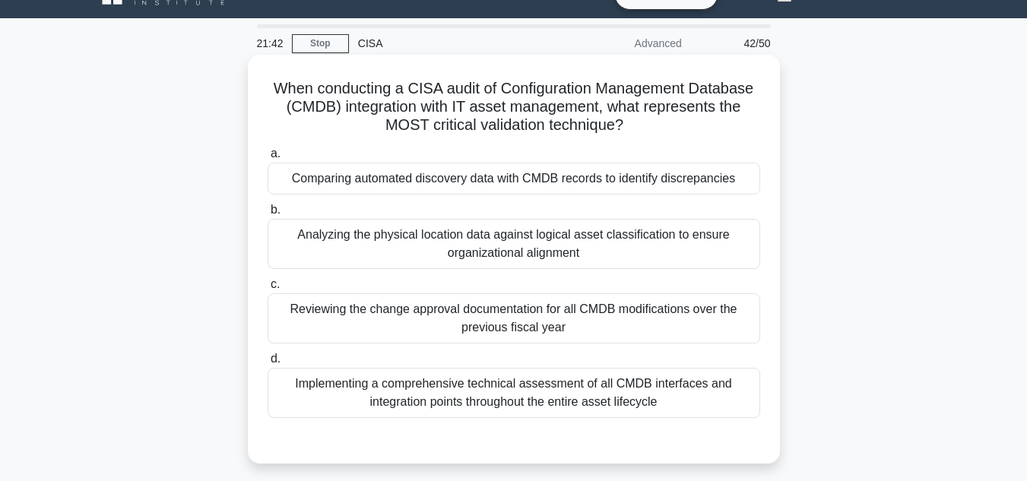
click at [504, 406] on div "Implementing a comprehensive technical assessment of all CMDB interfaces and in…" at bounding box center [513, 393] width 492 height 50
click at [267, 364] on input "d. Implementing a comprehensive technical assessment of all CMDB interfaces and…" at bounding box center [267, 359] width 0 height 10
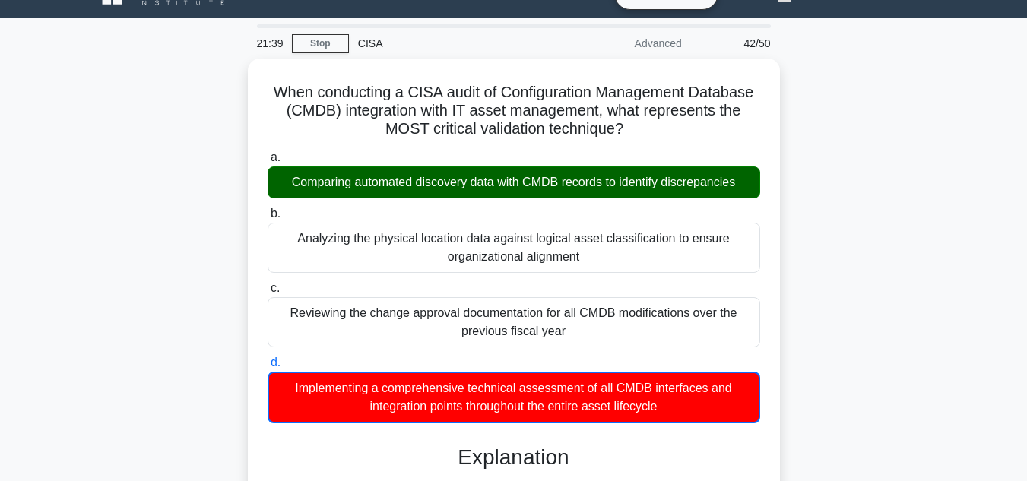
click at [898, 248] on div "When conducting a CISA audit of Configuration Management Database (CMDB) integr…" at bounding box center [514, 444] width 866 height 770
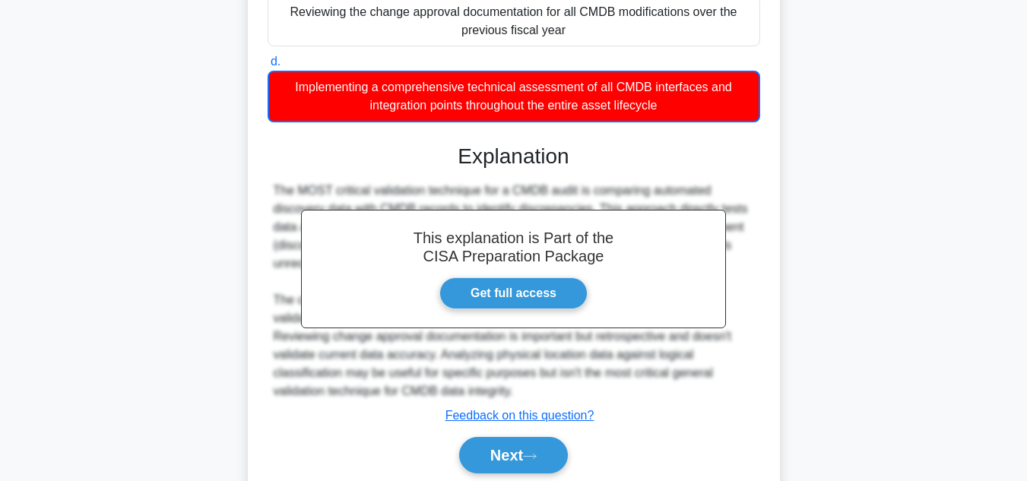
scroll to position [385, 0]
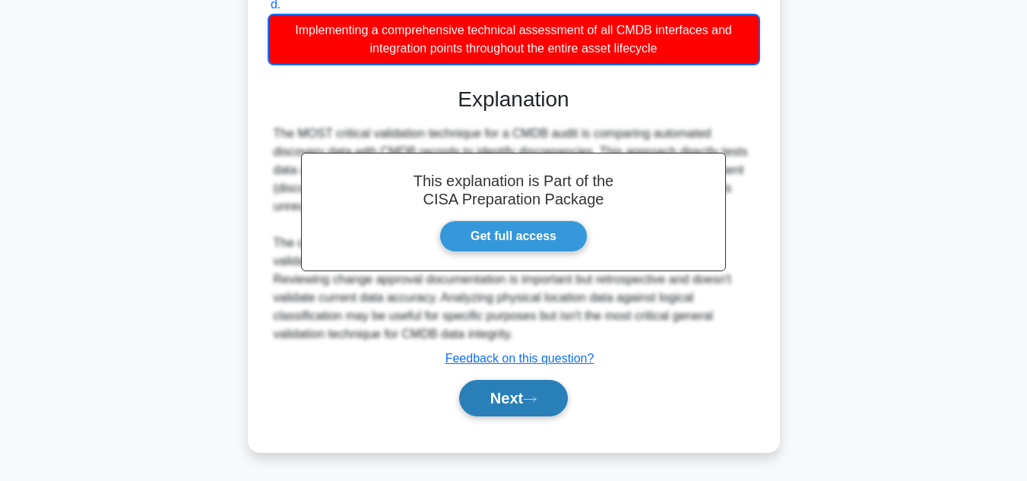
click at [516, 402] on button "Next" at bounding box center [513, 398] width 109 height 36
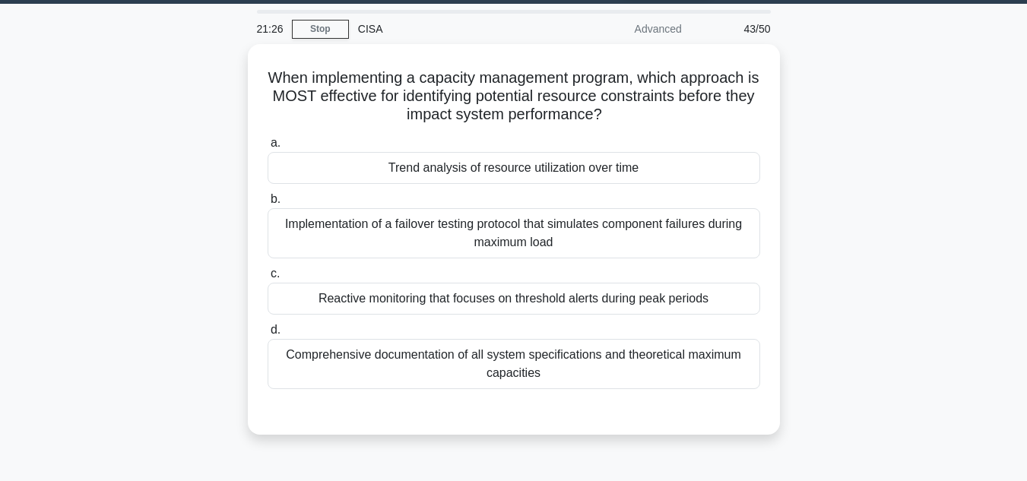
scroll to position [36, 0]
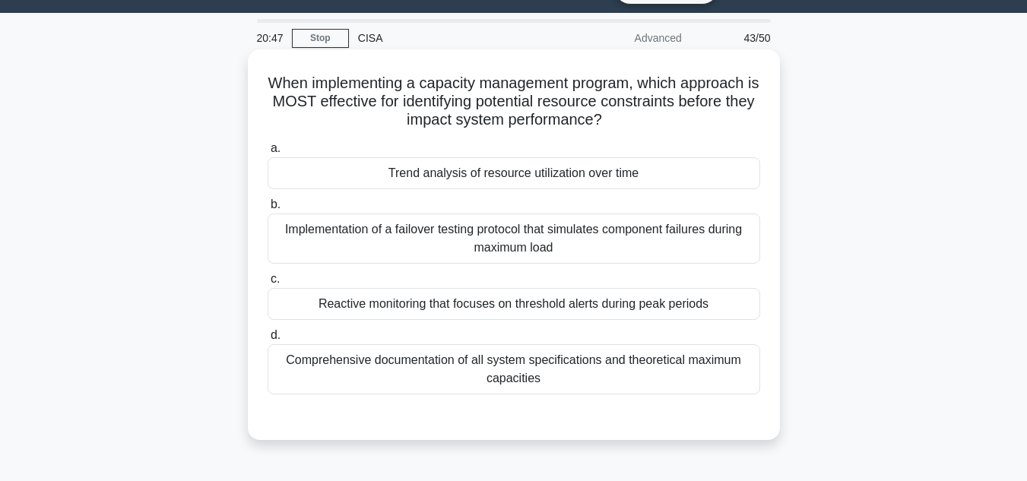
click at [634, 180] on div "Trend analysis of resource utilization over time" at bounding box center [513, 173] width 492 height 32
click at [267, 153] on input "a. Trend analysis of resource utilization over time" at bounding box center [267, 149] width 0 height 10
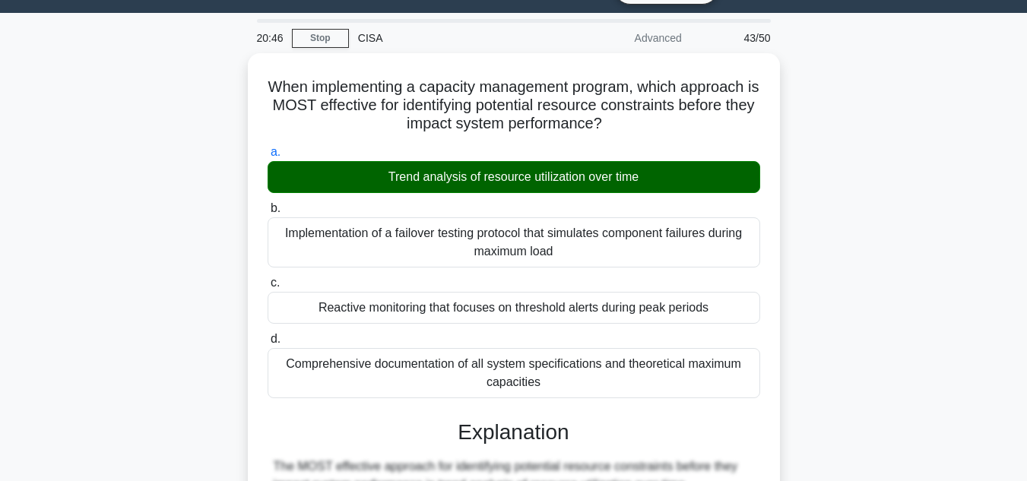
click at [267, 204] on input "b. Implementation of a failover testing protocol that simulates component failu…" at bounding box center [267, 209] width 0 height 10
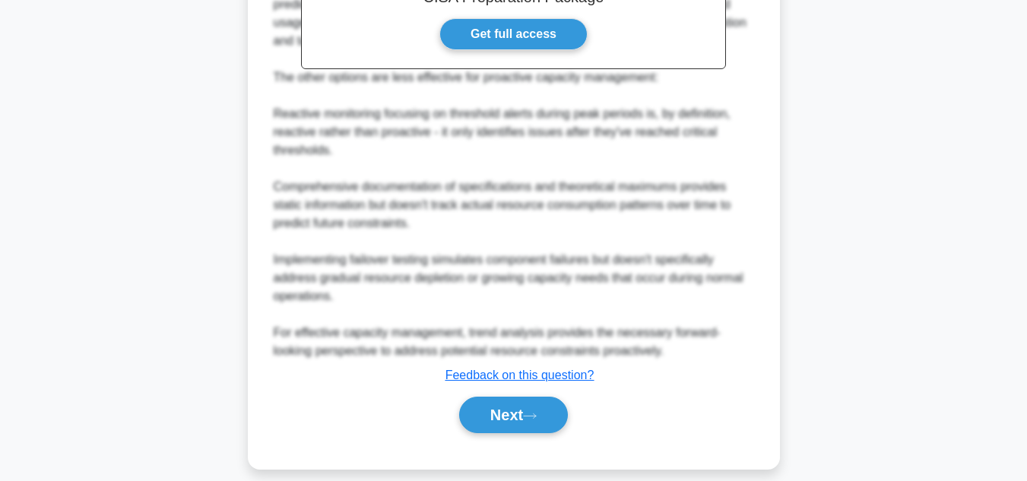
scroll to position [586, 0]
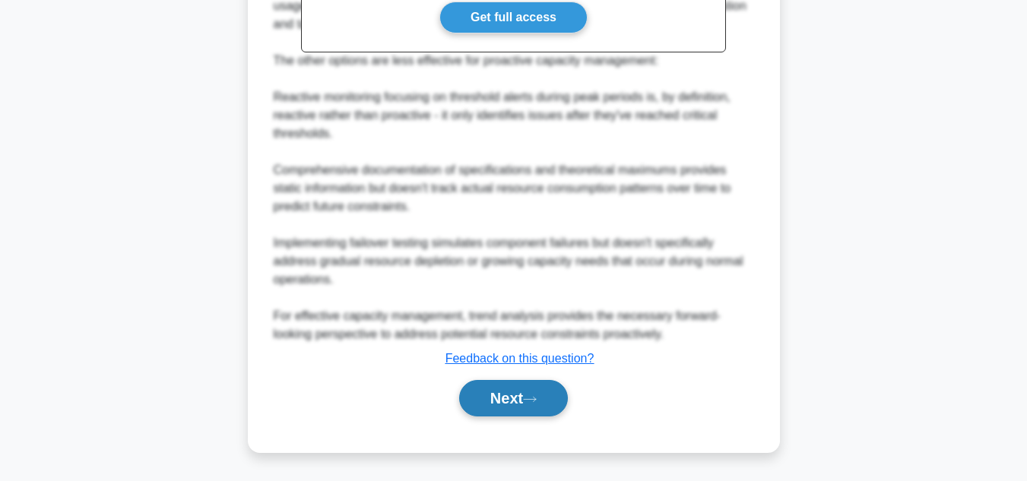
click at [536, 387] on button "Next" at bounding box center [513, 398] width 109 height 36
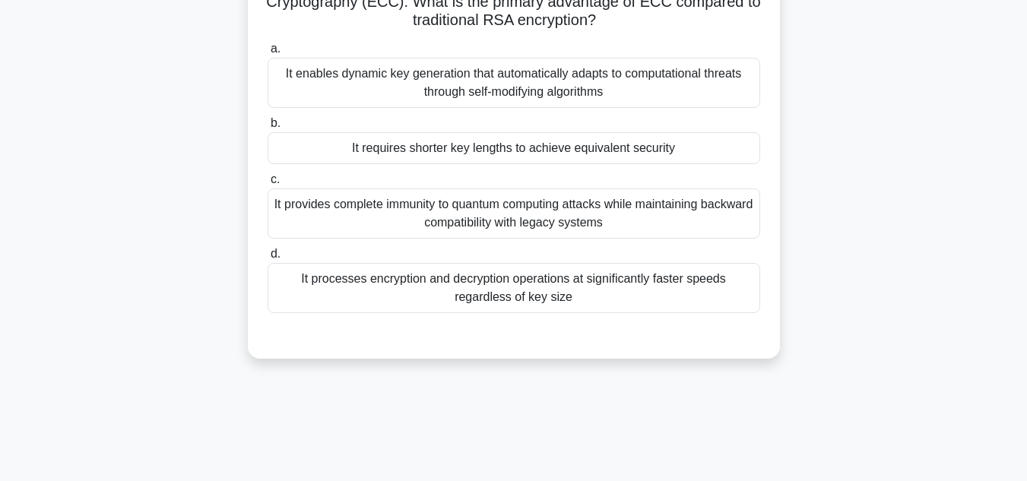
scroll to position [96, 0]
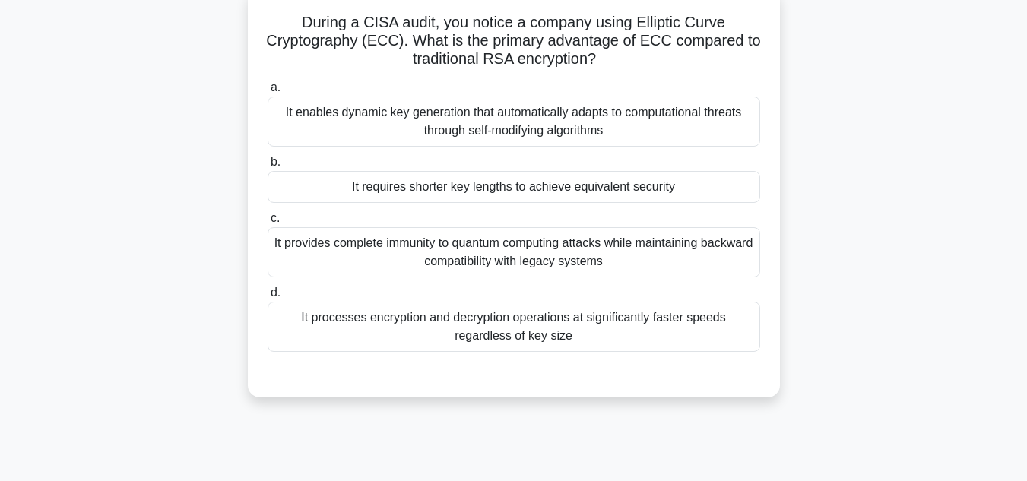
click at [642, 246] on div "It provides complete immunity to quantum computing attacks while maintaining ba…" at bounding box center [513, 252] width 492 height 50
click at [267, 223] on input "c. It provides complete immunity to quantum computing attacks while maintaining…" at bounding box center [267, 219] width 0 height 10
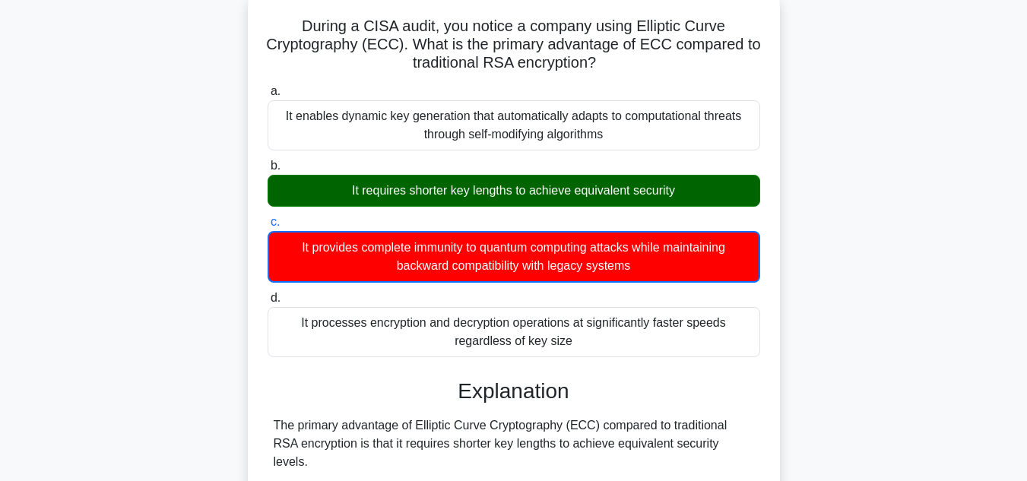
click at [872, 396] on div "During a CISA audit, you notice a company using Elliptic Curve Cryptography (EC…" at bounding box center [514, 477] width 866 height 970
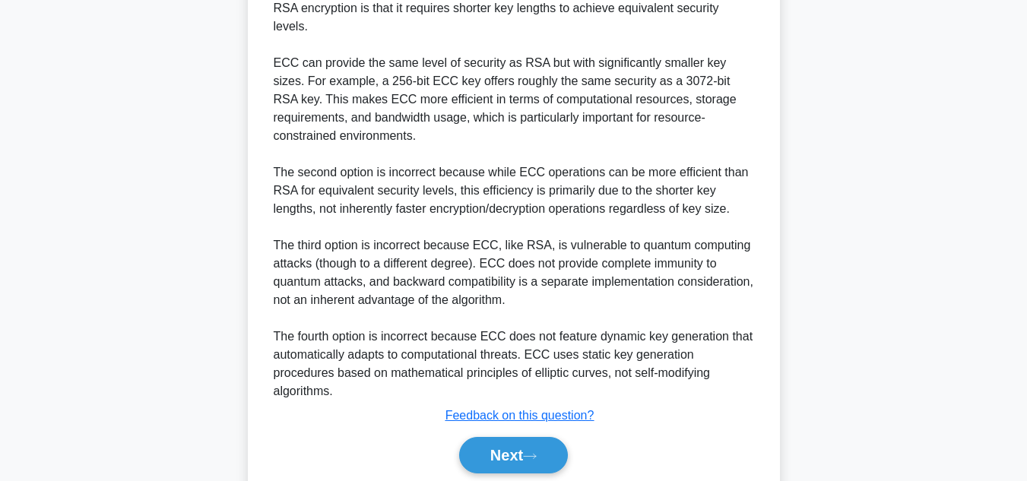
scroll to position [549, 0]
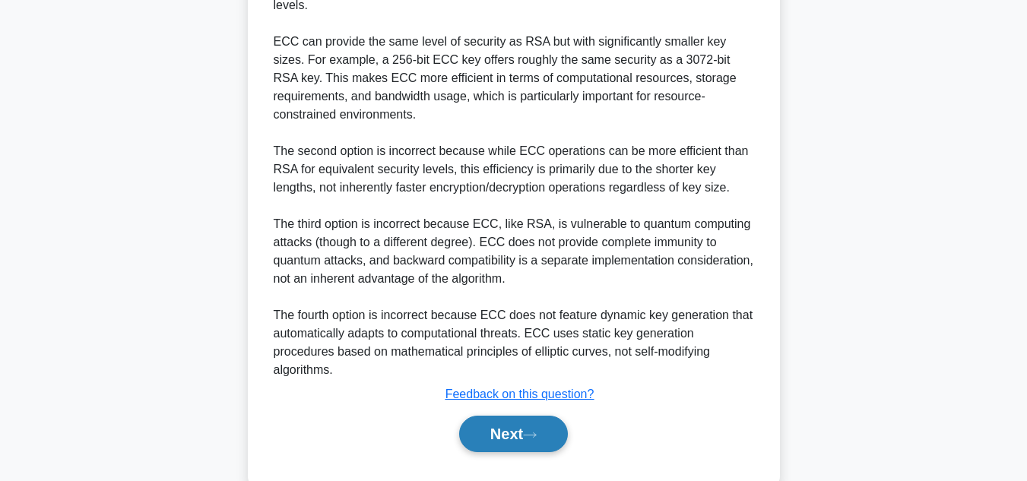
click at [488, 416] on button "Next" at bounding box center [513, 434] width 109 height 36
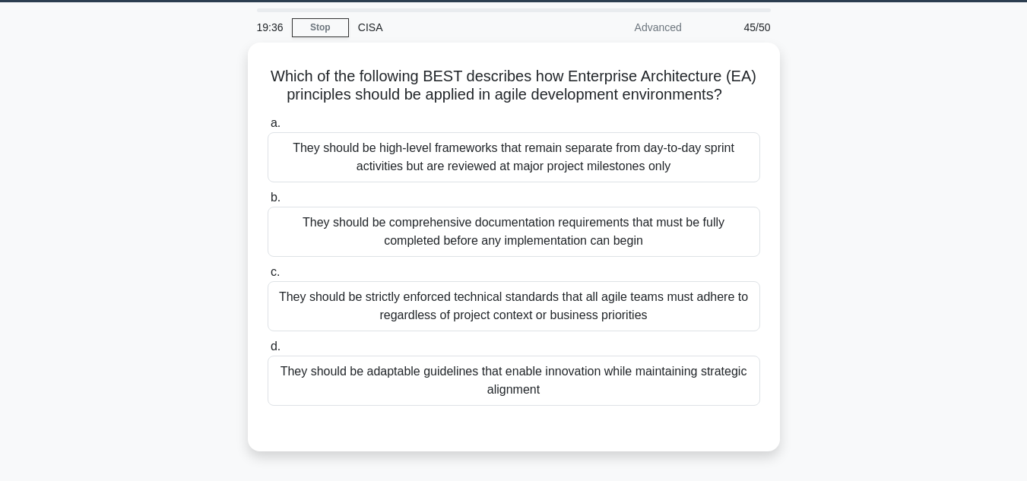
scroll to position [36, 0]
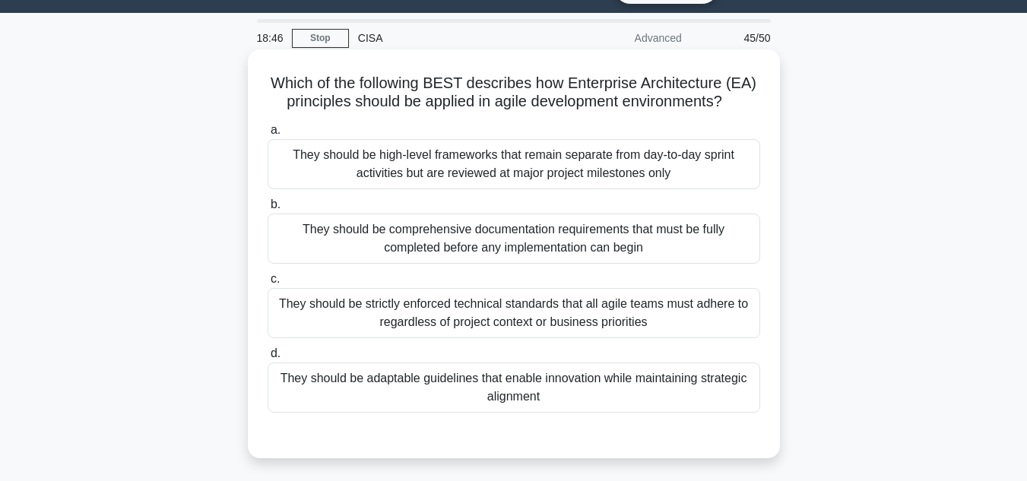
click at [545, 388] on div "They should be adaptable guidelines that enable innovation while maintaining st…" at bounding box center [513, 387] width 492 height 50
click at [267, 359] on input "d. They should be adaptable guidelines that enable innovation while maintaining…" at bounding box center [267, 354] width 0 height 10
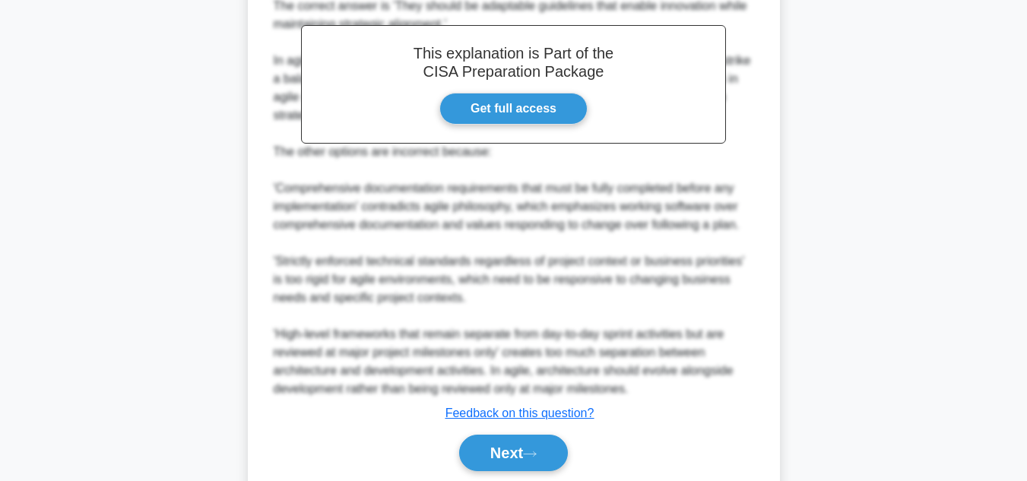
scroll to position [566, 0]
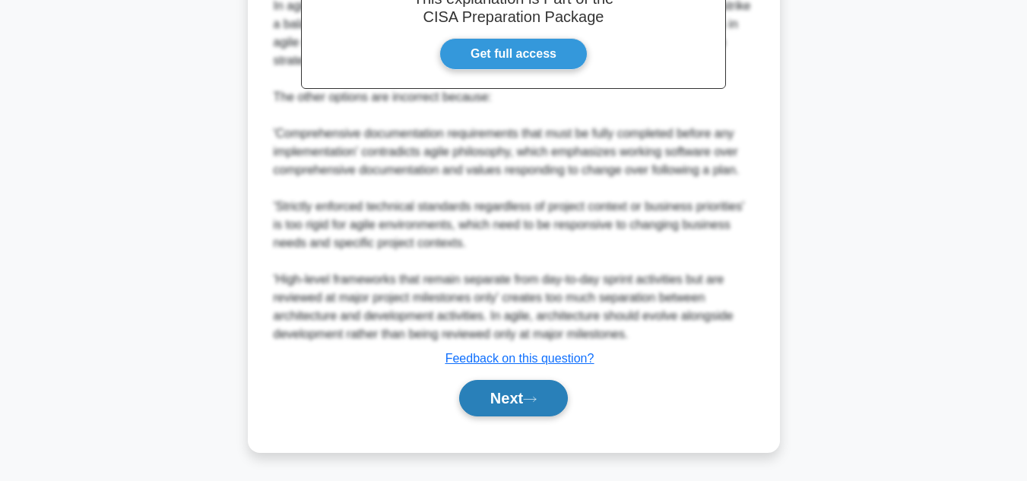
click at [528, 397] on button "Next" at bounding box center [513, 398] width 109 height 36
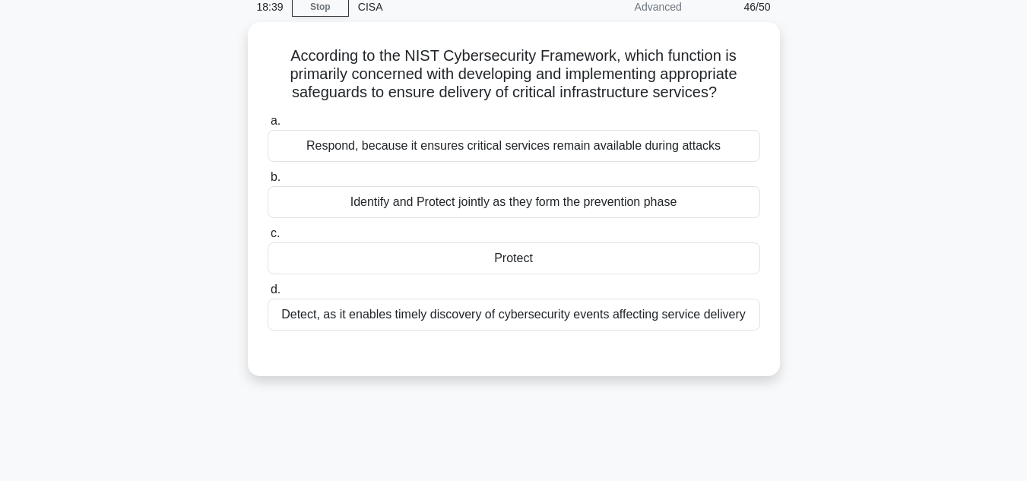
scroll to position [66, 0]
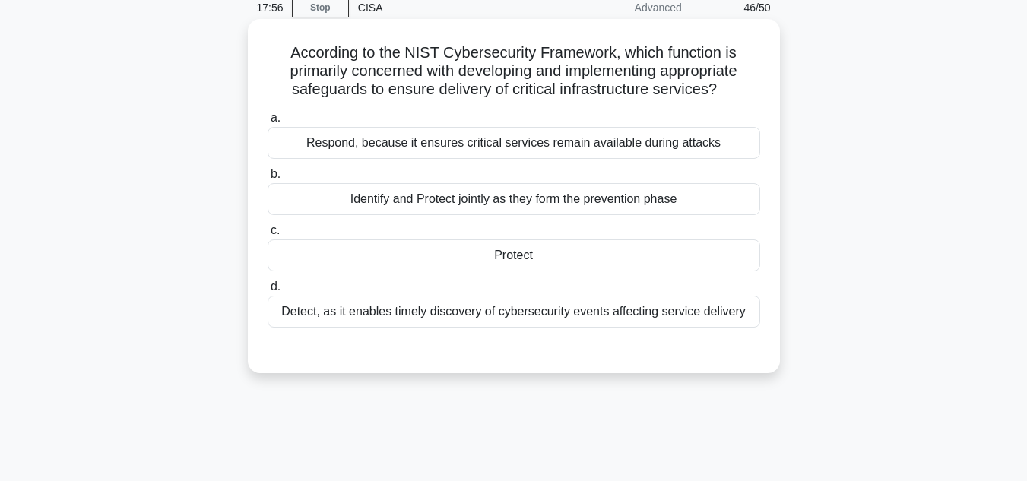
click at [510, 190] on div "Identify and Protect jointly as they form the prevention phase" at bounding box center [513, 199] width 492 height 32
click at [267, 179] on input "b. Identify and Protect jointly as they form the prevention phase" at bounding box center [267, 174] width 0 height 10
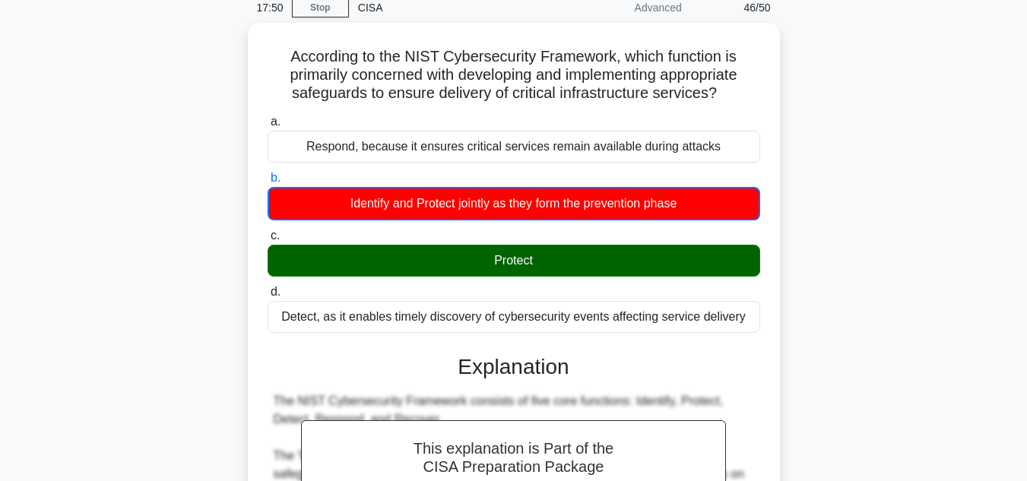
click at [267, 231] on input "c. Protect" at bounding box center [267, 236] width 0 height 10
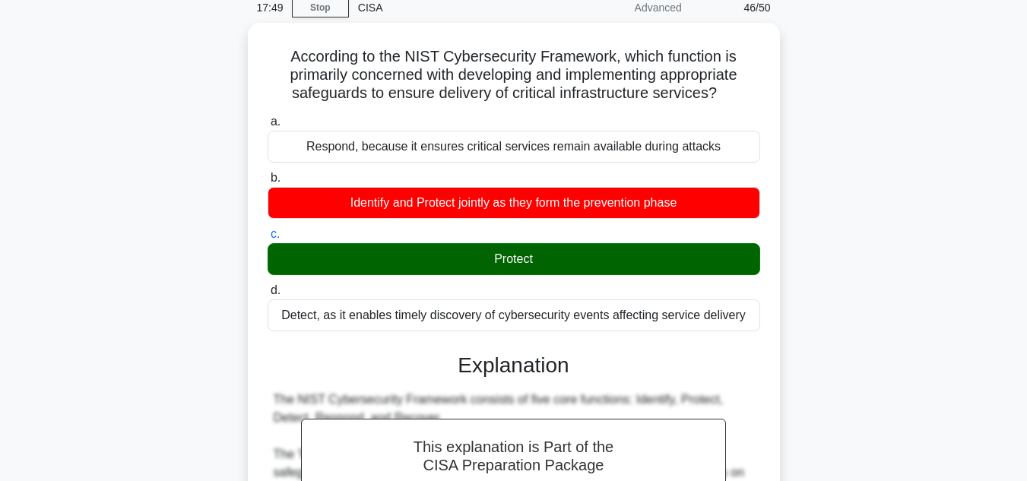
click at [913, 372] on div "According to the NIST Cybersecurity Framework, which function is primarily conc…" at bounding box center [514, 471] width 866 height 896
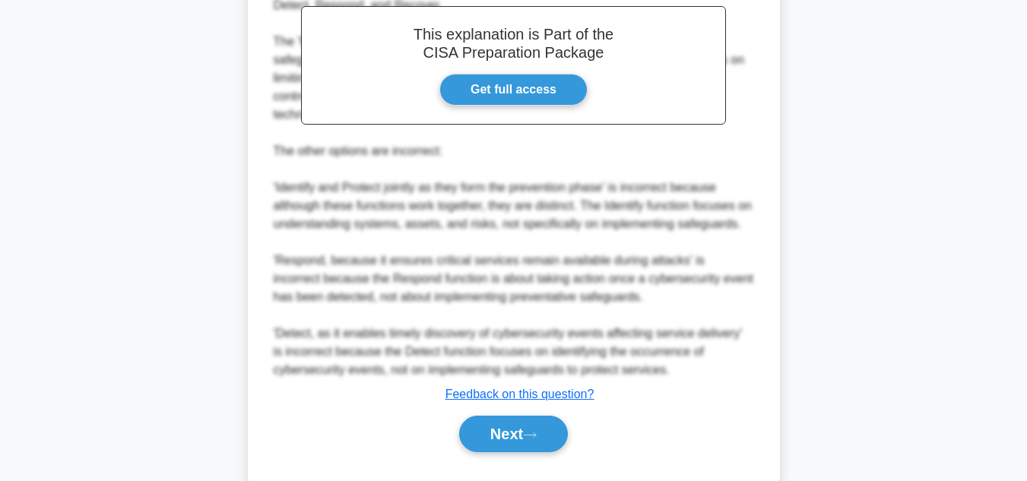
scroll to position [511, 0]
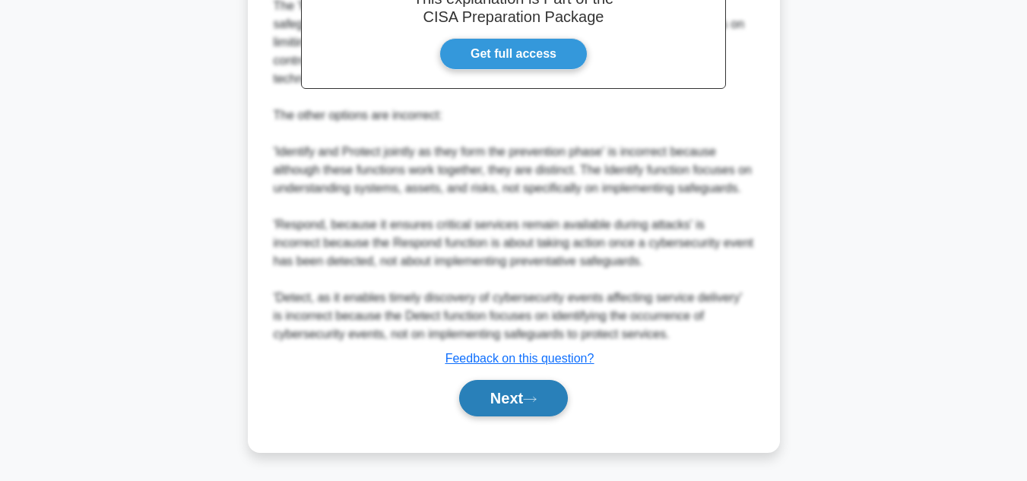
click at [534, 389] on button "Next" at bounding box center [513, 398] width 109 height 36
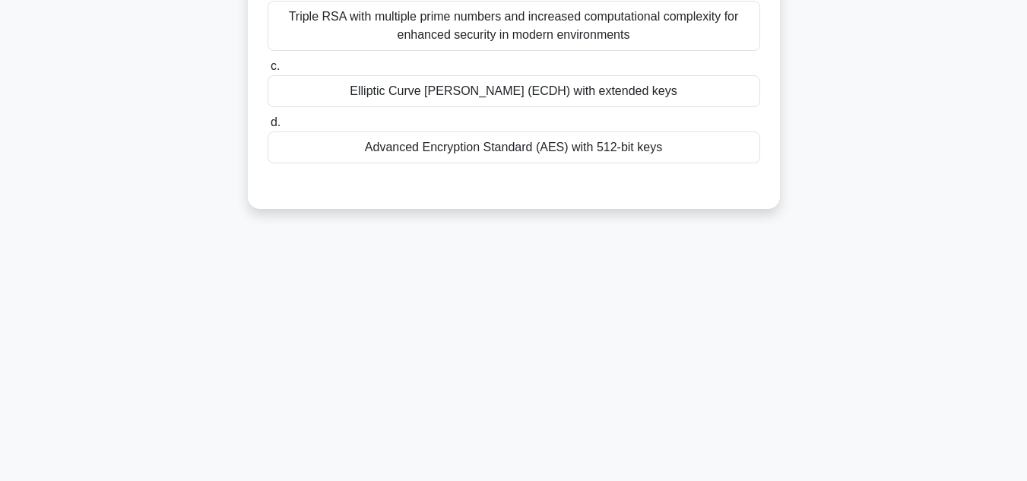
scroll to position [66, 0]
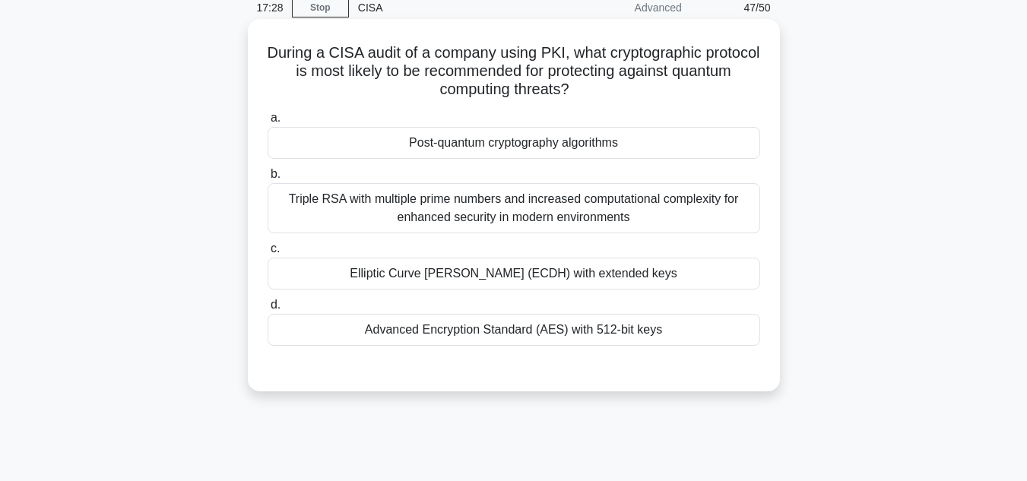
click at [631, 274] on div "Elliptic Curve Diffie-Hellman (ECDH) with extended keys" at bounding box center [513, 274] width 492 height 32
click at [267, 254] on input "c. Elliptic Curve Diffie-Hellman (ECDH) with extended keys" at bounding box center [267, 249] width 0 height 10
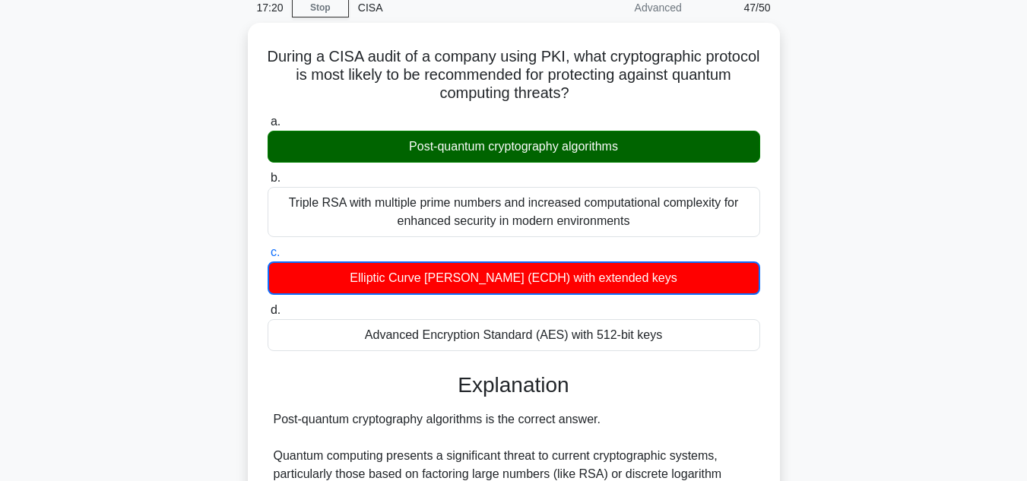
click at [267, 305] on input "d. Advanced Encryption Standard (AES) with 512-bit keys" at bounding box center [267, 310] width 0 height 10
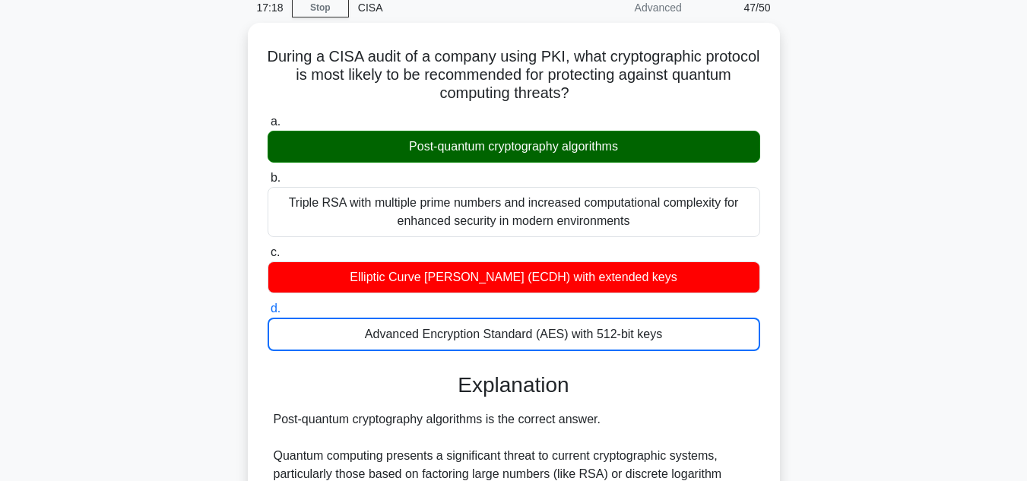
click at [865, 410] on div "During a CISA audit of a company using PKI, what cryptographic protocol is most…" at bounding box center [514, 481] width 866 height 916
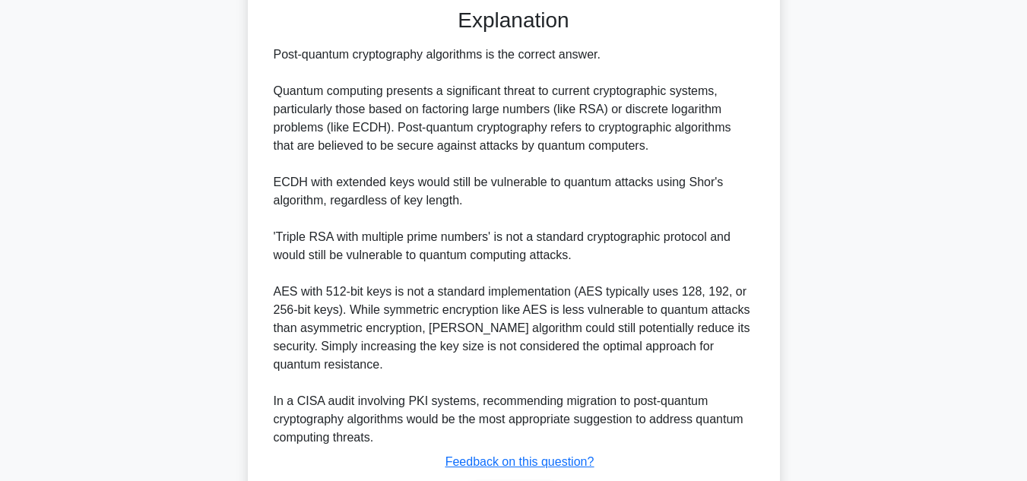
scroll to position [531, 0]
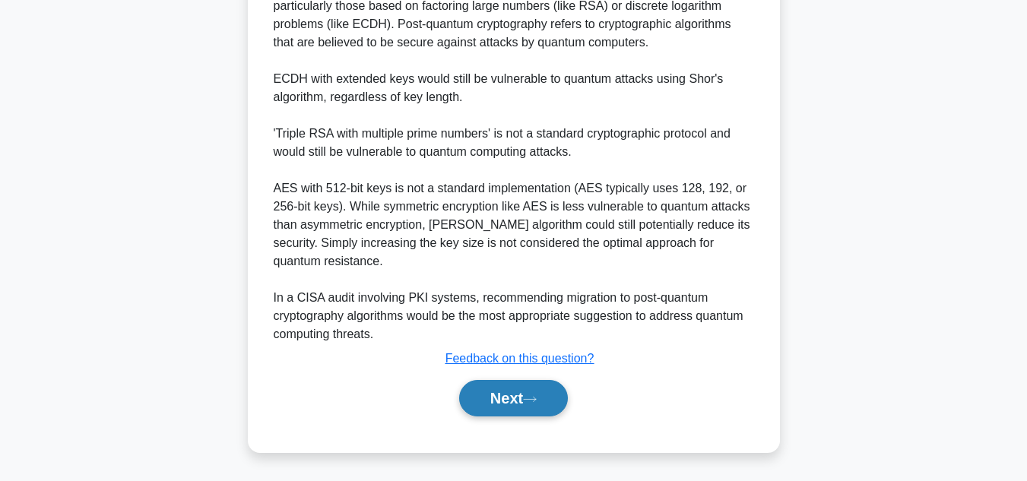
click at [527, 402] on button "Next" at bounding box center [513, 398] width 109 height 36
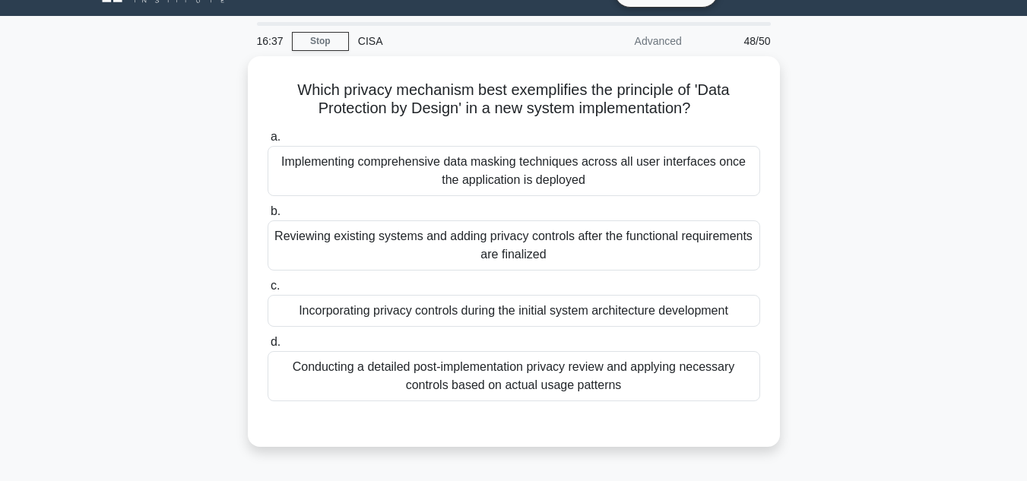
scroll to position [0, 0]
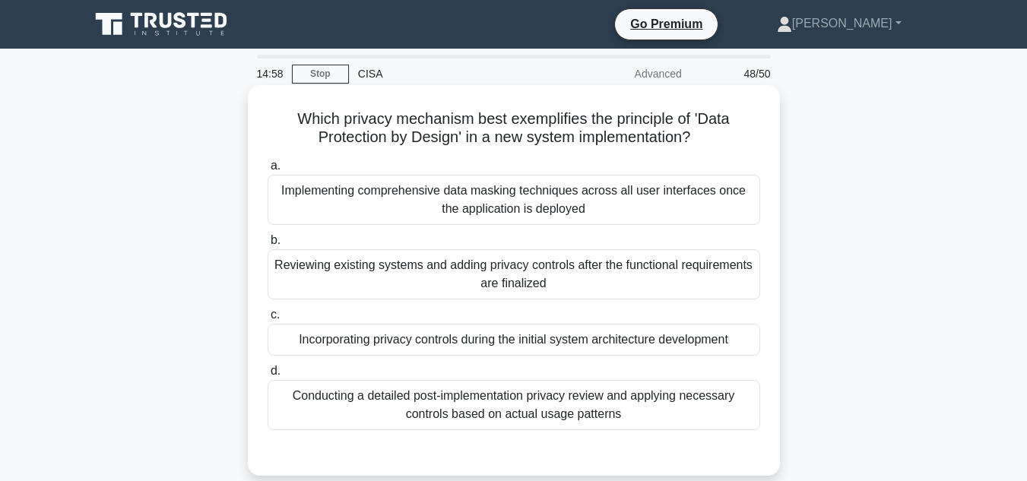
click at [632, 282] on div "Reviewing existing systems and adding privacy controls after the functional req…" at bounding box center [513, 274] width 492 height 50
click at [267, 245] on input "b. Reviewing existing systems and adding privacy controls after the functional …" at bounding box center [267, 241] width 0 height 10
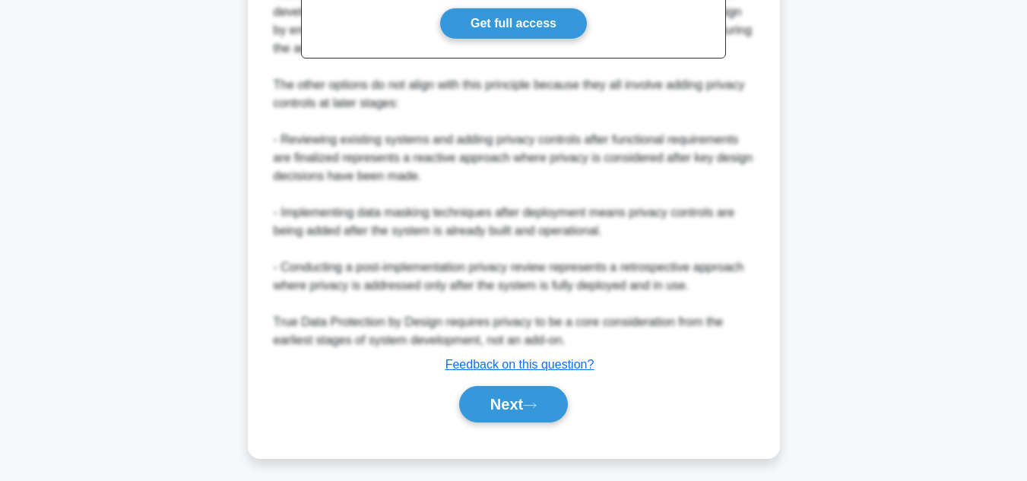
scroll to position [586, 0]
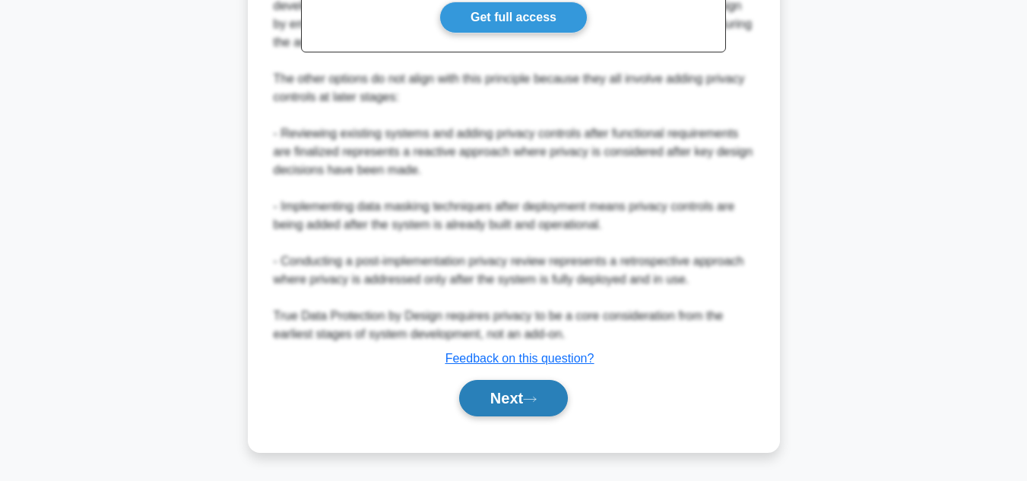
click at [536, 400] on icon at bounding box center [530, 399] width 12 height 5
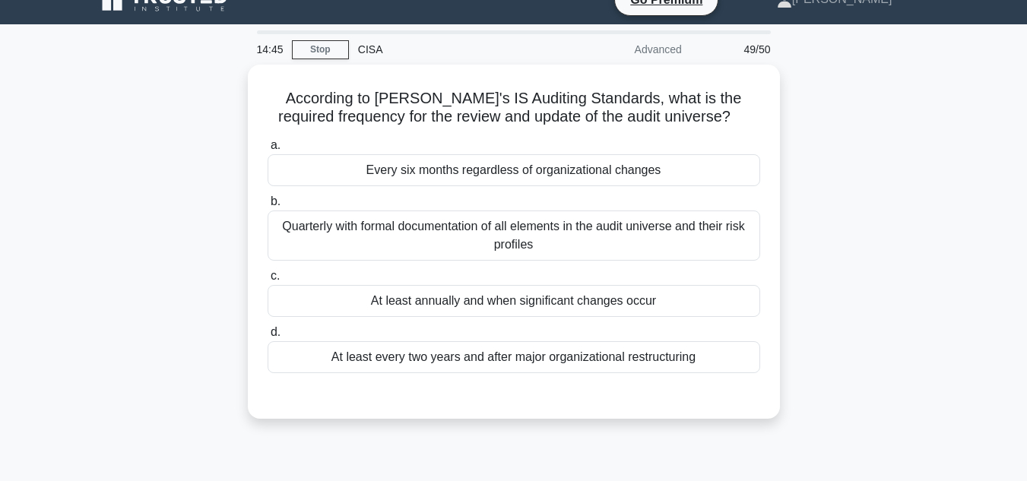
scroll to position [0, 0]
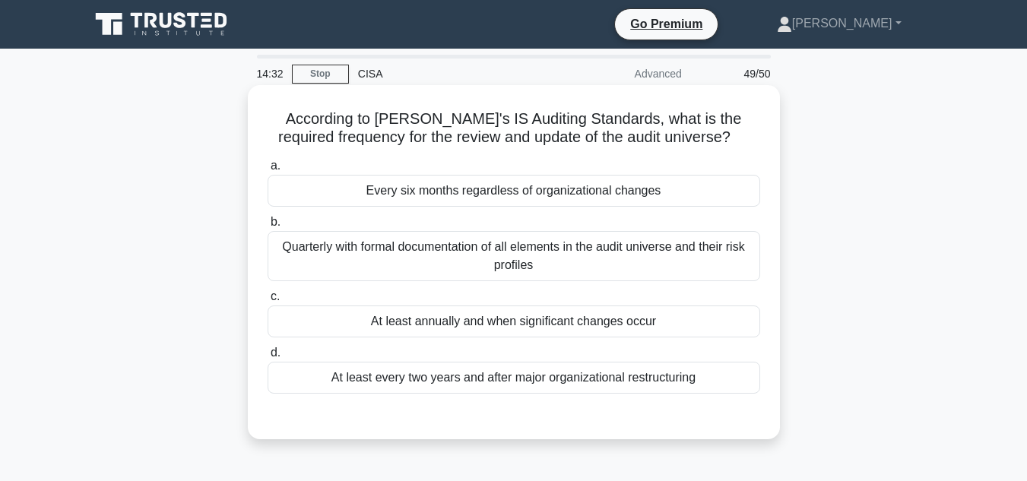
click at [554, 326] on div "At least annually and when significant changes occur" at bounding box center [513, 321] width 492 height 32
click at [267, 302] on input "c. At least annually and when significant changes occur" at bounding box center [267, 297] width 0 height 10
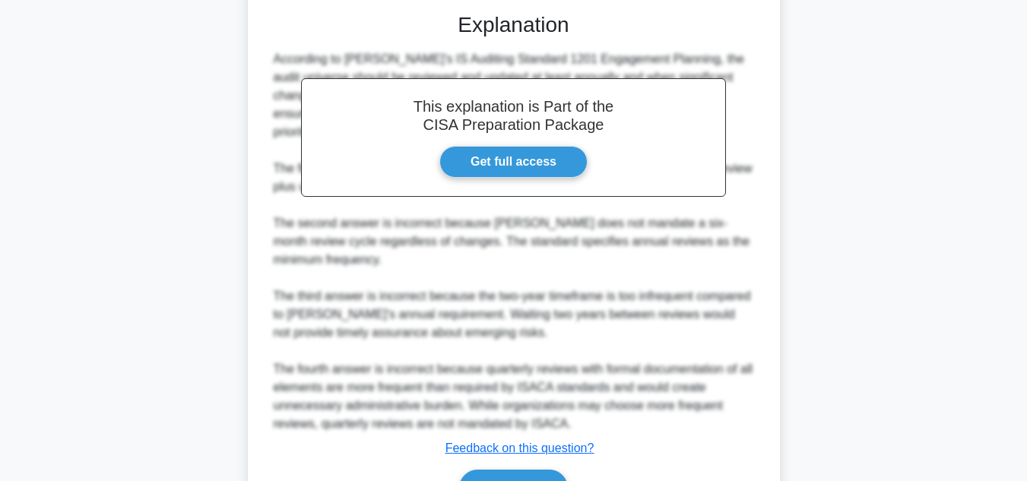
scroll to position [432, 0]
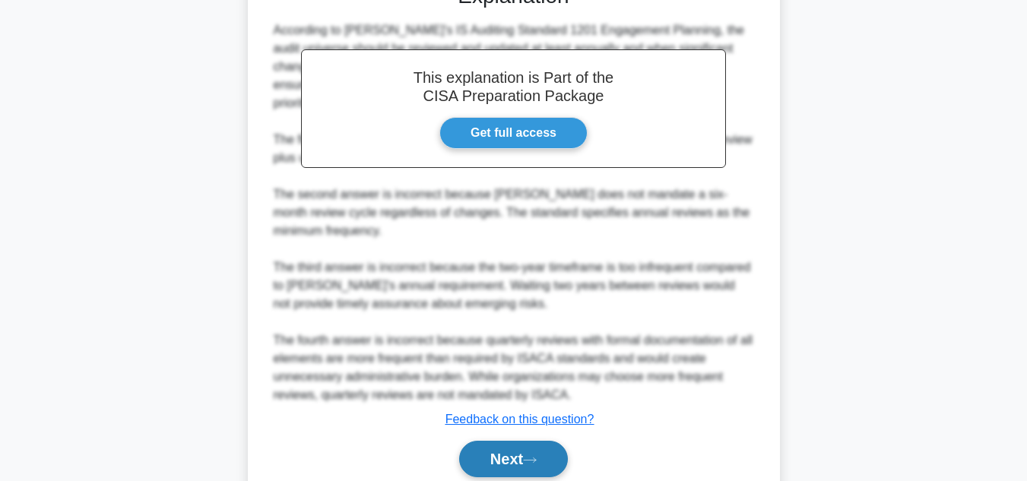
click at [508, 441] on button "Next" at bounding box center [513, 459] width 109 height 36
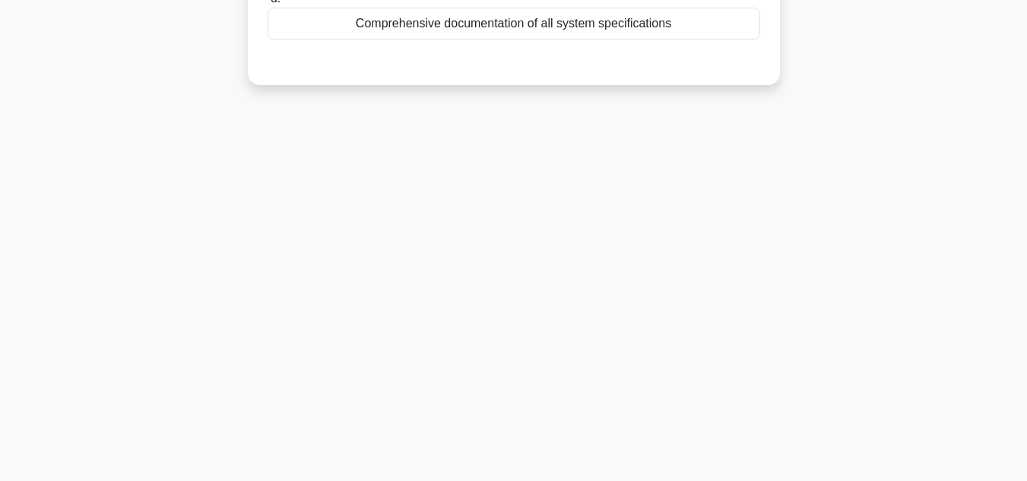
scroll to position [0, 0]
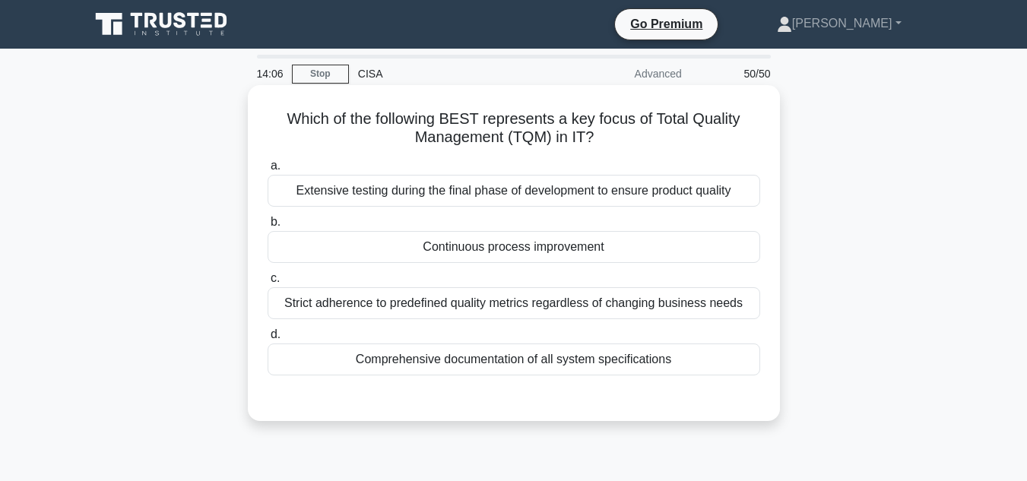
click at [565, 248] on div "Continuous process improvement" at bounding box center [513, 247] width 492 height 32
click at [267, 227] on input "b. Continuous process improvement" at bounding box center [267, 222] width 0 height 10
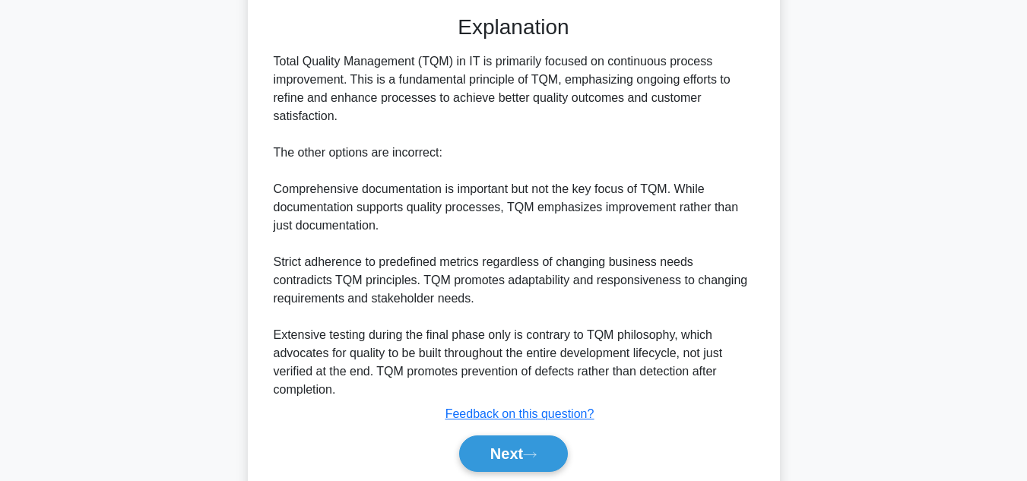
scroll to position [438, 0]
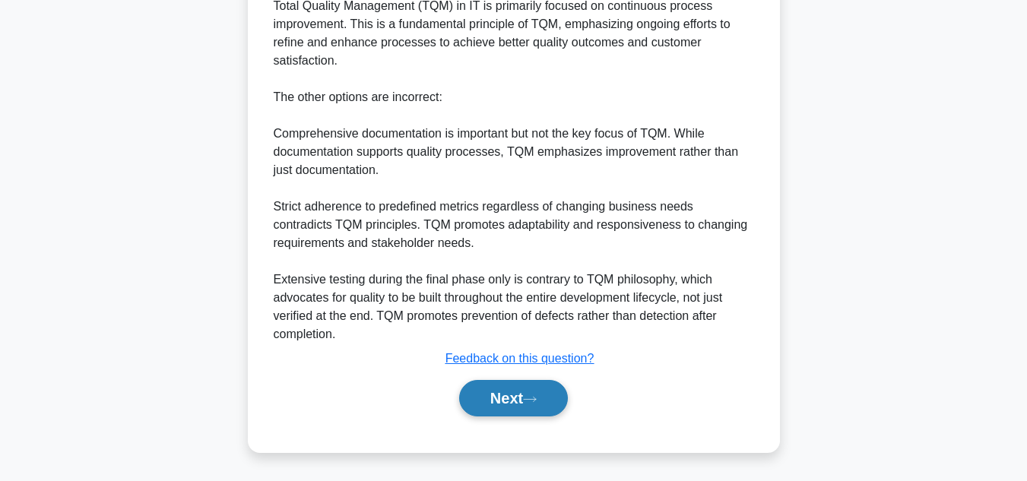
click at [536, 401] on icon at bounding box center [530, 399] width 14 height 8
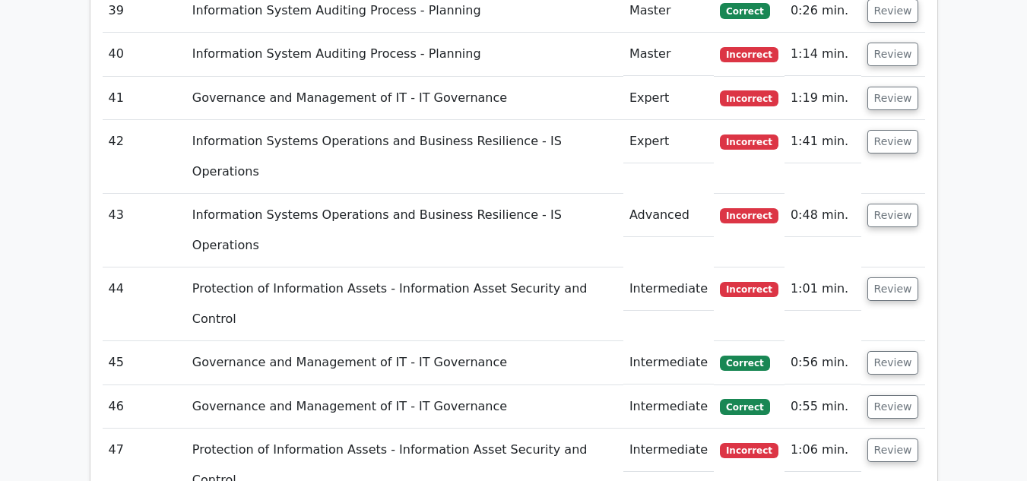
scroll to position [4563, 0]
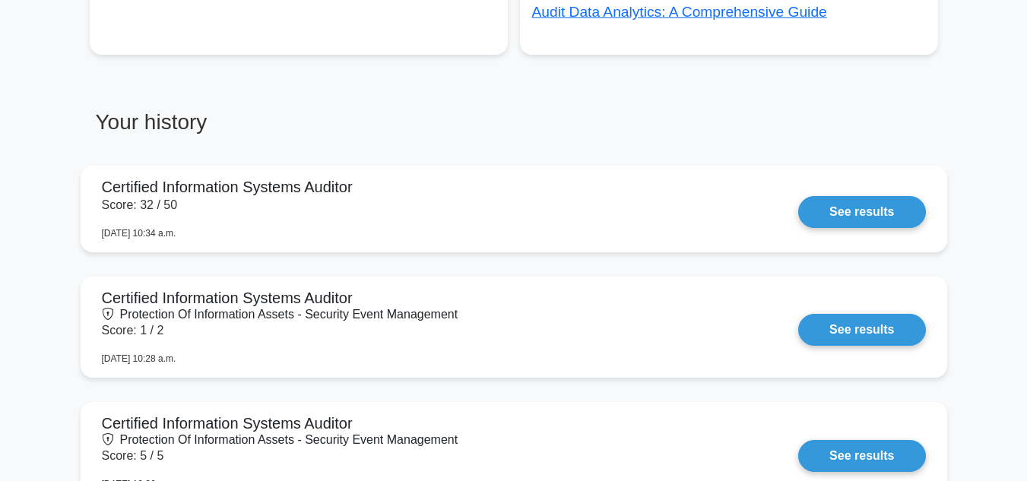
scroll to position [1047, 0]
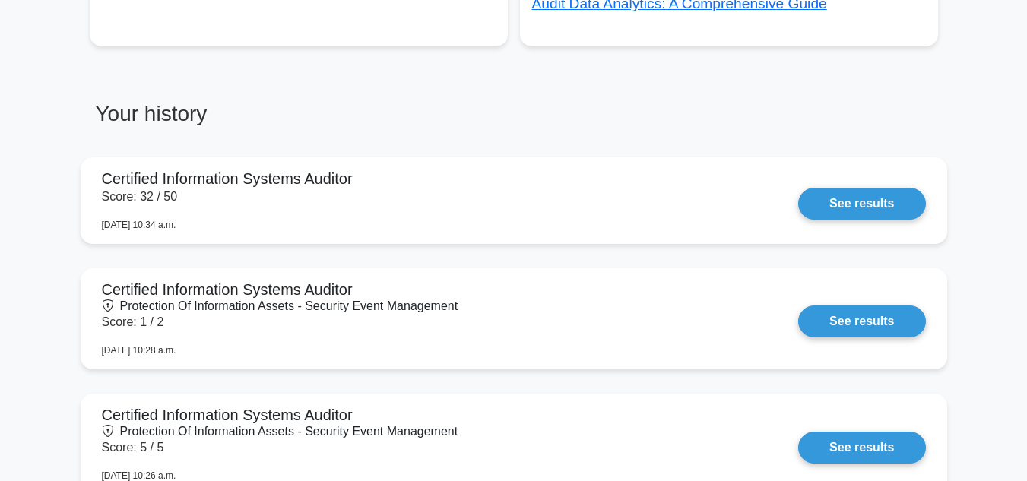
drag, startPoint x: 1031, startPoint y: 78, endPoint x: 1037, endPoint y: 253, distance: 175.6
click at [1026, 253] on html "Go Premium [PERSON_NAME]" at bounding box center [513, 306] width 1027 height 2707
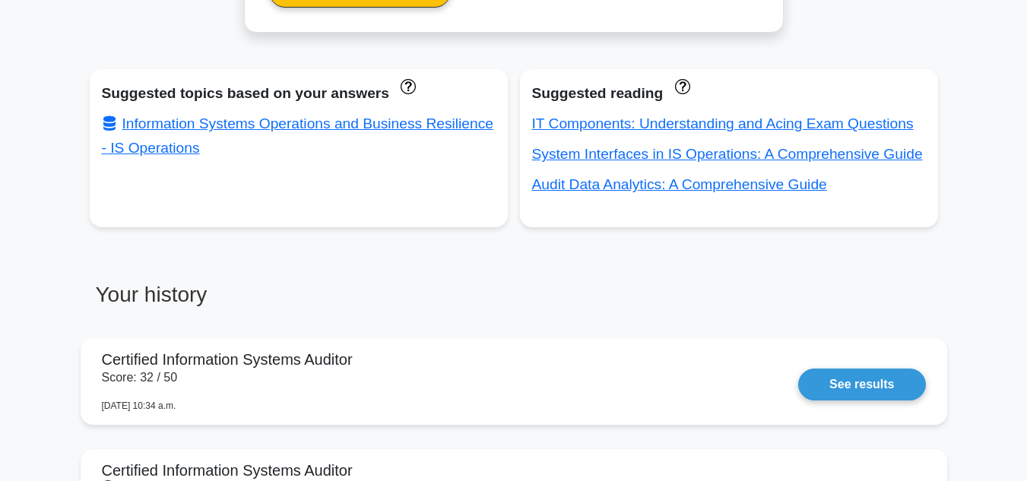
scroll to position [802, 0]
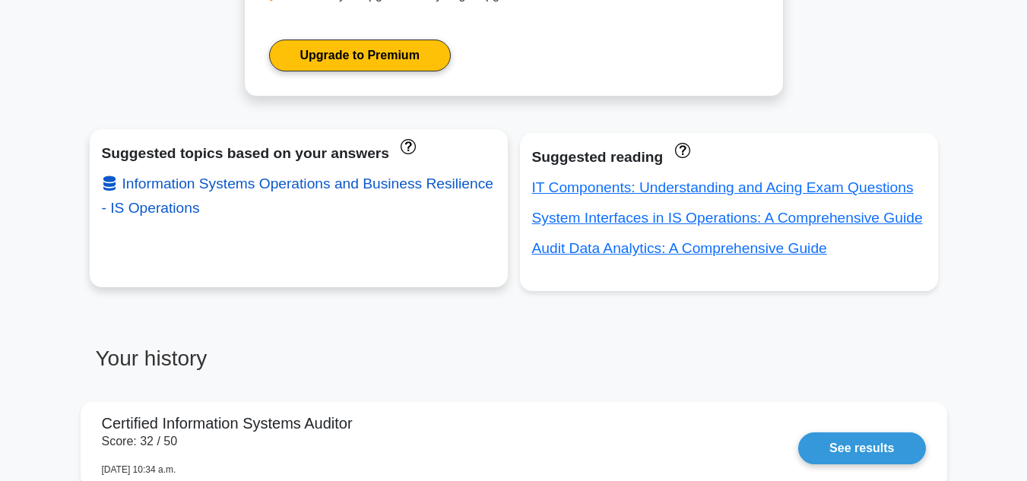
click at [335, 184] on link "Information Systems Operations and Business Resilience - IS Operations" at bounding box center [297, 196] width 391 height 40
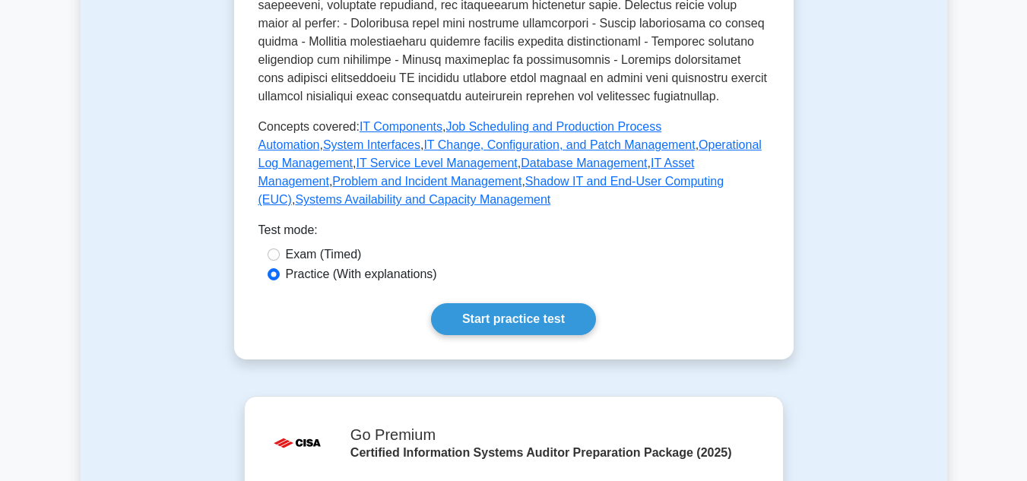
scroll to position [878, 0]
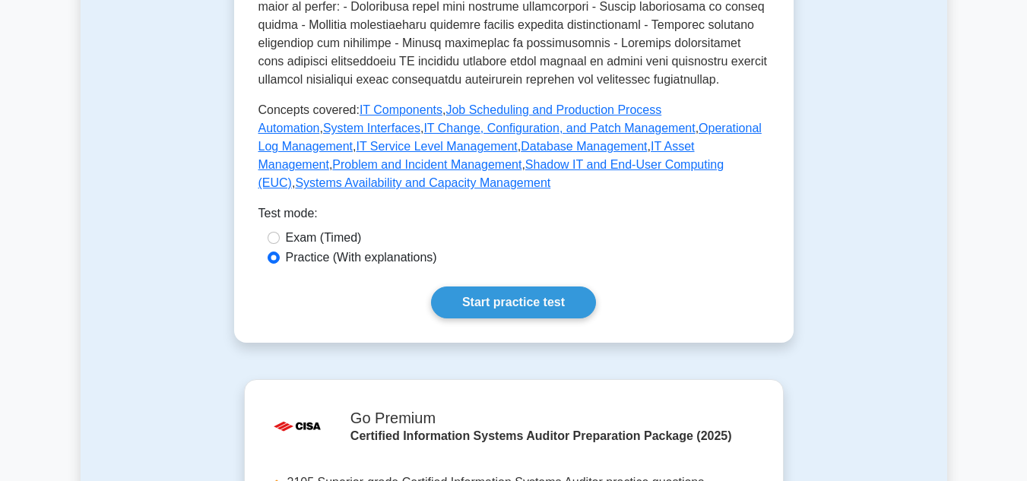
drag, startPoint x: 1036, startPoint y: 119, endPoint x: 1037, endPoint y: 316, distance: 197.6
click at [1026, 316] on html "Go Premium Gerald" at bounding box center [513, 129] width 1027 height 2014
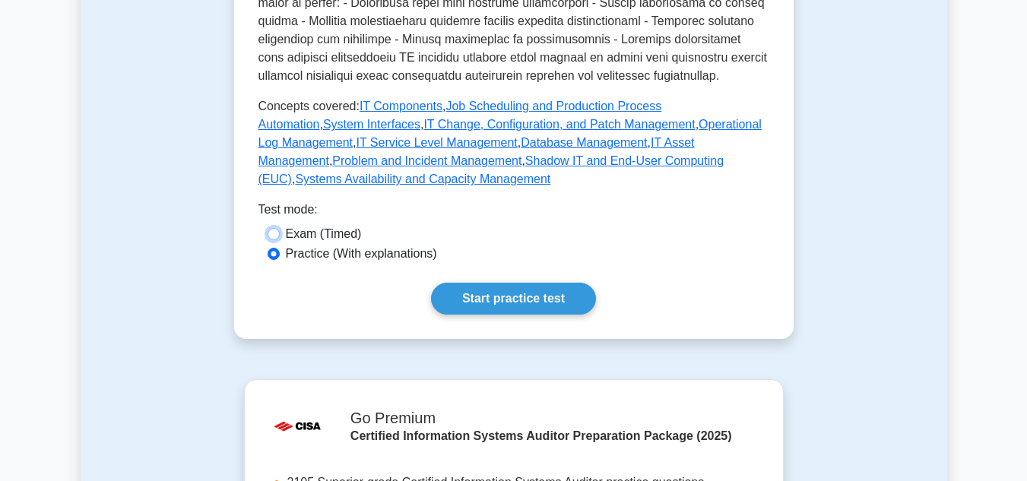
click at [279, 234] on input "Exam (Timed)" at bounding box center [273, 234] width 12 height 12
radio input "true"
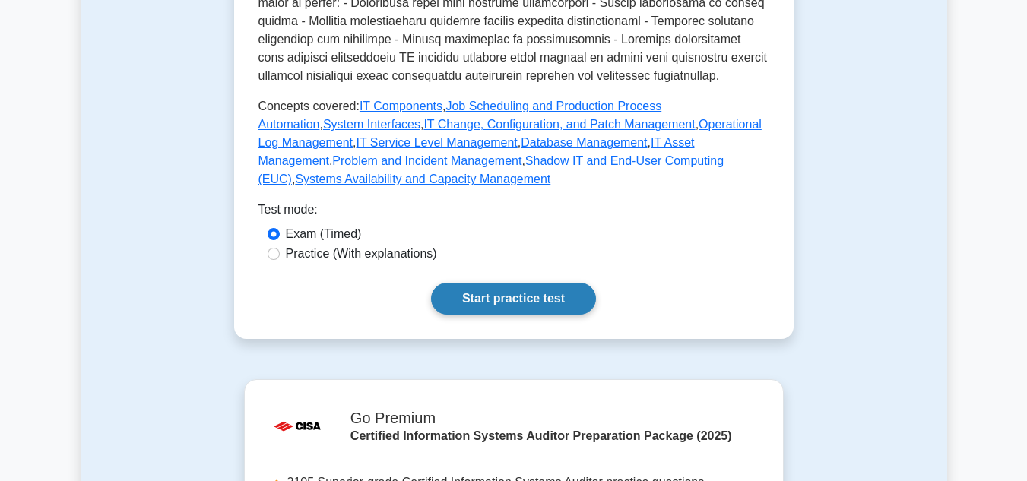
click at [543, 303] on link "Start practice test" at bounding box center [513, 299] width 165 height 32
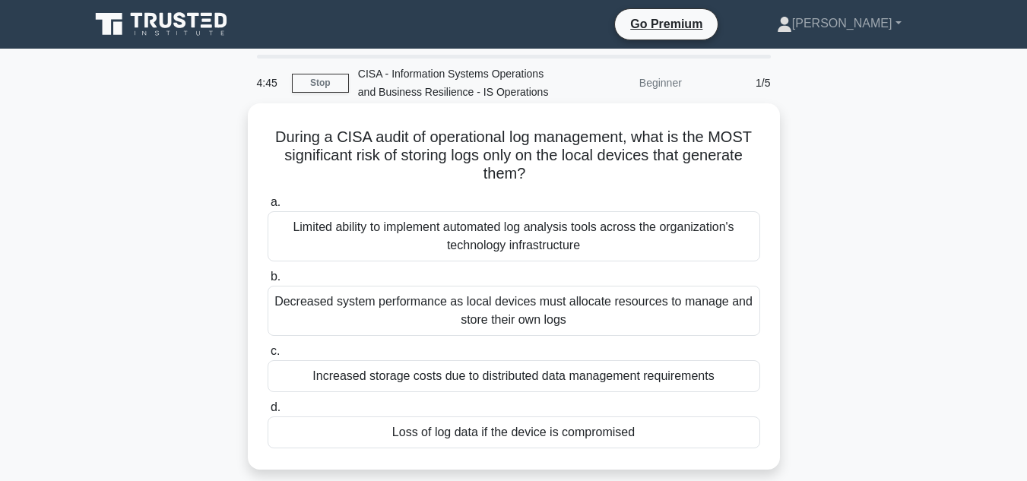
click at [525, 444] on div "Loss of log data if the device is compromised" at bounding box center [513, 432] width 492 height 32
click at [267, 413] on input "d. Loss of log data if the device is compromised" at bounding box center [267, 408] width 0 height 10
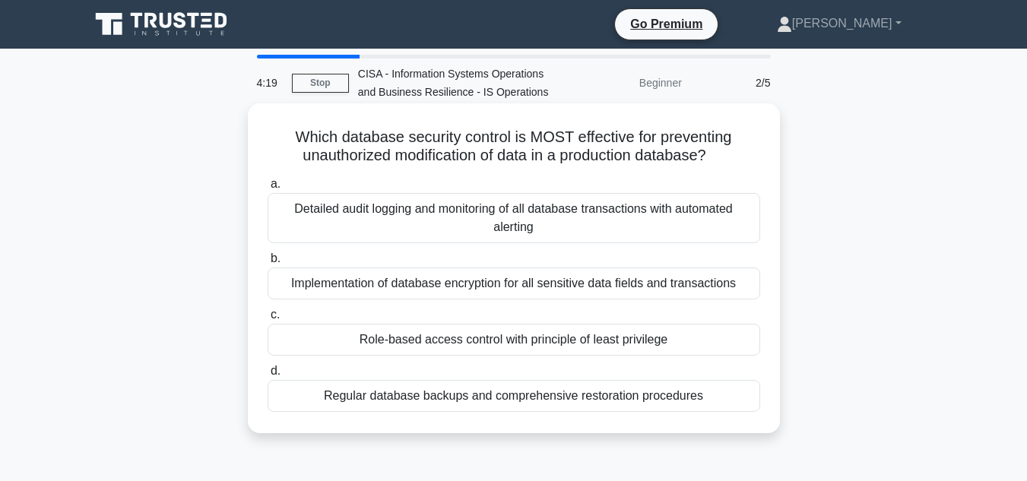
click at [470, 348] on div "Role-based access control with principle of least privilege" at bounding box center [513, 340] width 492 height 32
click at [267, 320] on input "c. Role-based access control with principle of least privilege" at bounding box center [267, 315] width 0 height 10
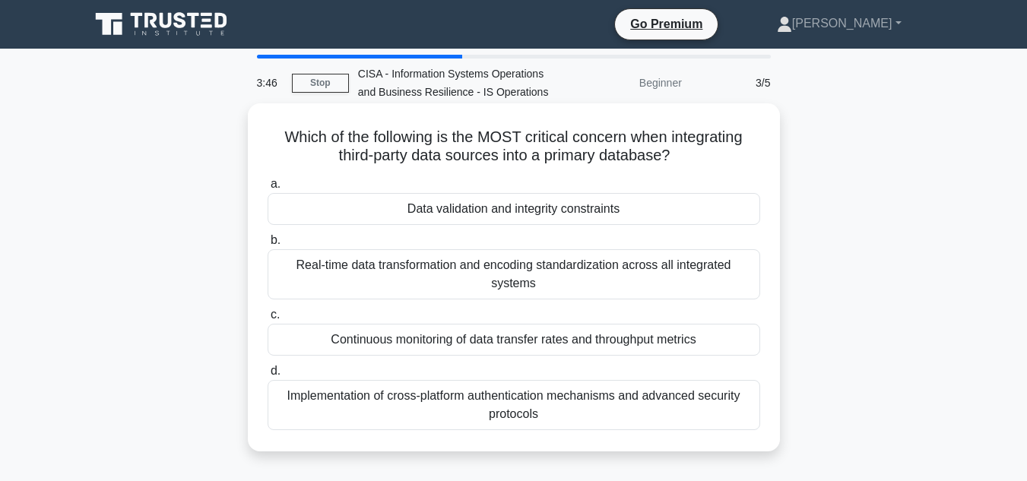
click at [507, 204] on div "Data validation and integrity constraints" at bounding box center [513, 209] width 492 height 32
click at [267, 189] on input "a. Data validation and integrity constraints" at bounding box center [267, 184] width 0 height 10
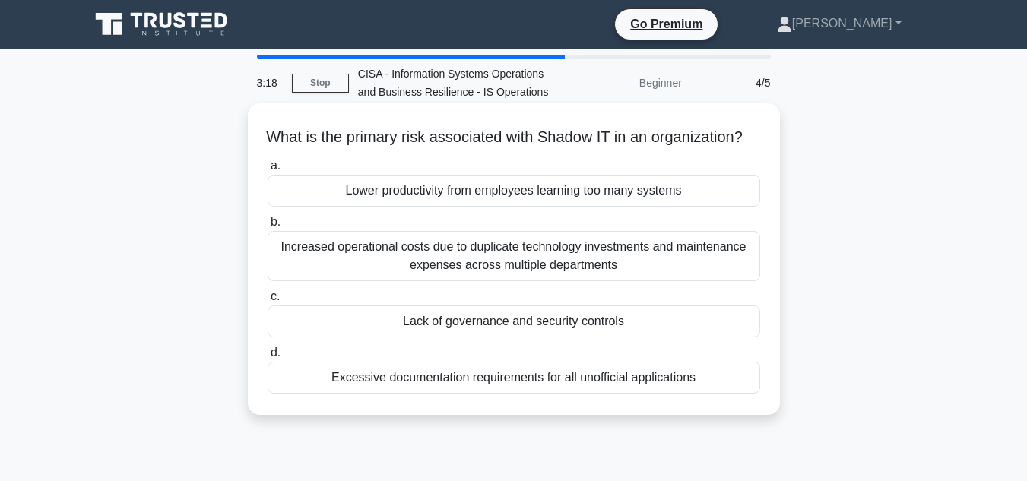
click at [578, 337] on div "Lack of governance and security controls" at bounding box center [513, 321] width 492 height 32
click at [267, 302] on input "c. Lack of governance and security controls" at bounding box center [267, 297] width 0 height 10
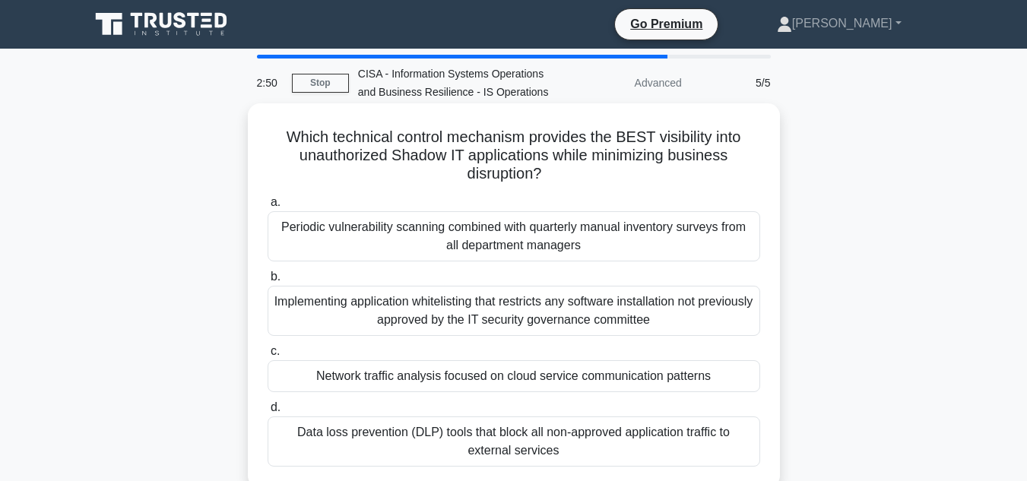
click at [590, 313] on div "Implementing application whitelisting that restricts any software installation …" at bounding box center [513, 311] width 492 height 50
click at [267, 282] on input "b. Implementing application whitelisting that restricts any software installati…" at bounding box center [267, 277] width 0 height 10
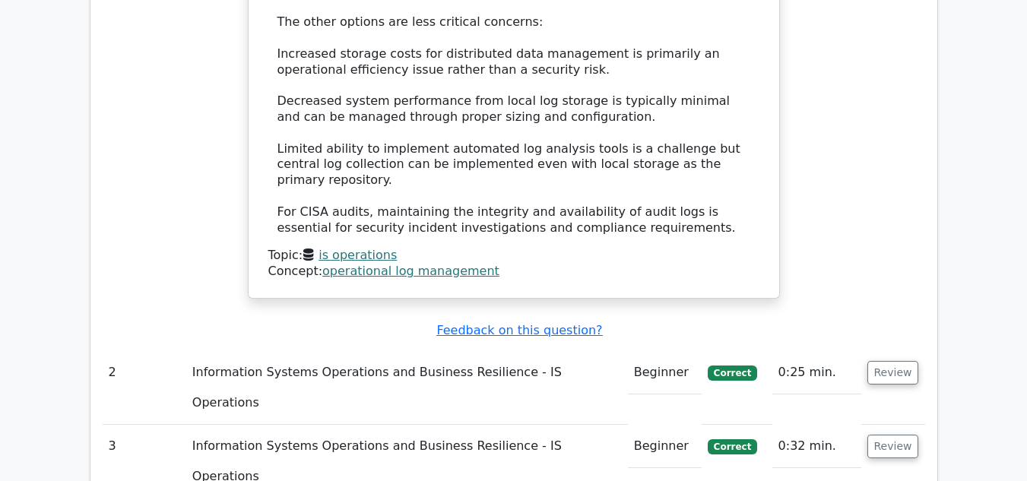
scroll to position [1824, 0]
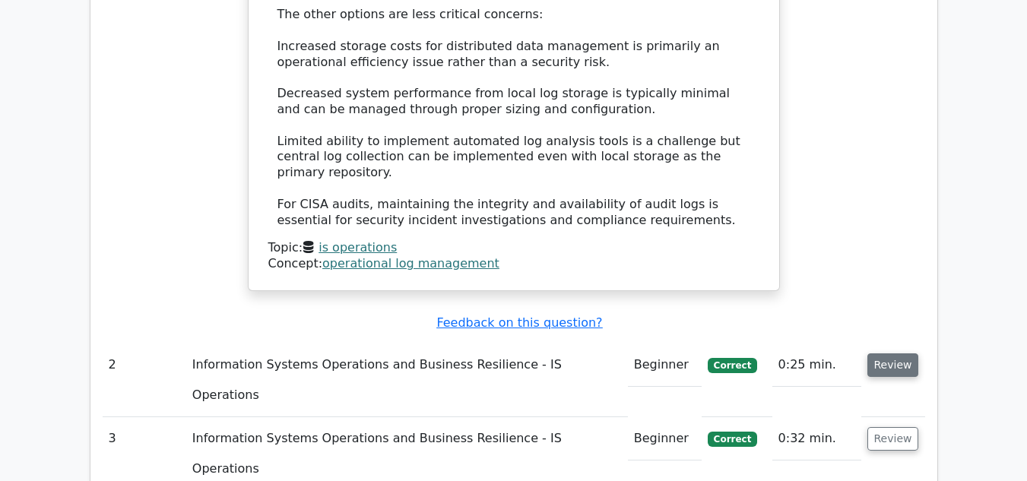
click at [906, 353] on button "Review" at bounding box center [893, 365] width 52 height 24
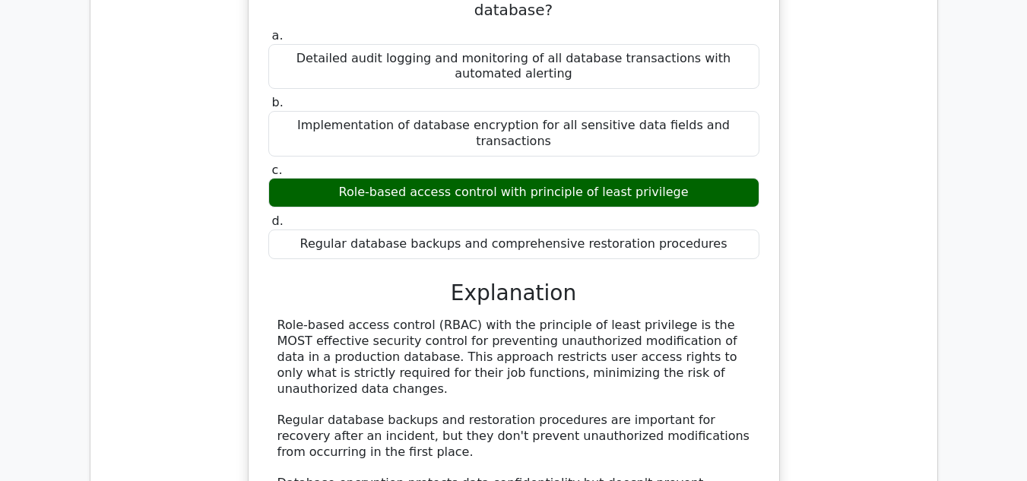
scroll to position [2726, 0]
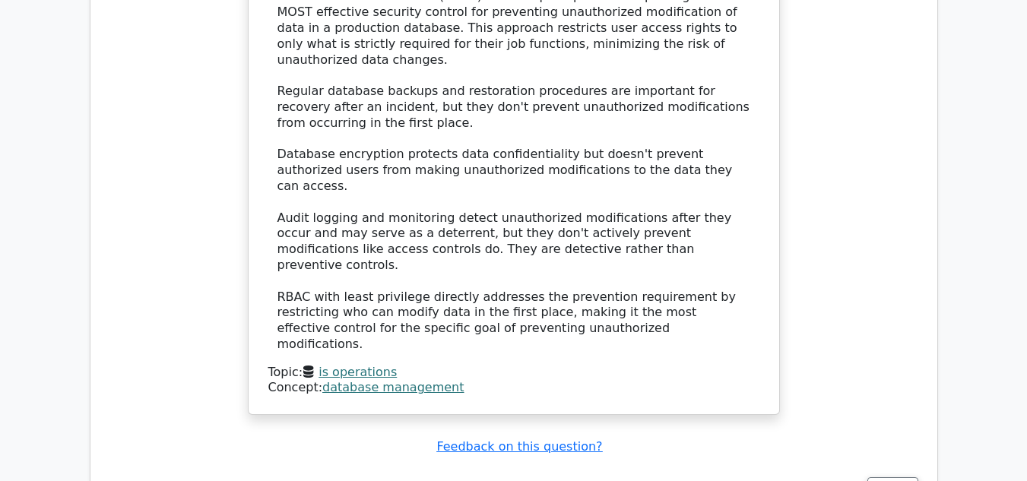
scroll to position [2650, 0]
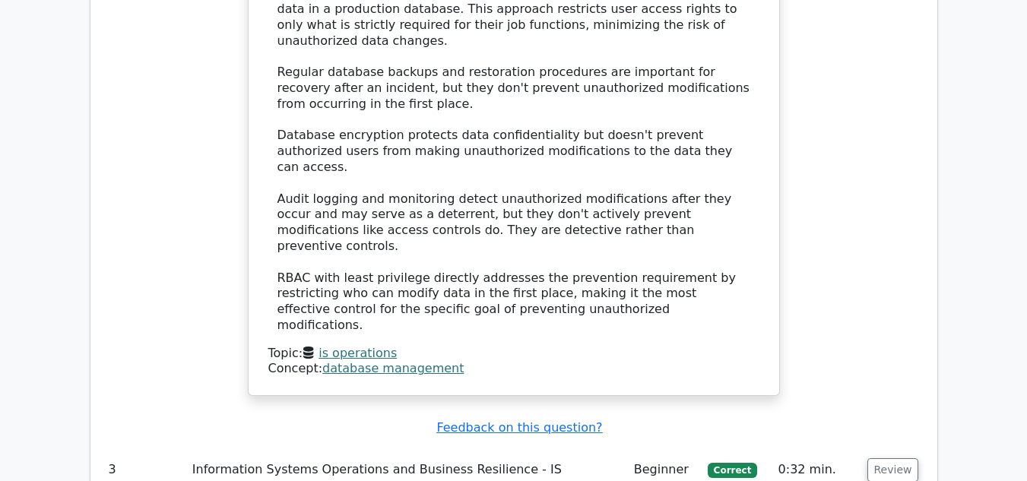
click at [883, 458] on button "Review" at bounding box center [893, 470] width 52 height 24
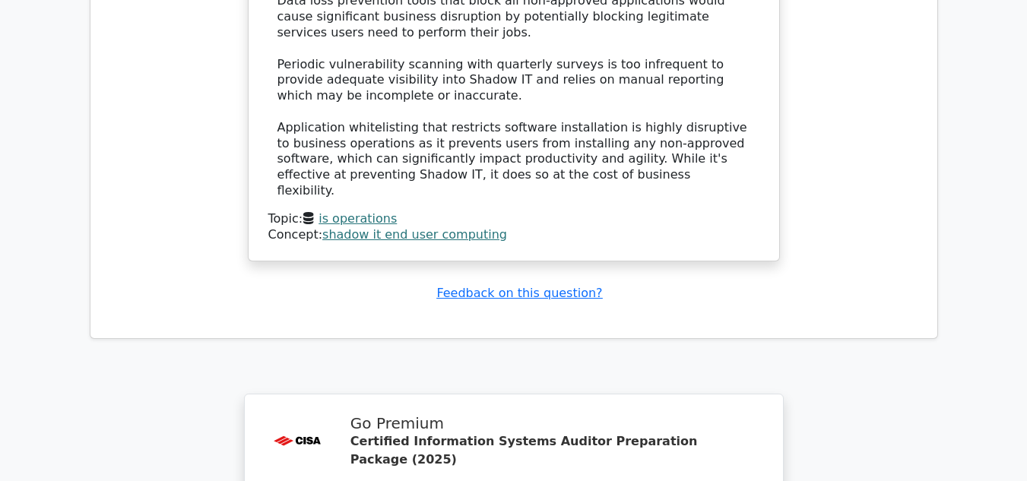
scroll to position [5649, 0]
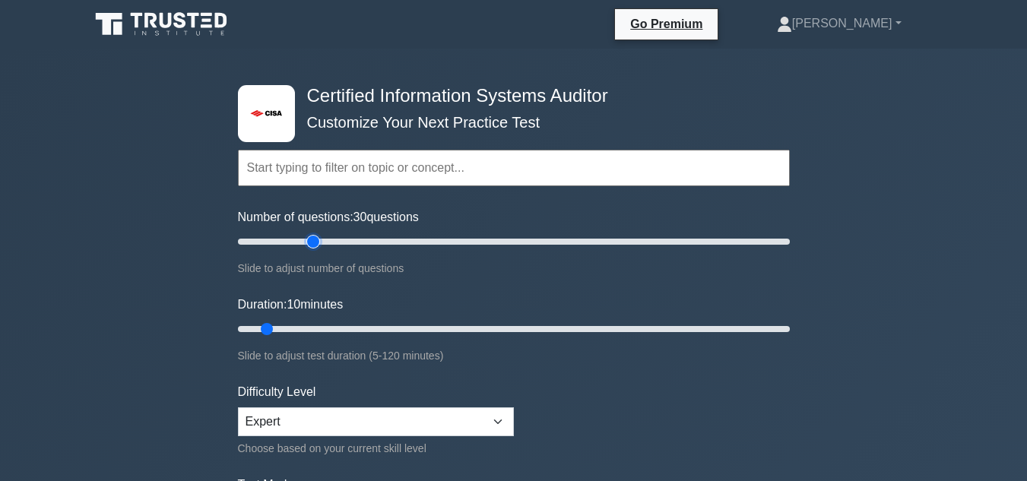
click at [315, 242] on input "Number of questions: 30 questions" at bounding box center [514, 242] width 552 height 18
click at [343, 240] on input "Number of questions: 40 questions" at bounding box center [514, 242] width 552 height 18
click at [356, 240] on input "Number of questions: 45 questions" at bounding box center [514, 242] width 552 height 18
click at [361, 240] on input "Number of questions: 45 questions" at bounding box center [514, 242] width 552 height 18
type input "50"
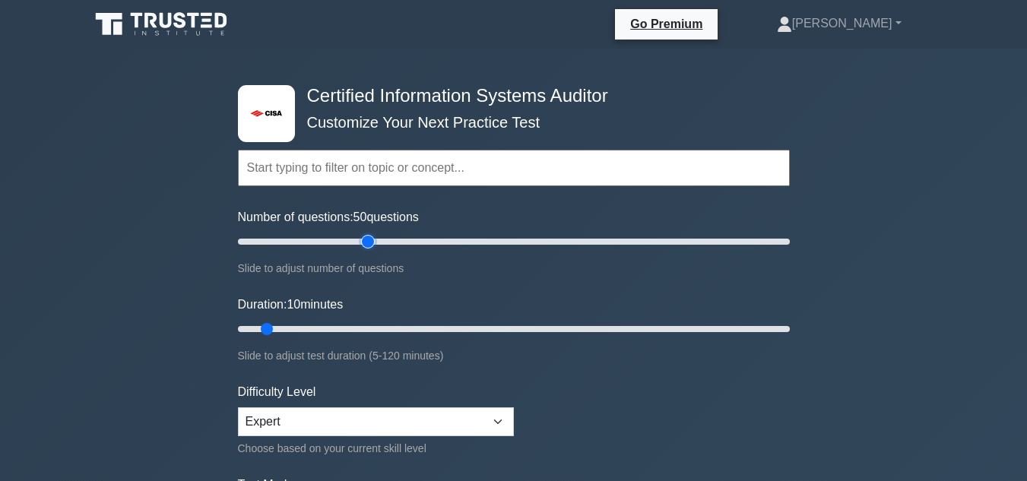
click at [365, 240] on input "Number of questions: 50 questions" at bounding box center [514, 242] width 552 height 18
click at [388, 324] on input "Duration: 10 minutes" at bounding box center [514, 329] width 552 height 18
click at [410, 324] on input "Duration: 40 minutes" at bounding box center [514, 329] width 552 height 18
click at [421, 328] on input "Duration: 45 minutes" at bounding box center [514, 329] width 552 height 18
click at [437, 328] on input "Duration: 45 minutes" at bounding box center [514, 329] width 552 height 18
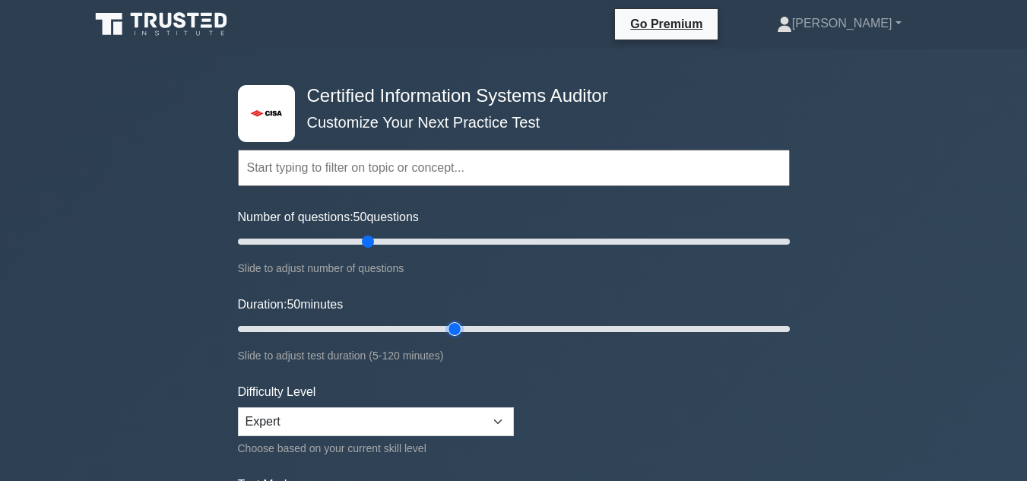
type input "50"
click at [448, 330] on input "Duration: 50 minutes" at bounding box center [514, 329] width 552 height 18
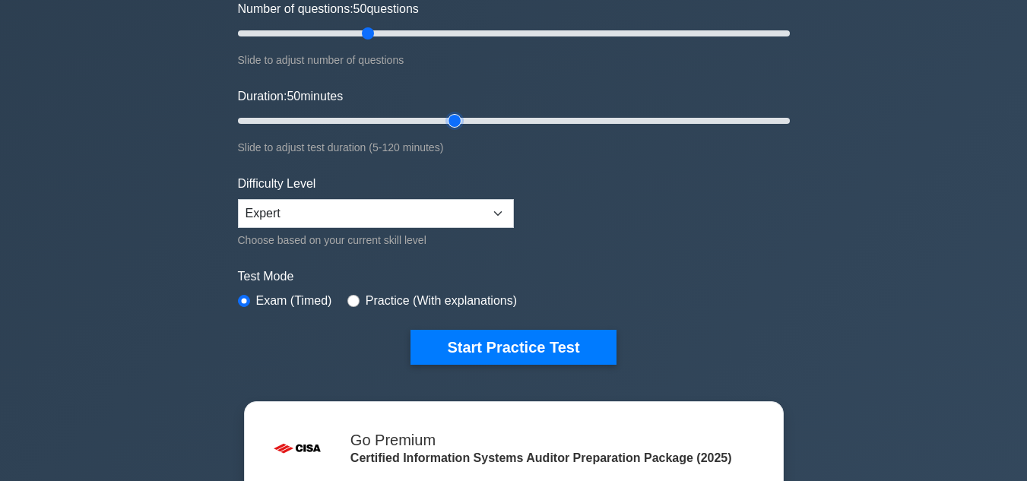
scroll to position [213, 0]
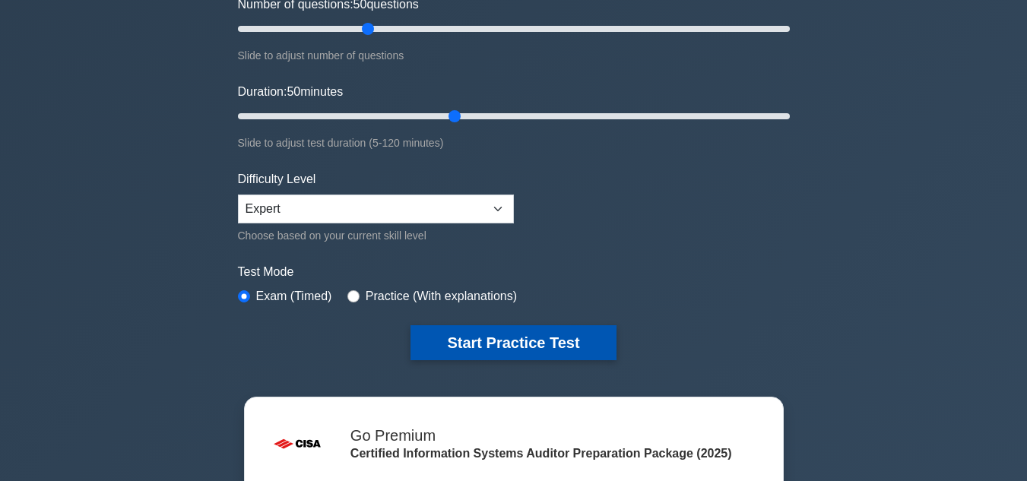
click at [526, 346] on button "Start Practice Test" at bounding box center [512, 342] width 205 height 35
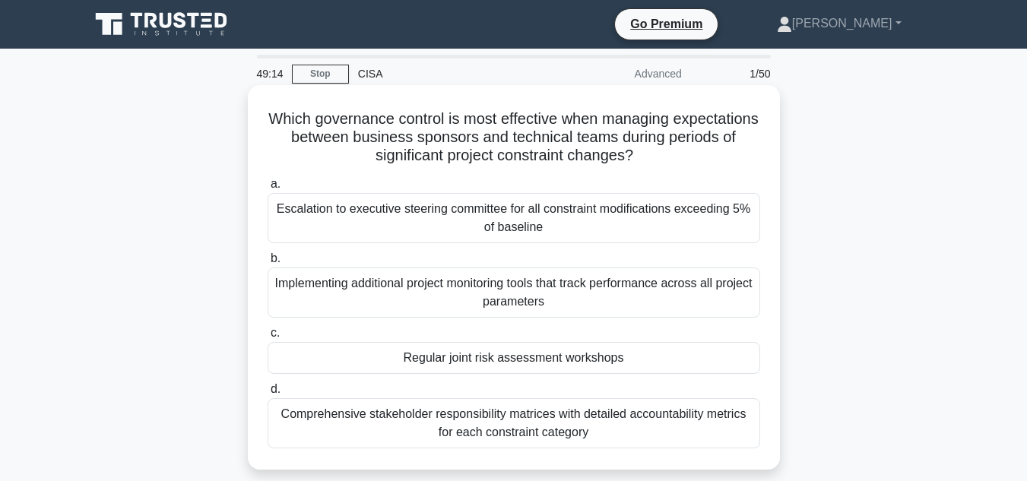
click at [450, 228] on div "Escalation to executive steering committee for all constraint modifications exc…" at bounding box center [513, 218] width 492 height 50
click at [267, 189] on input "a. Escalation to executive steering committee for all constraint modifications …" at bounding box center [267, 184] width 0 height 10
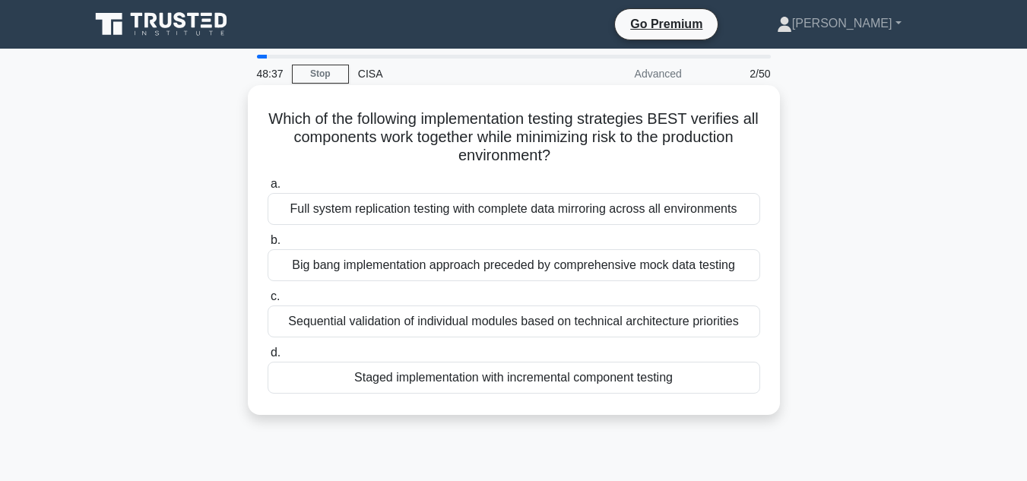
click at [479, 380] on div "Staged implementation with incremental component testing" at bounding box center [513, 378] width 492 height 32
click at [267, 358] on input "d. Staged implementation with incremental component testing" at bounding box center [267, 353] width 0 height 10
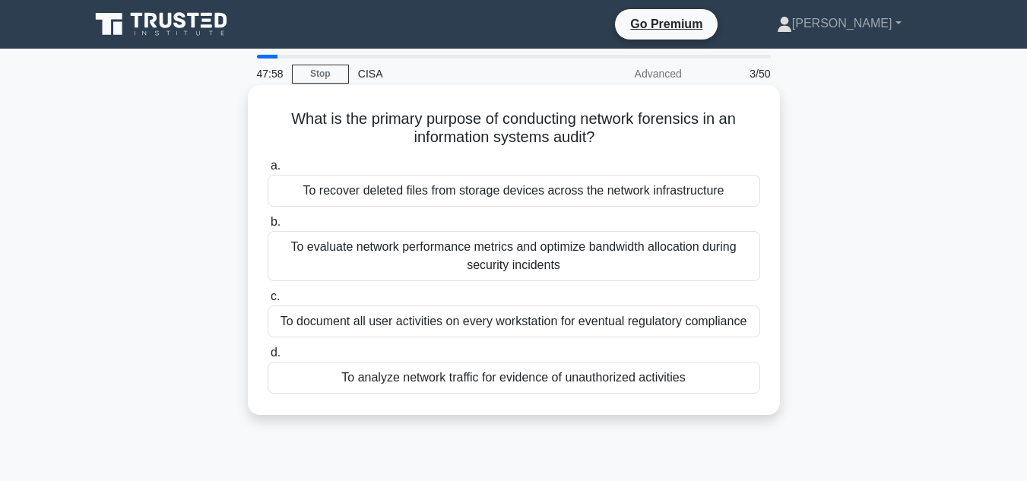
click at [413, 198] on div "To recover deleted files from storage devices across the network infrastructure" at bounding box center [513, 191] width 492 height 32
click at [267, 171] on input "a. To recover deleted files from storage devices across the network infrastruct…" at bounding box center [267, 166] width 0 height 10
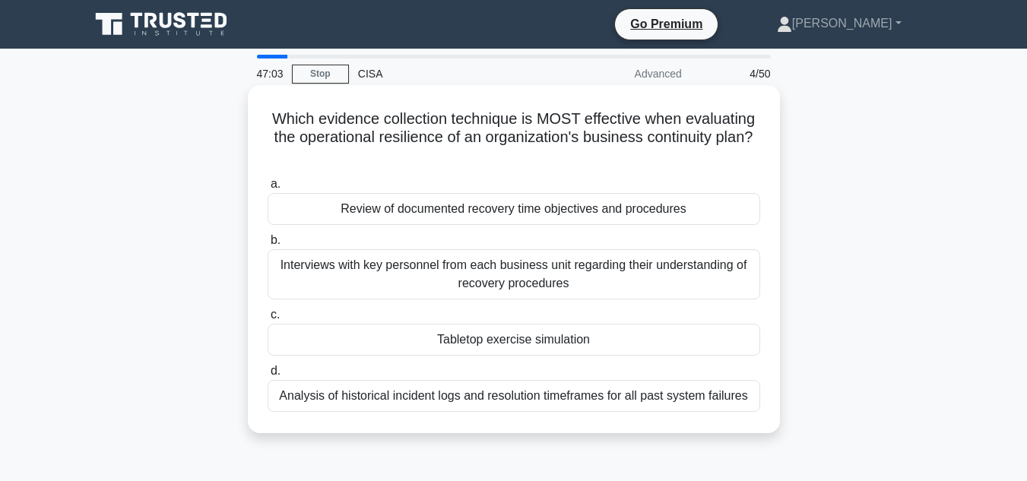
click at [524, 345] on div "Tabletop exercise simulation" at bounding box center [513, 340] width 492 height 32
click at [267, 320] on input "c. Tabletop exercise simulation" at bounding box center [267, 315] width 0 height 10
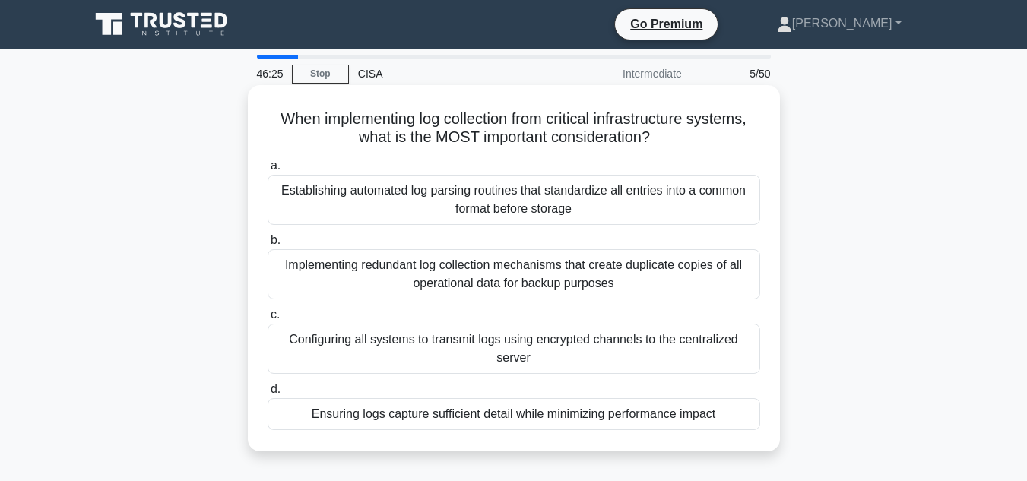
click at [517, 289] on div "Implementing redundant log collection mechanisms that create duplicate copies o…" at bounding box center [513, 274] width 492 height 50
click at [267, 245] on input "b. Implementing redundant log collection mechanisms that create duplicate copie…" at bounding box center [267, 241] width 0 height 10
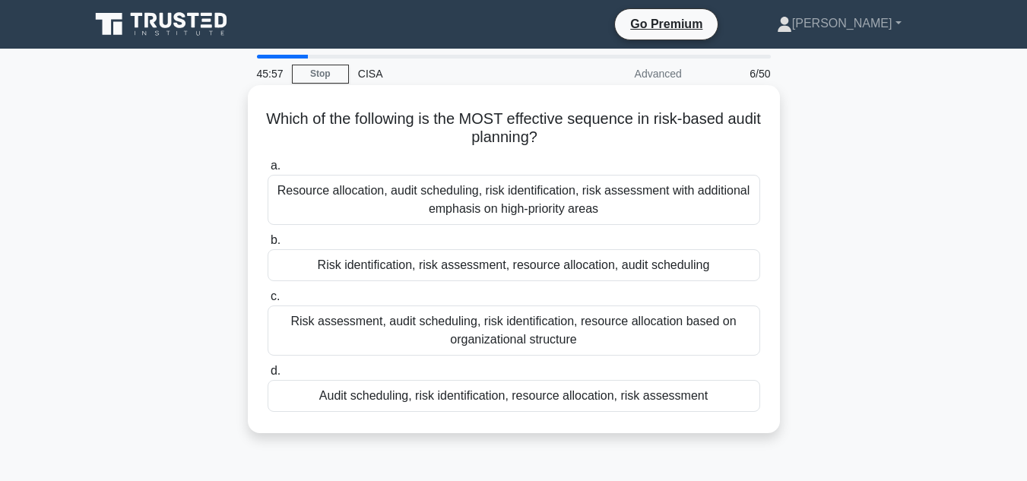
click at [474, 270] on div "Risk identification, risk assessment, resource allocation, audit scheduling" at bounding box center [513, 265] width 492 height 32
click at [267, 245] on input "b. Risk identification, risk assessment, resource allocation, audit scheduling" at bounding box center [267, 241] width 0 height 10
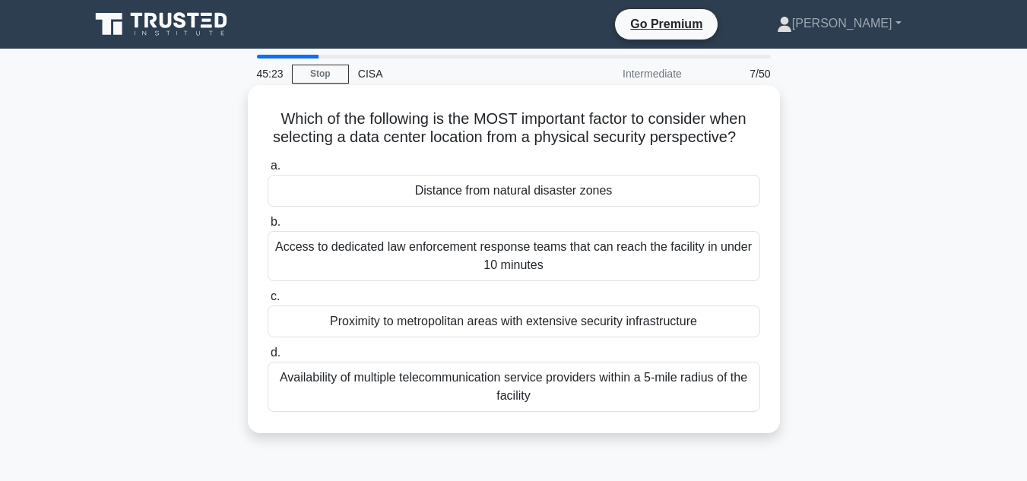
click at [485, 198] on div "Distance from natural disaster zones" at bounding box center [513, 191] width 492 height 32
click at [267, 171] on input "a. Distance from natural disaster zones" at bounding box center [267, 166] width 0 height 10
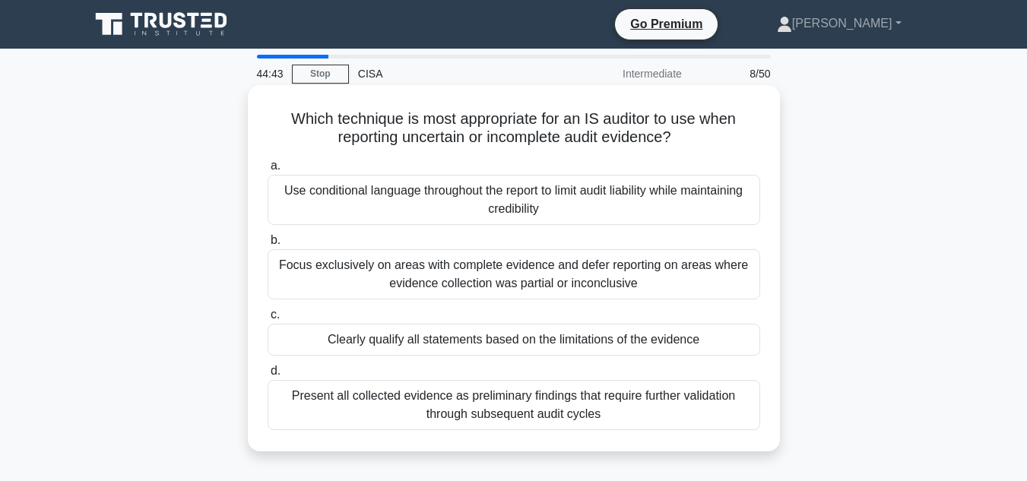
click at [588, 282] on div "Focus exclusively on areas with complete evidence and defer reporting on areas …" at bounding box center [513, 274] width 492 height 50
click at [267, 245] on input "b. Focus exclusively on areas with complete evidence and defer reporting on are…" at bounding box center [267, 241] width 0 height 10
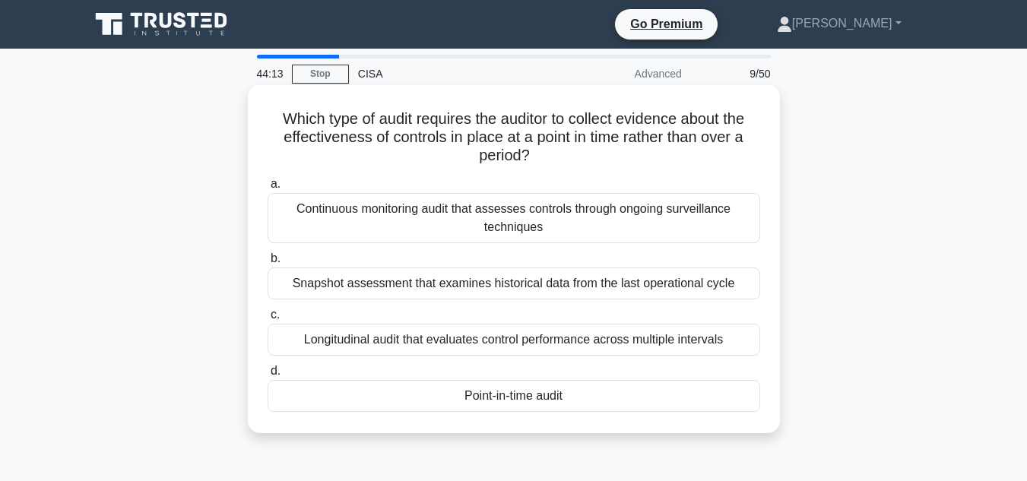
click at [540, 394] on div "Point-in-time audit" at bounding box center [513, 396] width 492 height 32
click at [267, 376] on input "d. Point-in-time audit" at bounding box center [267, 371] width 0 height 10
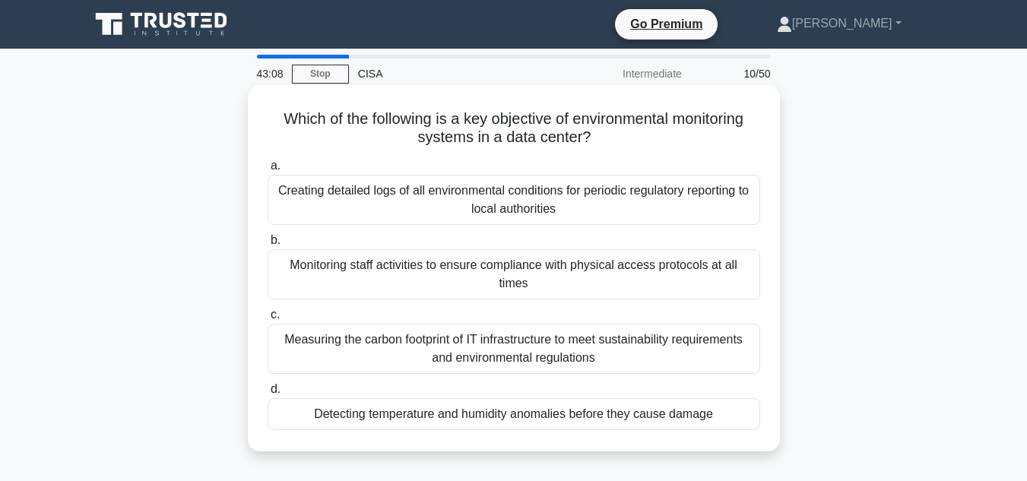
click at [468, 419] on div "Detecting temperature and humidity anomalies before they cause damage" at bounding box center [513, 414] width 492 height 32
click at [267, 394] on input "d. Detecting temperature and humidity anomalies before they cause damage" at bounding box center [267, 389] width 0 height 10
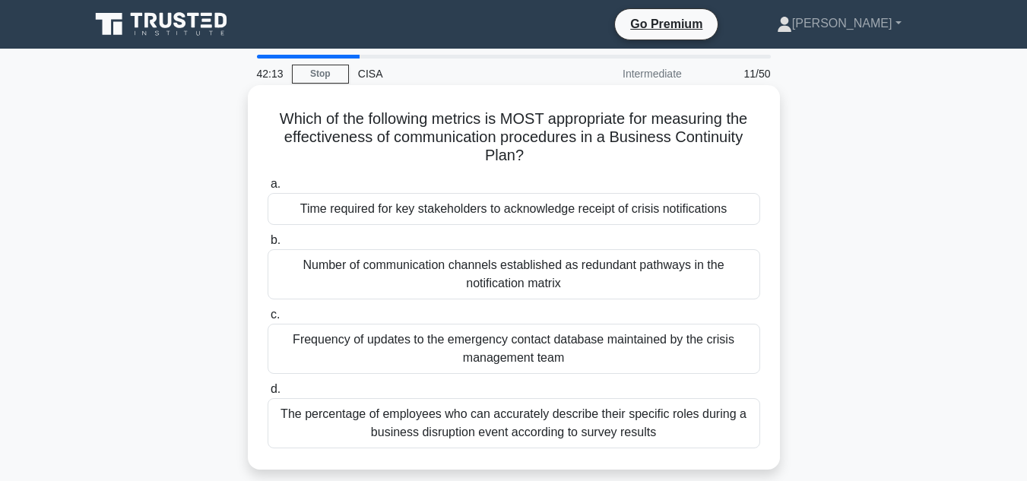
click at [566, 428] on div "The percentage of employees who can accurately describe their specific roles du…" at bounding box center [513, 423] width 492 height 50
click at [267, 394] on input "d. The percentage of employees who can accurately describe their specific roles…" at bounding box center [267, 389] width 0 height 10
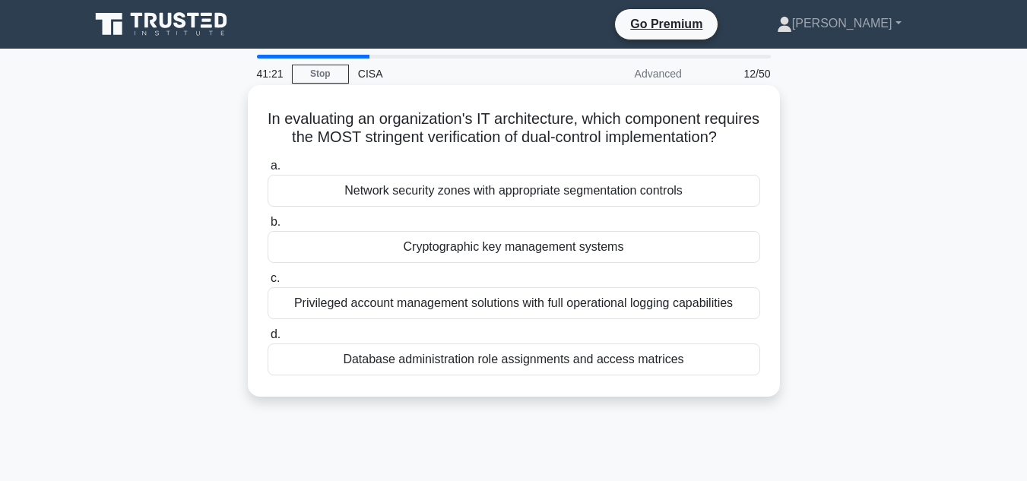
click at [427, 375] on div "Database administration role assignments and access matrices" at bounding box center [513, 359] width 492 height 32
click at [267, 340] on input "d. Database administration role assignments and access matrices" at bounding box center [267, 335] width 0 height 10
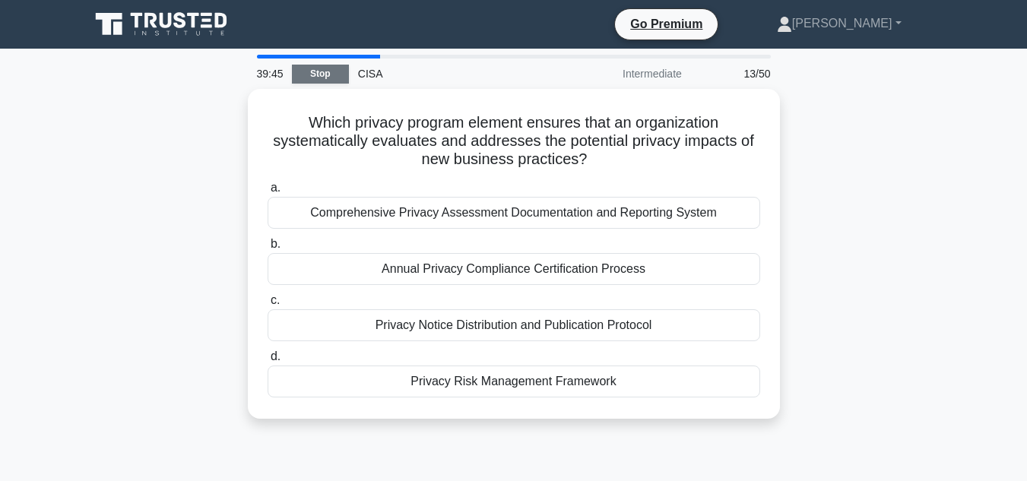
click at [311, 70] on link "Stop" at bounding box center [320, 74] width 57 height 19
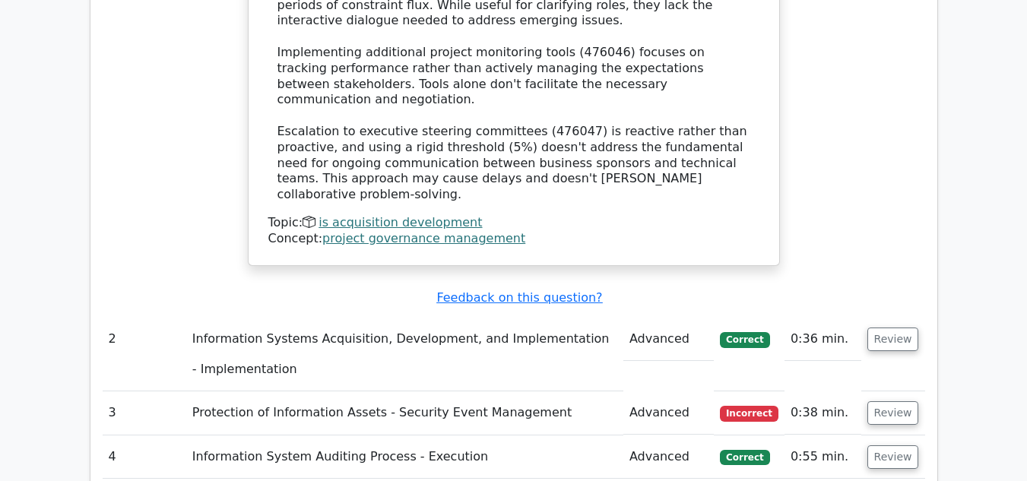
scroll to position [2062, 0]
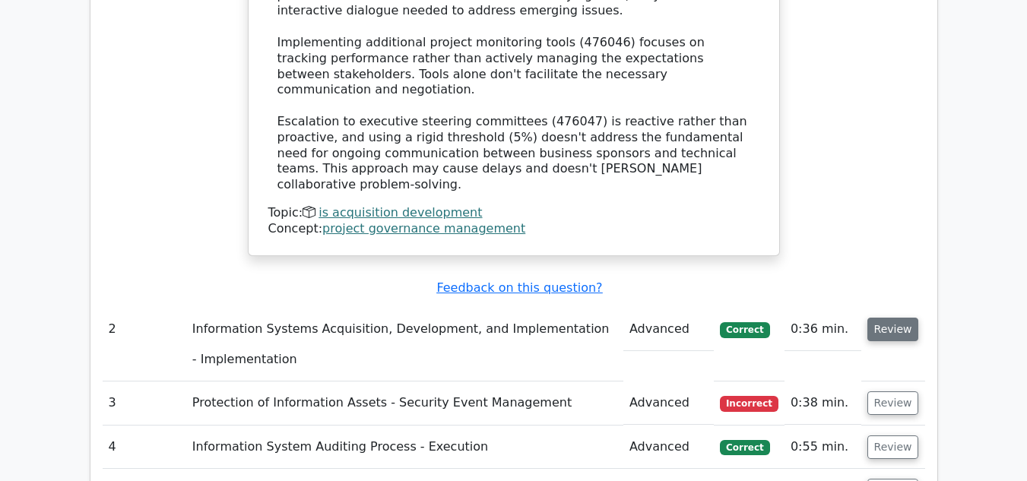
click at [891, 318] on button "Review" at bounding box center [893, 330] width 52 height 24
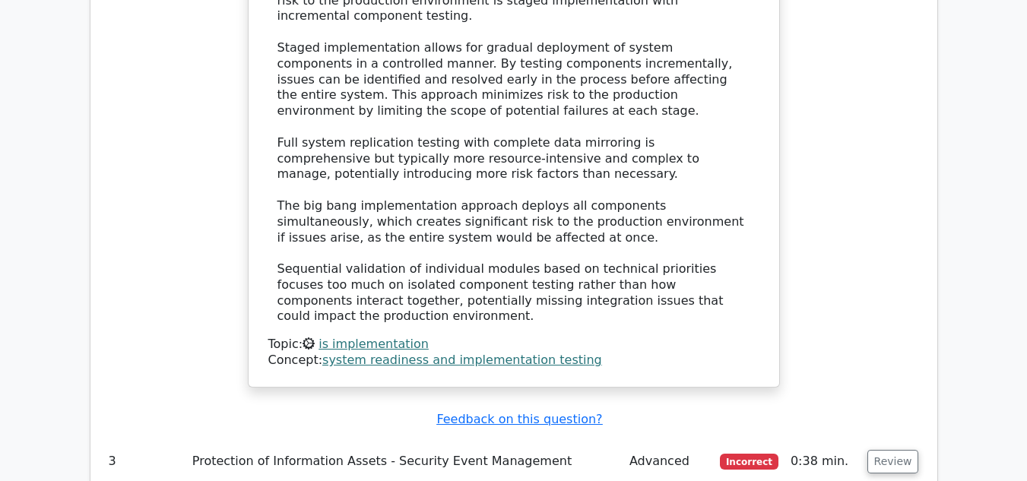
scroll to position [2882, 0]
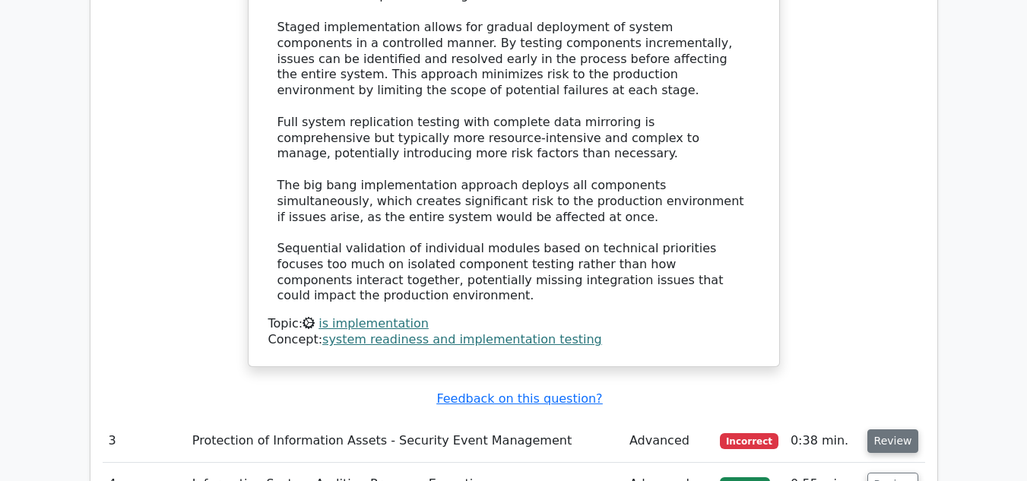
click at [892, 429] on button "Review" at bounding box center [893, 441] width 52 height 24
click at [895, 429] on button "Review" at bounding box center [893, 441] width 52 height 24
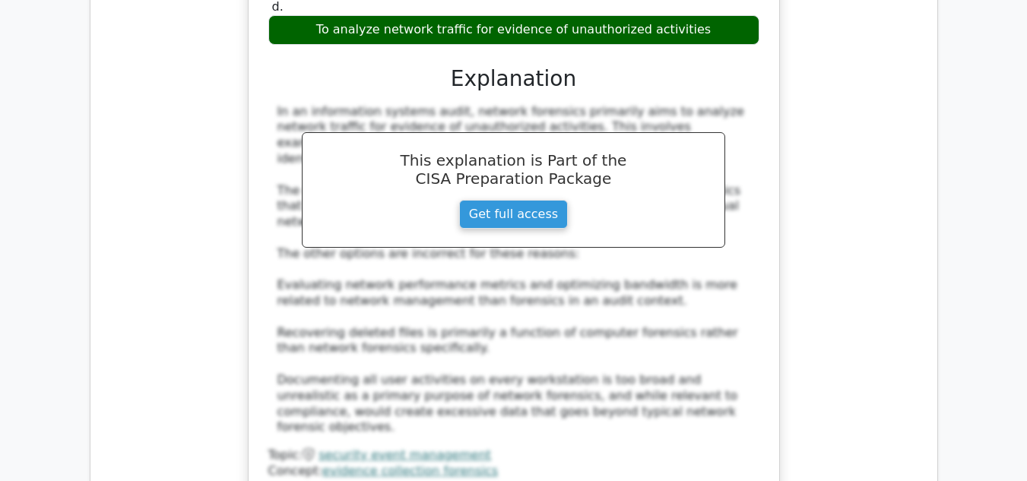
scroll to position [3672, 0]
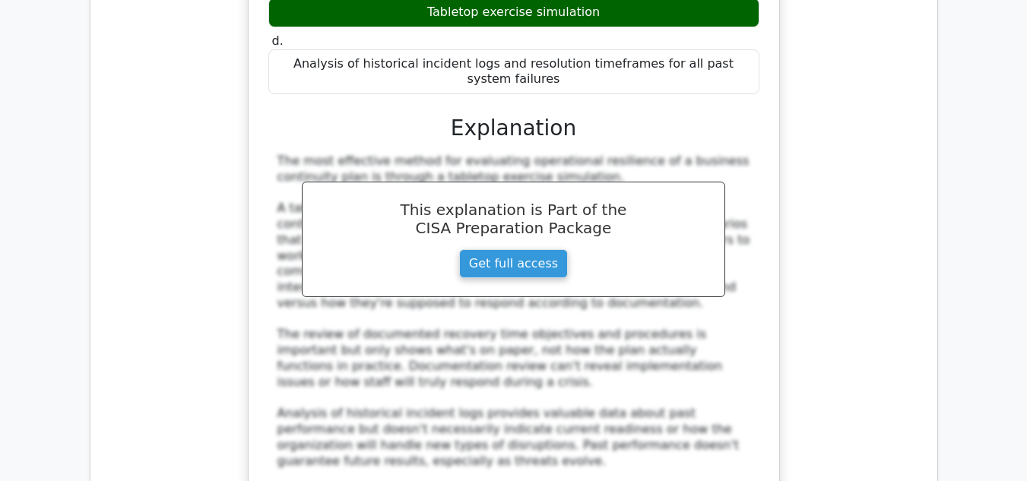
scroll to position [4532, 0]
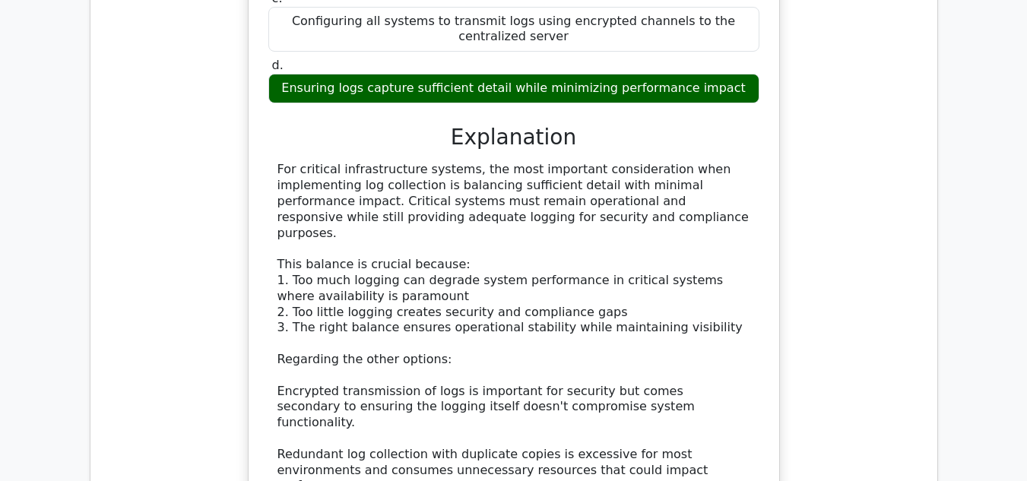
scroll to position [5433, 0]
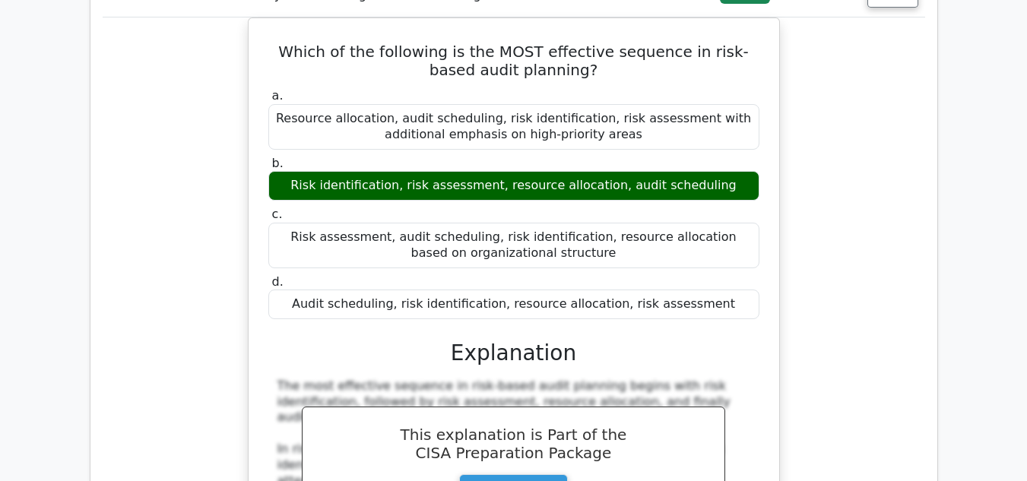
scroll to position [6121, 0]
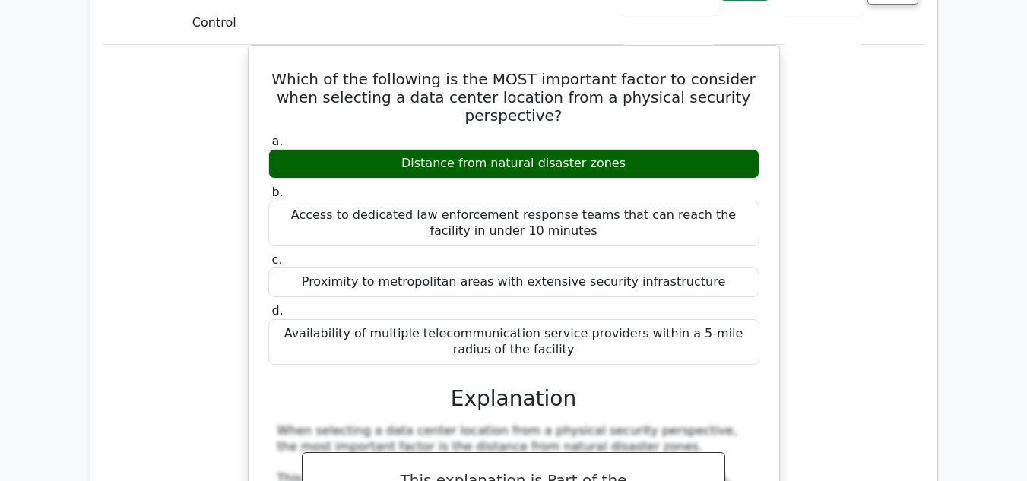
scroll to position [6981, 0]
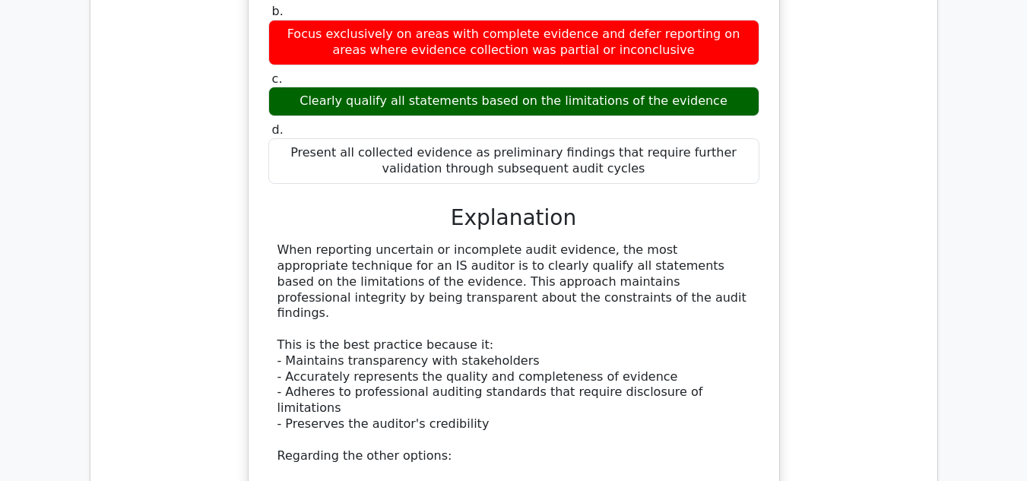
scroll to position [8015, 0]
